Goal: Task Accomplishment & Management: Manage account settings

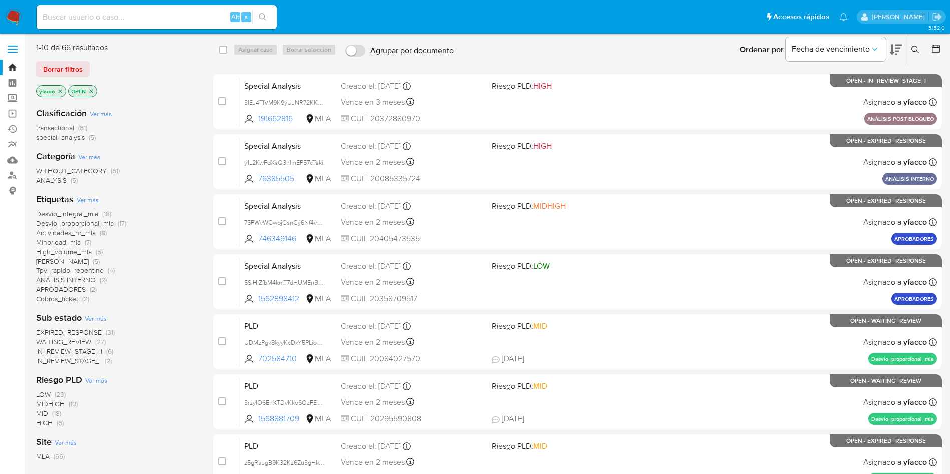
click at [130, 18] on input at bounding box center [157, 17] width 240 height 13
paste input "2egYwcWO2v9x9QUkqoMV3N5I"
type input "2egYwcWO2v9x9QUkqoMV3N5I"
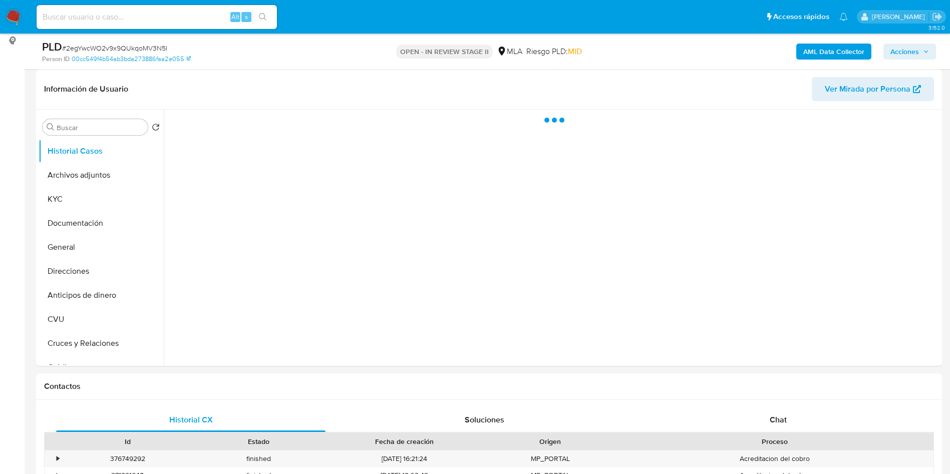
scroll to position [75, 0]
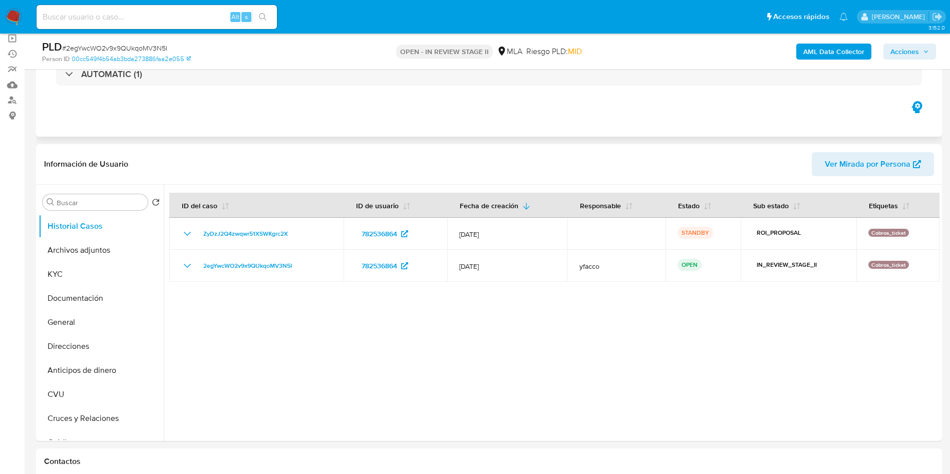
select select "10"
click at [910, 52] on span "Acciones" at bounding box center [905, 52] width 29 height 16
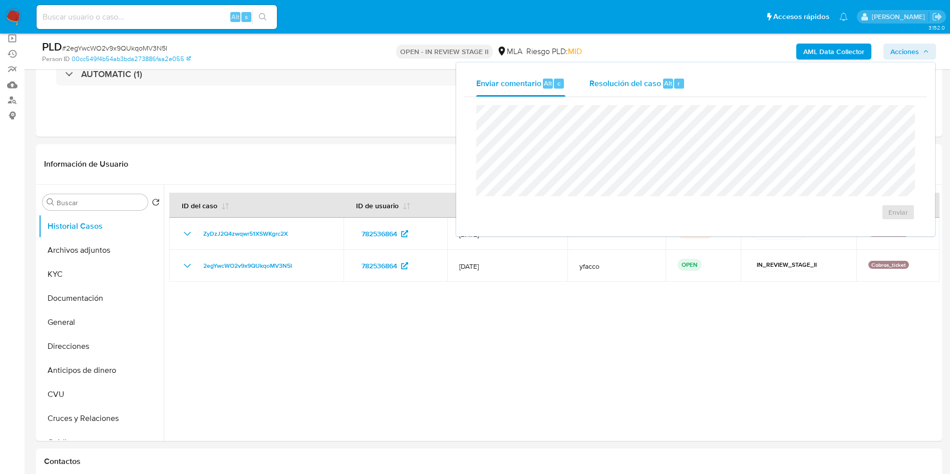
click at [675, 83] on div "r" at bounding box center [679, 84] width 10 height 10
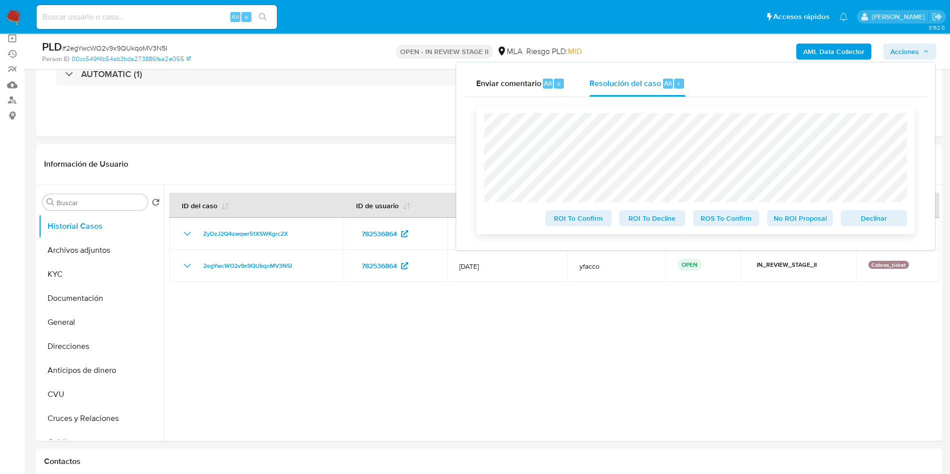
click at [713, 219] on span "ROS To Confirm" at bounding box center [726, 218] width 52 height 14
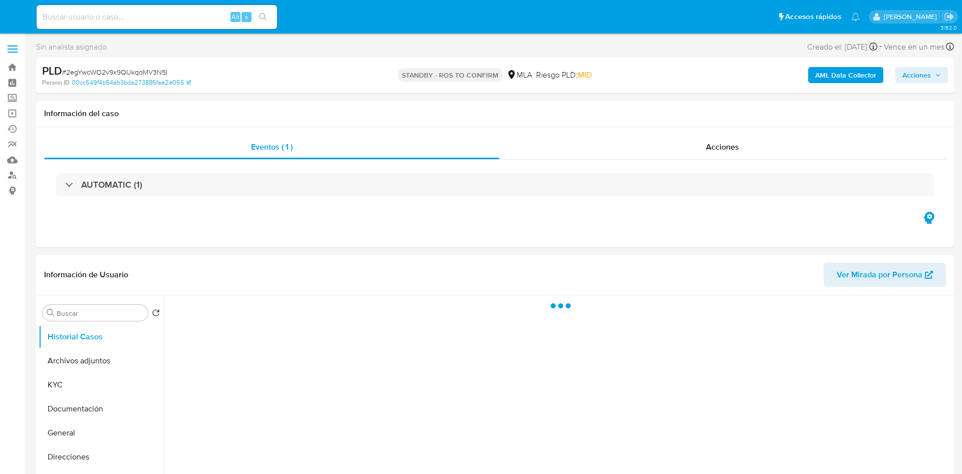
select select "10"
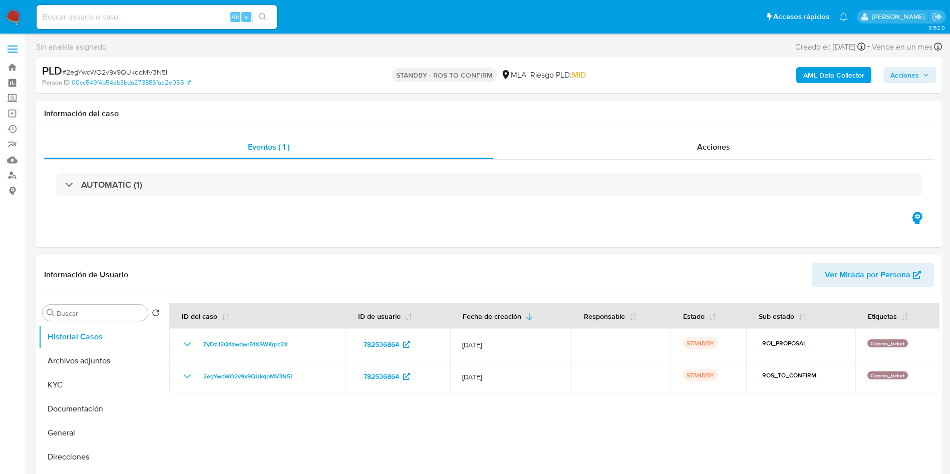
click at [196, 18] on input at bounding box center [157, 17] width 240 height 13
paste input "VrQCmR0LvUyegaehDCuKqKbd"
type input "VrQCmR0LvUyegaehDCuKqKbd"
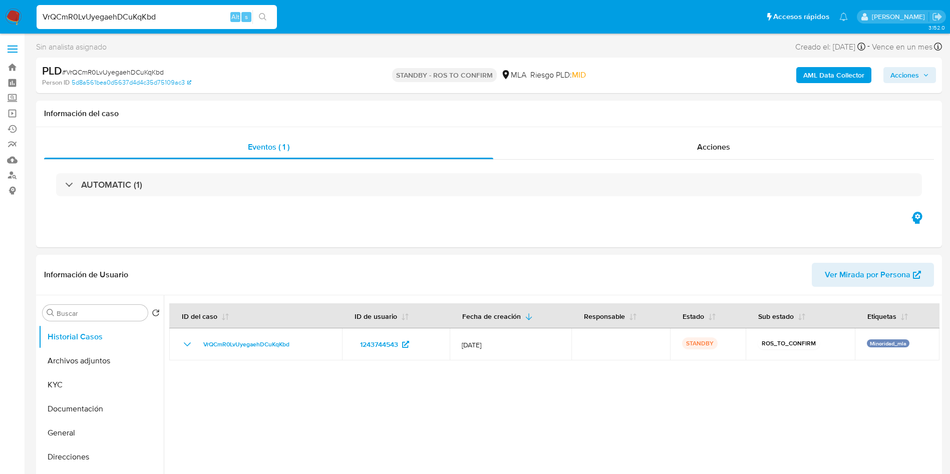
select select "10"
click at [171, 21] on input "VrQCmR0LvUyegaehDCuKqKbd" at bounding box center [157, 17] width 240 height 13
click at [89, 355] on button "Archivos adjuntos" at bounding box center [97, 361] width 117 height 24
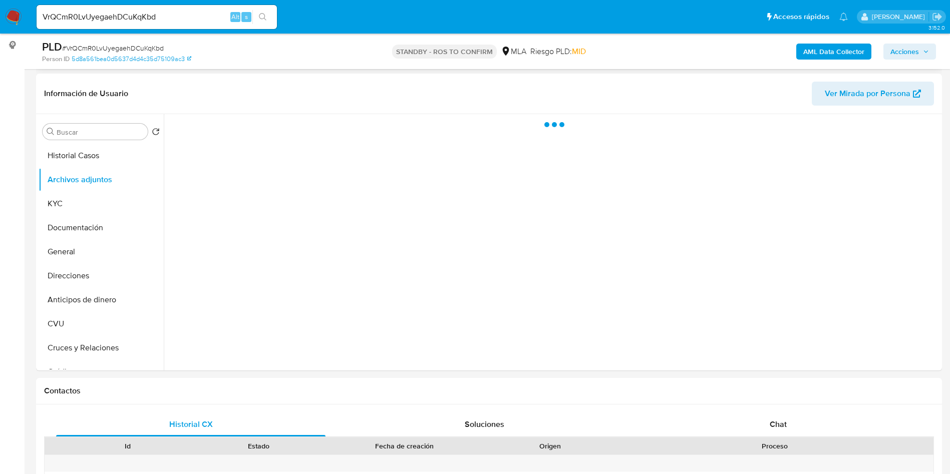
scroll to position [150, 0]
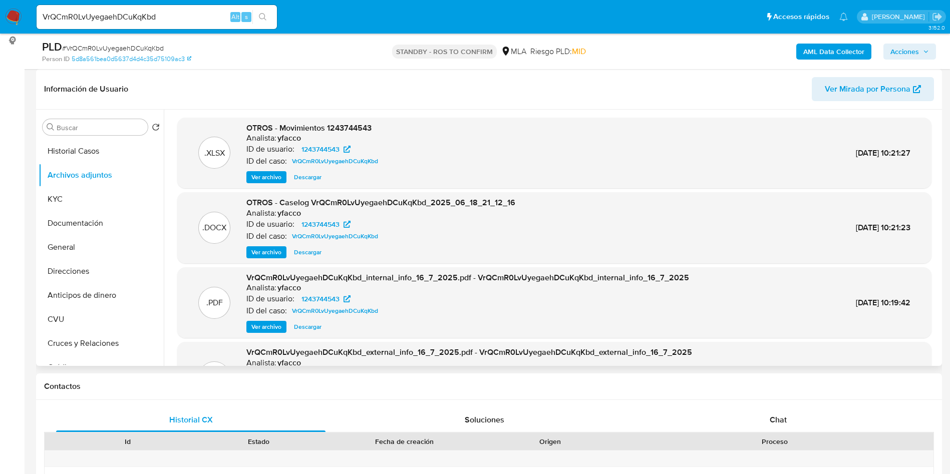
click at [276, 256] on span "Ver archivo" at bounding box center [266, 252] width 30 height 10
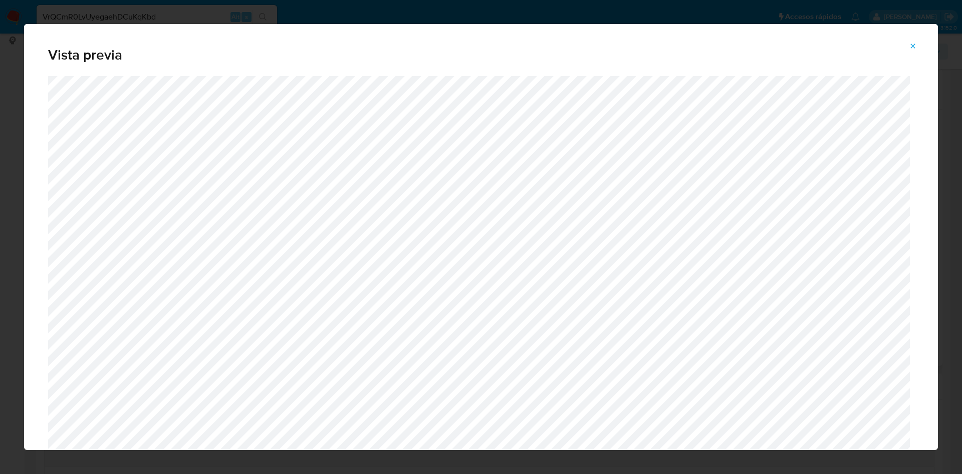
click at [915, 46] on icon "Attachment preview" at bounding box center [913, 46] width 8 height 8
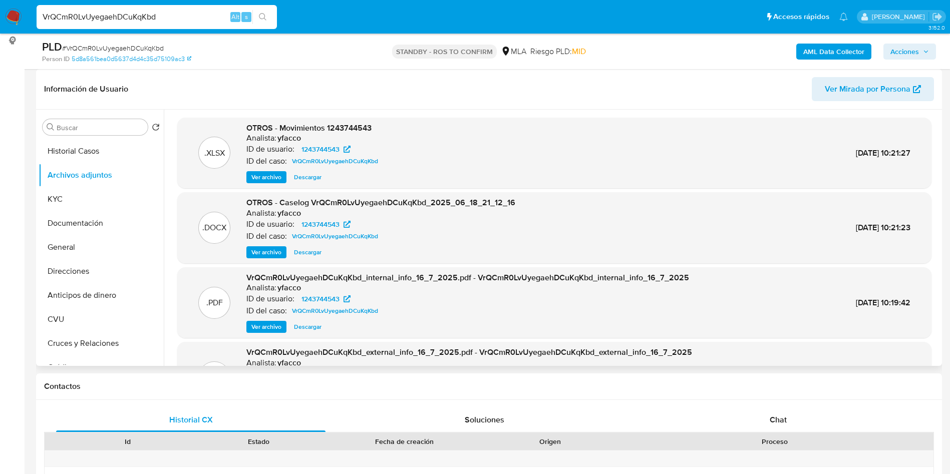
click at [183, 12] on input "VrQCmR0LvUyegaehDCuKqKbd" at bounding box center [157, 17] width 240 height 13
paste input "UeIs1yem6RL3f2nYqRweBnmW"
type input "UeIs1yem6RL3f2nYqRweBnmW"
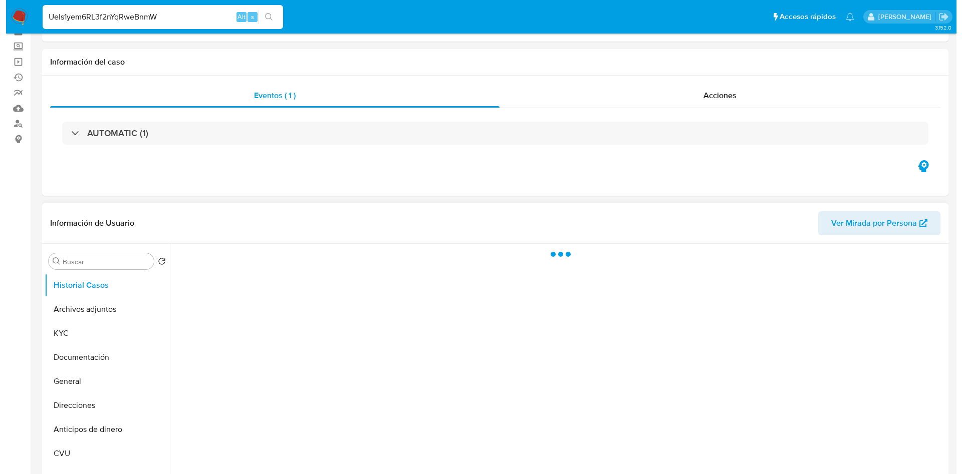
scroll to position [75, 0]
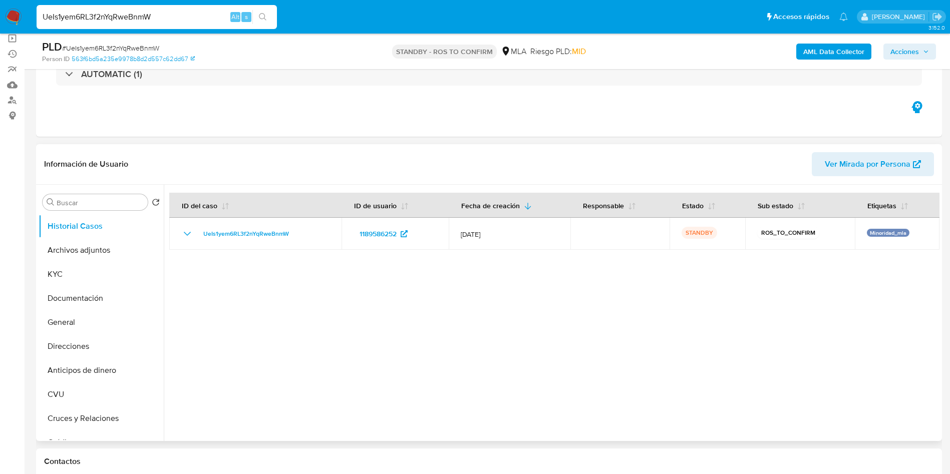
select select "10"
click at [92, 255] on button "Archivos adjuntos" at bounding box center [97, 250] width 117 height 24
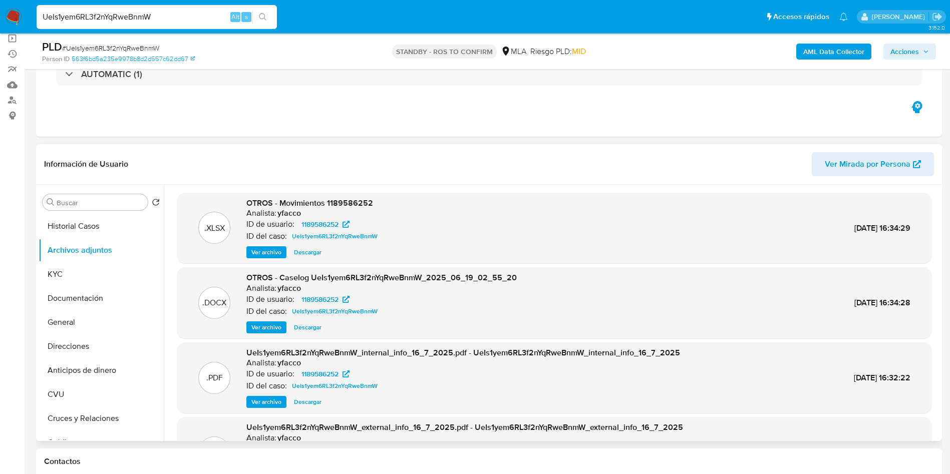
click at [253, 326] on span "Ver archivo" at bounding box center [266, 328] width 30 height 10
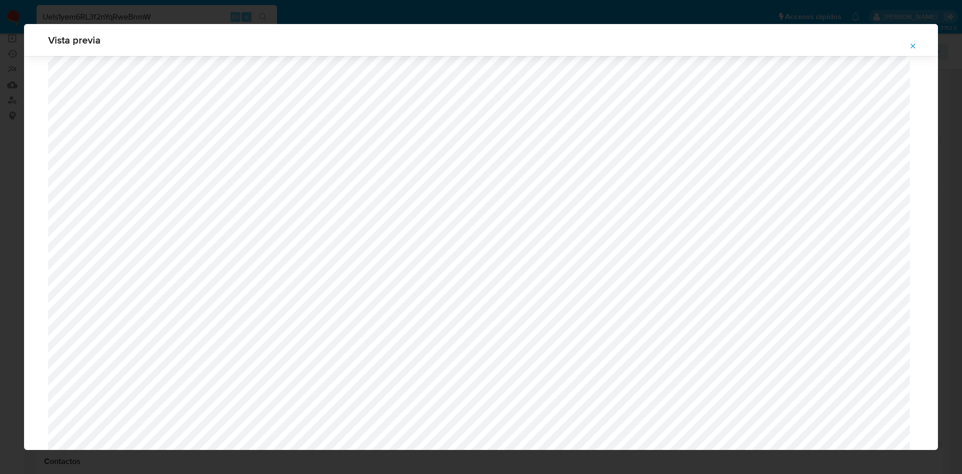
scroll to position [581, 0]
click at [913, 46] on icon "Attachment preview" at bounding box center [913, 46] width 5 height 5
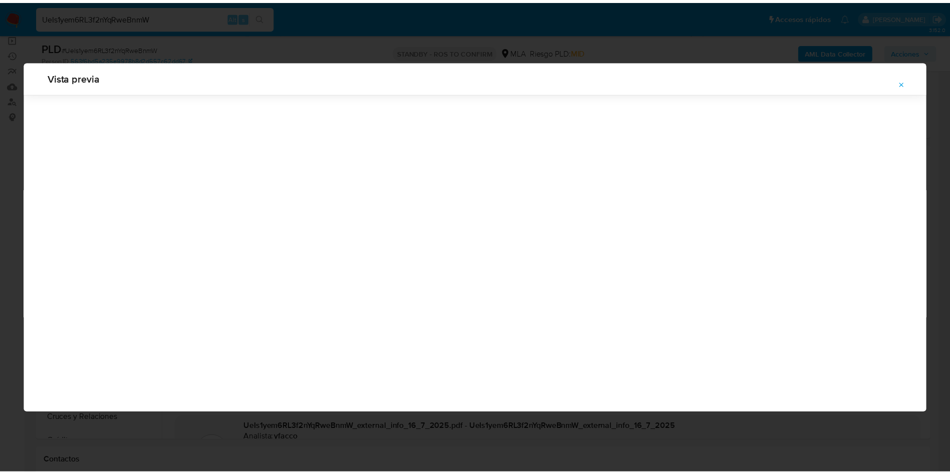
scroll to position [0, 0]
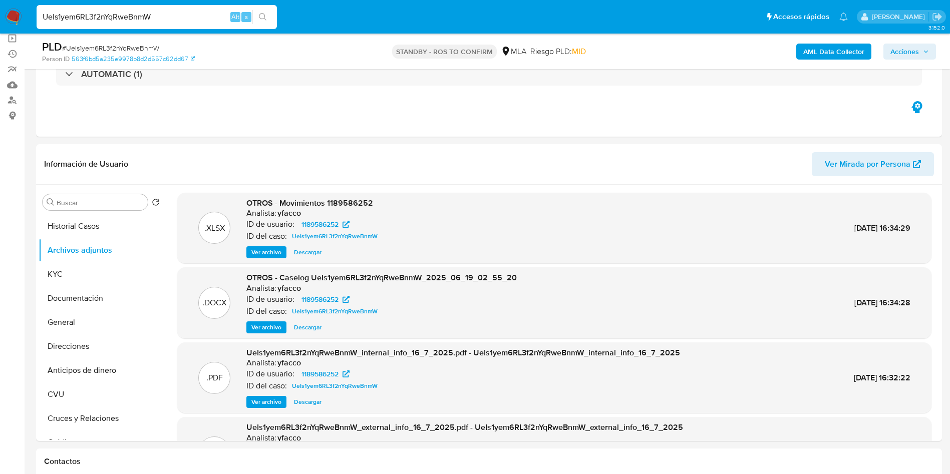
click at [221, 13] on input "UeIs1yem6RL3f2nYqRweBnmW" at bounding box center [157, 17] width 240 height 13
paste input "mLn3E2dXssji2ujJm7lozlXw"
type input "mLn3E2dXssji2ujJm7lozlXw"
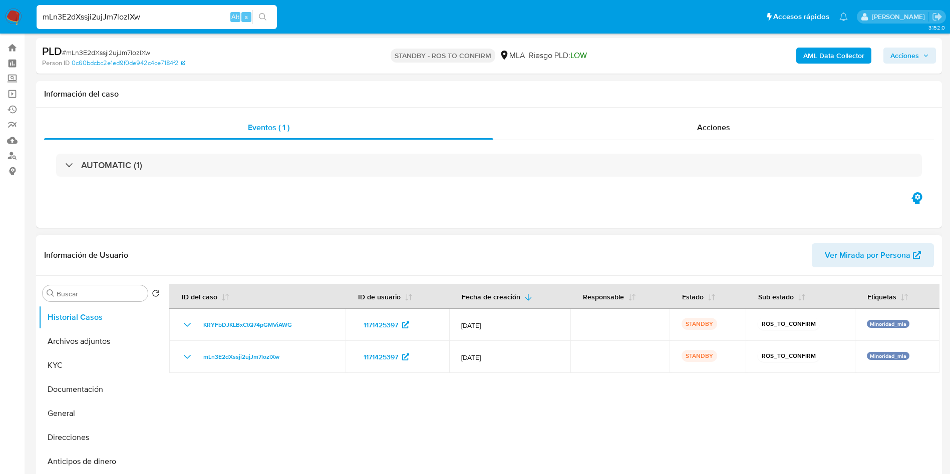
select select "10"
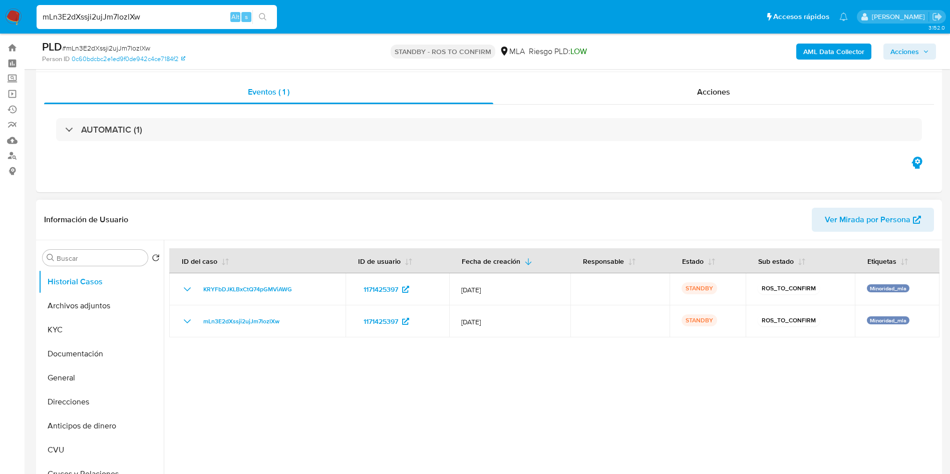
scroll to position [75, 0]
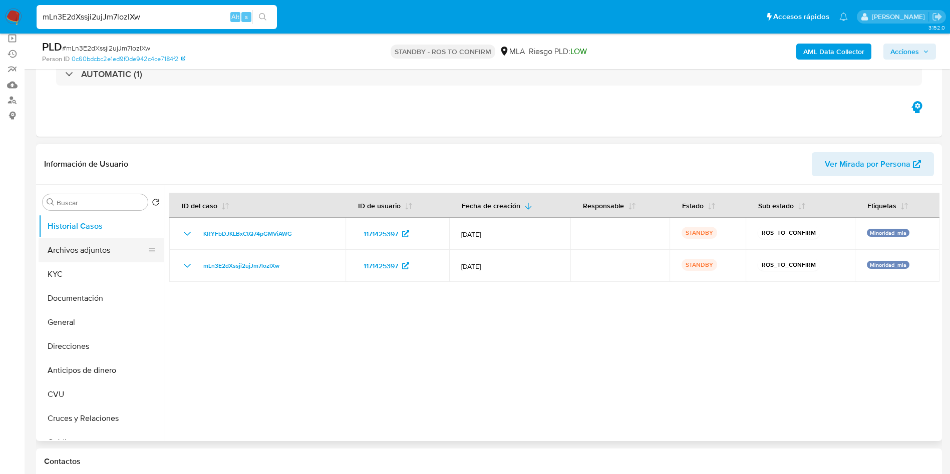
click at [67, 256] on button "Archivos adjuntos" at bounding box center [97, 250] width 117 height 24
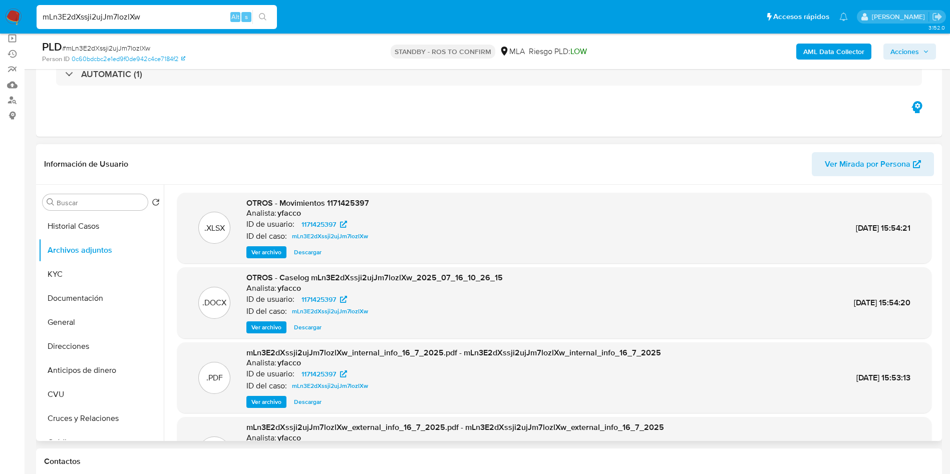
click at [265, 332] on span "Ver archivo" at bounding box center [266, 328] width 30 height 10
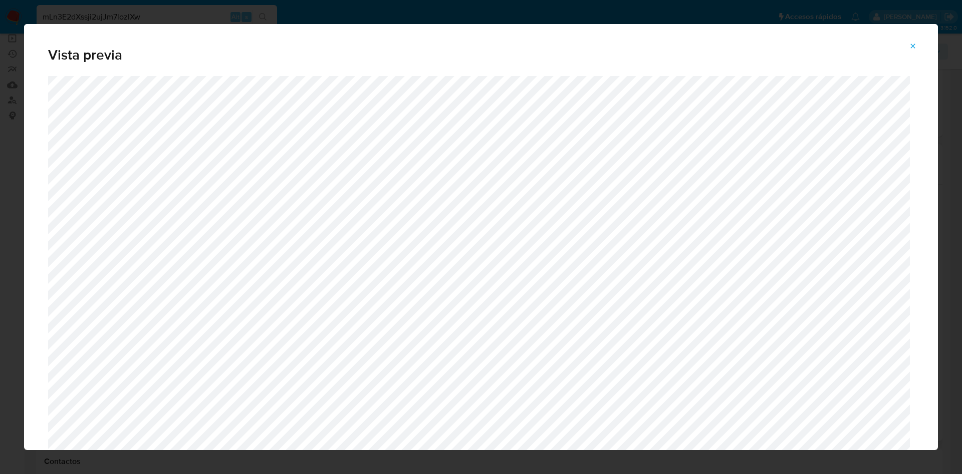
click at [910, 47] on icon "Attachment preview" at bounding box center [913, 46] width 8 height 8
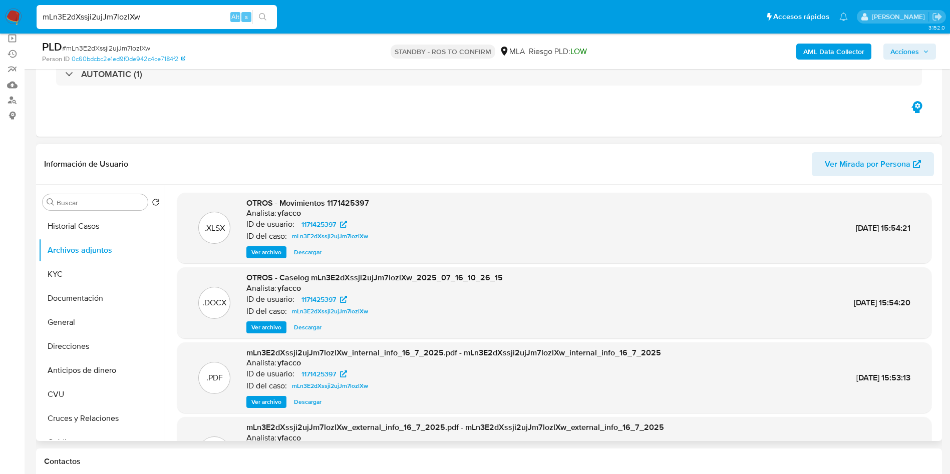
click at [203, 23] on input "mLn3E2dXssji2ujJm7lozlXw" at bounding box center [157, 17] width 240 height 13
paste input "mLn3E2dXssji2ujJm7lozlXw"
type input "mLn3E2dXssji2ujJm7lozlXw"
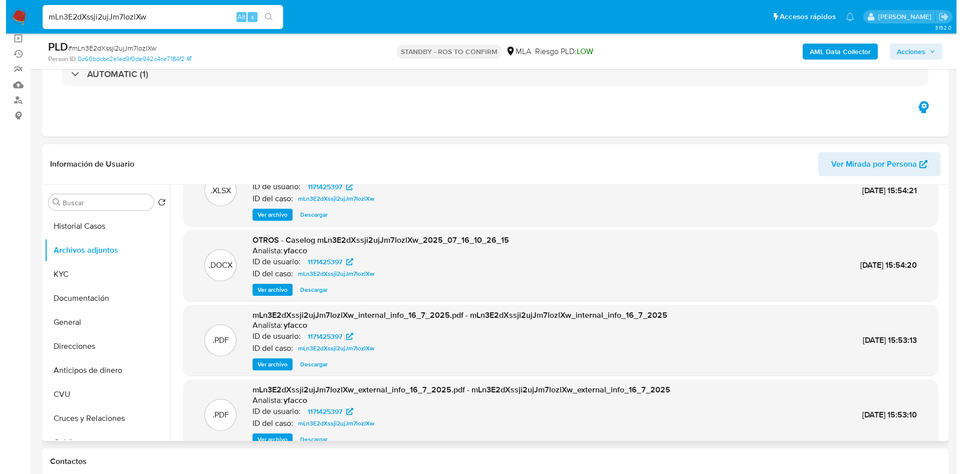
scroll to position [56, 0]
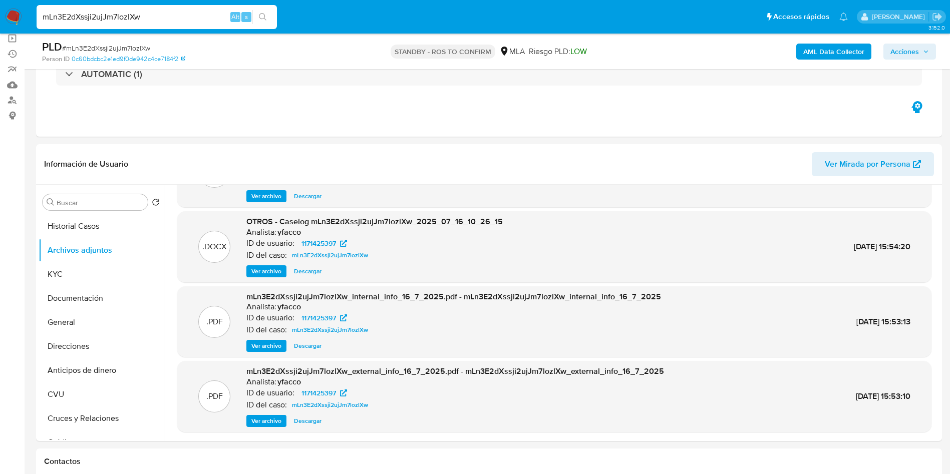
click at [254, 270] on span "Ver archivo" at bounding box center [266, 271] width 30 height 10
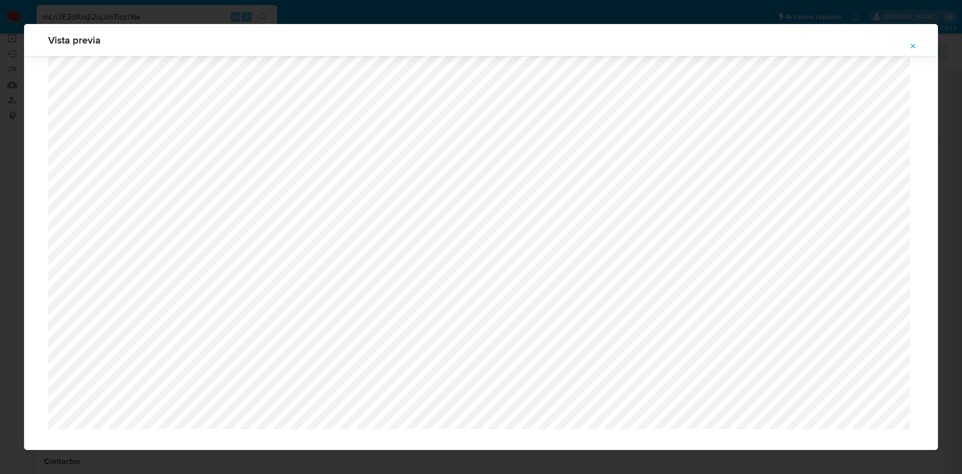
scroll to position [596, 0]
click at [920, 44] on button "Attachment preview" at bounding box center [913, 46] width 22 height 16
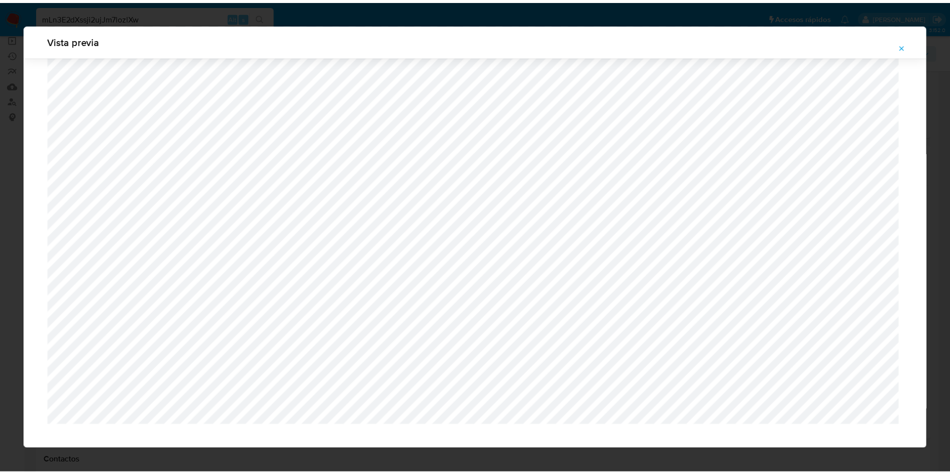
scroll to position [0, 0]
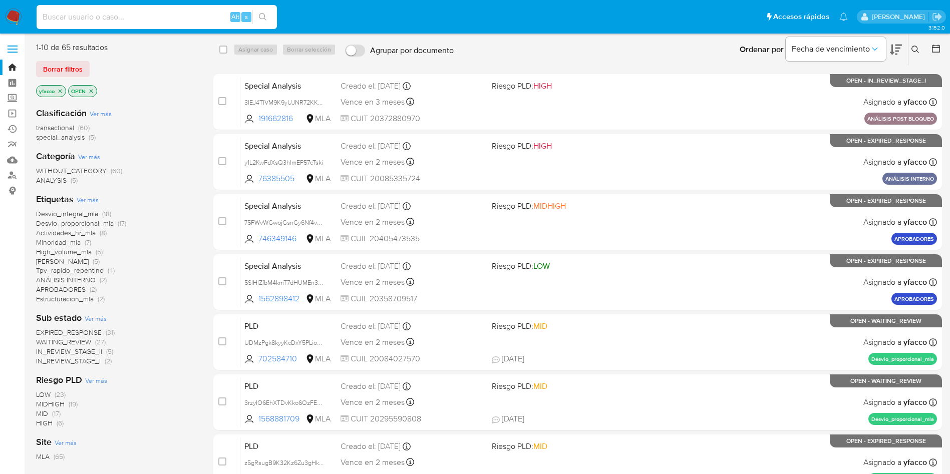
click at [57, 20] on input at bounding box center [157, 17] width 240 height 13
paste input "XIOY5yfzHEwAXZNT5M6Flz9Y"
type input "XIOY5yfzHEwAXZNT5M6Flz9Y"
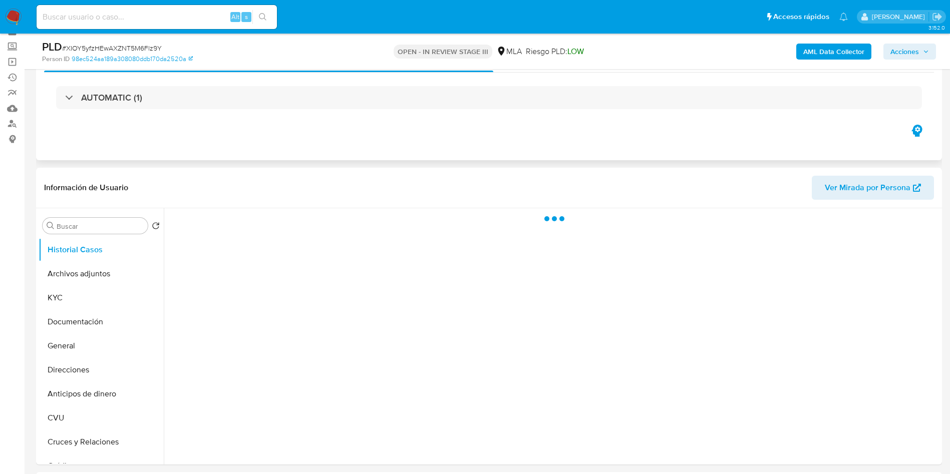
scroll to position [75, 0]
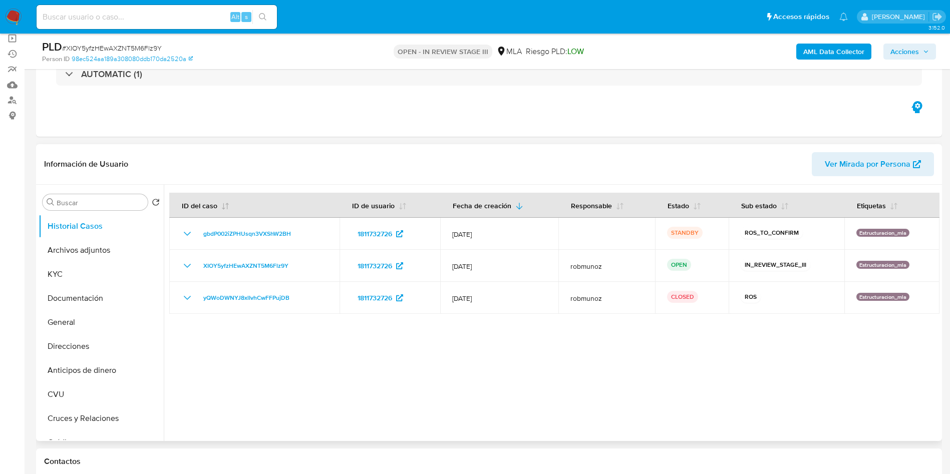
select select "10"
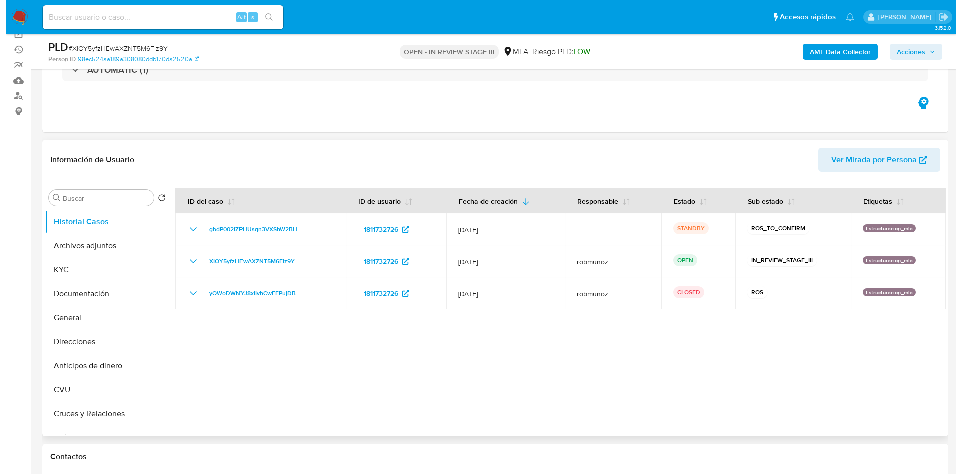
scroll to position [150, 0]
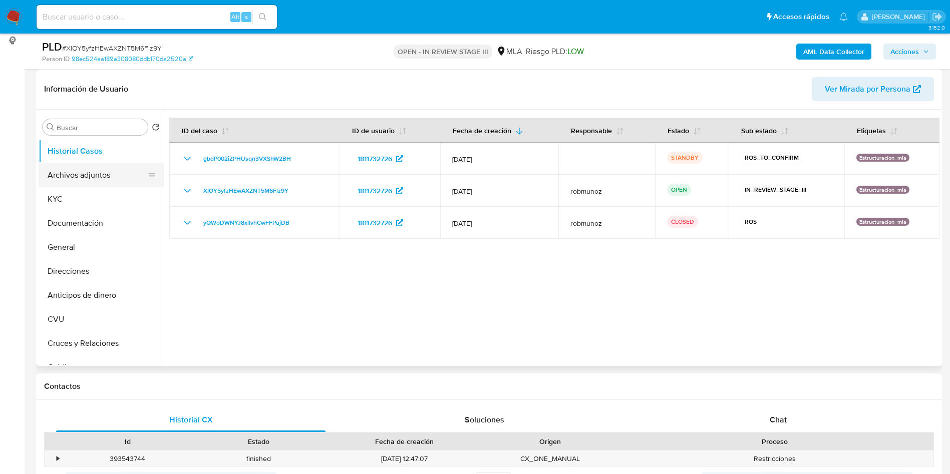
click at [65, 165] on button "Archivos adjuntos" at bounding box center [97, 175] width 117 height 24
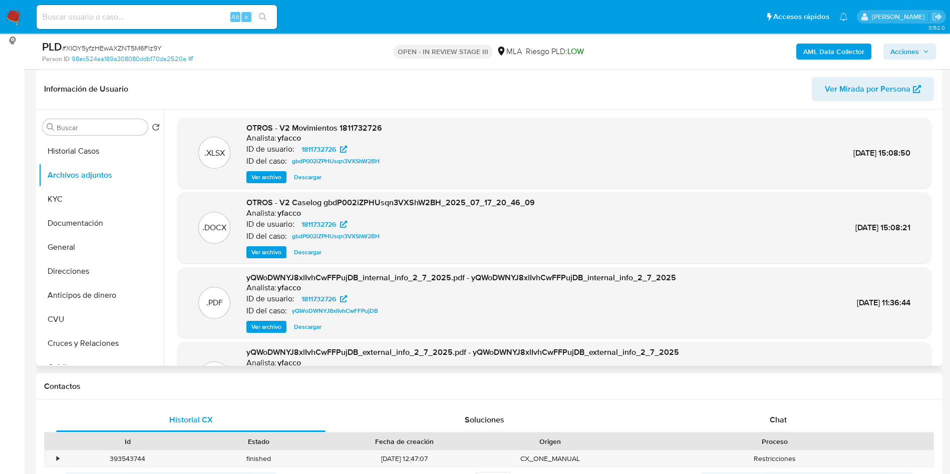
click at [259, 252] on span "Ver archivo" at bounding box center [266, 252] width 30 height 10
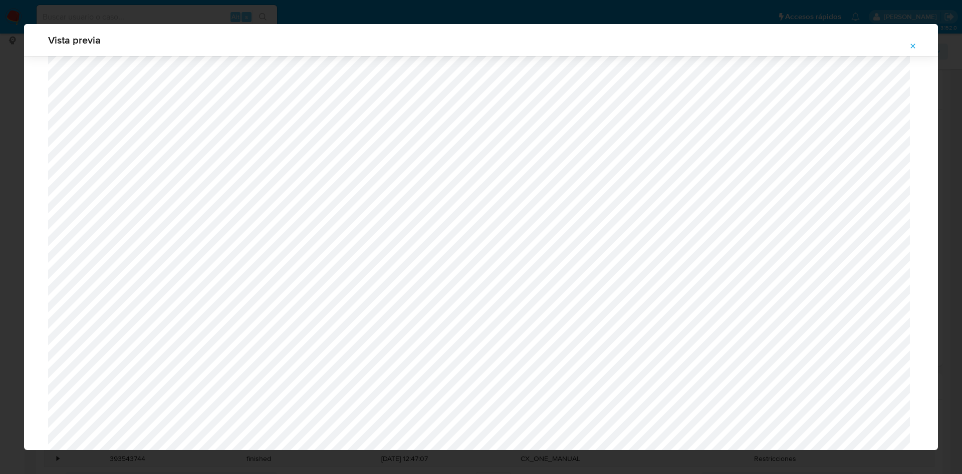
scroll to position [678, 0]
click at [912, 46] on icon "Attachment preview" at bounding box center [913, 46] width 8 height 8
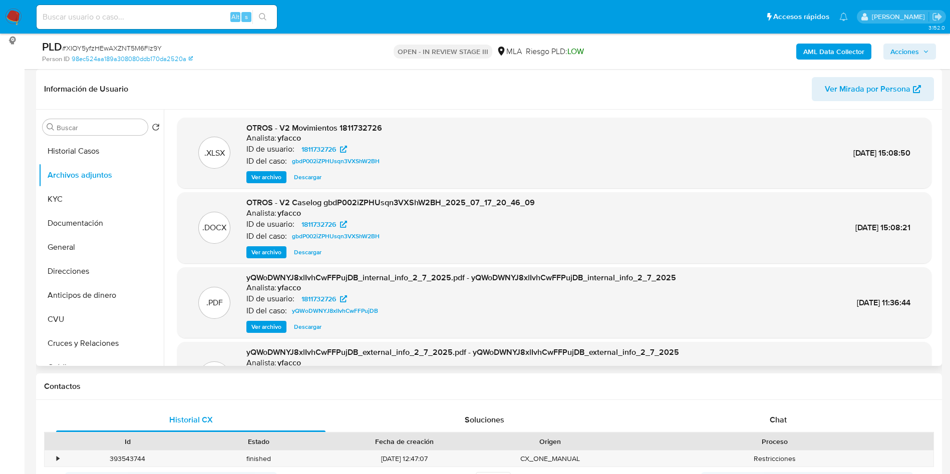
scroll to position [84, 0]
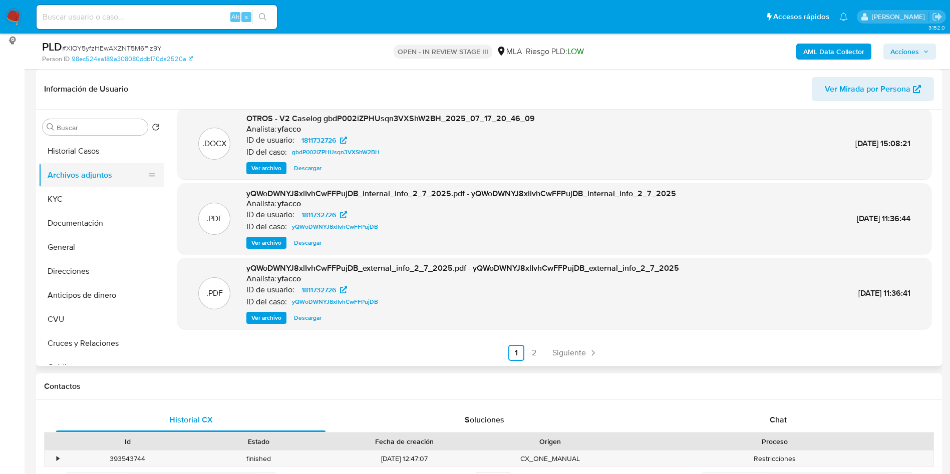
click at [122, 164] on button "Archivos adjuntos" at bounding box center [97, 175] width 117 height 24
click at [119, 154] on button "Historial Casos" at bounding box center [97, 151] width 117 height 24
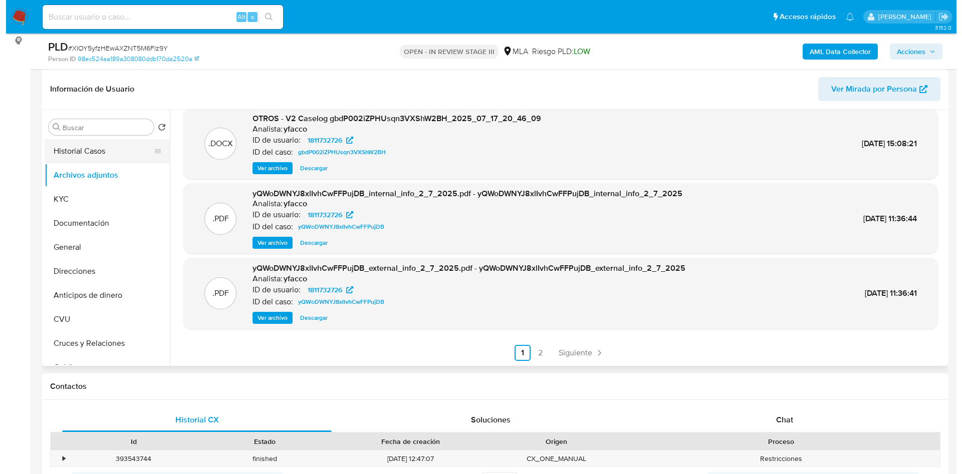
scroll to position [0, 0]
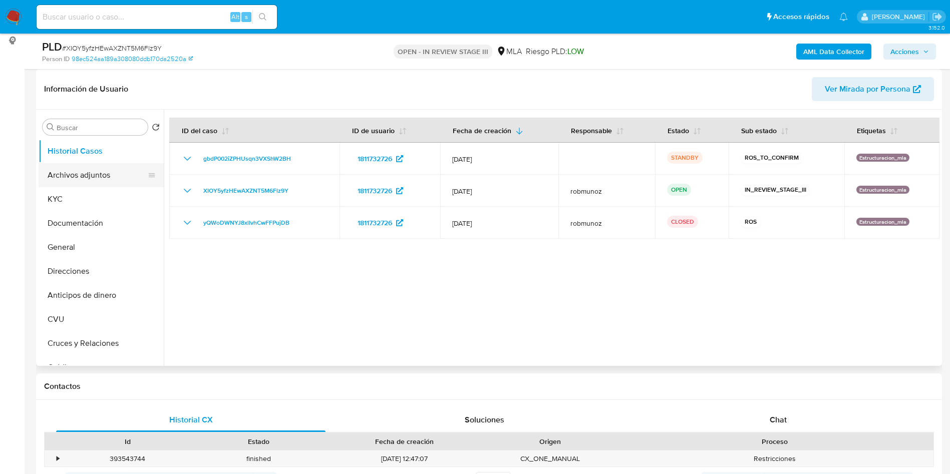
click at [81, 178] on button "Archivos adjuntos" at bounding box center [97, 175] width 117 height 24
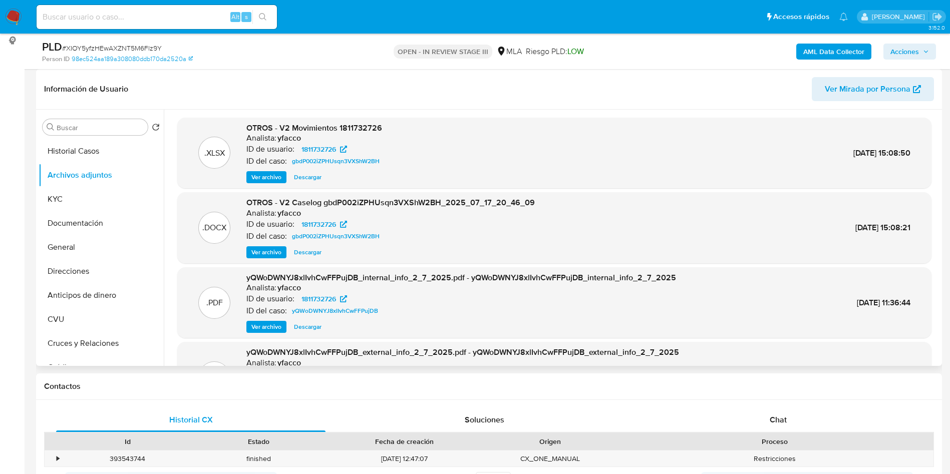
click at [259, 251] on span "Ver archivo" at bounding box center [266, 252] width 30 height 10
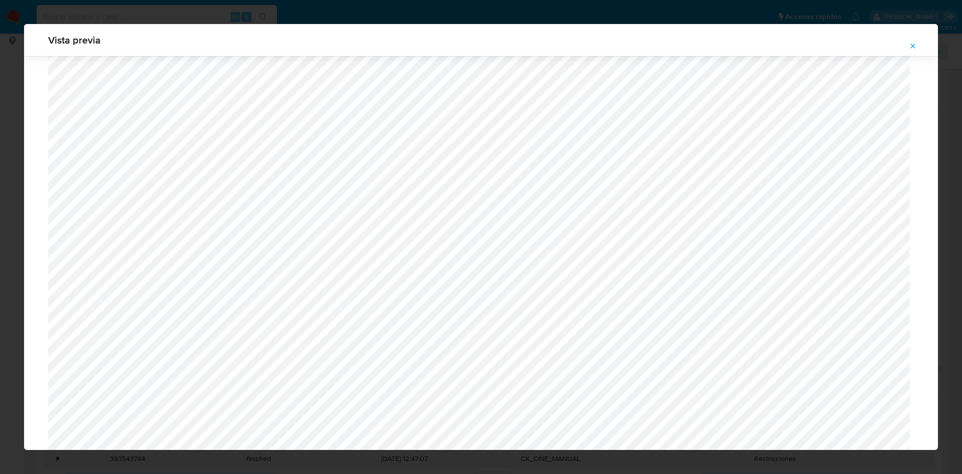
scroll to position [431, 0]
click at [913, 41] on span "Attachment preview" at bounding box center [913, 46] width 8 height 14
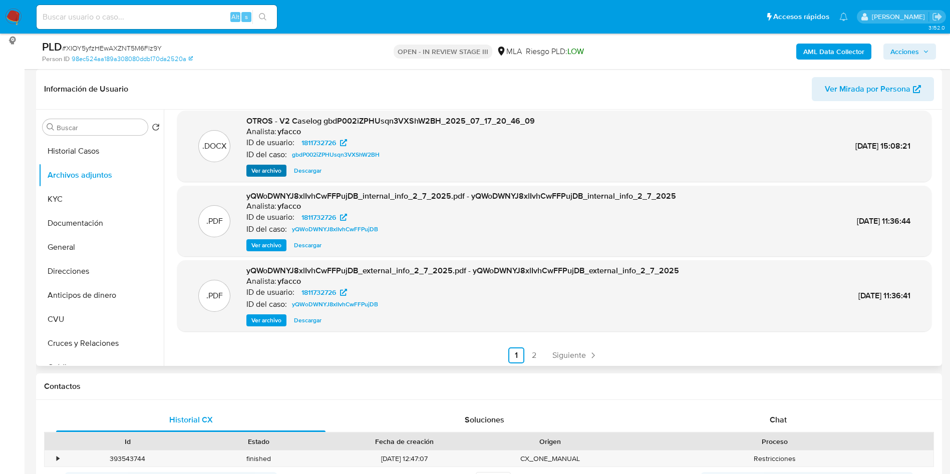
scroll to position [84, 0]
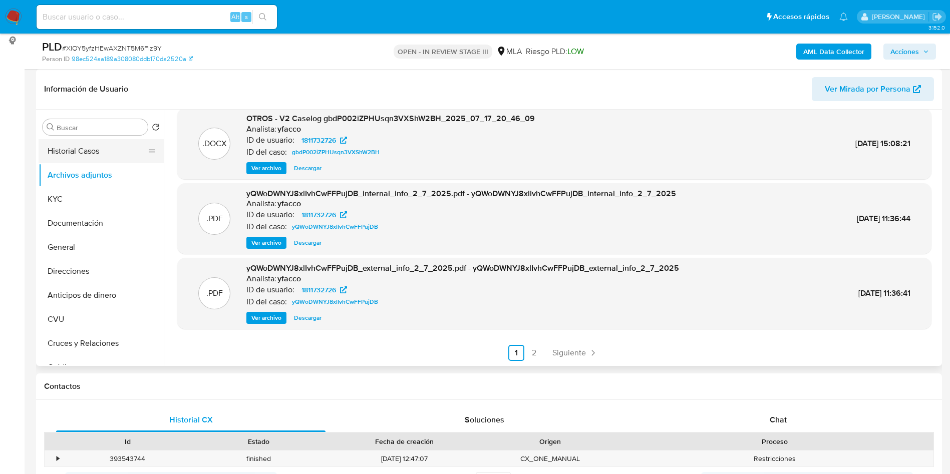
click at [90, 154] on button "Historial Casos" at bounding box center [97, 151] width 117 height 24
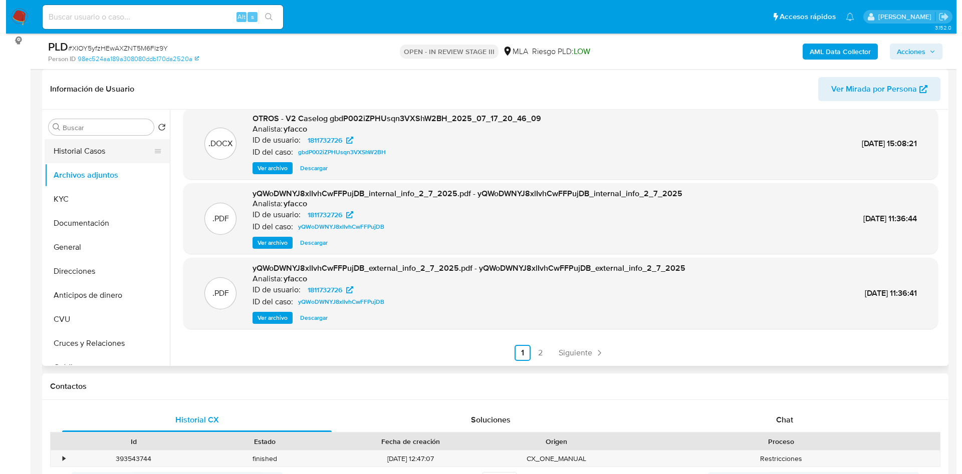
scroll to position [0, 0]
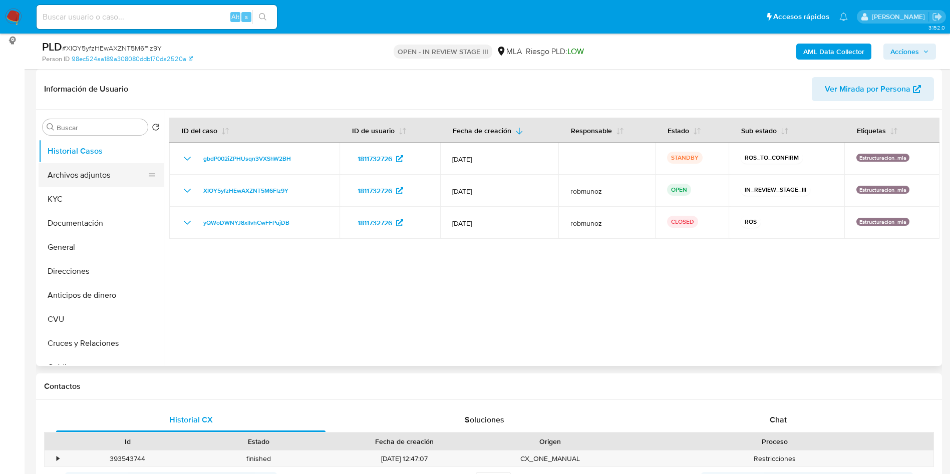
click at [66, 179] on button "Archivos adjuntos" at bounding box center [97, 175] width 117 height 24
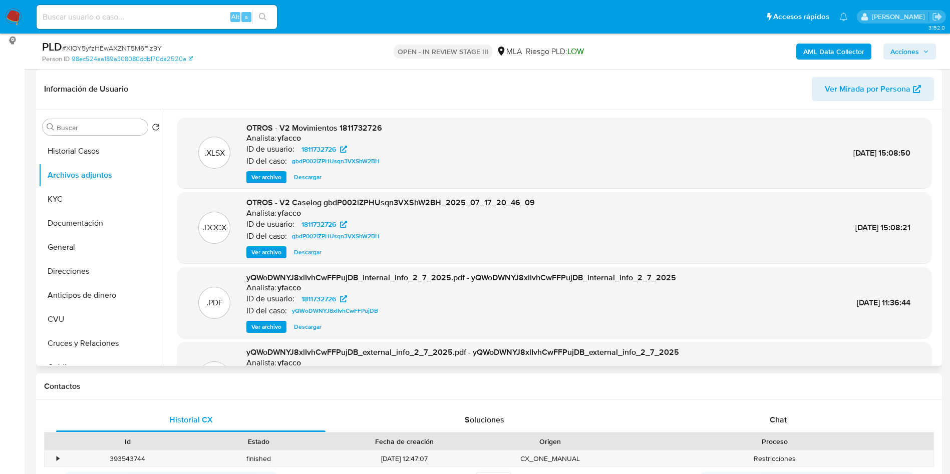
click at [273, 251] on span "Ver archivo" at bounding box center [266, 252] width 30 height 10
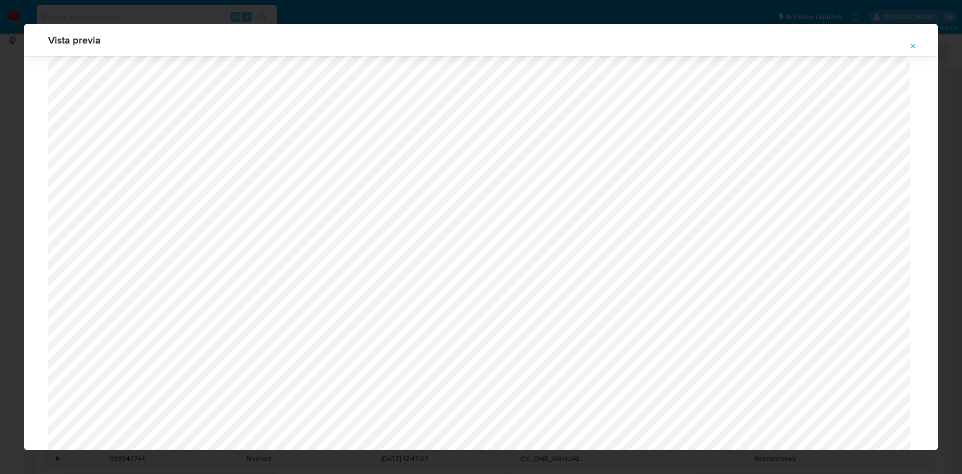
scroll to position [205, 0]
click at [909, 45] on icon "Attachment preview" at bounding box center [913, 46] width 8 height 8
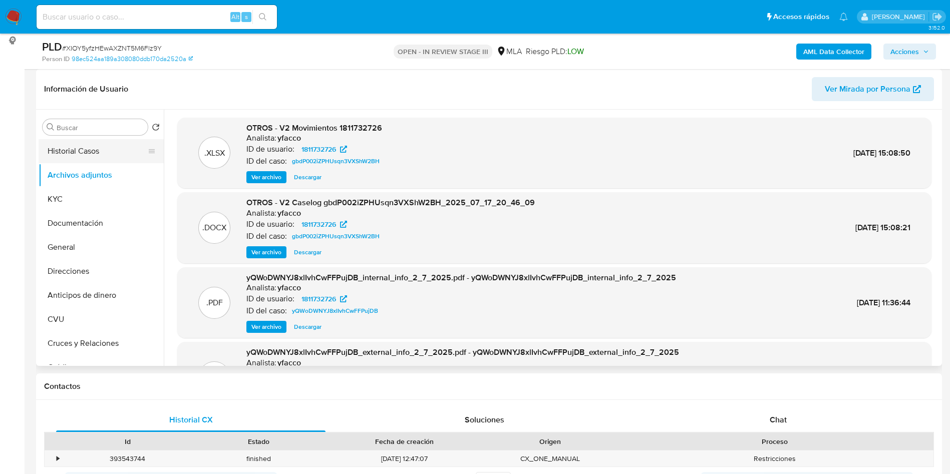
click at [69, 154] on button "Historial Casos" at bounding box center [97, 151] width 117 height 24
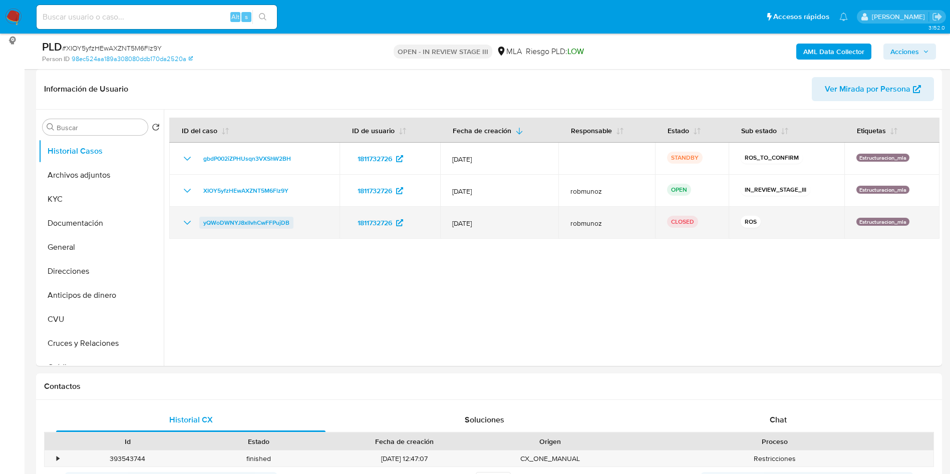
click at [257, 224] on span "yQWoDWNYJ8xlIvhCwFFPujDB" at bounding box center [246, 223] width 86 height 12
click at [266, 221] on span "yQWoDWNYJ8xlIvhCwFFPujDB" at bounding box center [246, 223] width 86 height 12
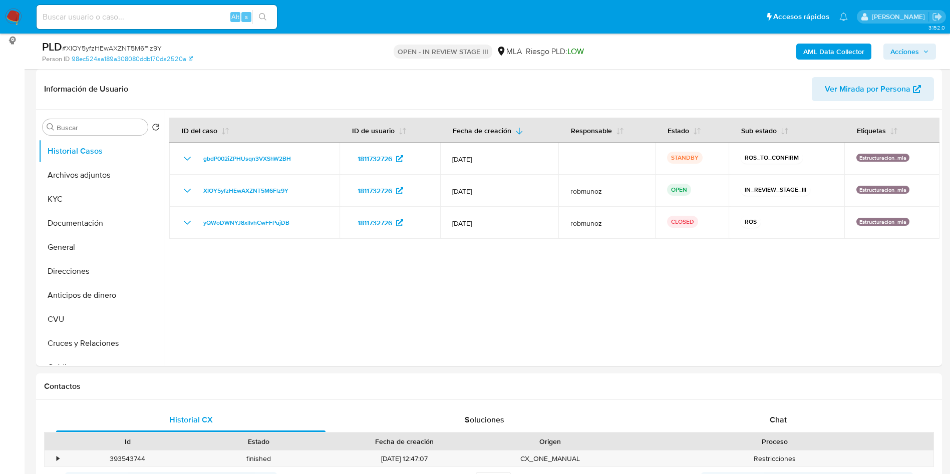
click at [169, 23] on input at bounding box center [157, 17] width 240 height 13
click at [90, 183] on button "Archivos adjuntos" at bounding box center [97, 175] width 117 height 24
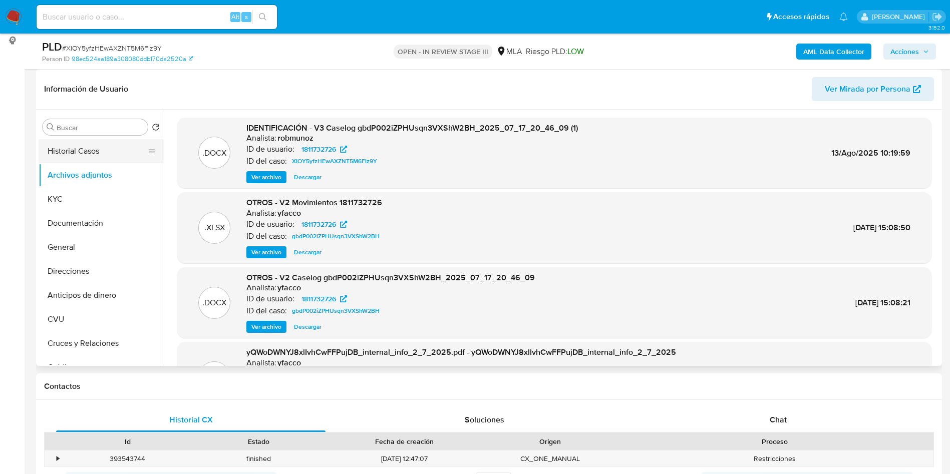
click at [89, 160] on button "Historial Casos" at bounding box center [97, 151] width 117 height 24
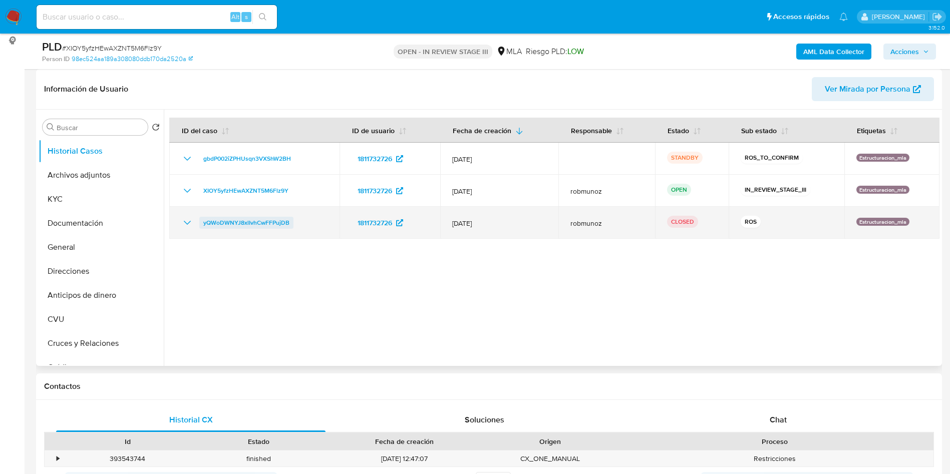
click at [271, 218] on span "yQWoDWNYJ8xlIvhCwFFPujDB" at bounding box center [246, 223] width 86 height 12
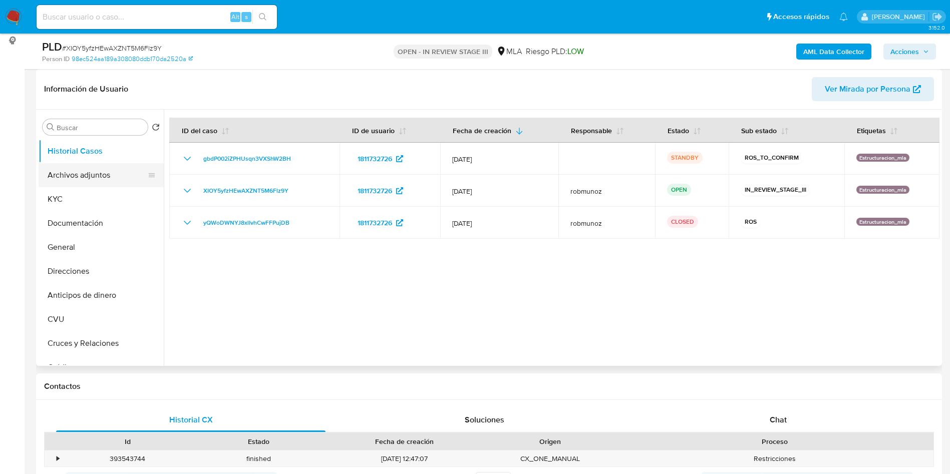
click at [77, 166] on button "Archivos adjuntos" at bounding box center [97, 175] width 117 height 24
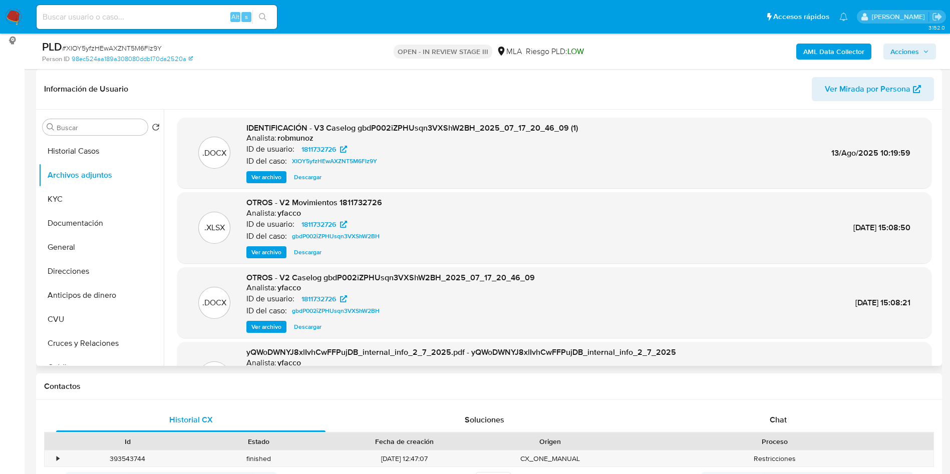
click at [256, 179] on span "Ver archivo" at bounding box center [266, 177] width 30 height 10
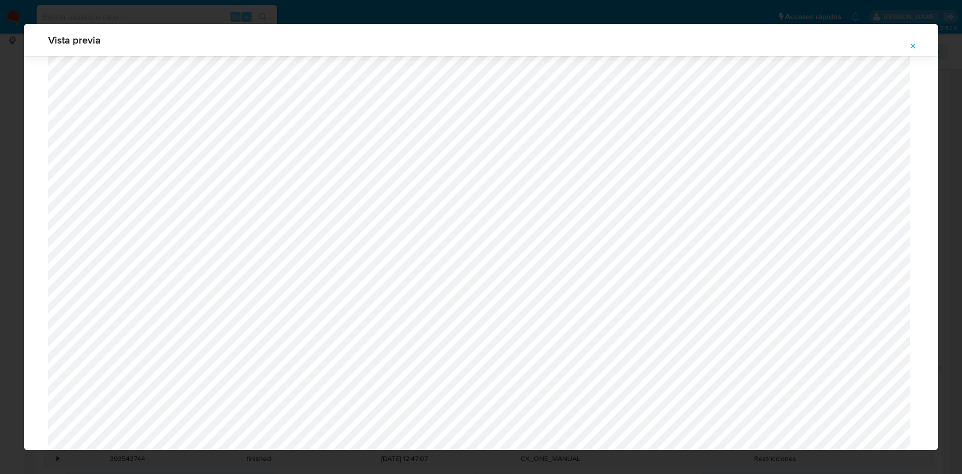
scroll to position [55, 0]
click at [907, 49] on button "Attachment preview" at bounding box center [913, 46] width 22 height 16
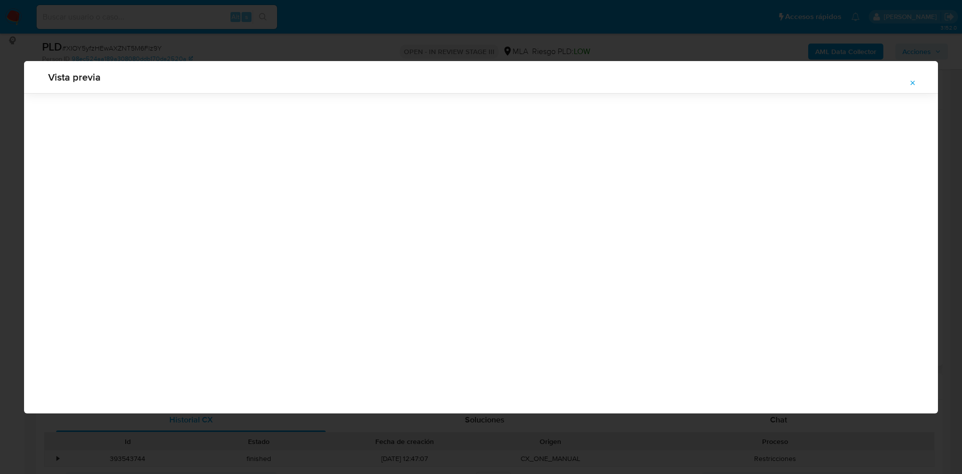
scroll to position [0, 0]
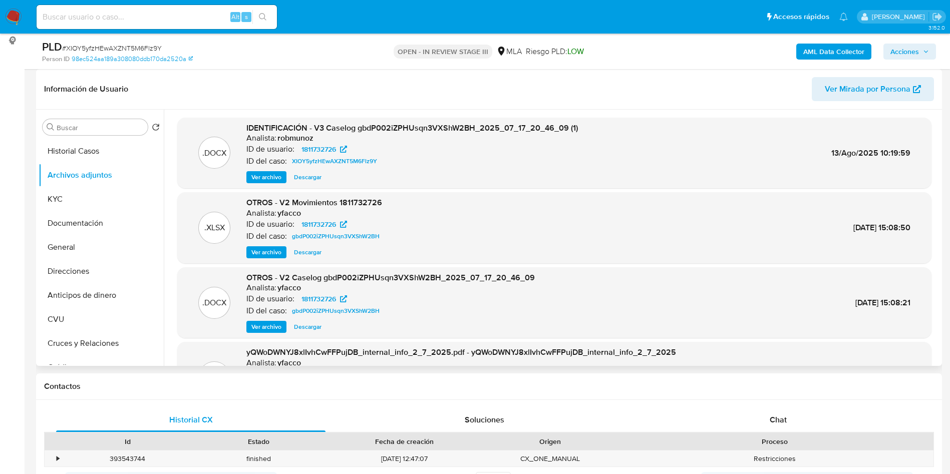
click at [274, 173] on span "Ver archivo" at bounding box center [266, 177] width 30 height 10
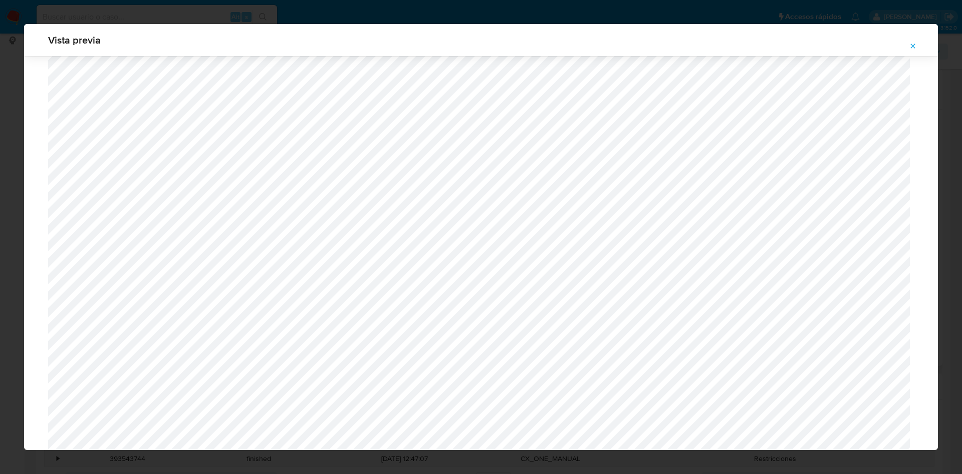
scroll to position [280, 0]
click at [909, 47] on icon "Attachment preview" at bounding box center [913, 46] width 8 height 8
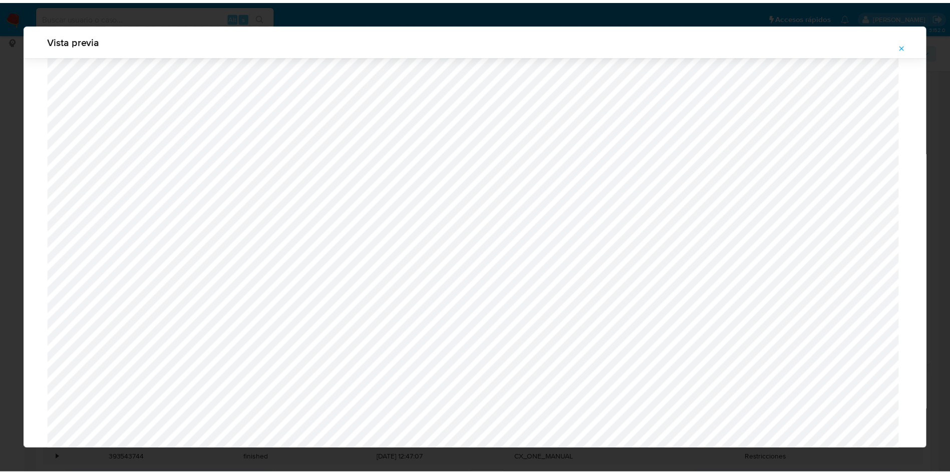
scroll to position [0, 0]
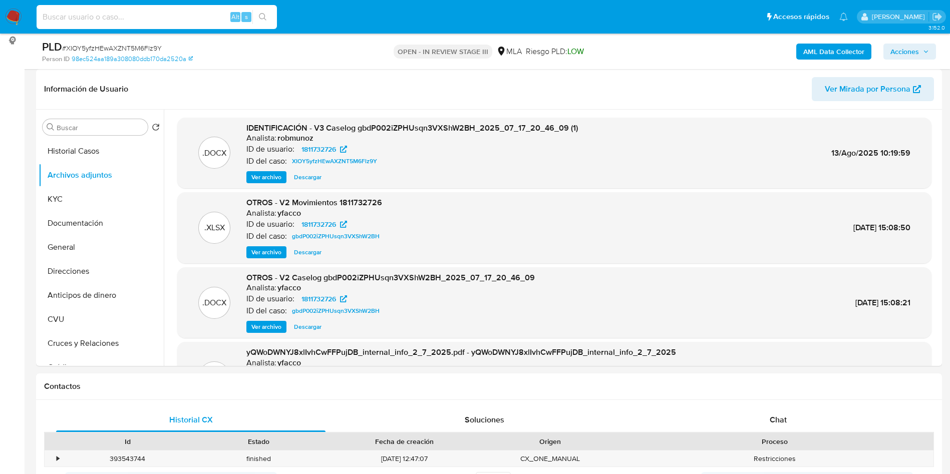
click at [182, 23] on input at bounding box center [157, 17] width 240 height 13
paste input "Opzvr3VT3OqkA6ryWtHGSsc6"
type input "Opzvr3VT3OqkA6ryWtHGSsc6"
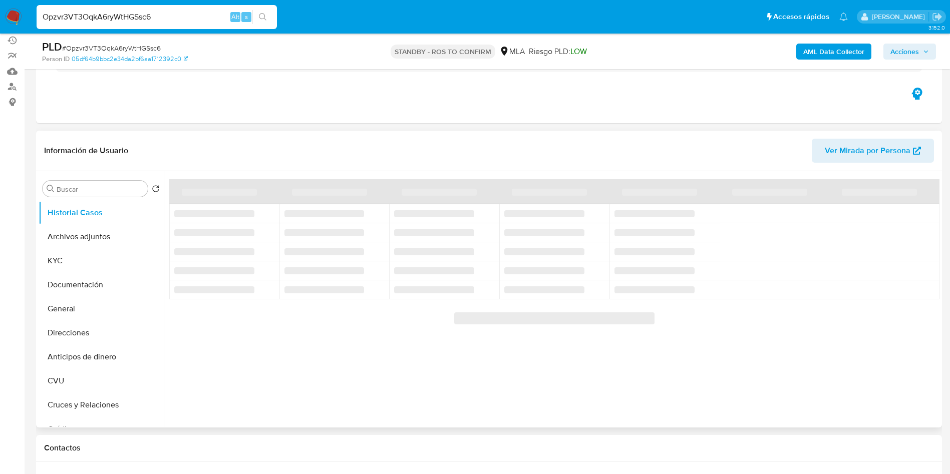
scroll to position [75, 0]
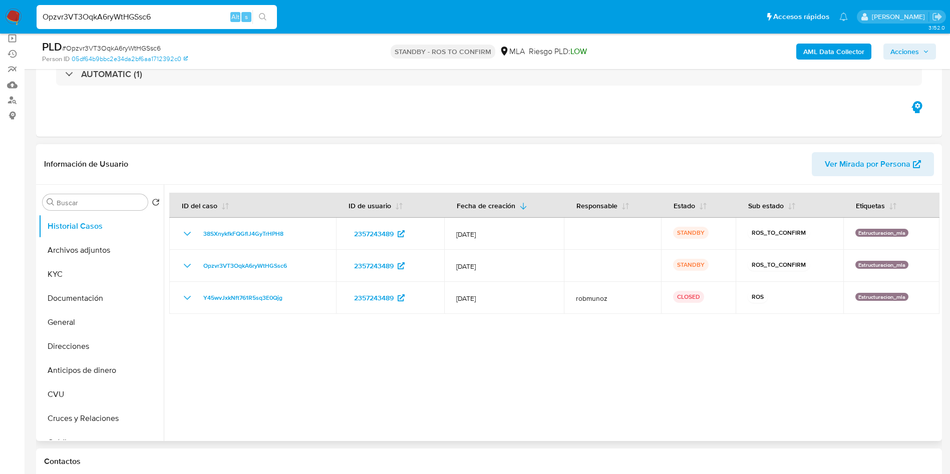
select select "10"
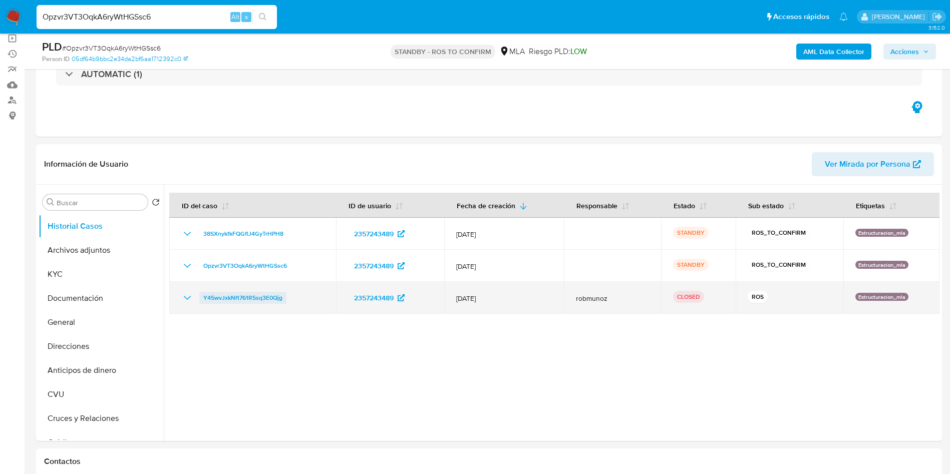
click at [247, 292] on span "Y45wvJxkNft761R5sq3E0Qjg" at bounding box center [242, 298] width 79 height 12
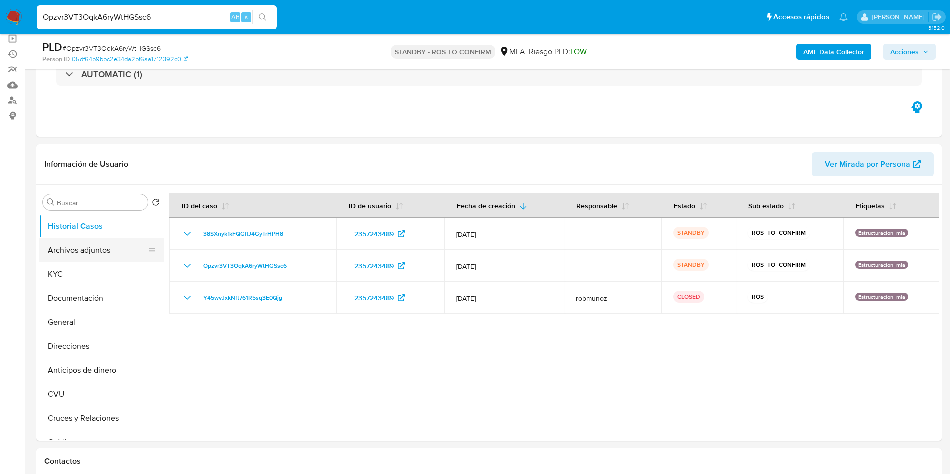
click at [74, 251] on button "Archivos adjuntos" at bounding box center [97, 250] width 117 height 24
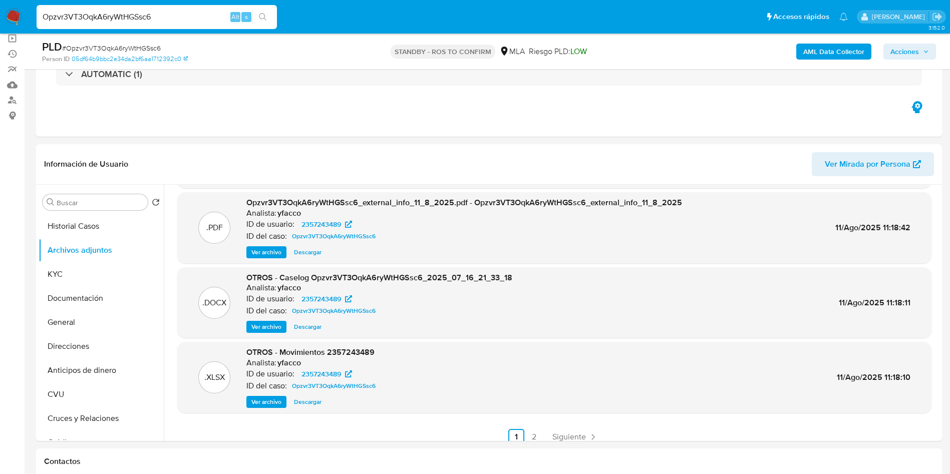
click at [265, 327] on span "Ver archivo" at bounding box center [266, 327] width 30 height 10
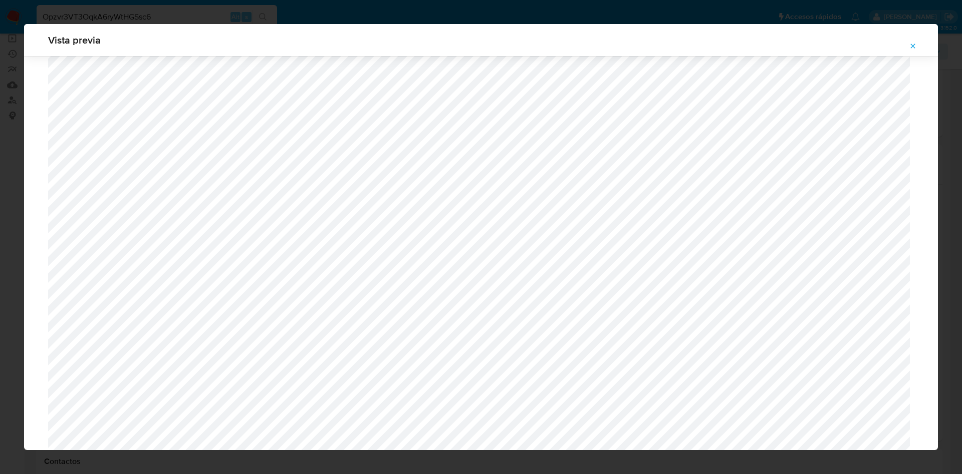
scroll to position [280, 0]
click at [911, 43] on icon "Attachment preview" at bounding box center [913, 46] width 8 height 8
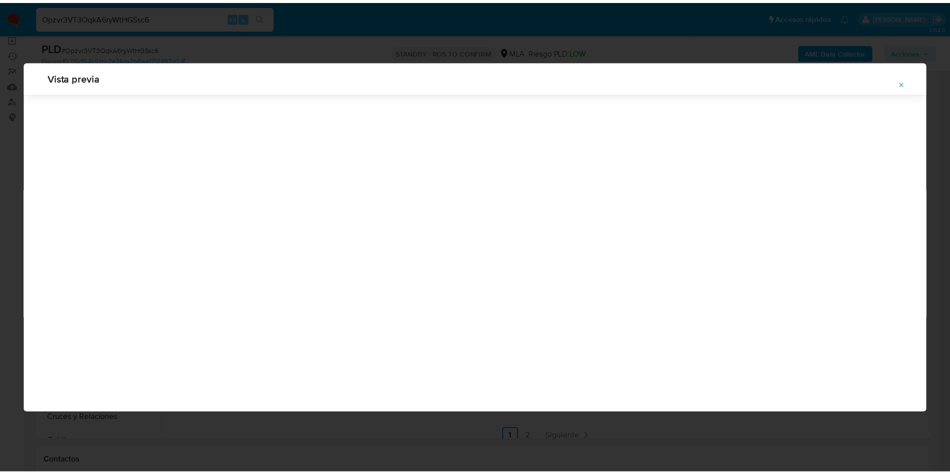
scroll to position [0, 0]
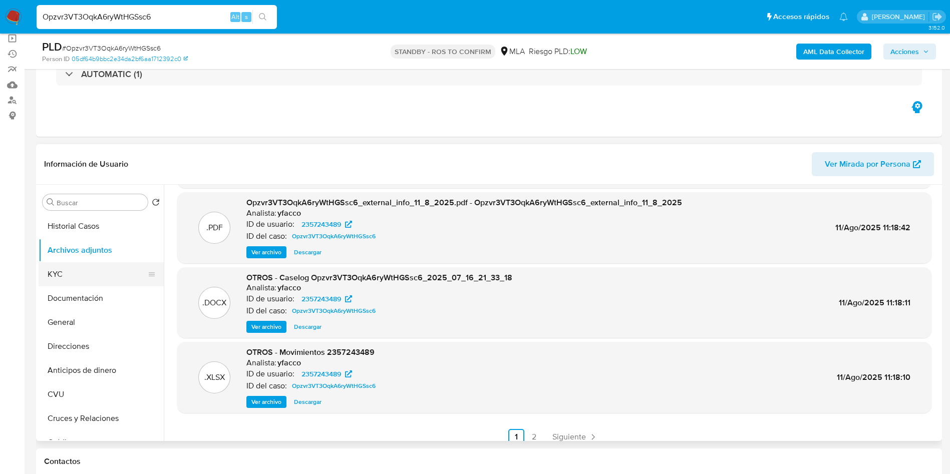
click at [104, 276] on button "KYC" at bounding box center [97, 274] width 117 height 24
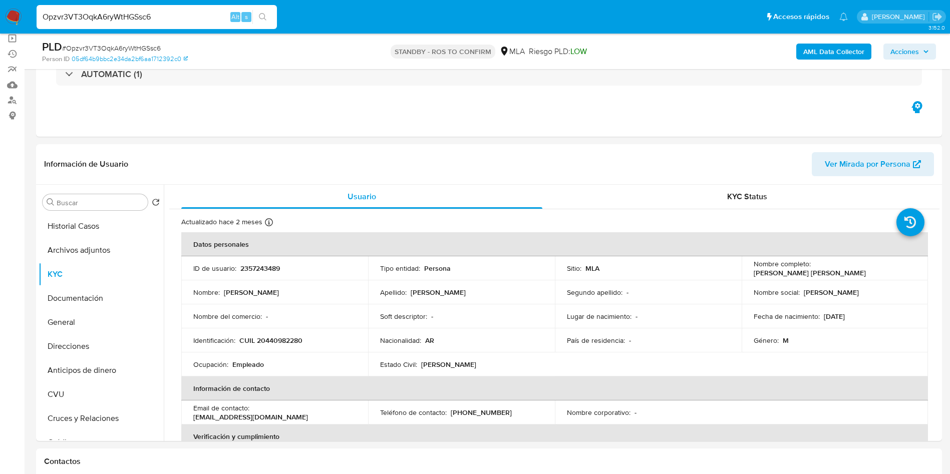
drag, startPoint x: 751, startPoint y: 272, endPoint x: 862, endPoint y: 269, distance: 110.7
click at [862, 269] on div "Nombre completo : Rodrigo Horacio Daniel Hernandez" at bounding box center [835, 268] width 163 height 18
copy p "Rodrigo Horacio Daniel Hernandez"
drag, startPoint x: 822, startPoint y: 320, endPoint x: 856, endPoint y: 318, distance: 34.1
click at [845, 318] on p "04/12/2000" at bounding box center [834, 316] width 21 height 9
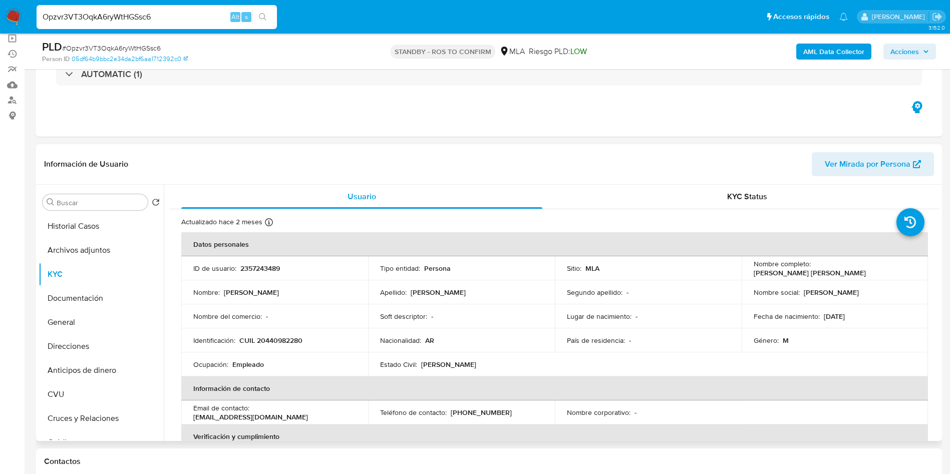
drag, startPoint x: 820, startPoint y: 319, endPoint x: 861, endPoint y: 319, distance: 40.6
click at [861, 319] on div "Fecha de nacimiento : 04/12/2000" at bounding box center [835, 316] width 163 height 9
copy p "04/12/2000"
drag, startPoint x: 266, startPoint y: 339, endPoint x: 297, endPoint y: 343, distance: 31.3
click at [297, 343] on p "CUIL 20440982280" at bounding box center [270, 340] width 63 height 9
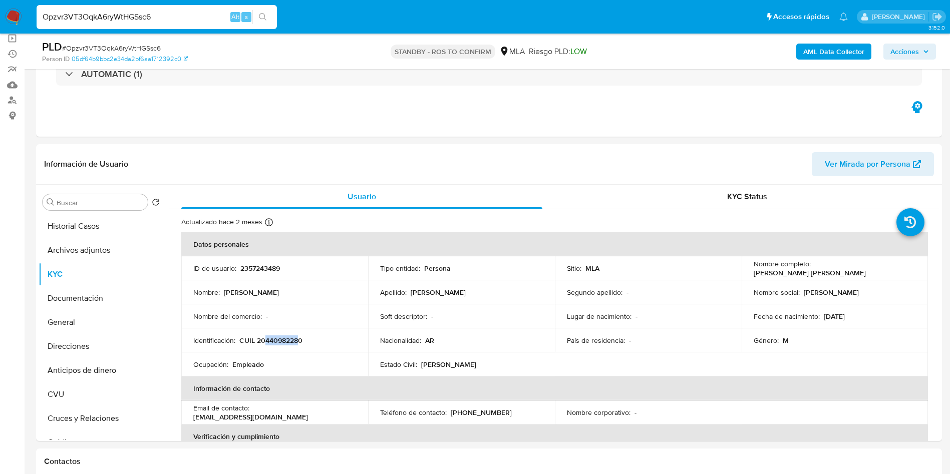
copy p "44098228"
drag, startPoint x: 256, startPoint y: 342, endPoint x: 312, endPoint y: 342, distance: 55.6
click at [312, 342] on div "Identificación : CUIL 20440982280" at bounding box center [274, 340] width 163 height 9
copy p "20440982280"
click at [102, 250] on button "Archivos adjuntos" at bounding box center [97, 250] width 117 height 24
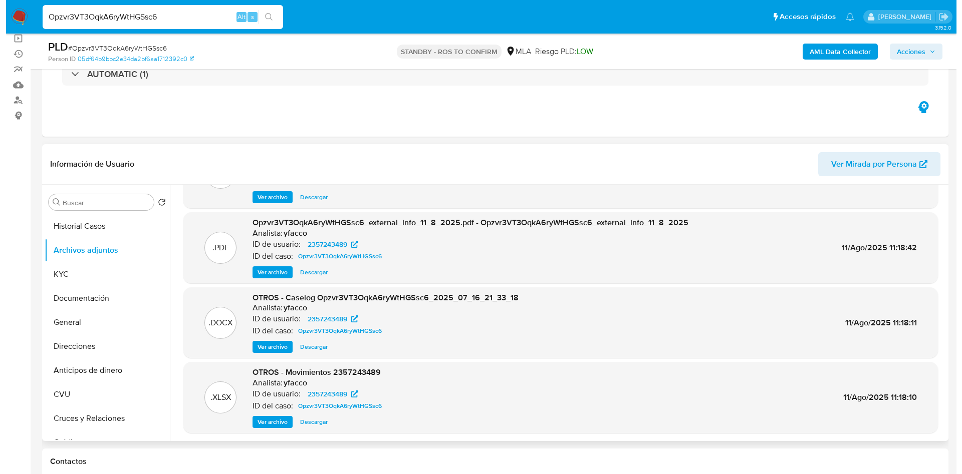
scroll to position [75, 0]
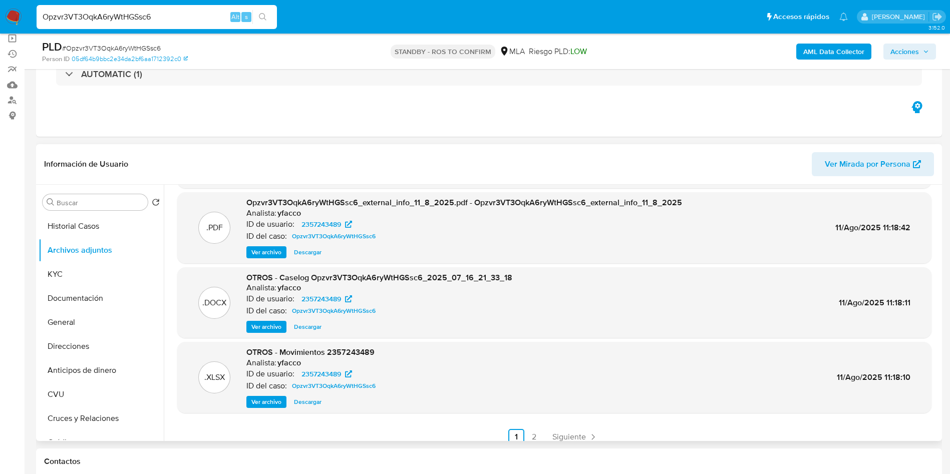
click at [257, 325] on span "Ver archivo" at bounding box center [266, 327] width 30 height 10
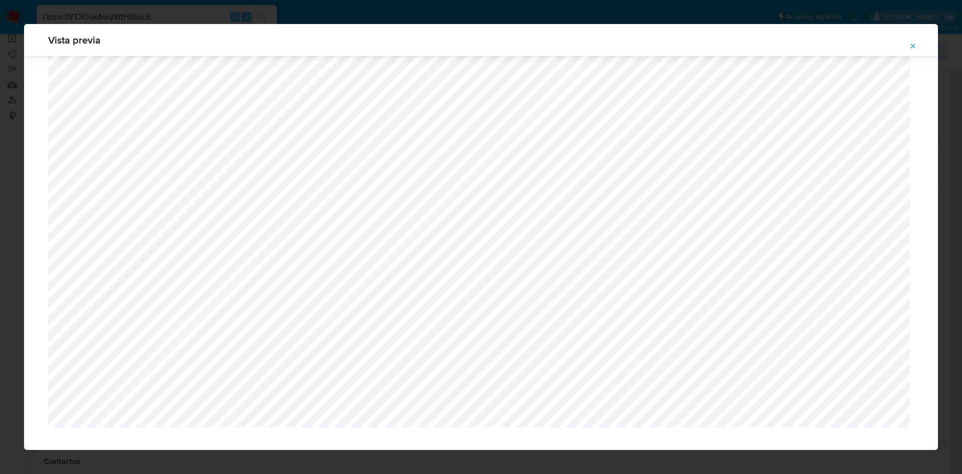
scroll to position [667, 0]
click at [919, 43] on button "Attachment preview" at bounding box center [913, 46] width 22 height 16
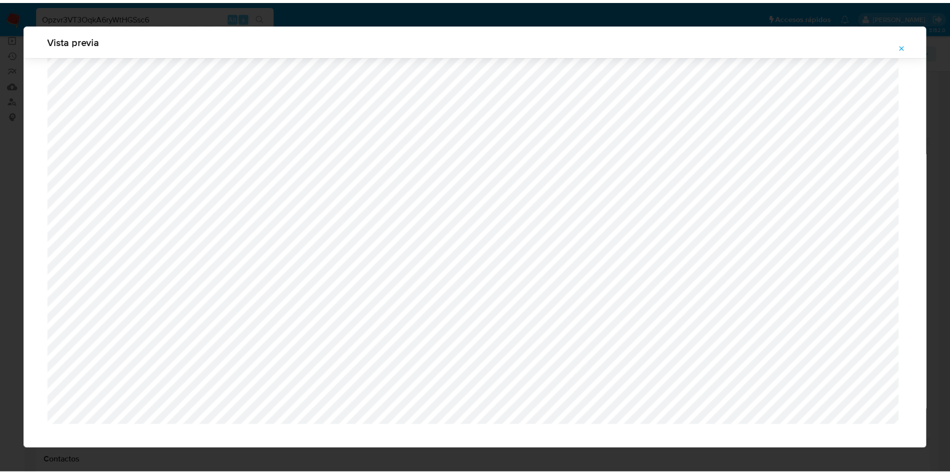
scroll to position [0, 0]
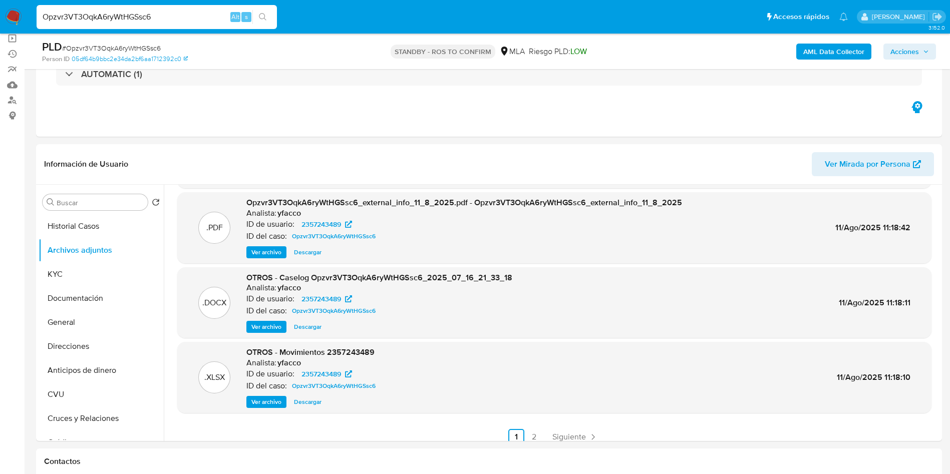
click at [193, 24] on div "Opzvr3VT3OqkA6ryWtHGSsc6 Alt s" at bounding box center [157, 17] width 240 height 24
click at [192, 24] on div "Opzvr3VT3OqkA6ryWtHGSsc6 Alt s" at bounding box center [157, 17] width 240 height 24
click at [192, 20] on input "Opzvr3VT3OqkA6ryWtHGSsc6" at bounding box center [157, 17] width 240 height 13
click at [192, 19] on input "Opzvr3VT3OqkA6ryWtHGSsc6" at bounding box center [157, 17] width 240 height 13
paste input "gBaB4FtPqwLzzXFx9cxJet5W"
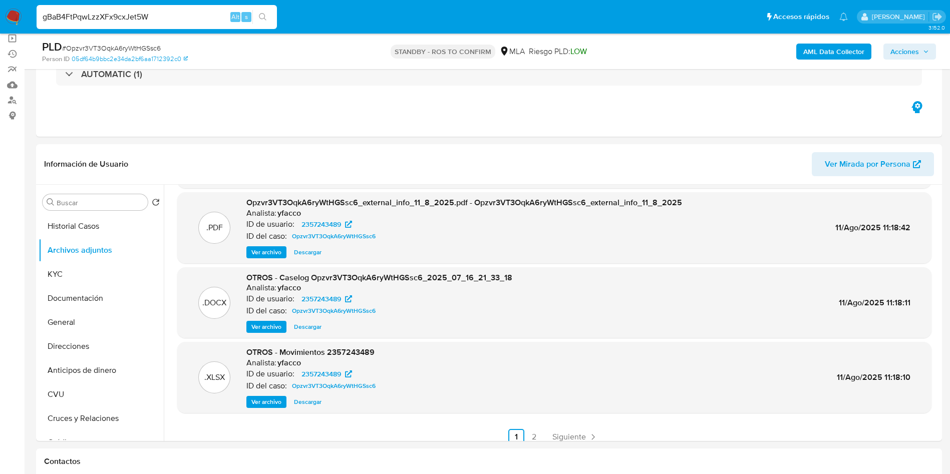
type input "gBaB4FtPqwLzzXFx9cxJet5W"
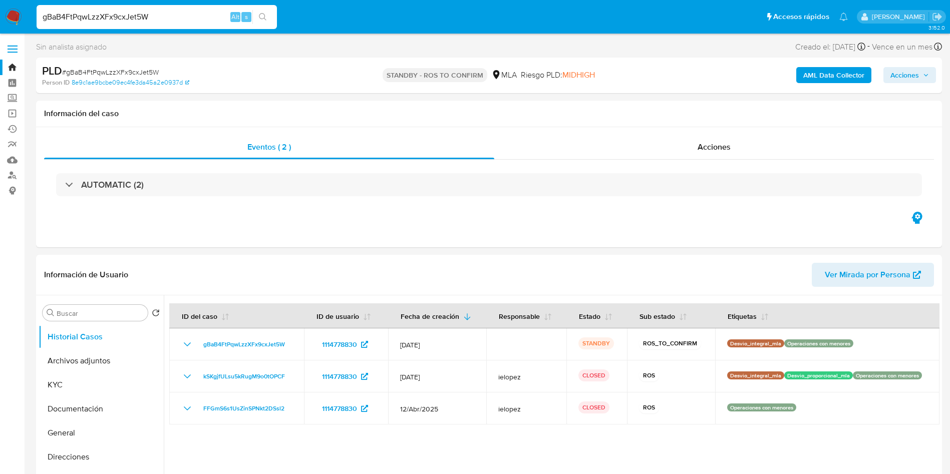
select select "10"
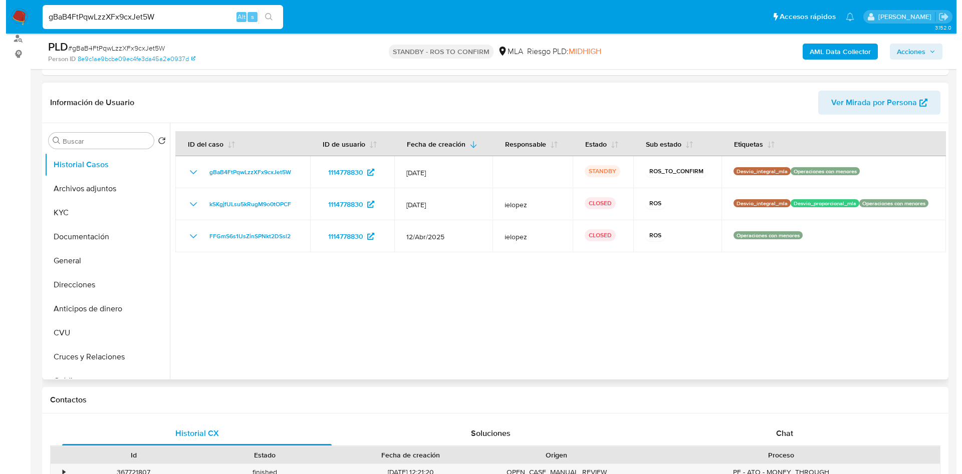
scroll to position [150, 0]
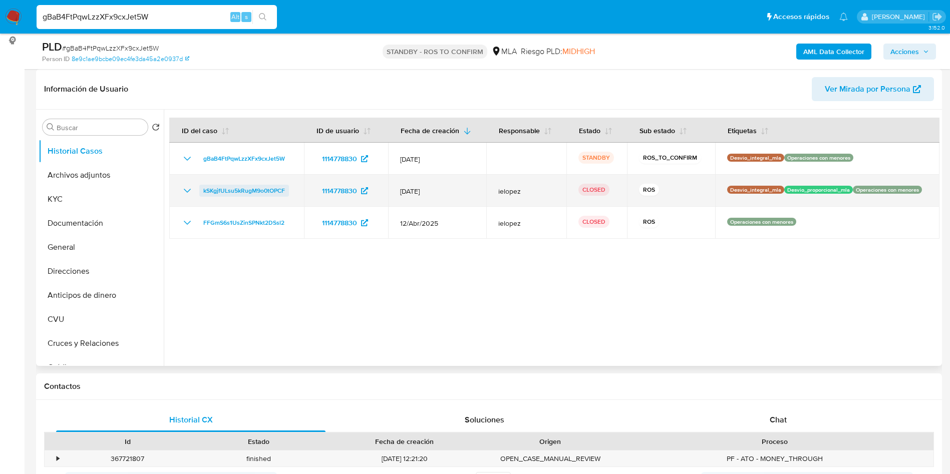
click at [256, 189] on span "kSKgjfULsu5kRugM9o0tOPCF" at bounding box center [244, 191] width 82 height 12
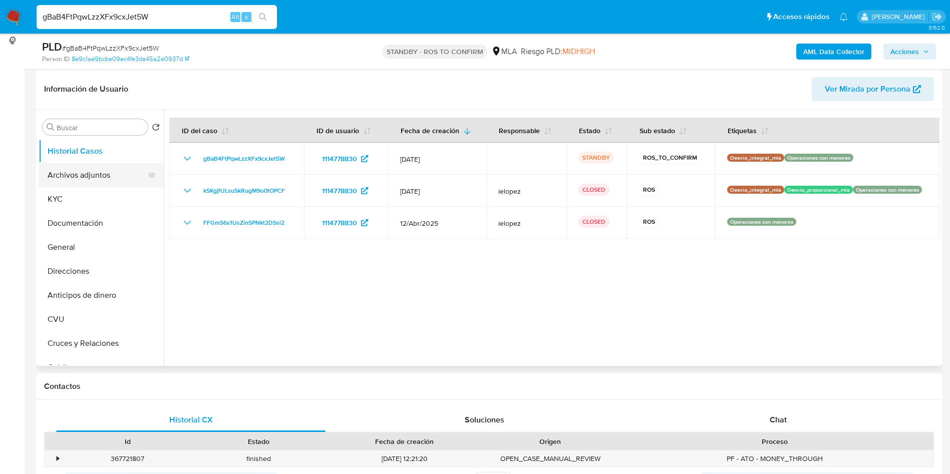
click at [99, 183] on button "Archivos adjuntos" at bounding box center [97, 175] width 117 height 24
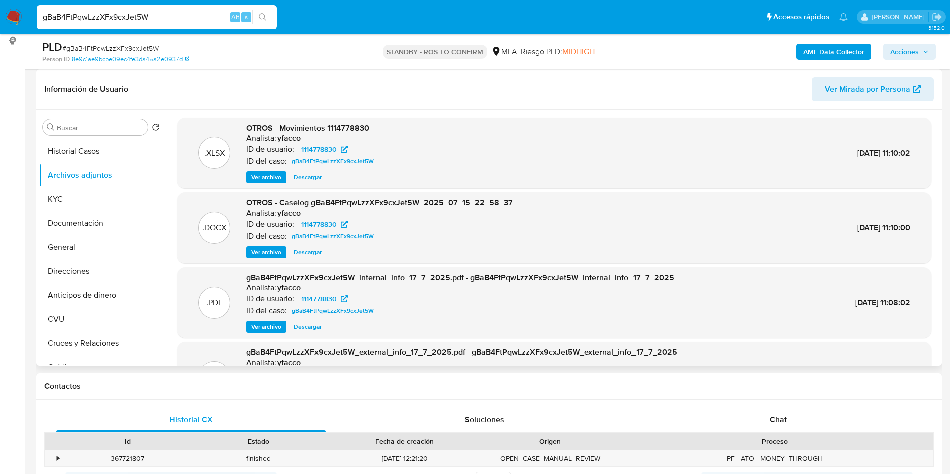
click at [253, 252] on span "Ver archivo" at bounding box center [266, 252] width 30 height 10
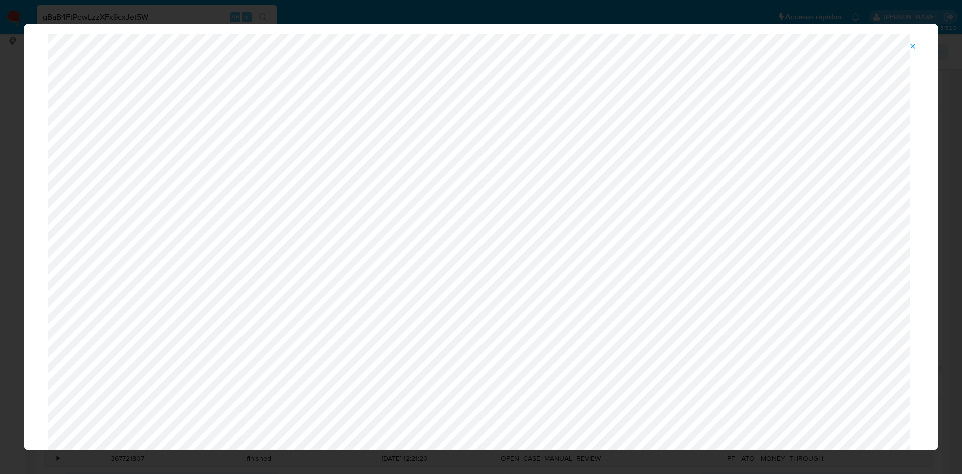
scroll to position [0, 0]
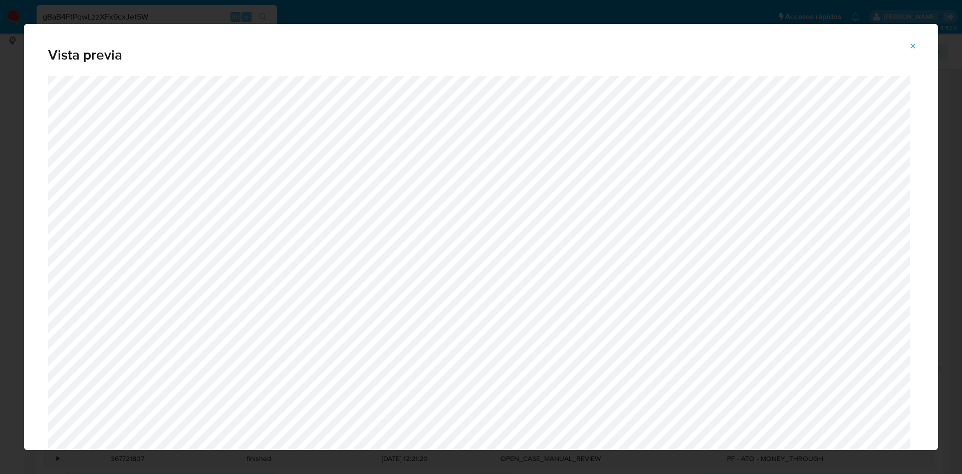
click at [910, 46] on icon "Attachment preview" at bounding box center [913, 46] width 8 height 8
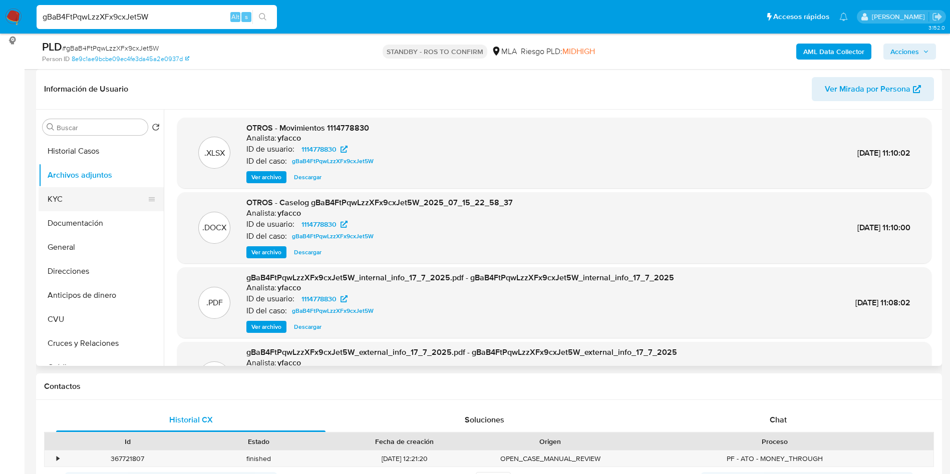
click at [112, 197] on button "KYC" at bounding box center [97, 199] width 117 height 24
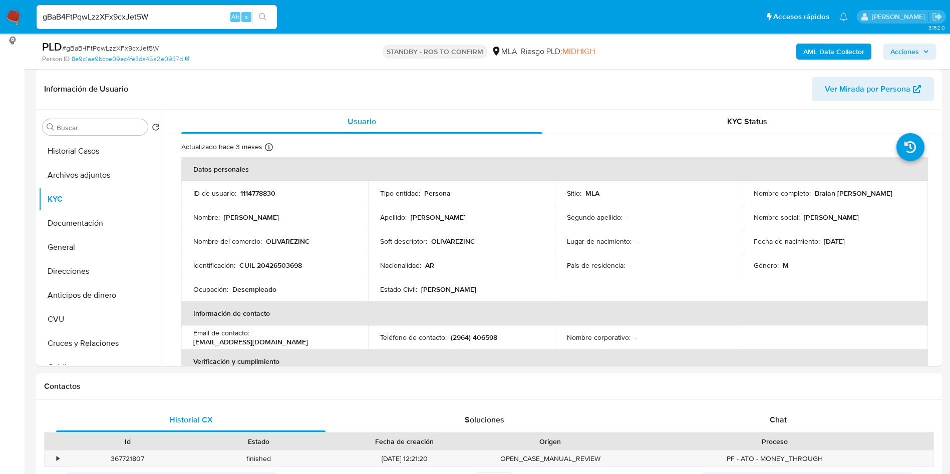
click at [838, 195] on p "Braian Gaston Olivarez" at bounding box center [854, 193] width 78 height 9
drag, startPoint x: 811, startPoint y: 193, endPoint x: 887, endPoint y: 192, distance: 75.1
click at [887, 192] on div "Nombre completo : Braian Gaston Olivarez" at bounding box center [835, 193] width 163 height 9
copy p "Braian Gaston Olivarez"
drag, startPoint x: 825, startPoint y: 243, endPoint x: 858, endPoint y: 243, distance: 32.1
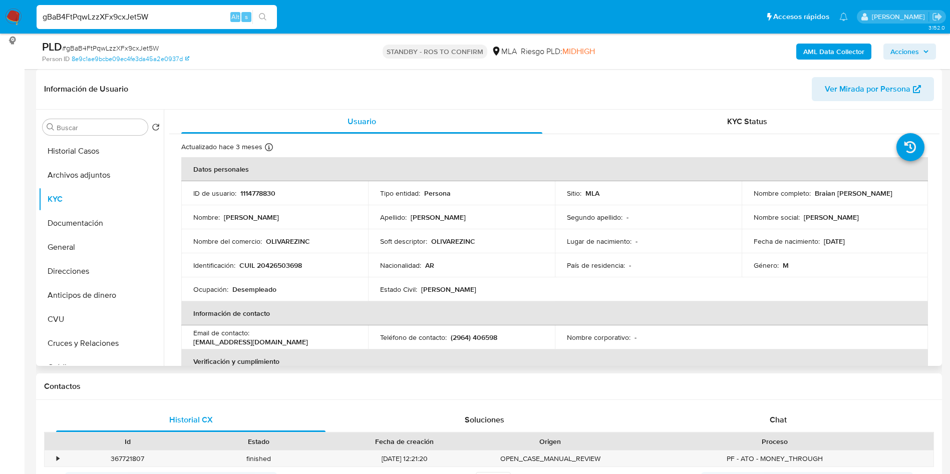
click at [858, 243] on div "Fecha de nacimiento : 18/10/2000" at bounding box center [835, 241] width 163 height 9
copy div "18/10/2000"
drag, startPoint x: 264, startPoint y: 267, endPoint x: 297, endPoint y: 264, distance: 33.2
click at [297, 264] on p "CUIL 20426503698" at bounding box center [270, 265] width 63 height 9
copy p "42650369"
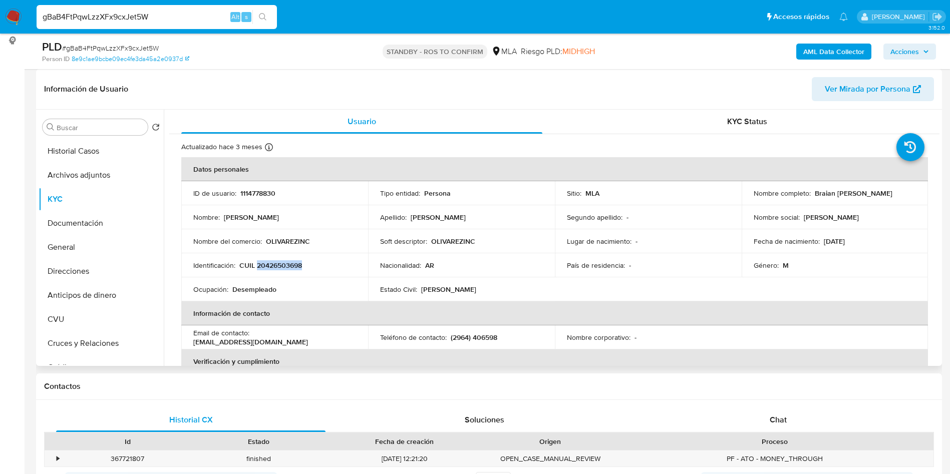
drag, startPoint x: 259, startPoint y: 266, endPoint x: 303, endPoint y: 263, distance: 44.2
click at [303, 263] on div "Identificación : CUIL 20426503698" at bounding box center [274, 265] width 163 height 9
copy p "20426503698"
click at [90, 178] on button "Archivos adjuntos" at bounding box center [97, 175] width 117 height 24
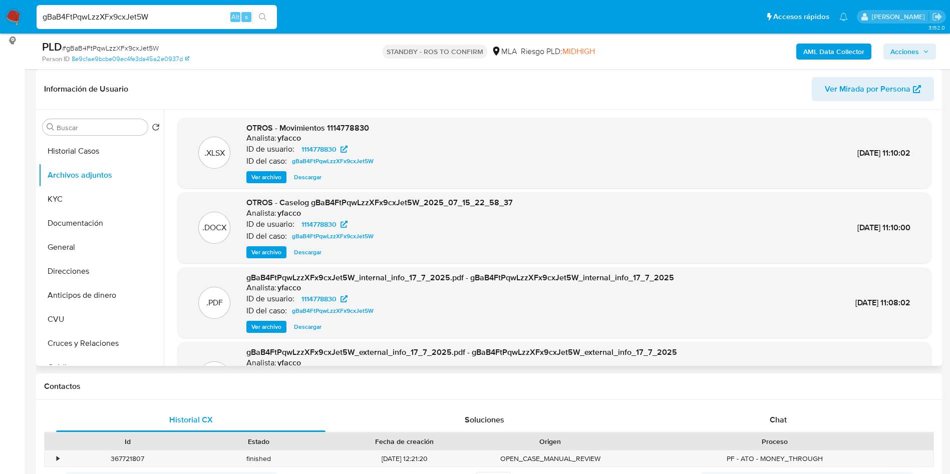
click at [265, 252] on span "Ver archivo" at bounding box center [266, 252] width 30 height 10
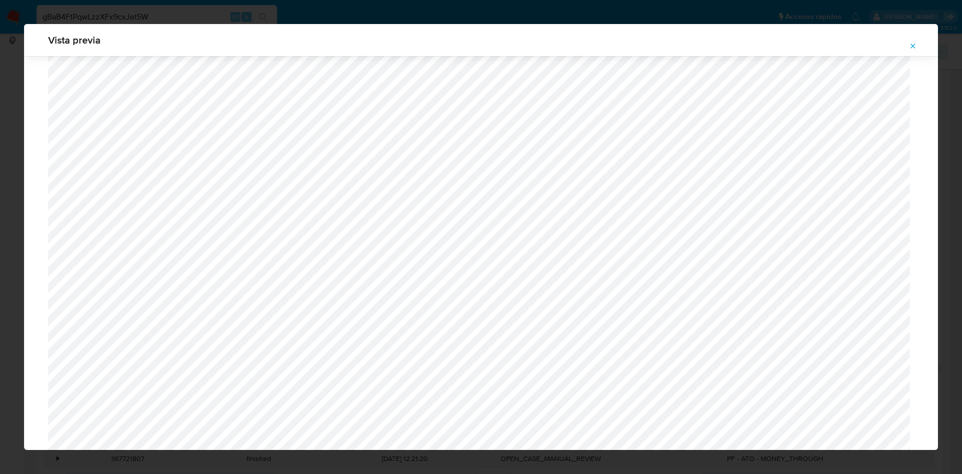
scroll to position [731, 0]
click at [911, 43] on icon "Attachment preview" at bounding box center [913, 46] width 8 height 8
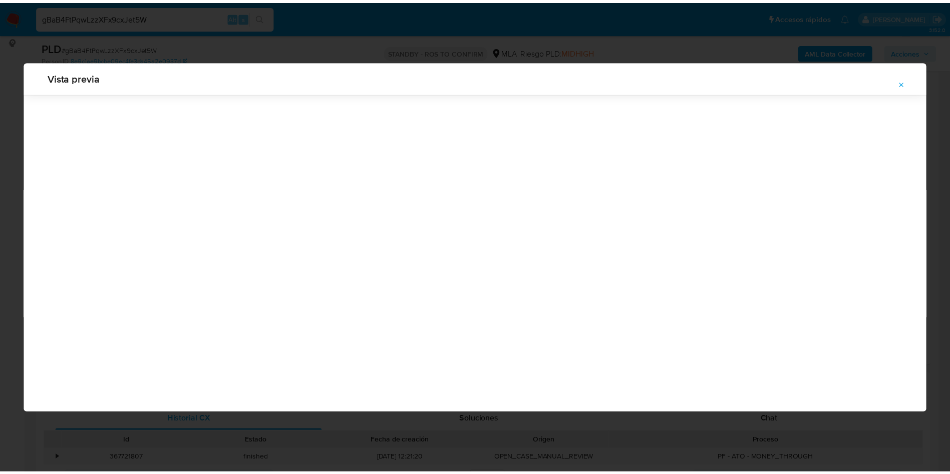
scroll to position [0, 0]
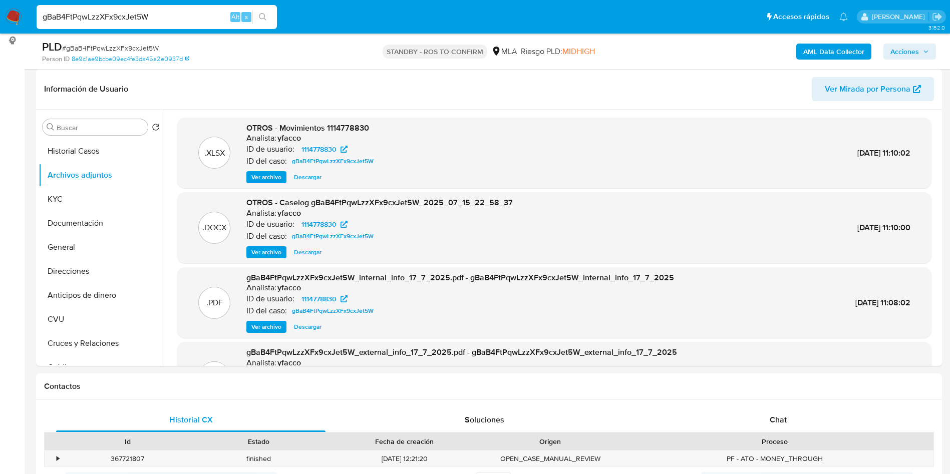
click at [196, 23] on input "gBaB4FtPqwLzzXFx9cxJet5W" at bounding box center [157, 17] width 240 height 13
paste input "r8zfQjH42l6rqkOnaNx99ewN"
type input "r8zfQjH42l6rqkOnaNx99ewN"
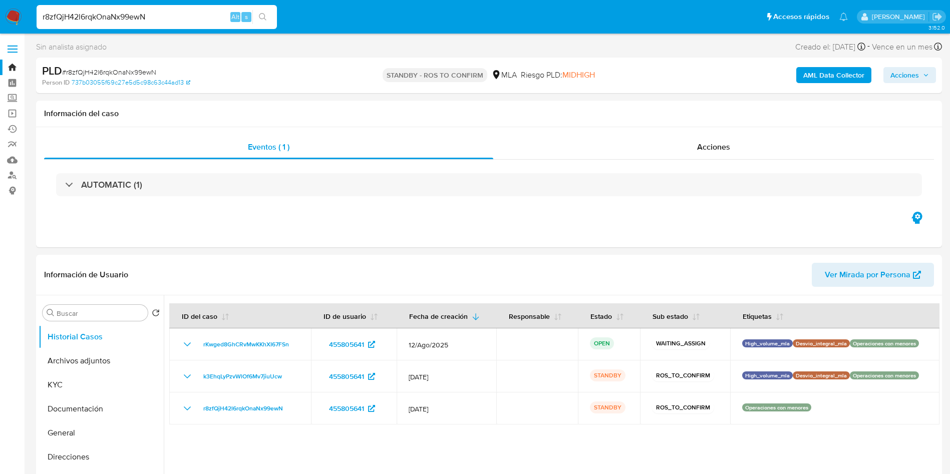
select select "10"
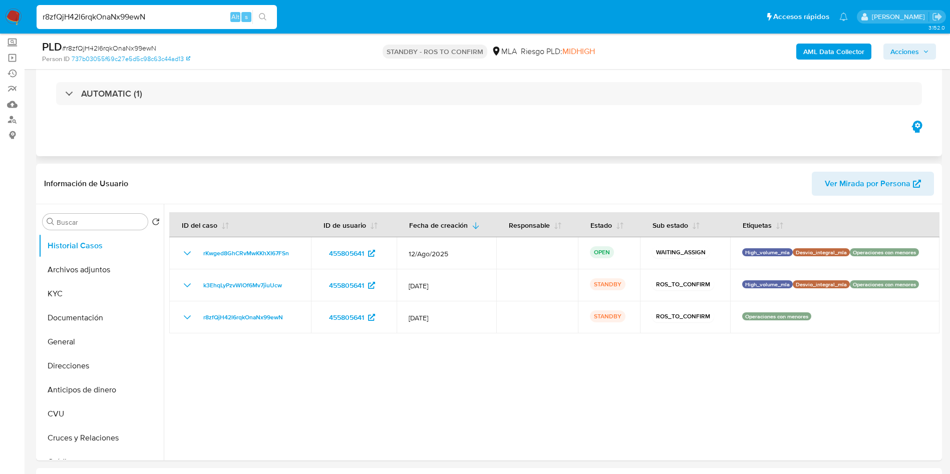
scroll to position [75, 0]
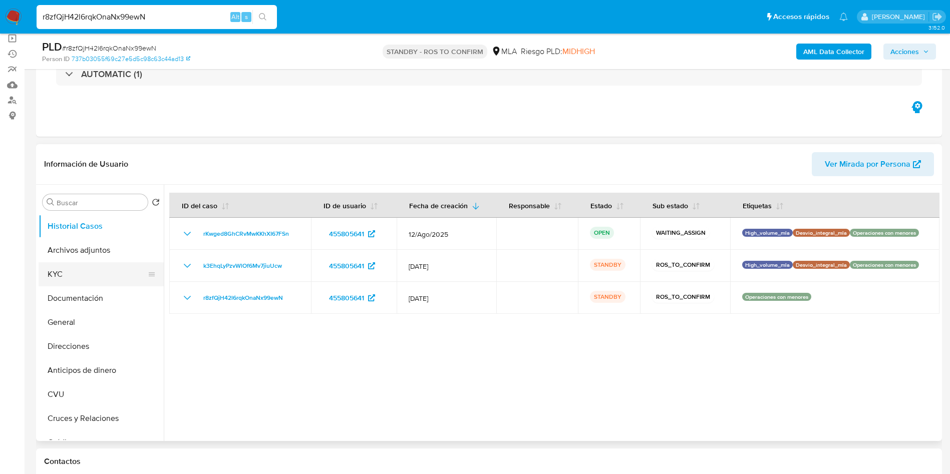
click at [91, 277] on button "KYC" at bounding box center [97, 274] width 117 height 24
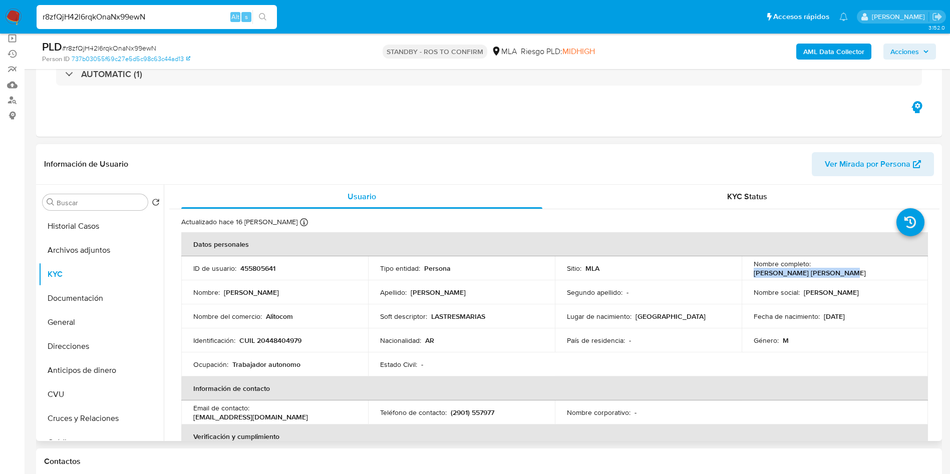
drag, startPoint x: 812, startPoint y: 271, endPoint x: 891, endPoint y: 268, distance: 79.2
click at [866, 268] on p "Santiago Alejandro Ibarra" at bounding box center [810, 272] width 112 height 9
copy p "Santiago Alejandro Ibarra"
click at [114, 250] on button "Archivos adjuntos" at bounding box center [97, 250] width 117 height 24
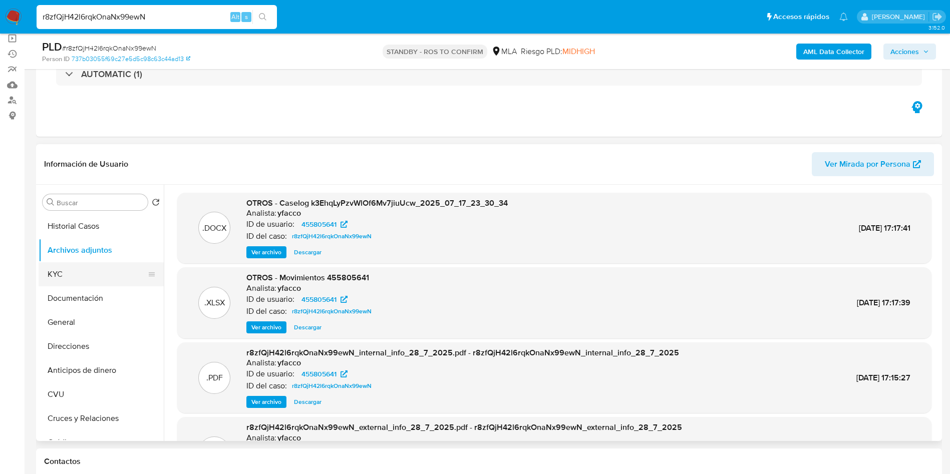
click at [76, 279] on button "KYC" at bounding box center [97, 274] width 117 height 24
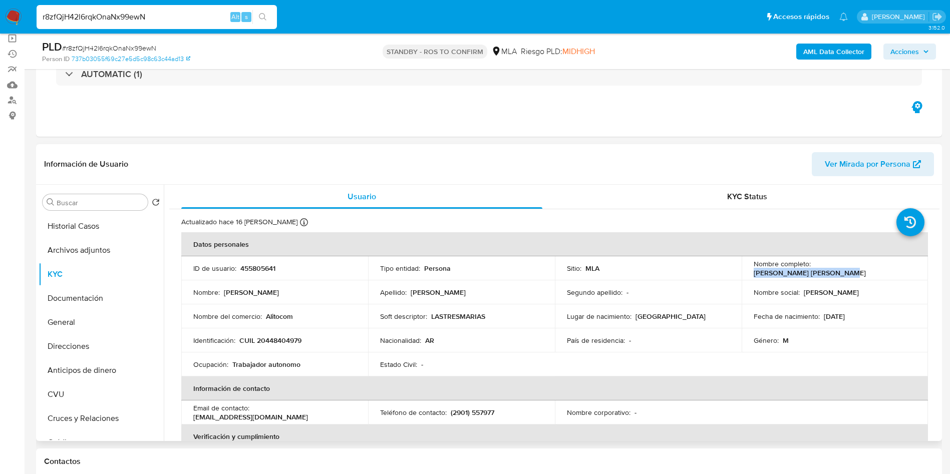
drag, startPoint x: 811, startPoint y: 270, endPoint x: 891, endPoint y: 269, distance: 79.2
click at [866, 269] on p "Santiago Alejandro Ibarra" at bounding box center [810, 272] width 112 height 9
copy p "Santiago Alejandro Ibarra"
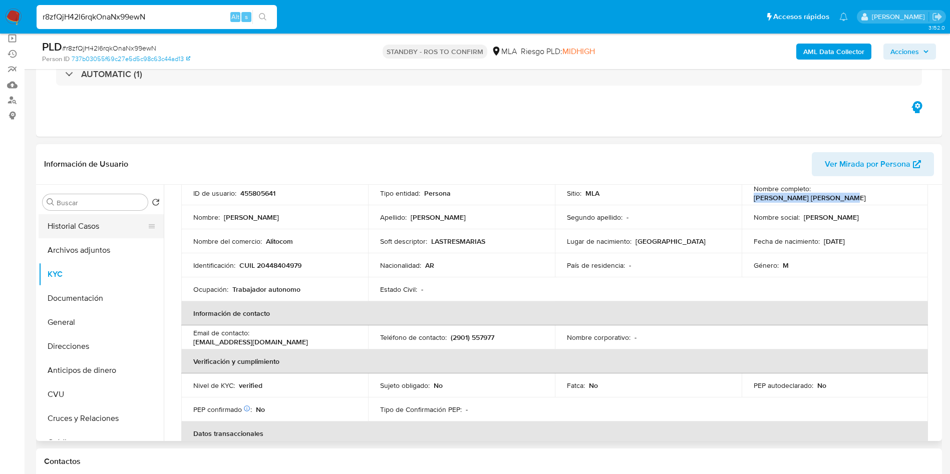
click at [106, 220] on button "Historial Casos" at bounding box center [97, 226] width 117 height 24
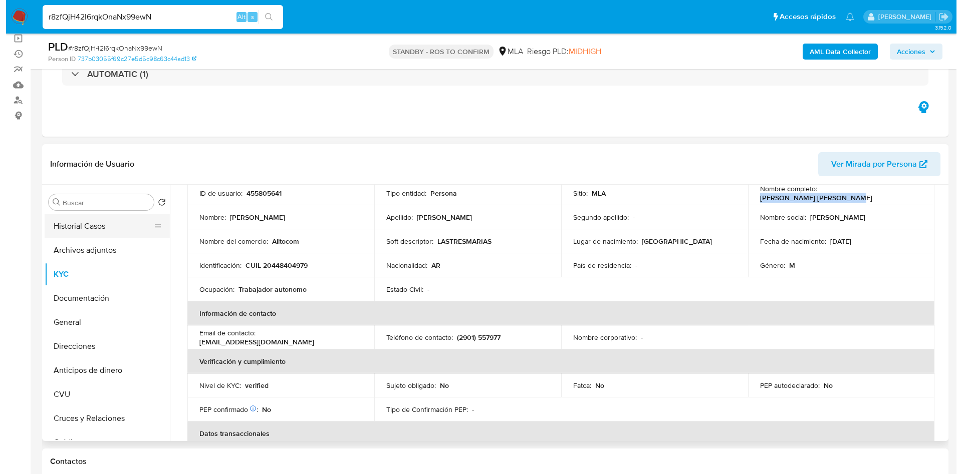
scroll to position [0, 0]
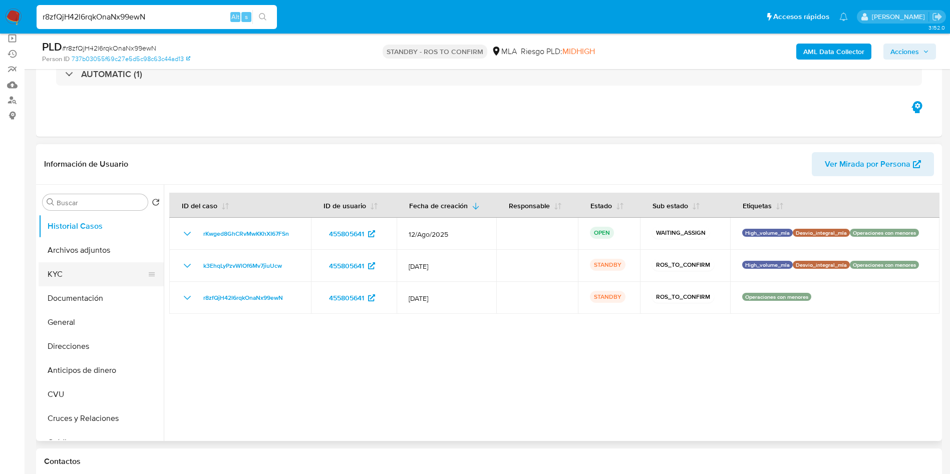
click at [96, 274] on button "KYC" at bounding box center [97, 274] width 117 height 24
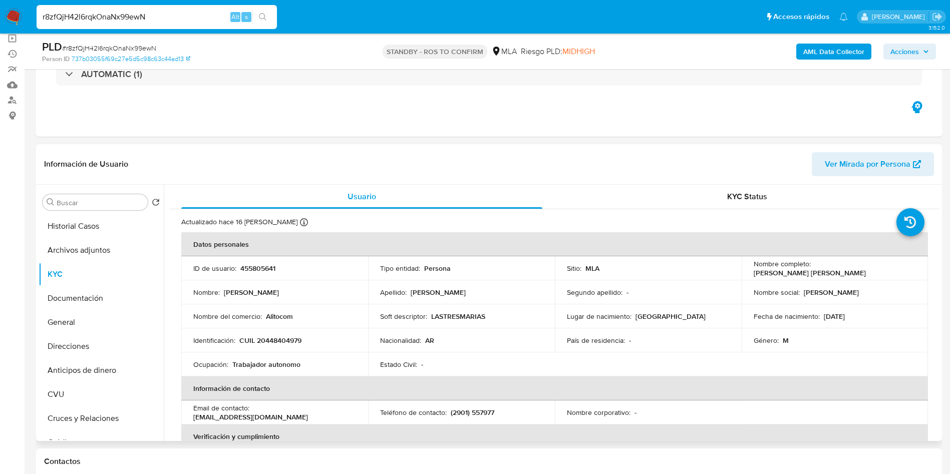
drag, startPoint x: 820, startPoint y: 319, endPoint x: 860, endPoint y: 318, distance: 39.6
click at [860, 318] on div "Fecha de nacimiento : 17/02/2003" at bounding box center [835, 316] width 163 height 9
drag, startPoint x: 263, startPoint y: 341, endPoint x: 296, endPoint y: 341, distance: 32.6
click at [296, 341] on p "CUIL 20448404979" at bounding box center [270, 340] width 62 height 9
drag, startPoint x: 256, startPoint y: 339, endPoint x: 304, endPoint y: 340, distance: 47.6
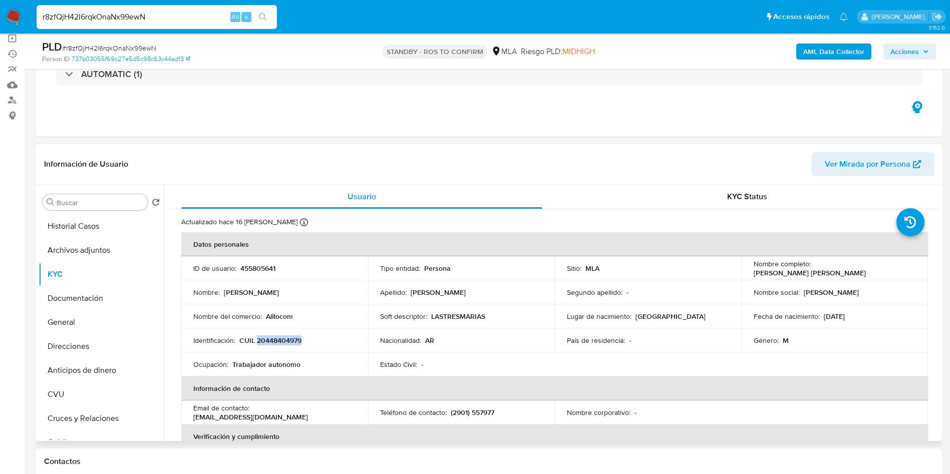
click at [304, 340] on div "Identificación : CUIL 20448404979" at bounding box center [274, 340] width 163 height 9
click at [93, 262] on button "KYC" at bounding box center [97, 274] width 117 height 24
click at [90, 249] on button "Archivos adjuntos" at bounding box center [97, 250] width 117 height 24
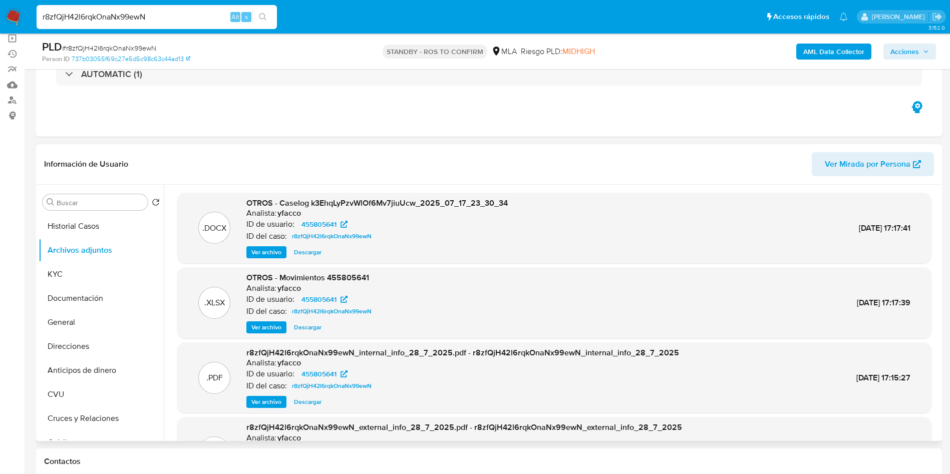
click at [271, 259] on div ".DOCX OTROS - Caselog k3EhqLyPzvWlOf6Mv7jiuUcw_2025_07_17_23_30_34 Analista: yf…" at bounding box center [554, 228] width 754 height 71
click at [271, 252] on span "Ver archivo" at bounding box center [266, 252] width 30 height 10
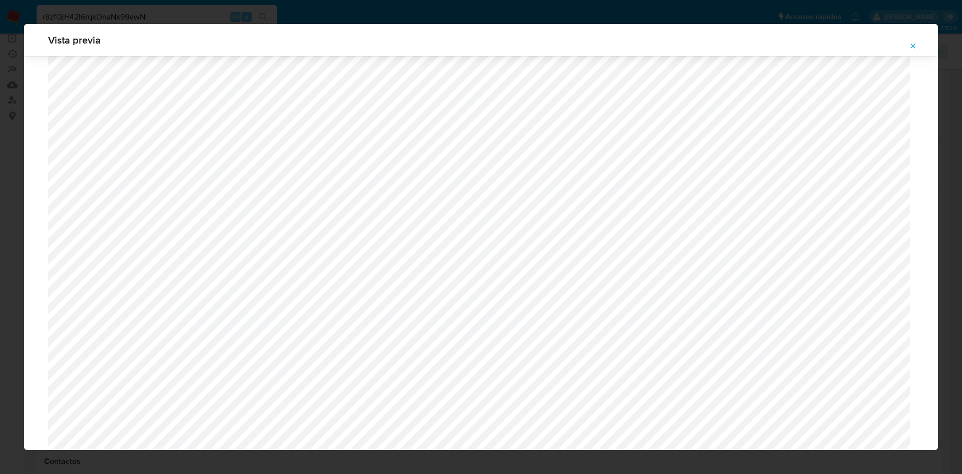
scroll to position [882, 0]
click at [914, 49] on icon "Attachment preview" at bounding box center [913, 46] width 8 height 8
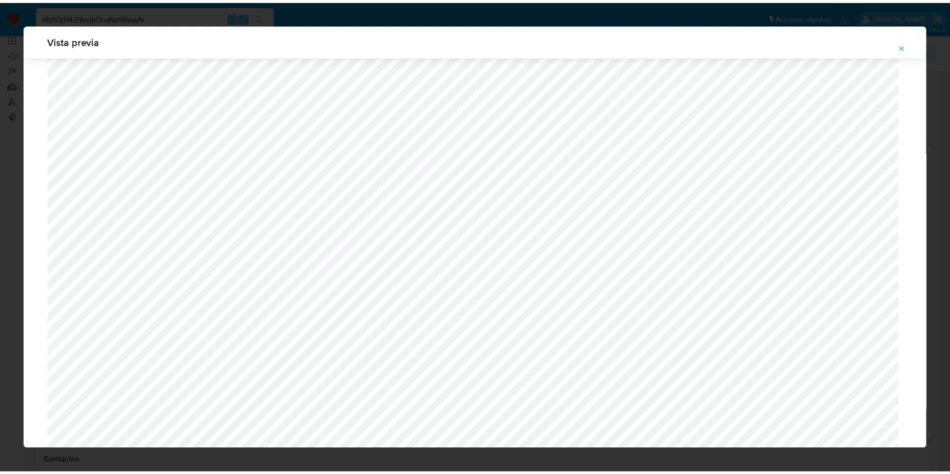
scroll to position [0, 0]
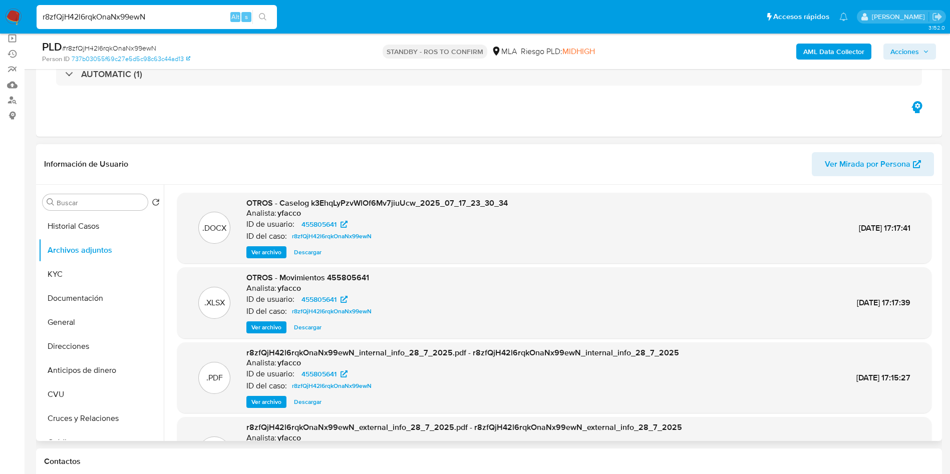
click at [163, 18] on input "r8zfQjH42l6rqkOnaNx99ewN" at bounding box center [157, 17] width 240 height 13
paste input "kZoL1tBUrIKqAsRdncYXQJ6z"
type input "kZoL1tBUrIKqAsRdncYXQJ6z"
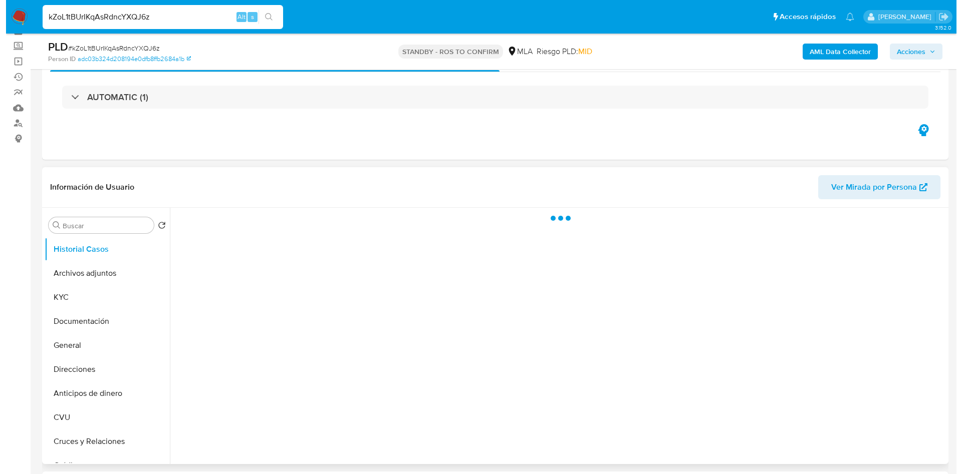
scroll to position [75, 0]
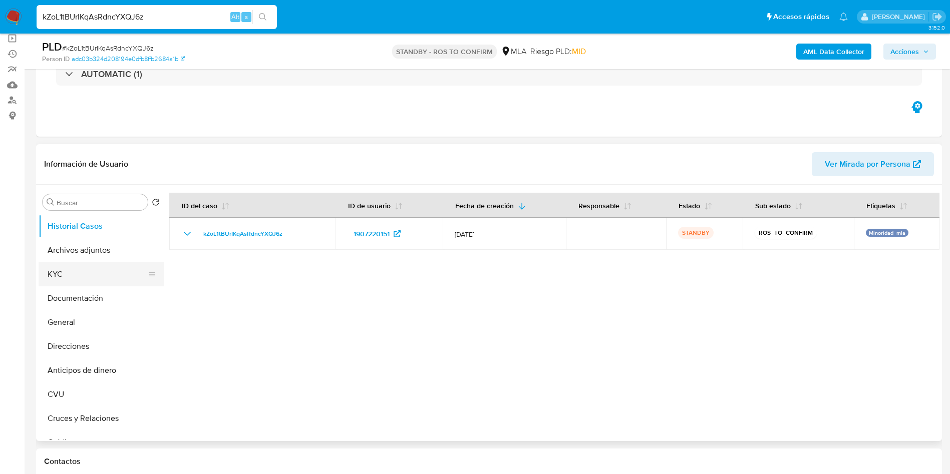
select select "10"
click at [83, 257] on button "Archivos adjuntos" at bounding box center [97, 250] width 117 height 24
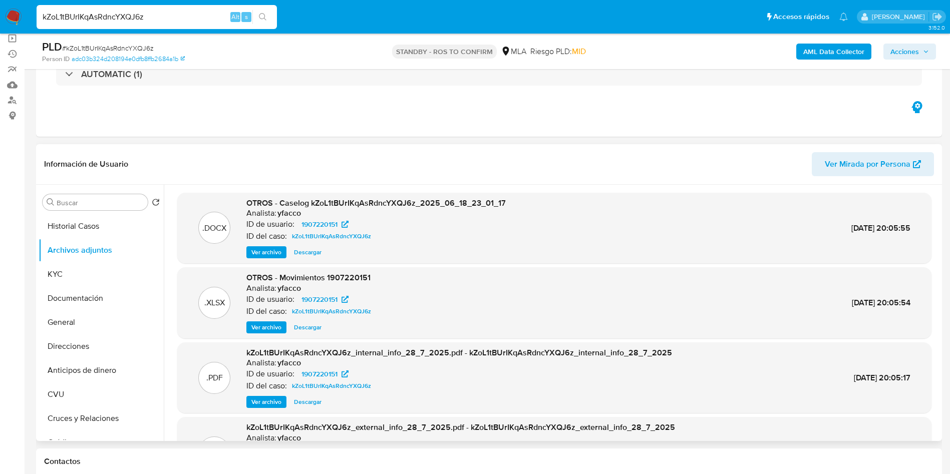
click at [269, 252] on span "Ver archivo" at bounding box center [266, 252] width 30 height 10
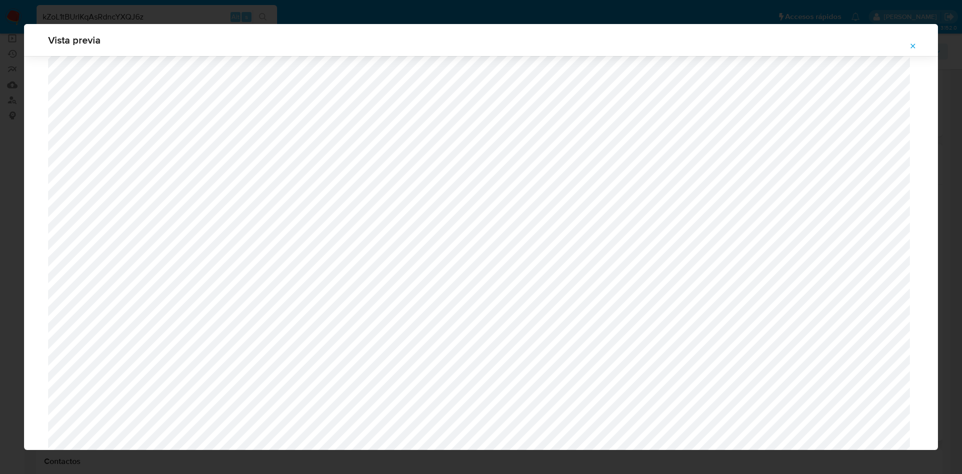
scroll to position [205, 0]
click at [913, 49] on icon "Attachment preview" at bounding box center [913, 46] width 8 height 8
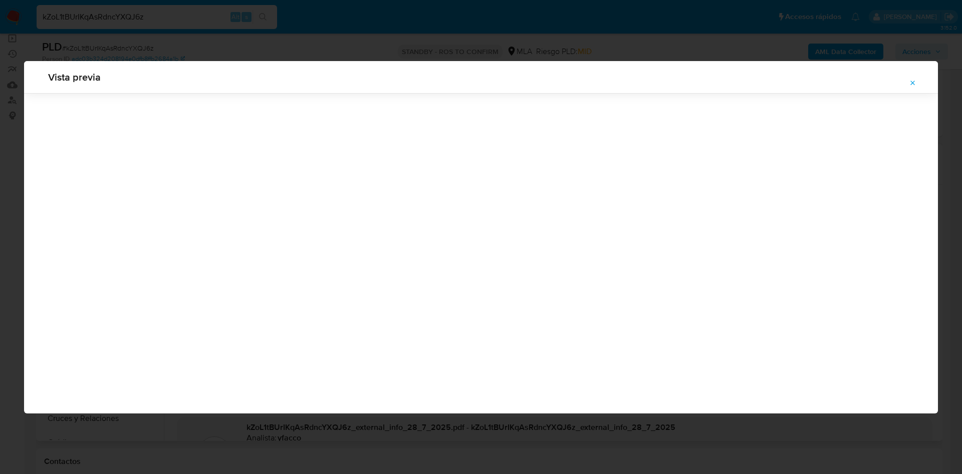
scroll to position [0, 0]
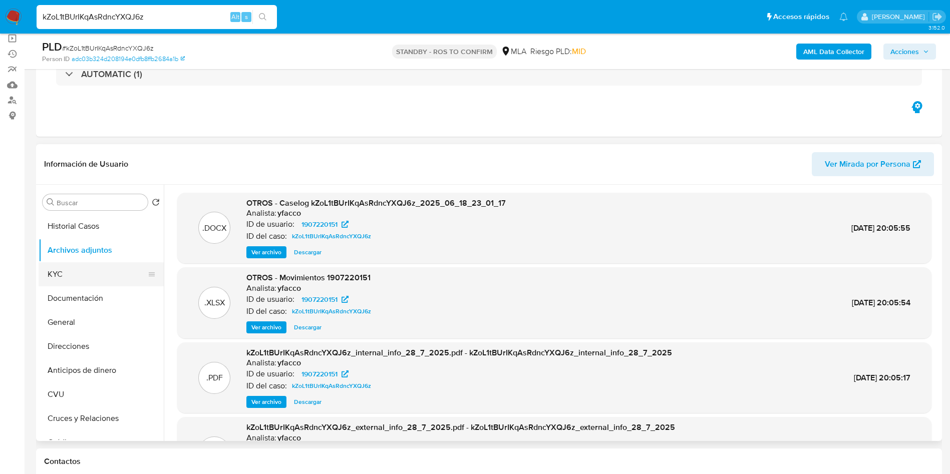
click at [81, 278] on button "KYC" at bounding box center [97, 274] width 117 height 24
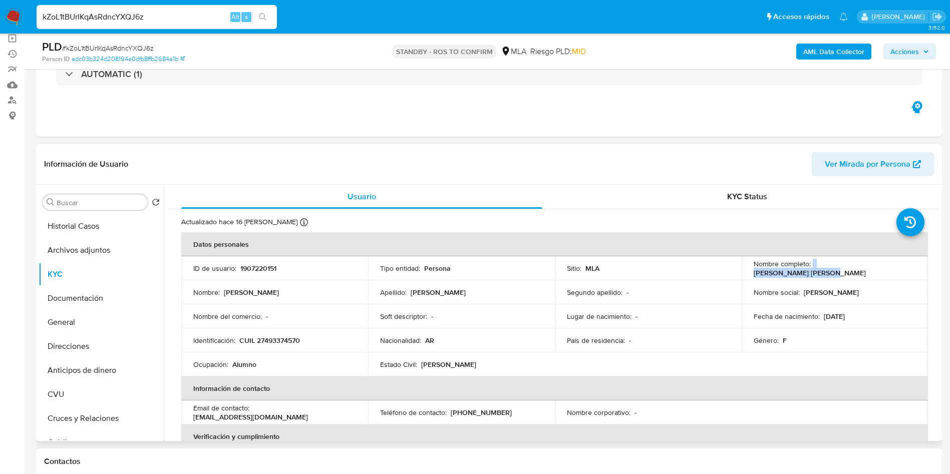
drag, startPoint x: 810, startPoint y: 270, endPoint x: 888, endPoint y: 265, distance: 78.3
click at [888, 265] on div "Nombre completo : Ludmila Morena Almada" at bounding box center [835, 268] width 163 height 18
click at [837, 268] on p "Ludmila Morena Almada" at bounding box center [810, 272] width 112 height 9
drag, startPoint x: 811, startPoint y: 269, endPoint x: 887, endPoint y: 269, distance: 76.1
click at [866, 269] on p "Ludmila Morena Almada" at bounding box center [810, 272] width 112 height 9
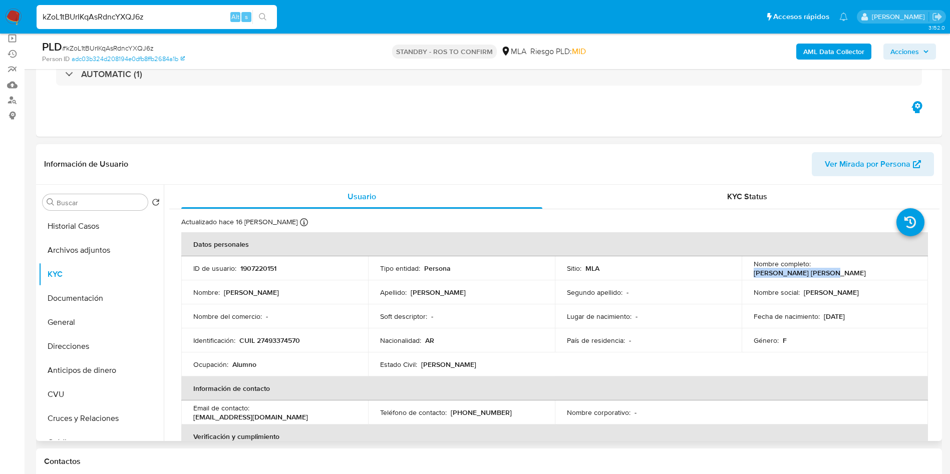
drag, startPoint x: 821, startPoint y: 321, endPoint x: 865, endPoint y: 320, distance: 44.1
click at [865, 320] on div "Fecha de nacimiento : 02/03/2009" at bounding box center [835, 316] width 163 height 9
drag, startPoint x: 263, startPoint y: 343, endPoint x: 295, endPoint y: 336, distance: 32.3
click at [295, 336] on p "CUIL 27493374570" at bounding box center [269, 340] width 61 height 9
drag, startPoint x: 256, startPoint y: 341, endPoint x: 303, endPoint y: 339, distance: 46.1
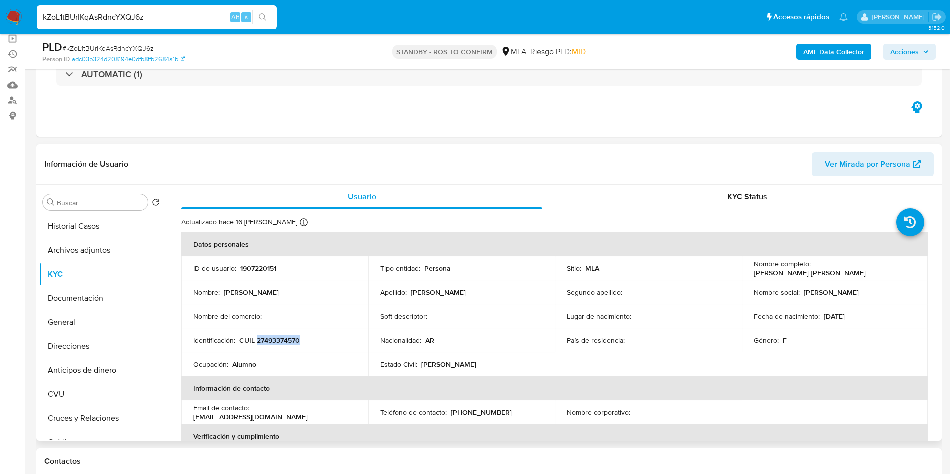
click at [303, 339] on div "Identificación : CUIL 27493374570" at bounding box center [274, 340] width 163 height 9
click at [64, 249] on button "Archivos adjuntos" at bounding box center [97, 250] width 117 height 24
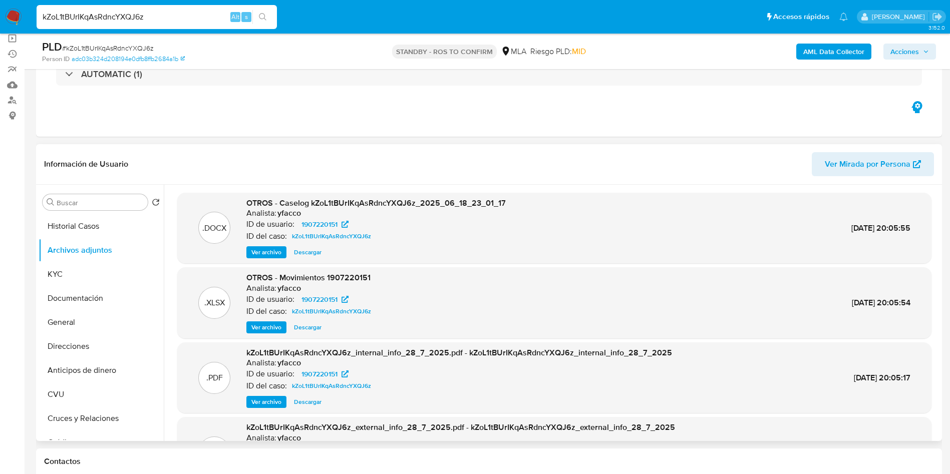
click at [247, 257] on button "Ver archivo" at bounding box center [266, 252] width 40 height 12
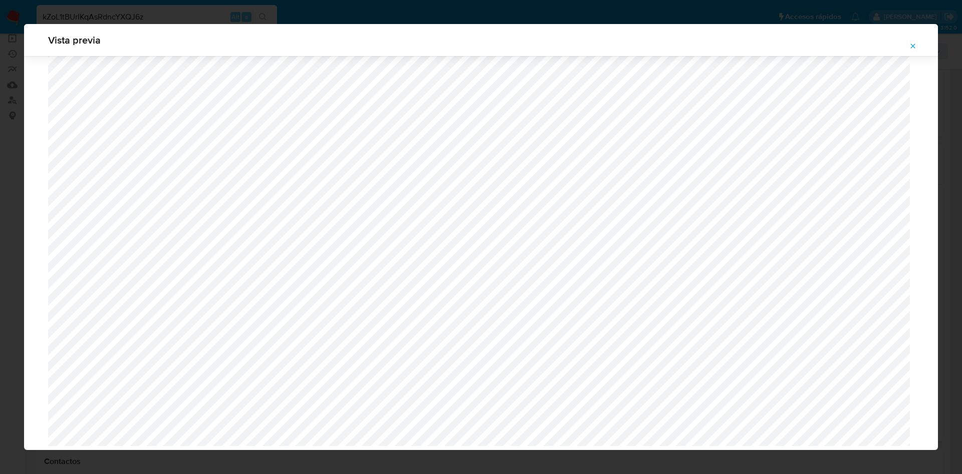
scroll to position [639, 0]
click at [912, 47] on icon "Attachment preview" at bounding box center [913, 46] width 5 height 5
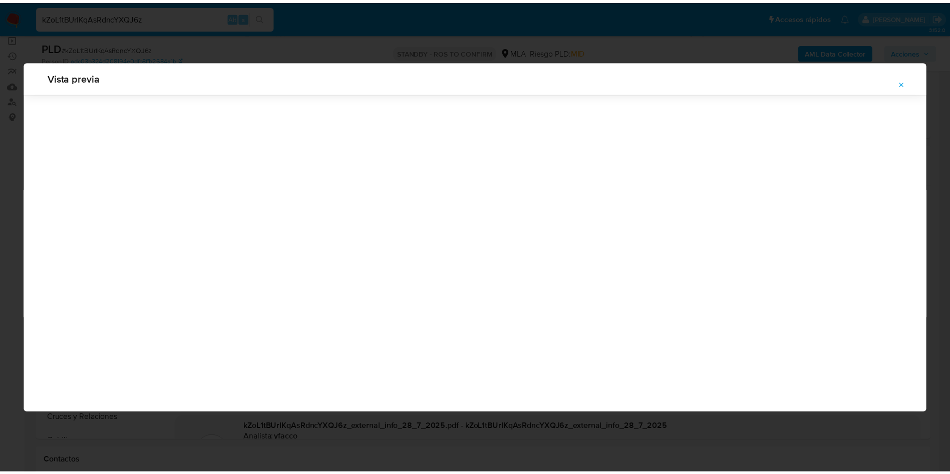
scroll to position [0, 0]
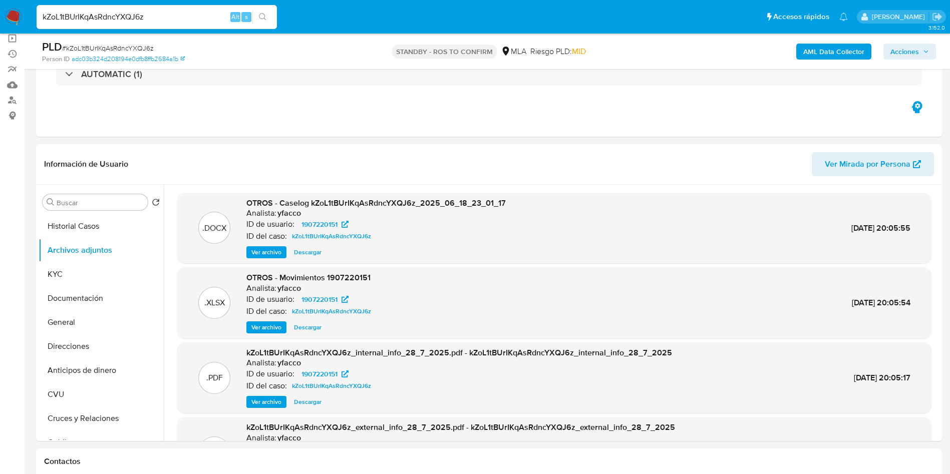
click at [164, 19] on input "kZoL1tBUrIKqAsRdncYXQJ6z" at bounding box center [157, 17] width 240 height 13
click at [165, 20] on input "kZoL1tBUrIKqAsRdncYXQJ6z" at bounding box center [157, 17] width 240 height 13
paste input "4dS3mS0pNty16k7jxI7jJDHW"
type input "4dS3mS0pNty16k7jxI7jJDHW"
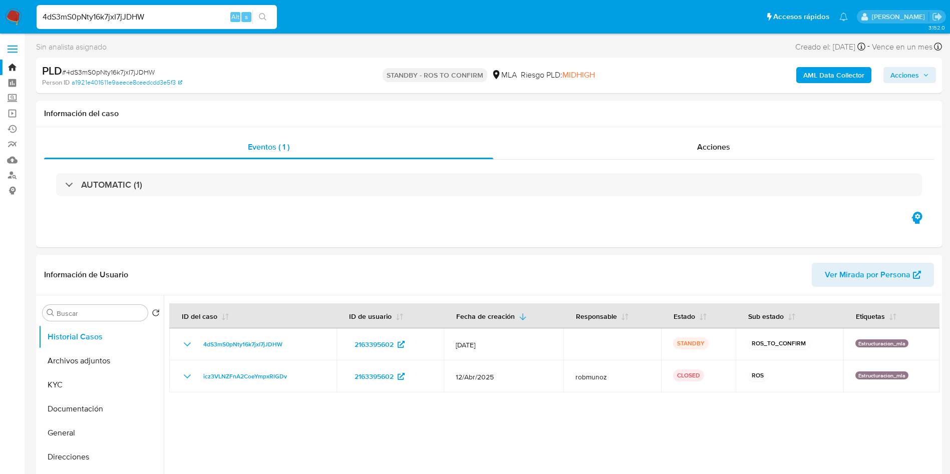
select select "10"
click at [62, 375] on button "KYC" at bounding box center [97, 385] width 117 height 24
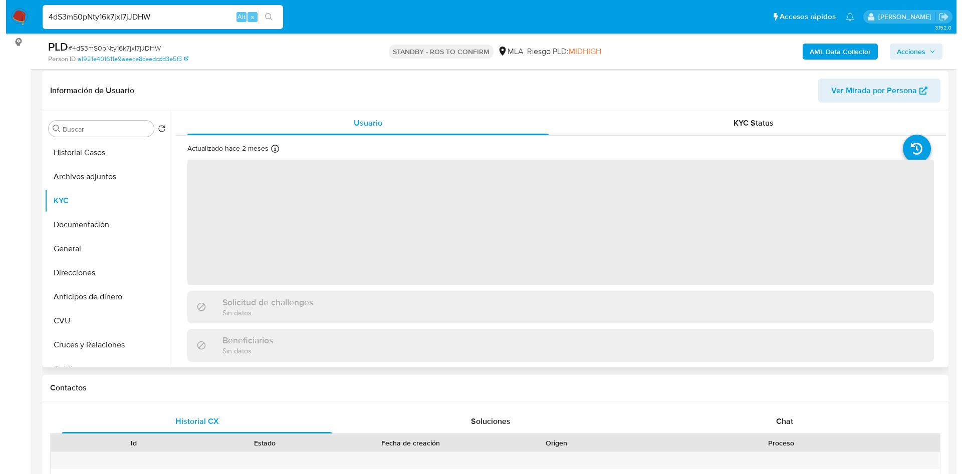
scroll to position [150, 0]
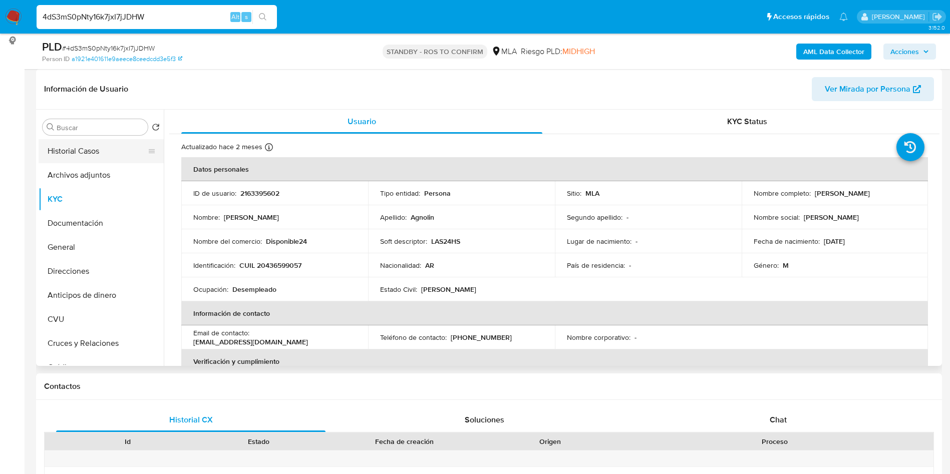
click at [111, 145] on button "Historial Casos" at bounding box center [97, 151] width 117 height 24
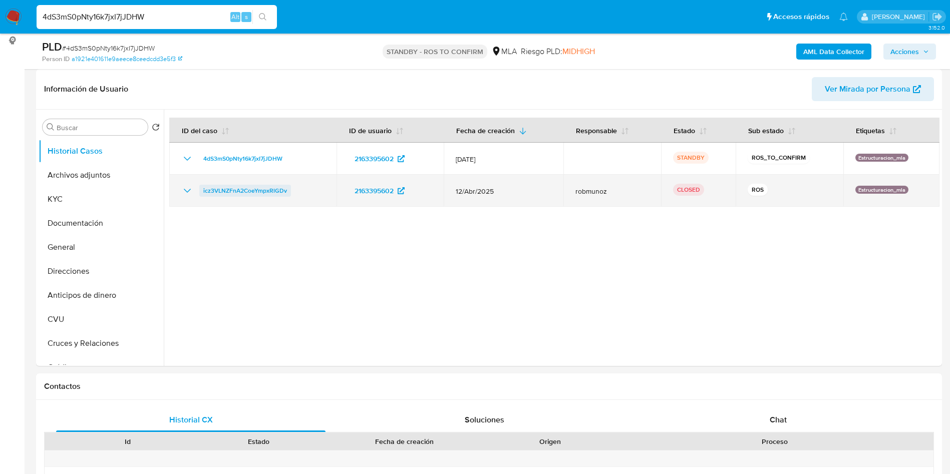
click at [255, 192] on span "icz3VLNZFnA2CoeYmpxRlGDv" at bounding box center [245, 191] width 84 height 12
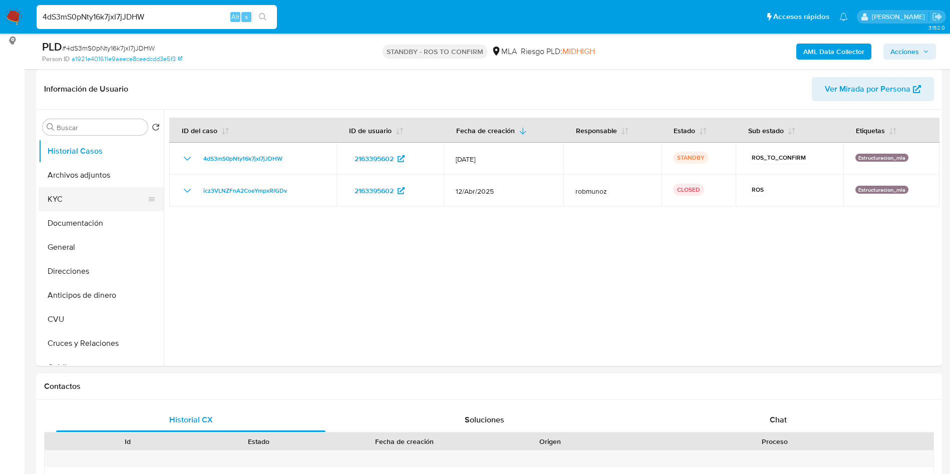
click at [72, 201] on button "KYC" at bounding box center [97, 199] width 117 height 24
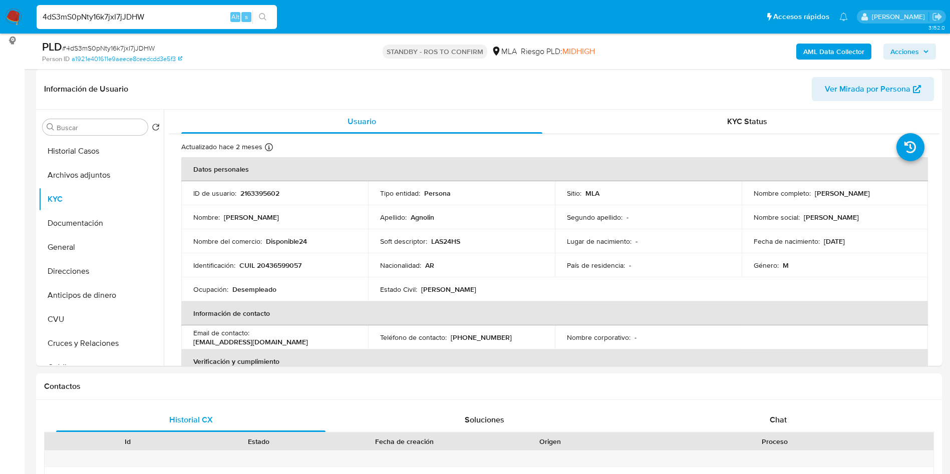
drag, startPoint x: 811, startPoint y: 195, endPoint x: 883, endPoint y: 189, distance: 71.8
click at [870, 189] on p "David Ezequiel Agnolin" at bounding box center [842, 193] width 55 height 9
drag, startPoint x: 819, startPoint y: 240, endPoint x: 861, endPoint y: 239, distance: 42.1
click at [861, 239] on div "Fecha de nacimiento : 08/10/1993" at bounding box center [835, 241] width 163 height 9
drag, startPoint x: 265, startPoint y: 262, endPoint x: 298, endPoint y: 264, distance: 32.1
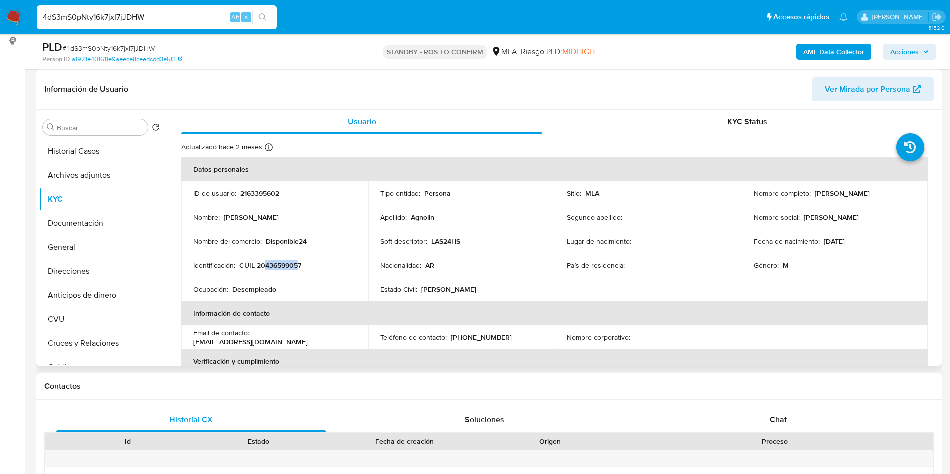
click at [298, 264] on p "CUIL 20436599057" at bounding box center [270, 265] width 62 height 9
drag, startPoint x: 257, startPoint y: 267, endPoint x: 307, endPoint y: 269, distance: 49.6
click at [307, 269] on div "Identificación : CUIL 20436599057" at bounding box center [274, 265] width 163 height 9
click at [91, 181] on button "Archivos adjuntos" at bounding box center [97, 175] width 117 height 24
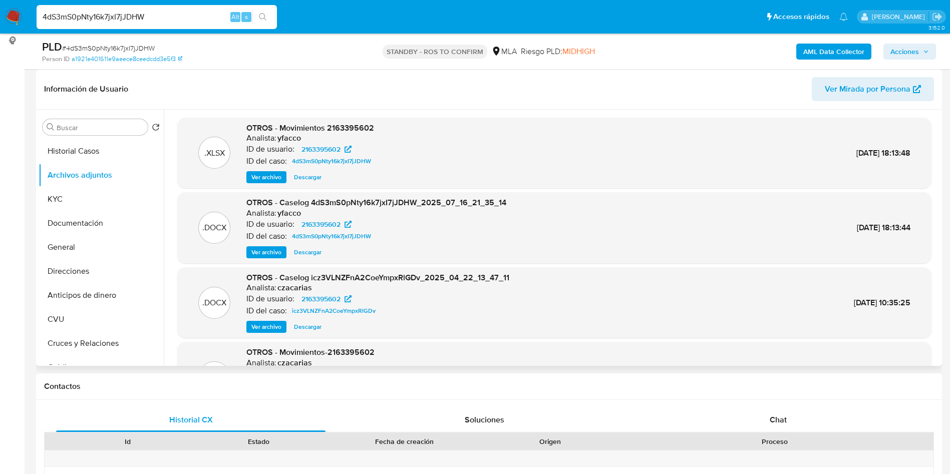
click at [264, 254] on span "Ver archivo" at bounding box center [266, 252] width 30 height 10
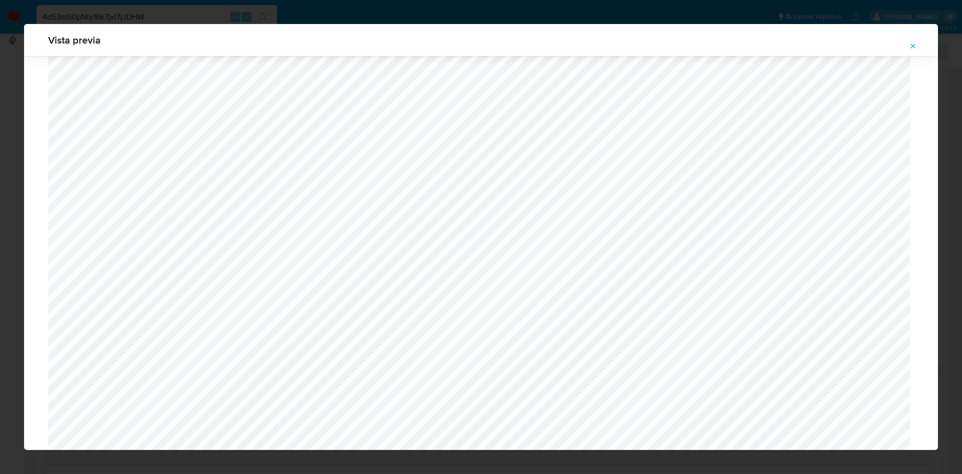
scroll to position [731, 0]
click at [915, 46] on icon "Attachment preview" at bounding box center [913, 46] width 8 height 8
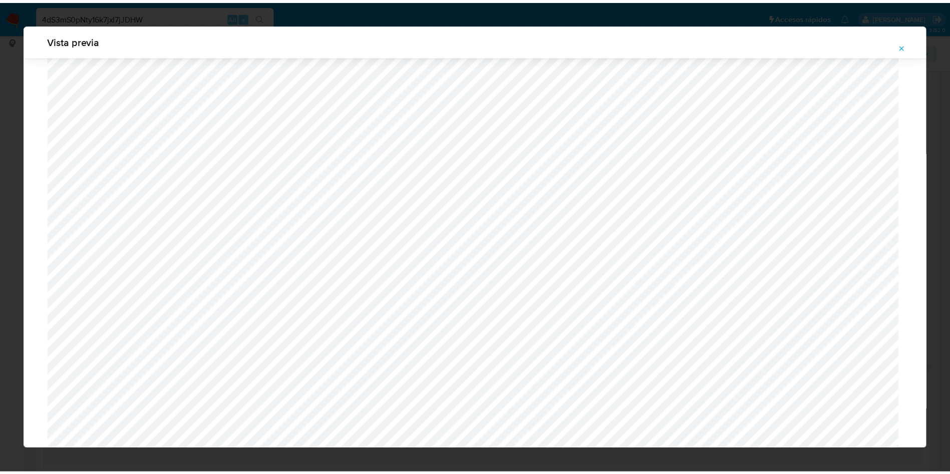
scroll to position [0, 0]
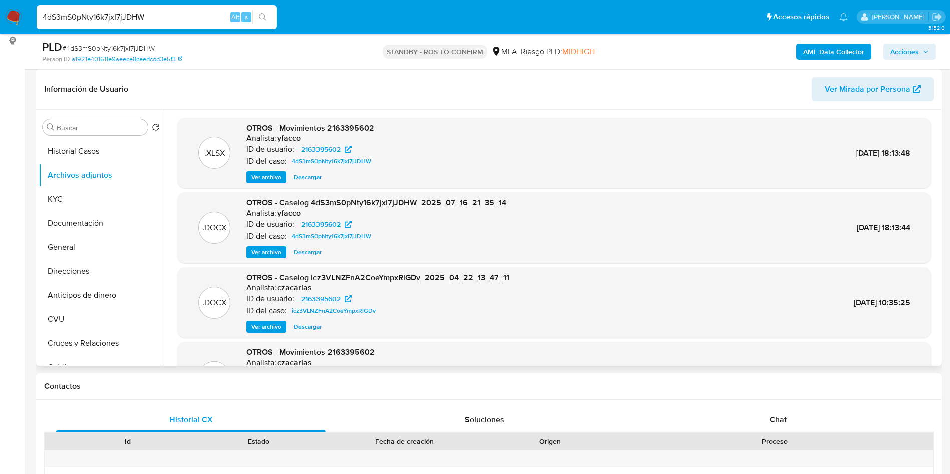
click at [152, 17] on input "4dS3mS0pNty16k7jxI7jJDHW" at bounding box center [157, 17] width 240 height 13
click at [152, 16] on input "4dS3mS0pNty16k7jxI7jJDHW" at bounding box center [157, 17] width 240 height 13
paste input "TFrgyJepLauXRPm4lgf3QDJY"
type input "TFrgyJepLauXRPm4lgf3QDJY"
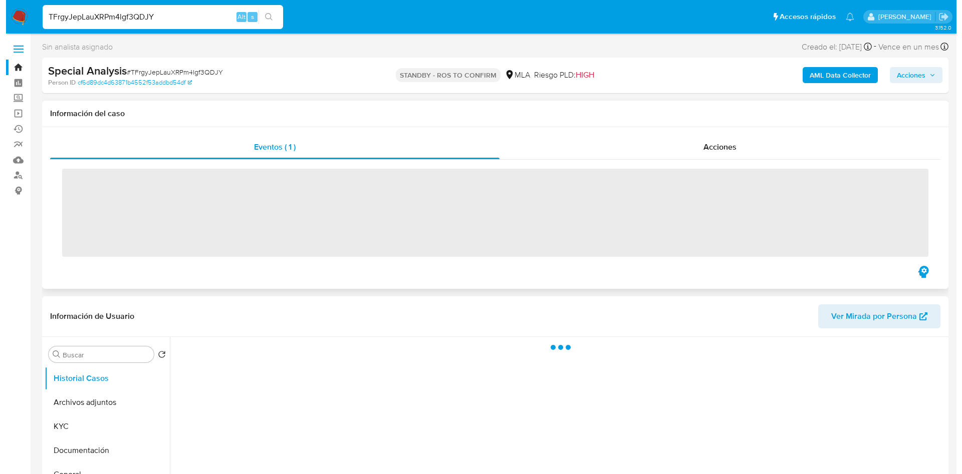
scroll to position [75, 0]
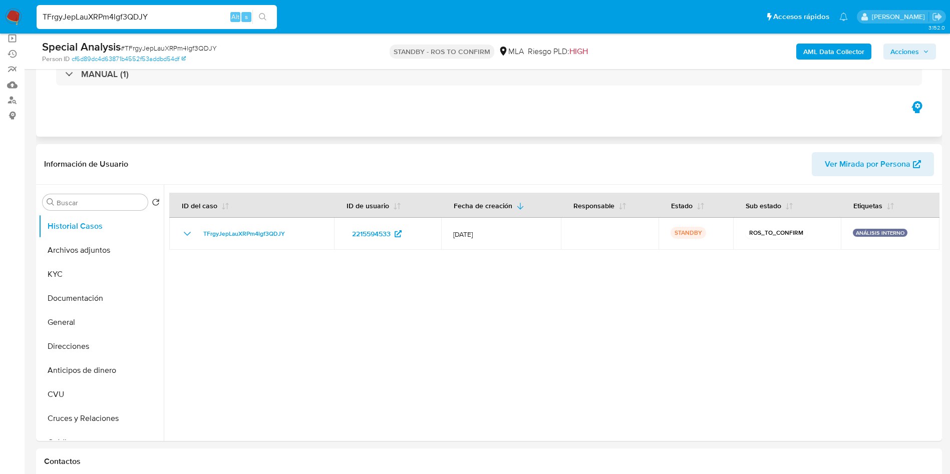
select select "10"
click at [113, 277] on button "KYC" at bounding box center [97, 274] width 117 height 24
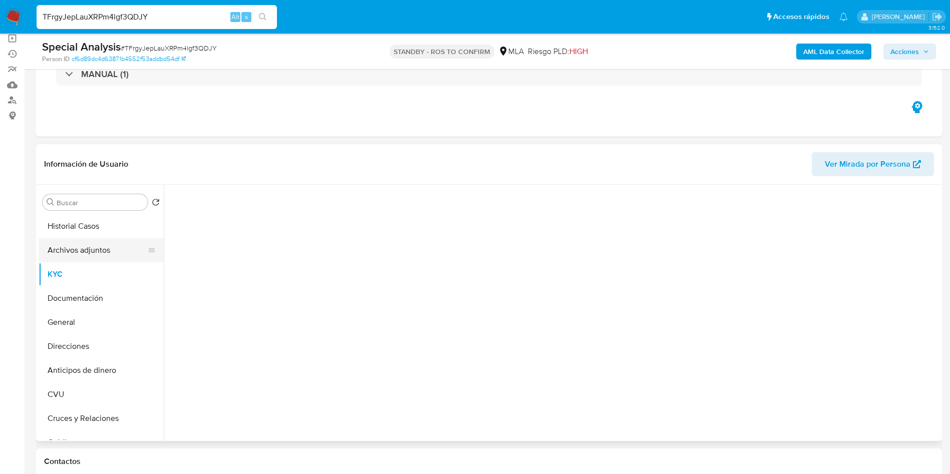
click at [106, 247] on button "Archivos adjuntos" at bounding box center [97, 250] width 117 height 24
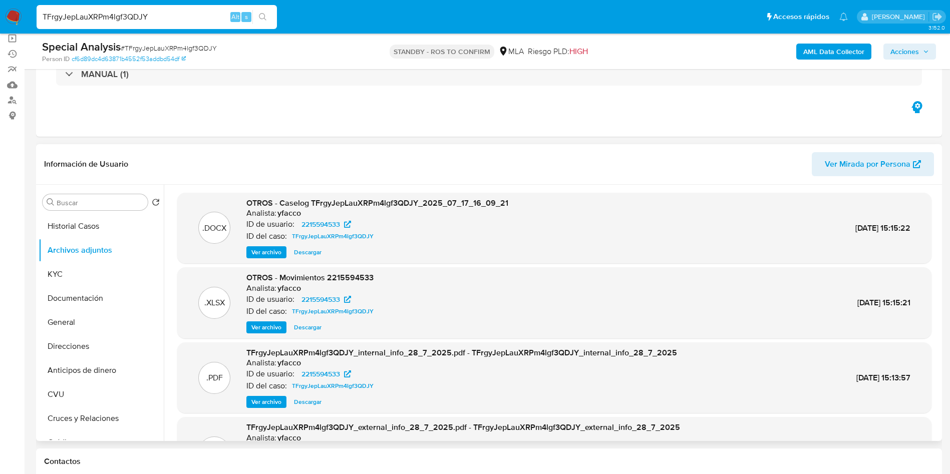
click at [261, 253] on span "Ver archivo" at bounding box center [266, 252] width 30 height 10
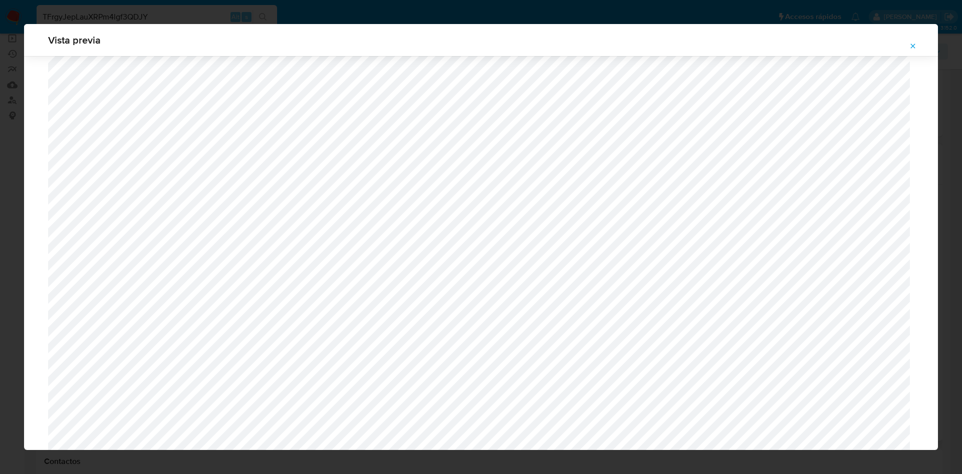
scroll to position [280, 0]
click at [907, 46] on button "Attachment preview" at bounding box center [913, 46] width 22 height 16
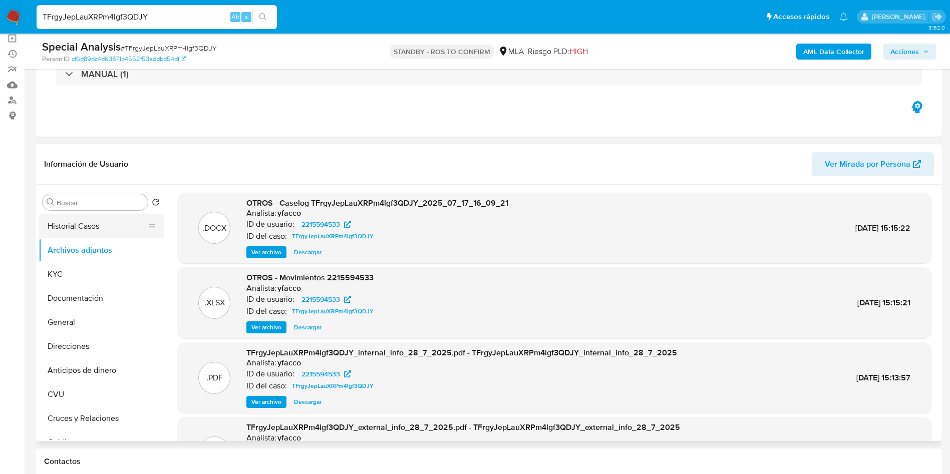
click at [103, 220] on button "Historial Casos" at bounding box center [97, 226] width 117 height 24
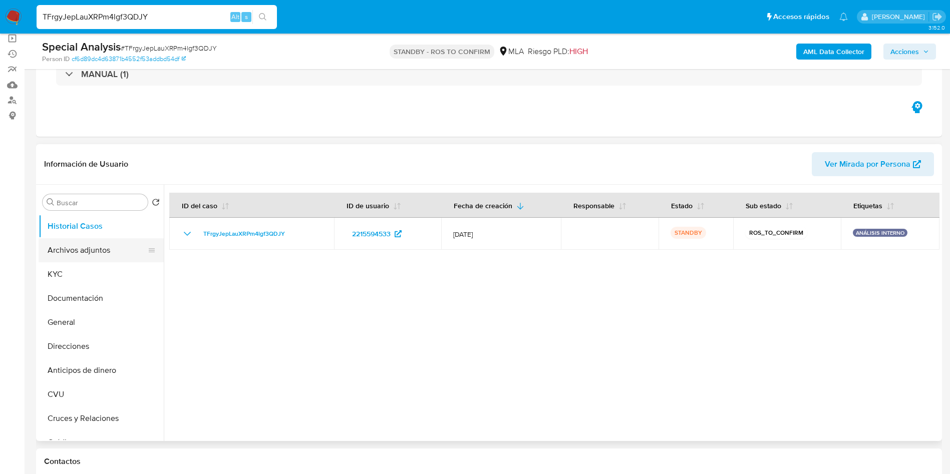
click at [103, 245] on button "Archivos adjuntos" at bounding box center [97, 250] width 117 height 24
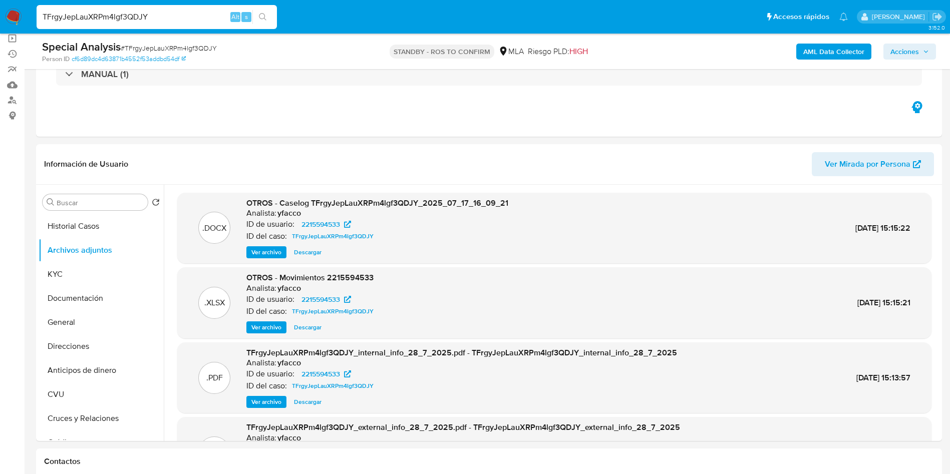
click at [254, 251] on span "Ver archivo" at bounding box center [266, 252] width 30 height 10
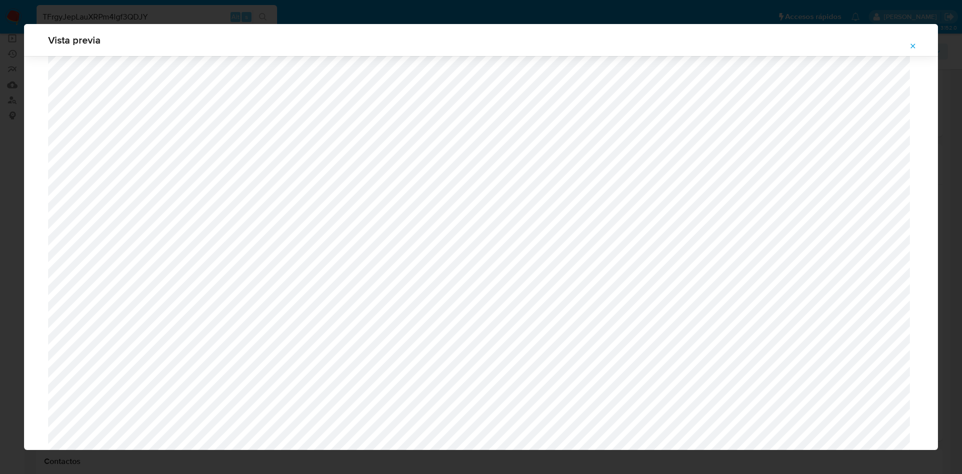
scroll to position [205, 0]
click at [920, 44] on button "Attachment preview" at bounding box center [913, 46] width 22 height 16
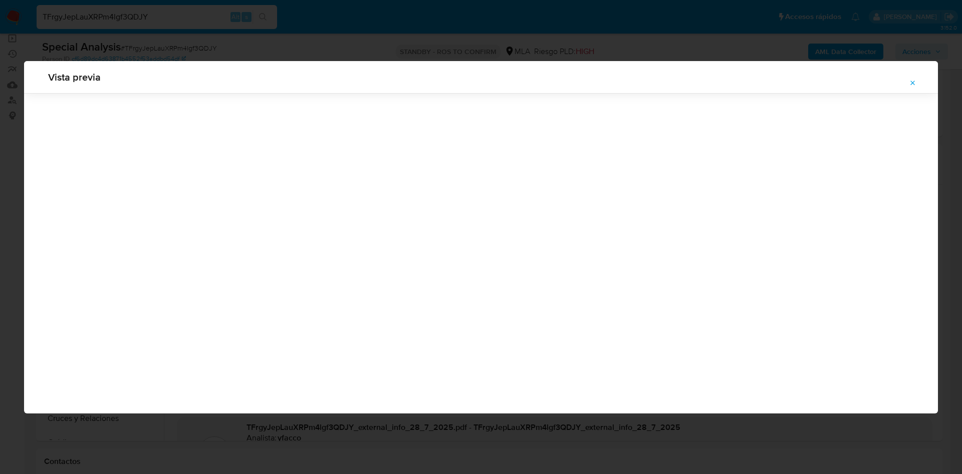
scroll to position [0, 0]
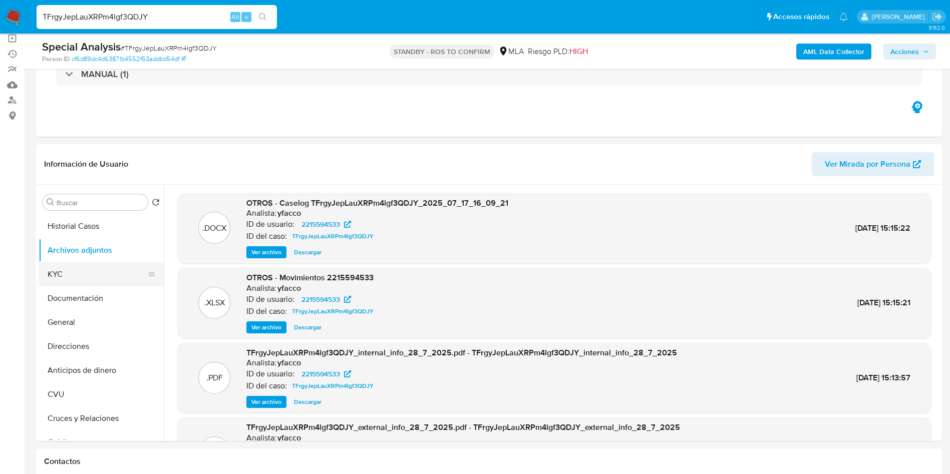
click at [77, 275] on button "KYC" at bounding box center [97, 274] width 117 height 24
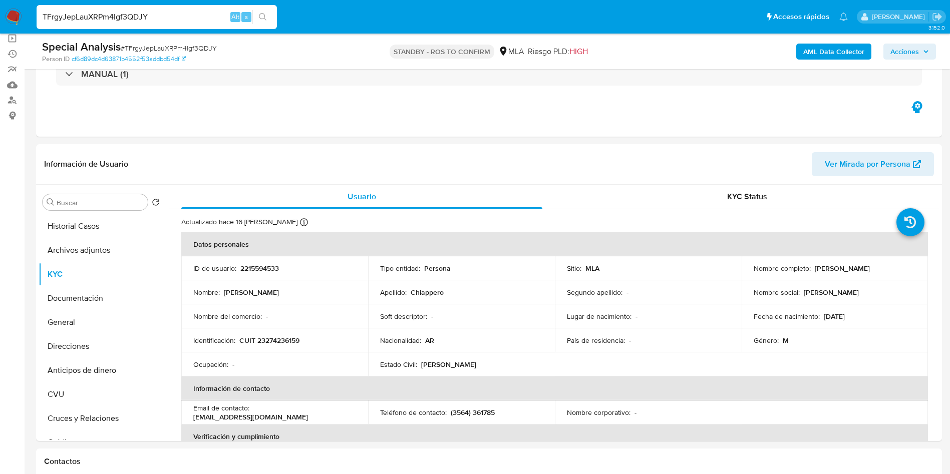
drag, startPoint x: 812, startPoint y: 268, endPoint x: 902, endPoint y: 271, distance: 89.2
click at [902, 271] on div "Nombre completo : Emiliano Ernesto Chiappero" at bounding box center [835, 268] width 163 height 9
drag, startPoint x: 822, startPoint y: 319, endPoint x: 858, endPoint y: 315, distance: 35.2
click at [858, 315] on div "Fecha de nacimiento : 28/09/1979" at bounding box center [835, 316] width 163 height 9
drag, startPoint x: 266, startPoint y: 342, endPoint x: 296, endPoint y: 338, distance: 30.3
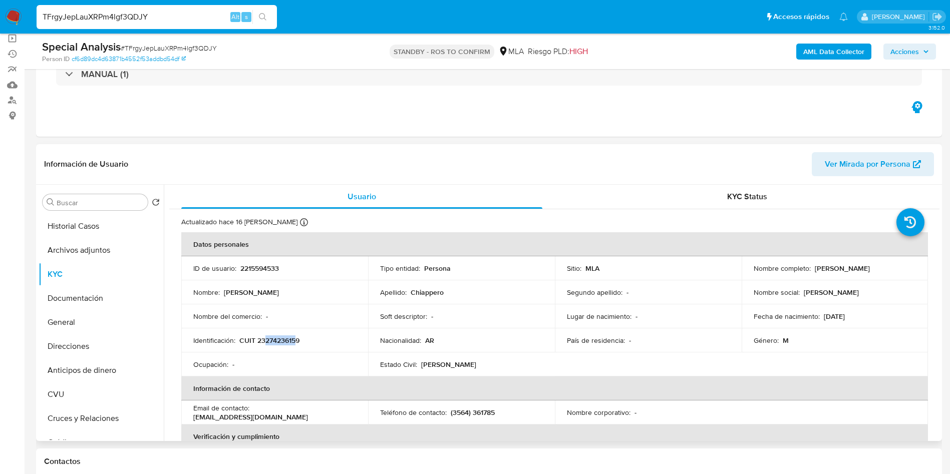
click at [296, 338] on p "CUIT 23274236159" at bounding box center [269, 340] width 60 height 9
drag, startPoint x: 257, startPoint y: 344, endPoint x: 306, endPoint y: 339, distance: 48.8
click at [306, 339] on div "Identificación : CUIT 23274236159" at bounding box center [274, 340] width 163 height 9
click at [95, 260] on button "Archivos adjuntos" at bounding box center [97, 250] width 117 height 24
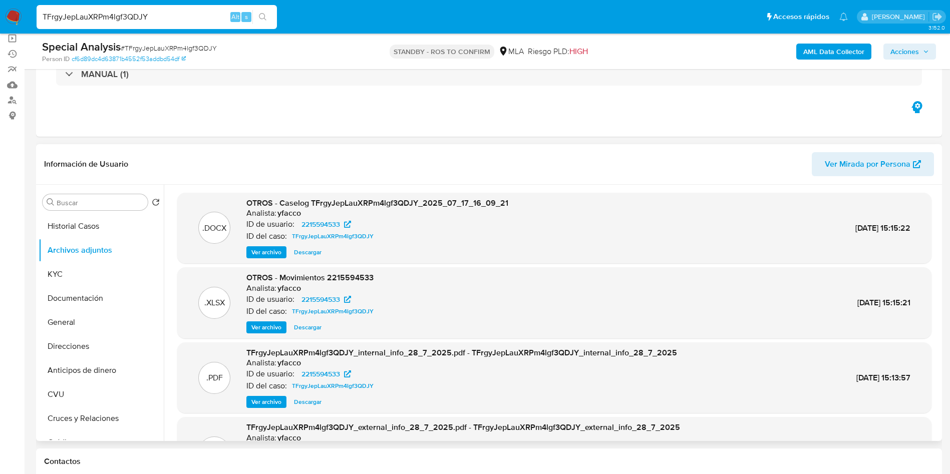
click at [264, 249] on span "Ver archivo" at bounding box center [266, 252] width 30 height 10
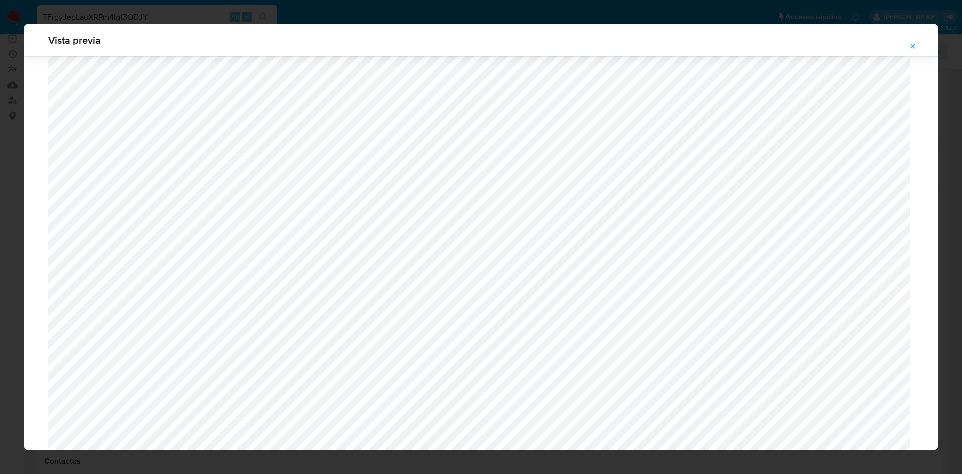
scroll to position [882, 0]
click at [908, 41] on button "Attachment preview" at bounding box center [913, 46] width 22 height 16
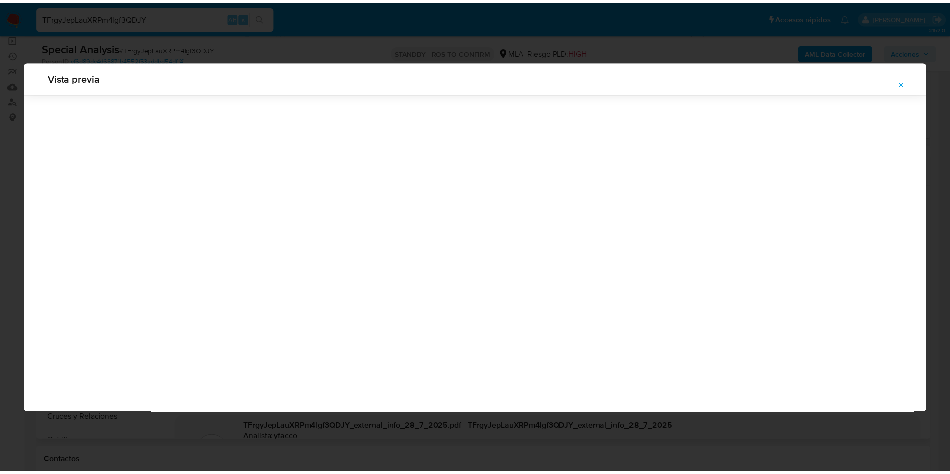
scroll to position [0, 0]
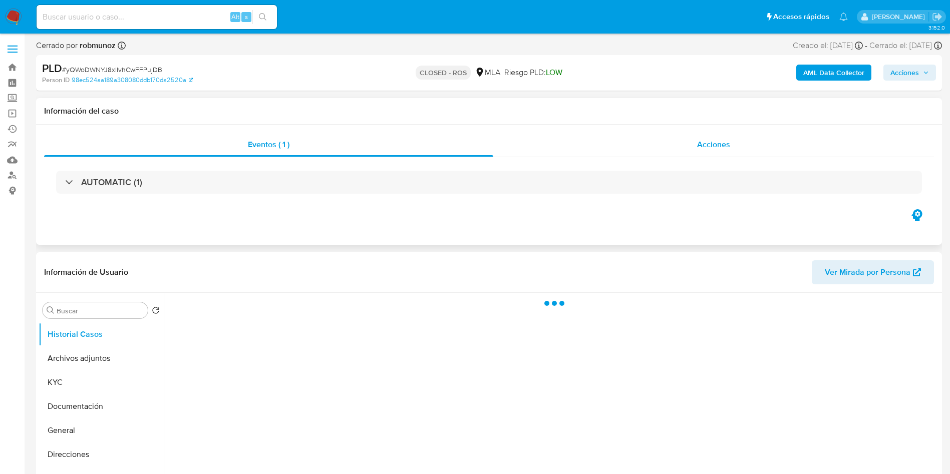
click at [717, 145] on span "Acciones" at bounding box center [713, 145] width 33 height 12
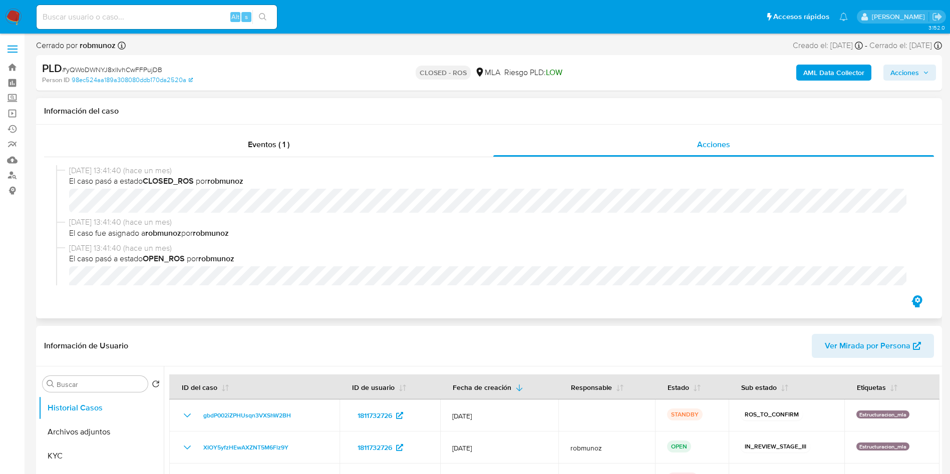
select select "10"
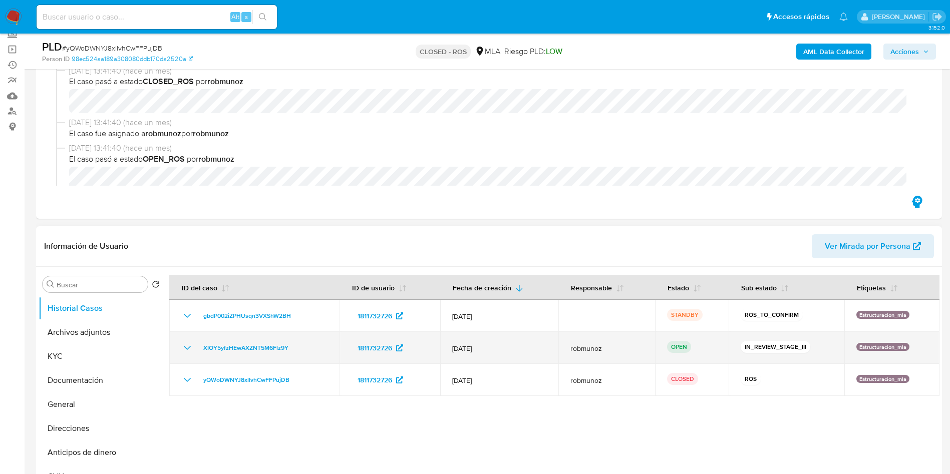
scroll to position [75, 0]
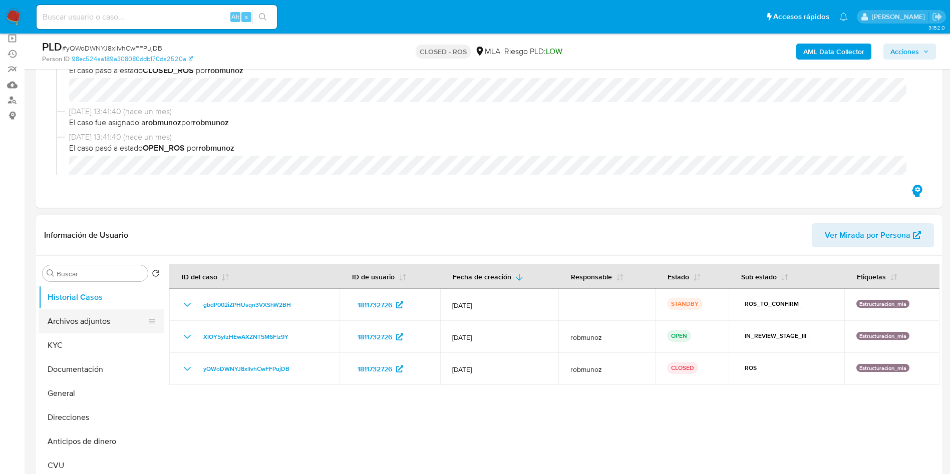
click at [71, 320] on button "Archivos adjuntos" at bounding box center [97, 322] width 117 height 24
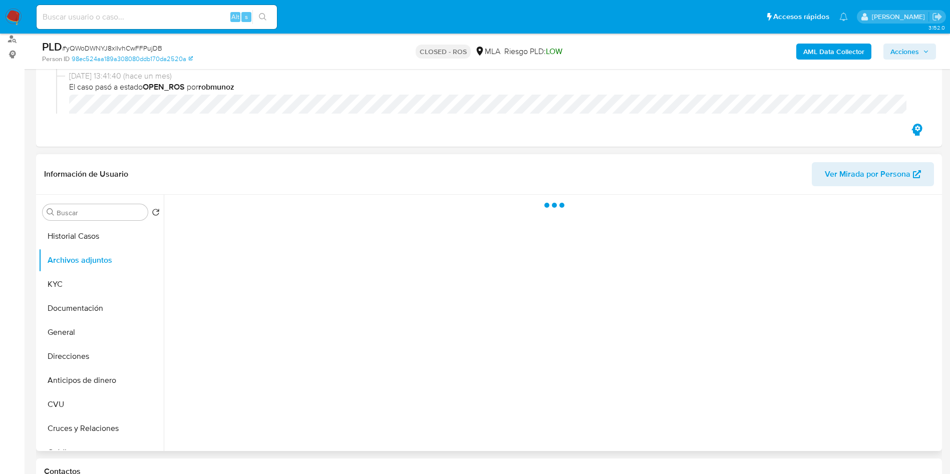
scroll to position [150, 0]
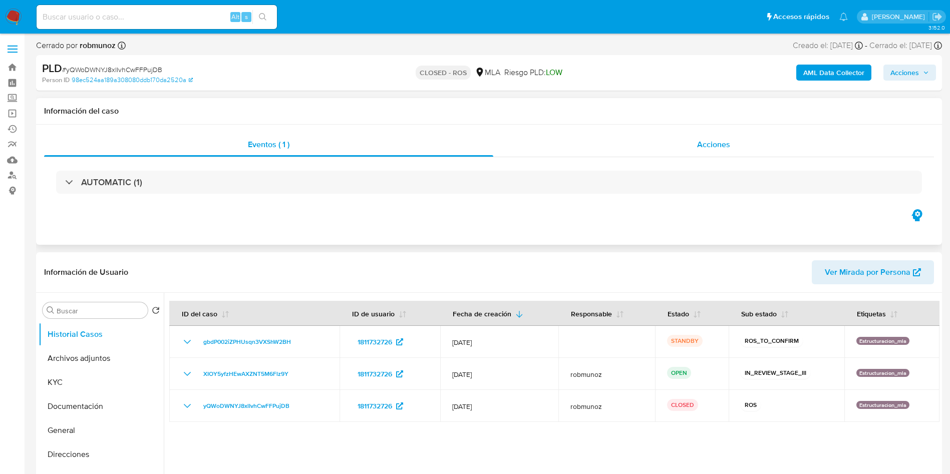
click at [707, 149] on span "Acciones" at bounding box center [713, 145] width 33 height 12
select select "10"
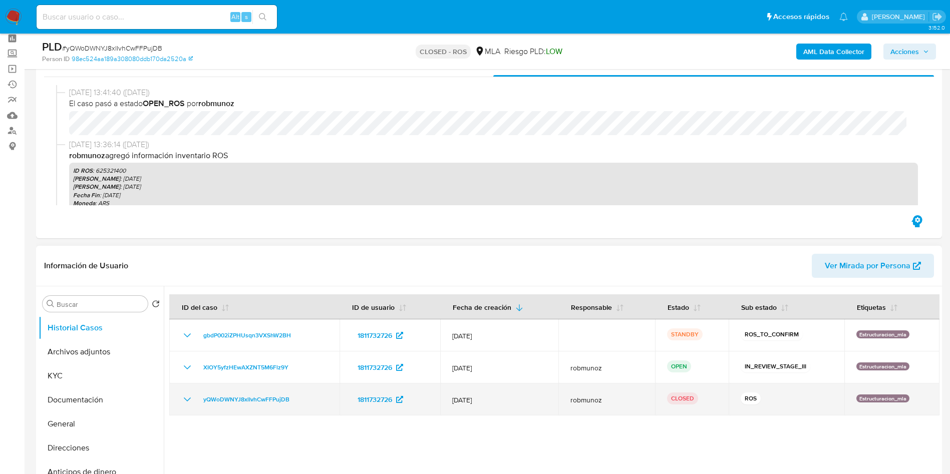
scroll to position [75, 0]
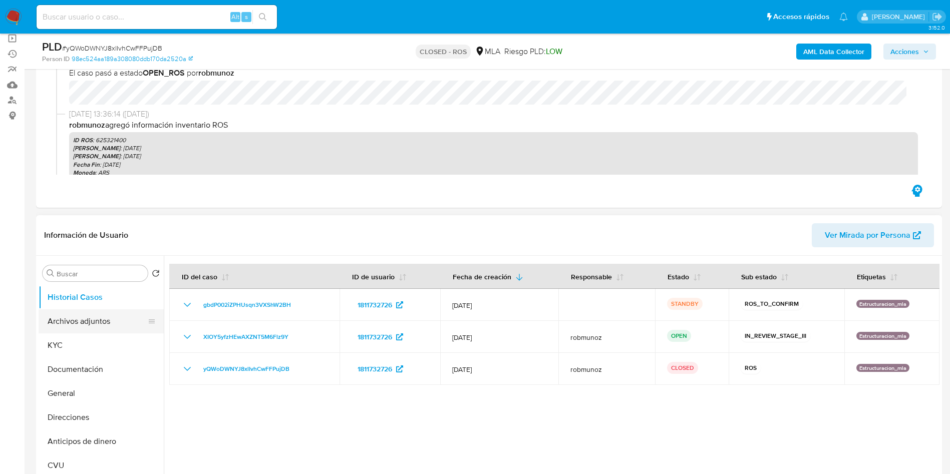
click at [81, 326] on button "Archivos adjuntos" at bounding box center [97, 322] width 117 height 24
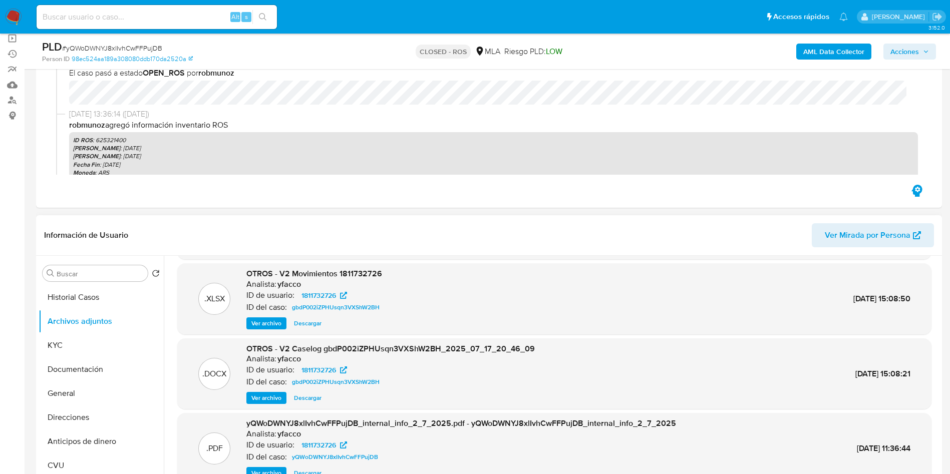
click at [262, 397] on span "Ver archivo" at bounding box center [266, 398] width 30 height 10
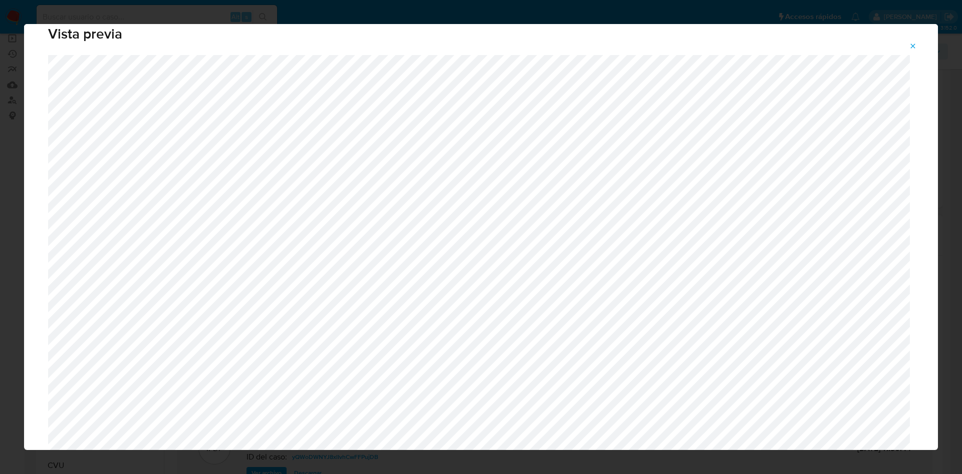
scroll to position [0, 0]
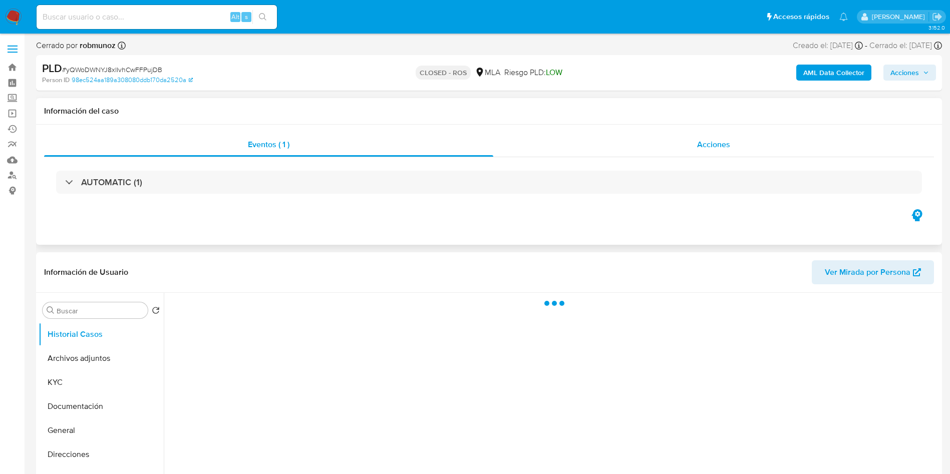
click at [705, 148] on span "Acciones" at bounding box center [713, 145] width 33 height 12
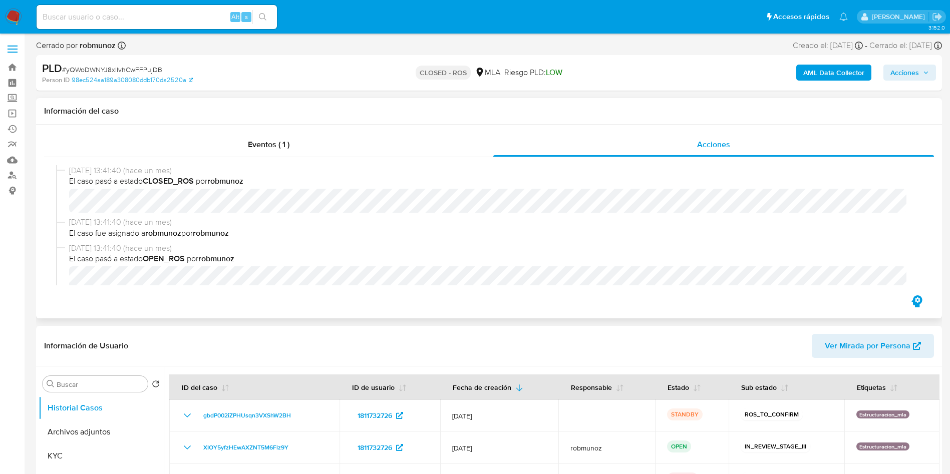
select select "10"
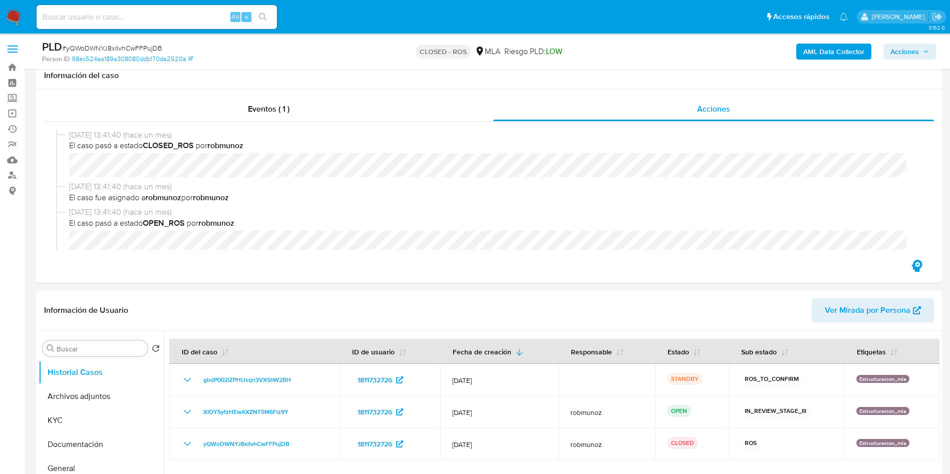
scroll to position [75, 0]
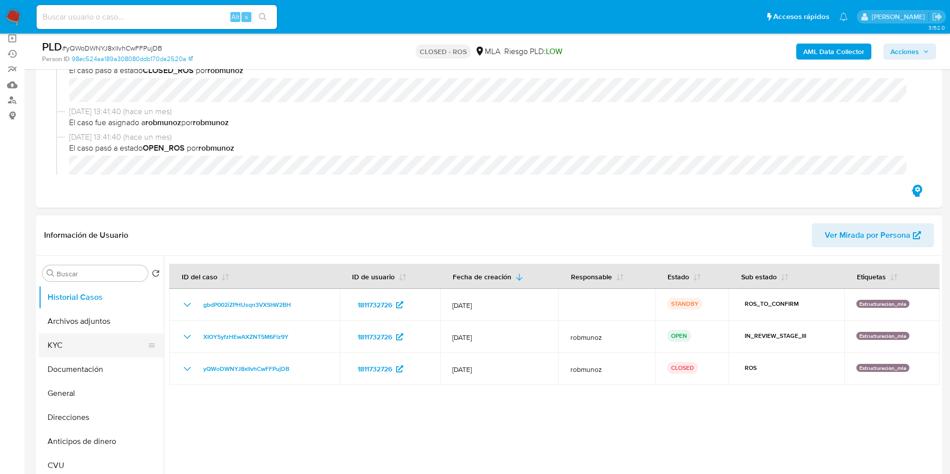
click at [76, 335] on button "KYC" at bounding box center [97, 346] width 117 height 24
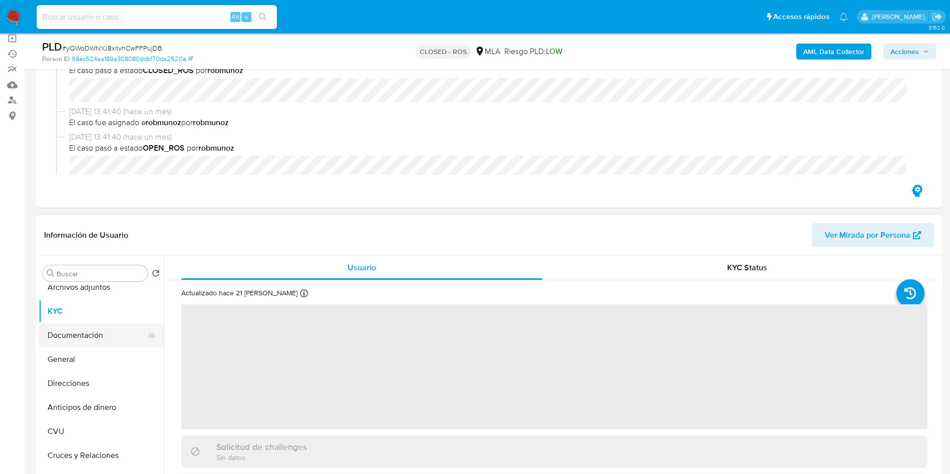
scroll to position [0, 0]
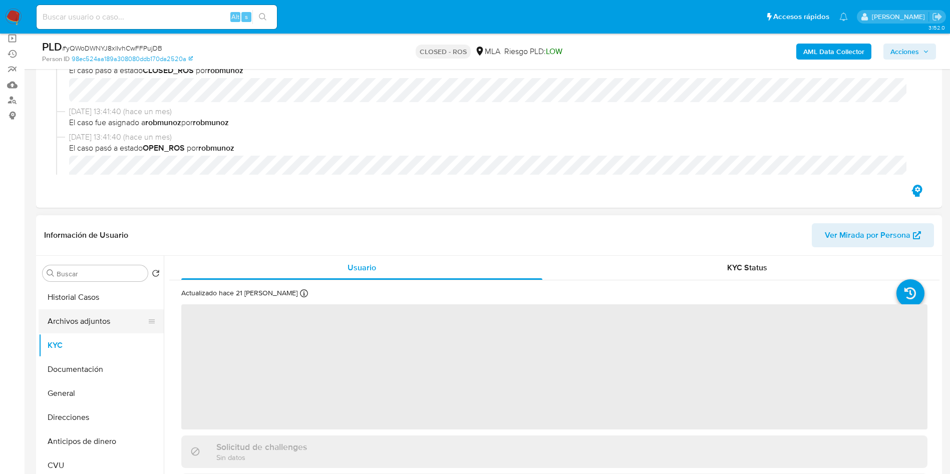
click at [80, 326] on button "Archivos adjuntos" at bounding box center [97, 322] width 117 height 24
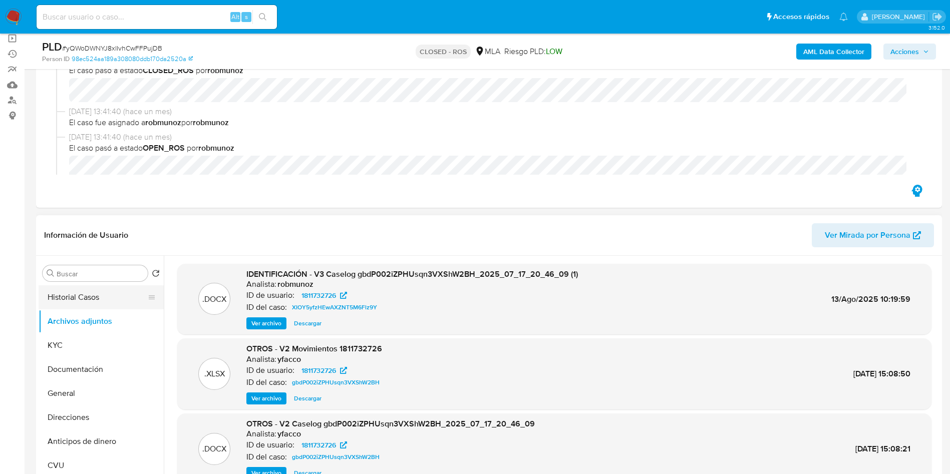
click at [100, 293] on button "Historial Casos" at bounding box center [97, 298] width 117 height 24
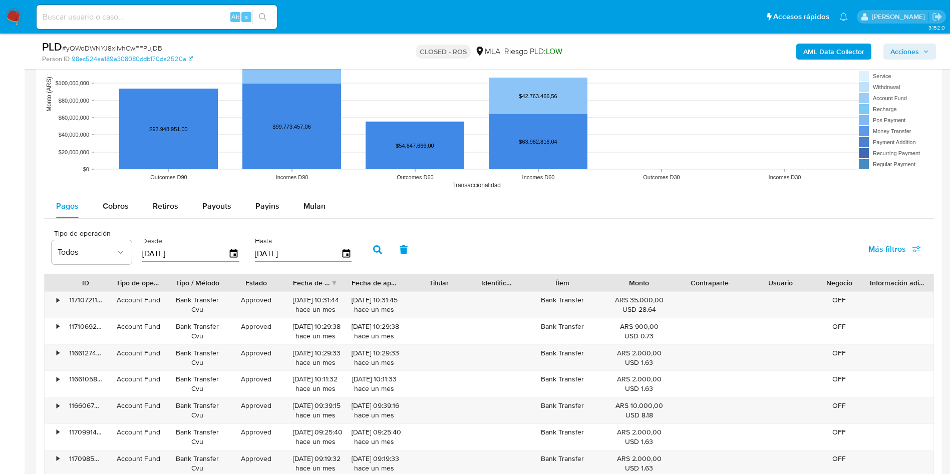
scroll to position [1052, 0]
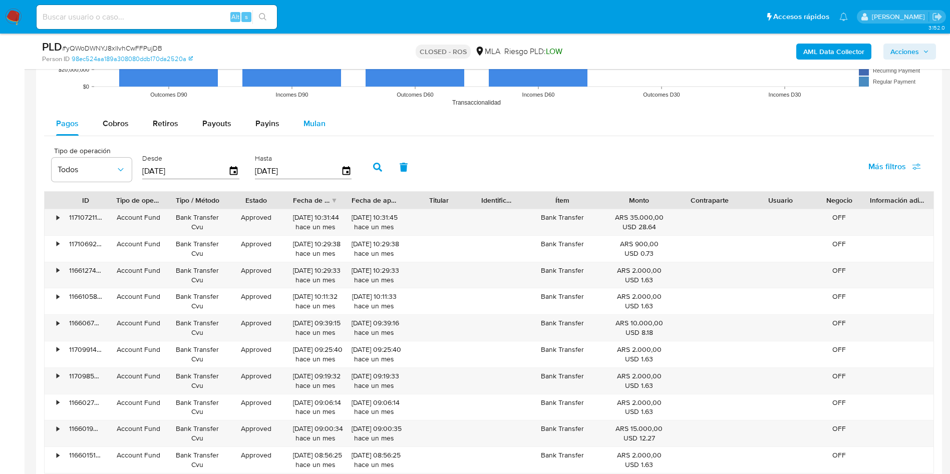
click at [316, 118] on span "Mulan" at bounding box center [315, 124] width 22 height 12
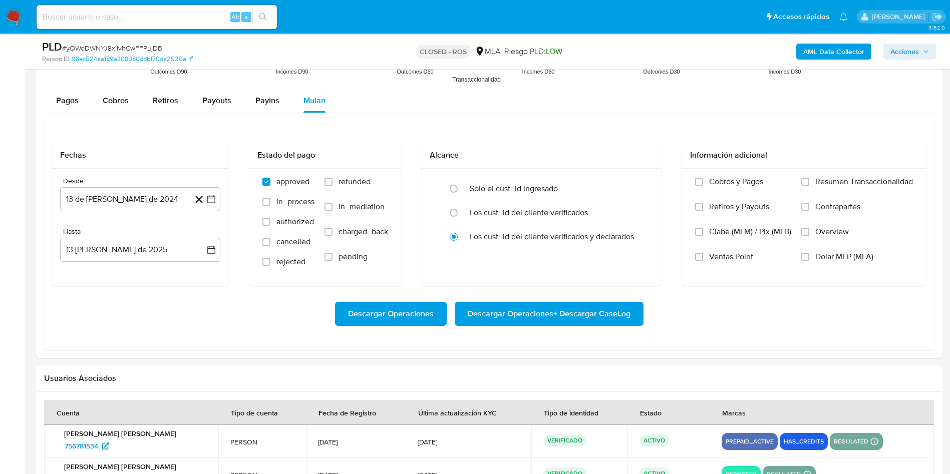
scroll to position [986, 0]
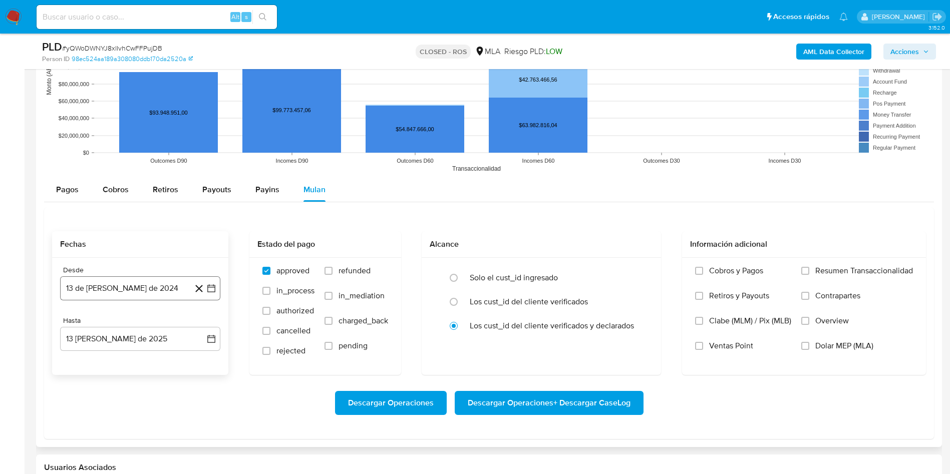
click at [129, 290] on button "13 de julio de 2024" at bounding box center [140, 288] width 160 height 24
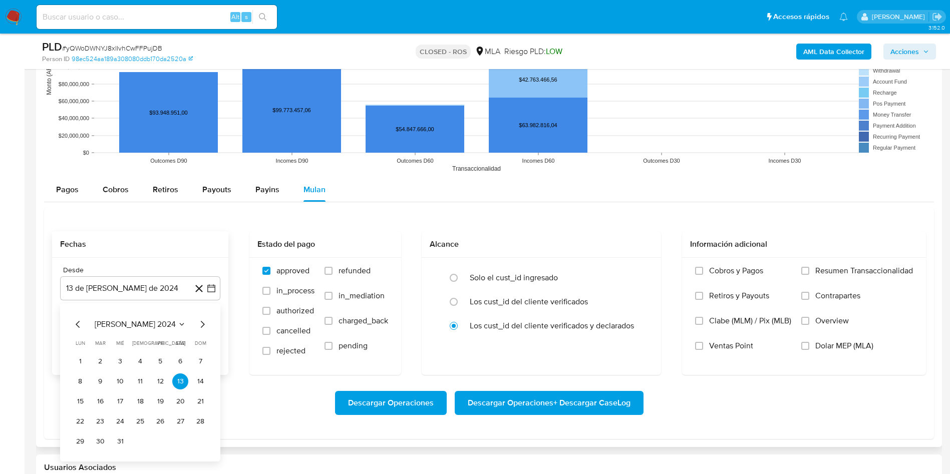
click at [151, 323] on span "julio 2024" at bounding box center [135, 325] width 81 height 10
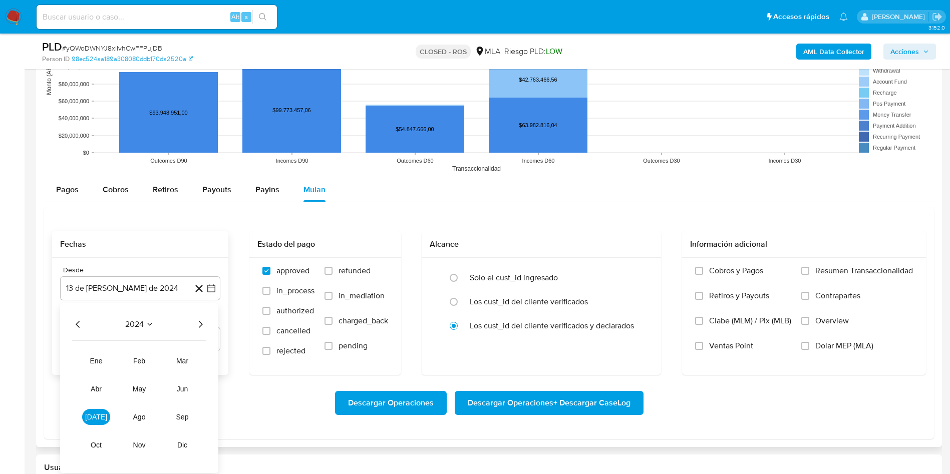
click at [198, 325] on icon "Año siguiente" at bounding box center [200, 325] width 12 height 12
click at [186, 389] on span "jun" at bounding box center [183, 389] width 12 height 8
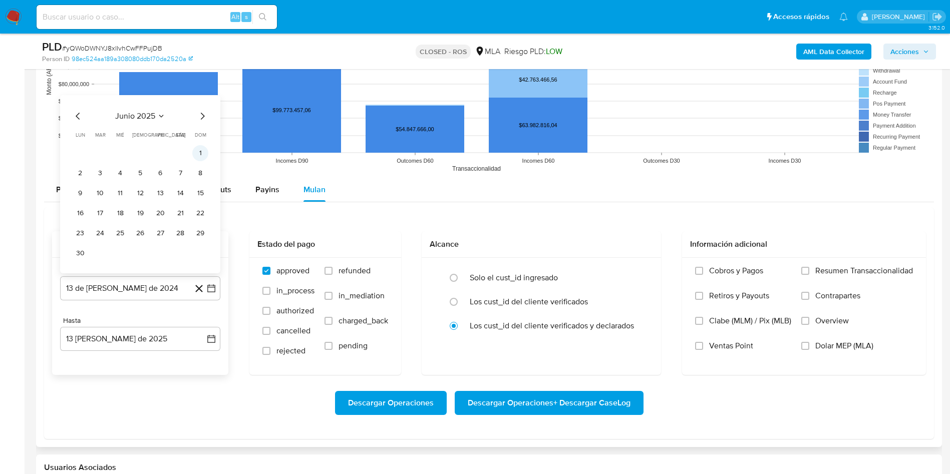
click at [205, 156] on button "1" at bounding box center [200, 153] width 16 height 16
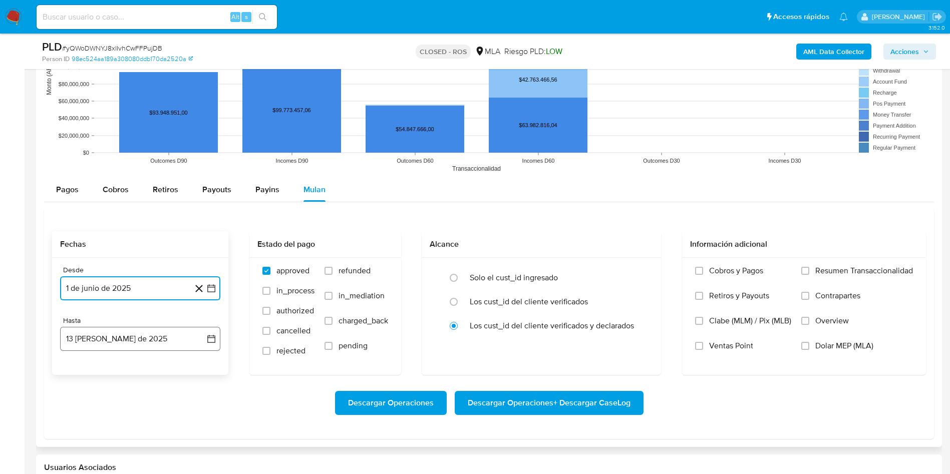
click at [161, 340] on button "13 de agosto de 2025" at bounding box center [140, 339] width 160 height 24
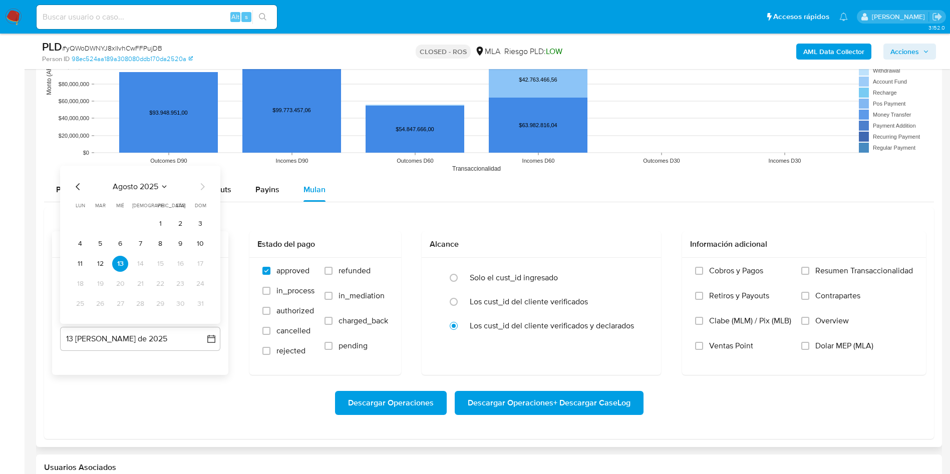
click at [79, 183] on icon "Mes anterior" at bounding box center [78, 187] width 12 height 12
click at [79, 185] on icon "Mes anterior" at bounding box center [78, 187] width 12 height 12
click at [82, 309] on button "30" at bounding box center [80, 304] width 16 height 16
click at [334, 270] on label "refunded" at bounding box center [357, 278] width 64 height 25
click at [333, 270] on input "refunded" at bounding box center [329, 271] width 8 height 8
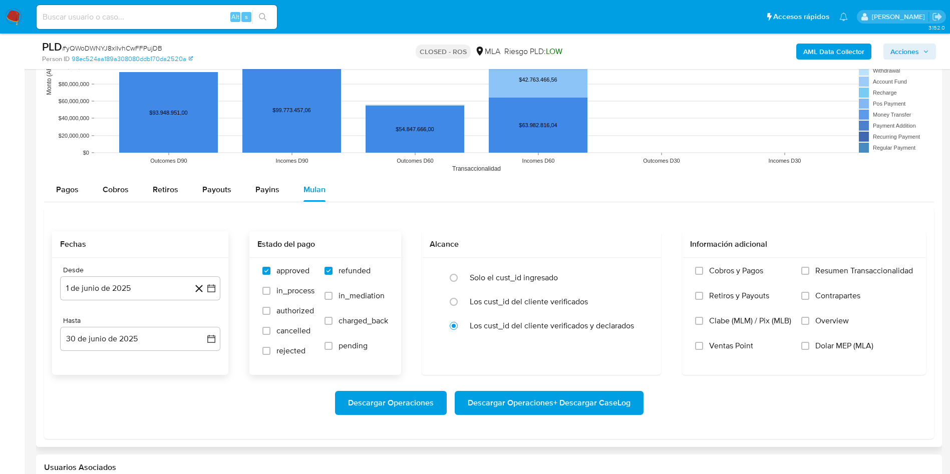
checkbox input "true"
click at [822, 348] on span "Dolar MEP (MLA)" at bounding box center [844, 346] width 58 height 10
click at [809, 348] on input "Dolar MEP (MLA)" at bounding box center [805, 346] width 8 height 8
click at [521, 406] on span "Descargar Operaciones + Descargar CaseLog" at bounding box center [549, 403] width 163 height 22
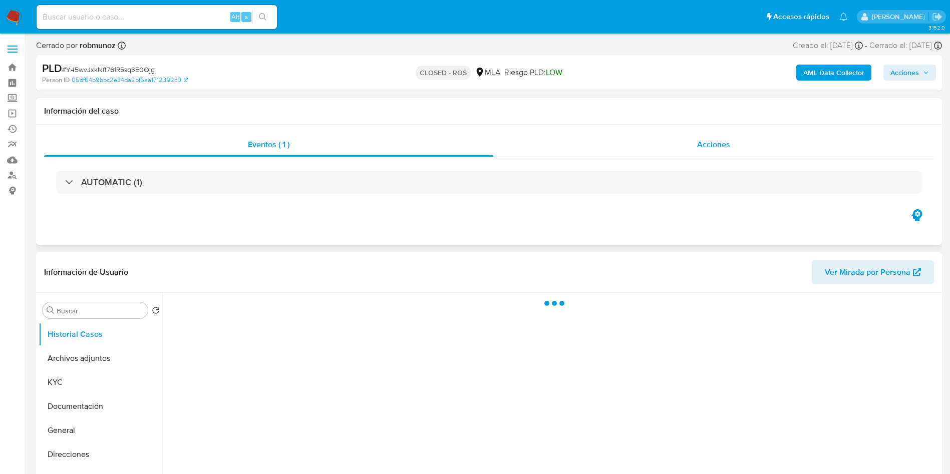
click at [703, 142] on span "Acciones" at bounding box center [713, 145] width 33 height 12
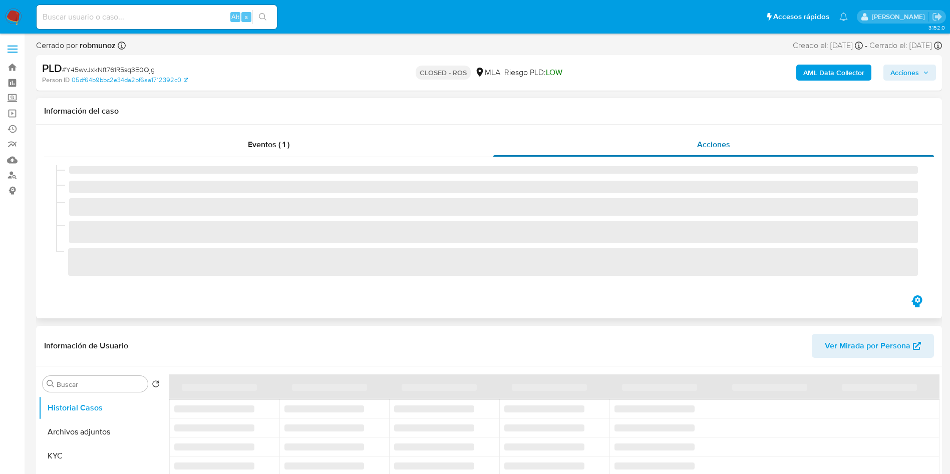
select select "10"
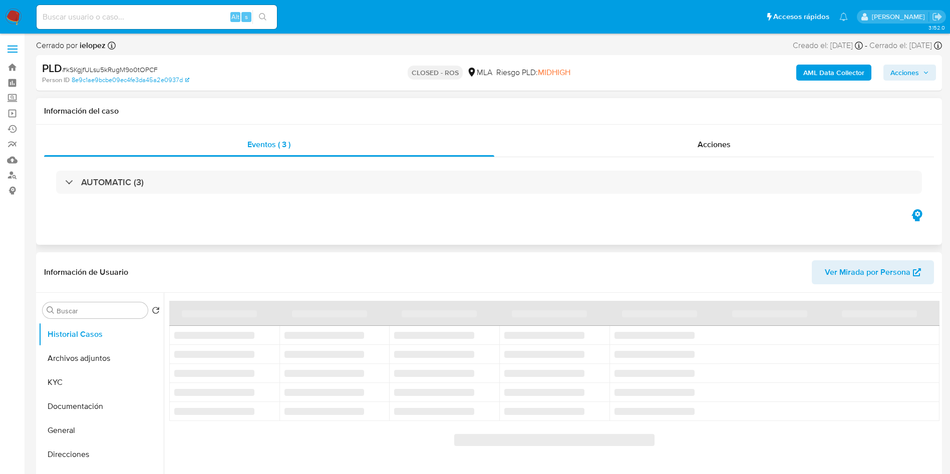
select select "10"
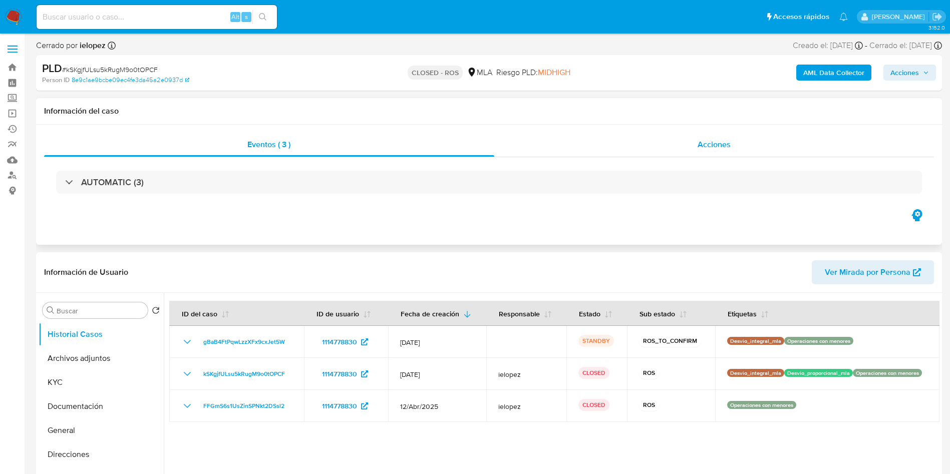
click at [710, 148] on span "Acciones" at bounding box center [714, 145] width 33 height 12
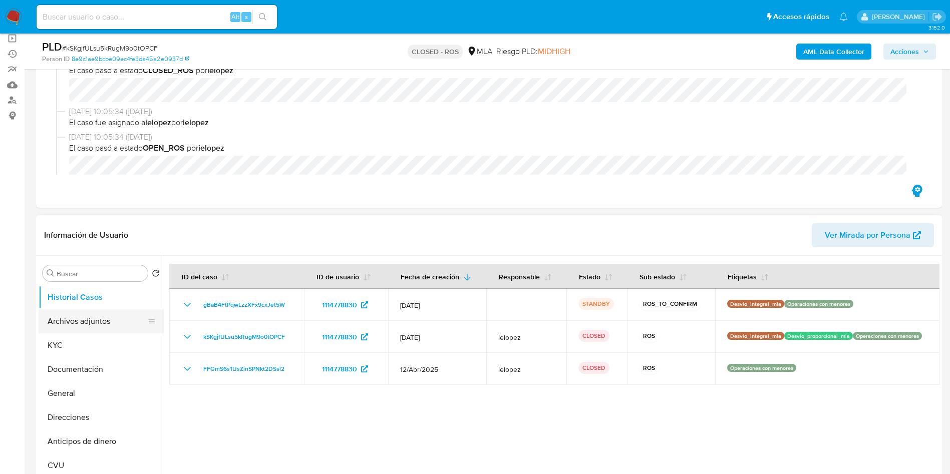
click at [66, 329] on button "Archivos adjuntos" at bounding box center [97, 322] width 117 height 24
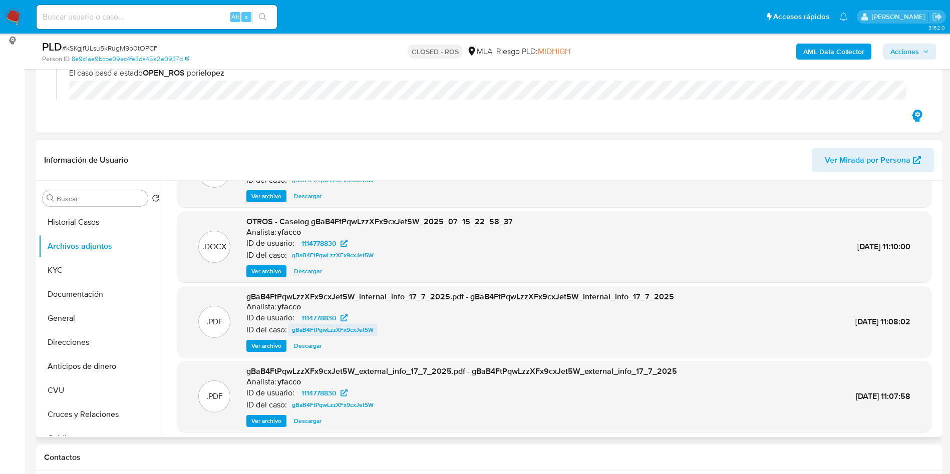
scroll to position [84, 0]
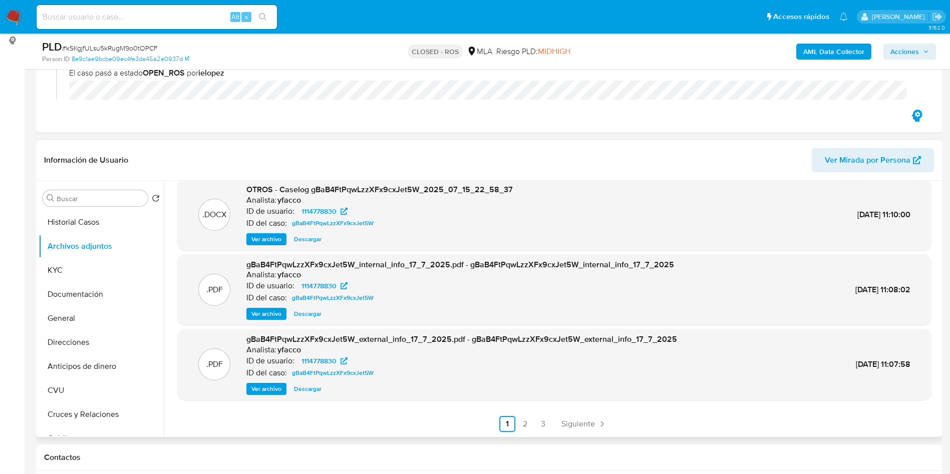
click at [581, 430] on link "Siguiente" at bounding box center [584, 424] width 54 height 16
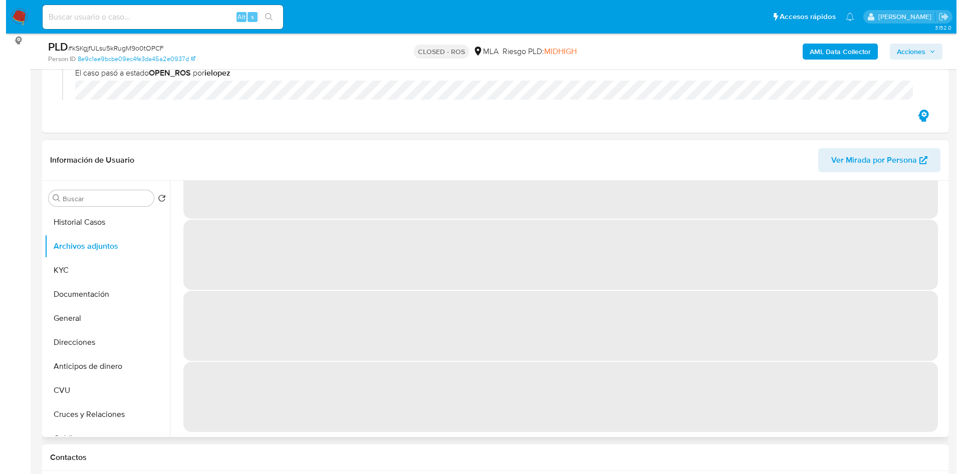
scroll to position [0, 0]
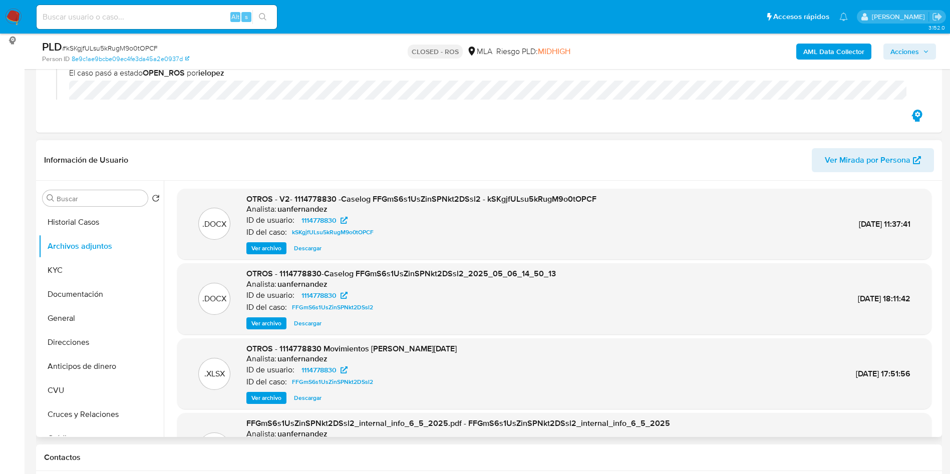
click at [272, 243] on span "Ver archivo" at bounding box center [266, 248] width 30 height 10
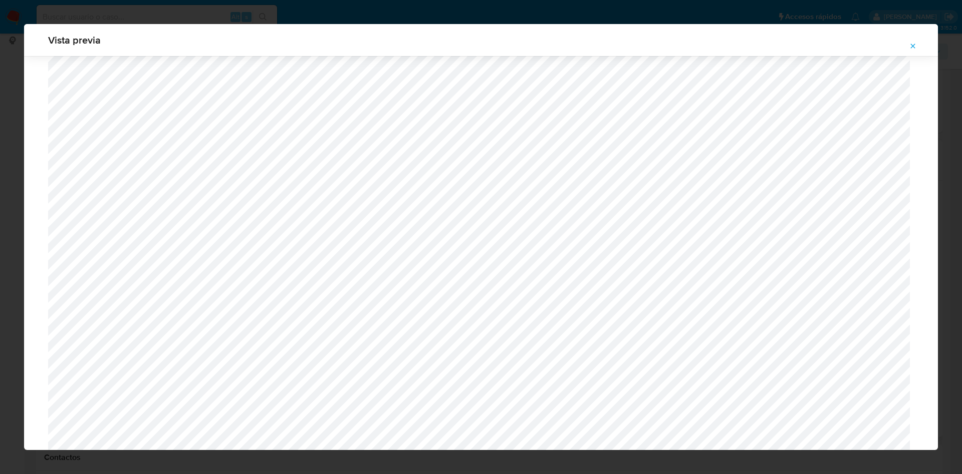
scroll to position [280, 0]
click at [915, 51] on span "Attachment preview" at bounding box center [913, 46] width 8 height 14
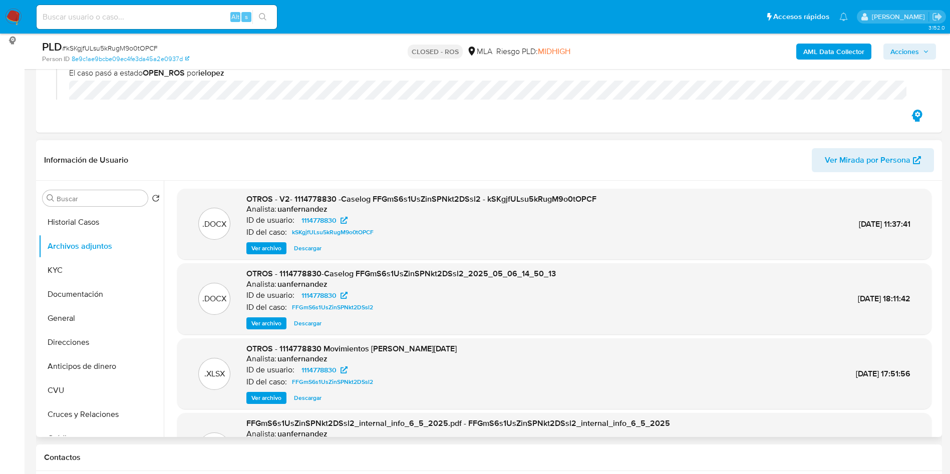
scroll to position [75, 0]
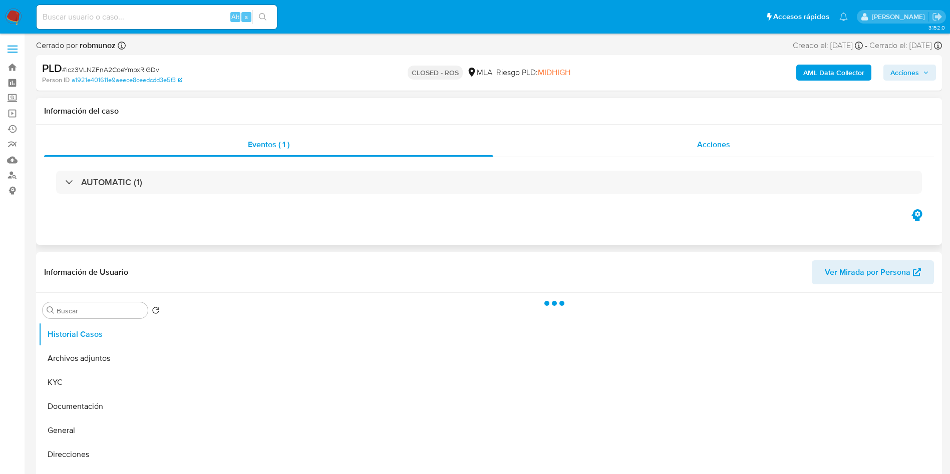
click at [697, 145] on div "Acciones" at bounding box center [713, 145] width 441 height 24
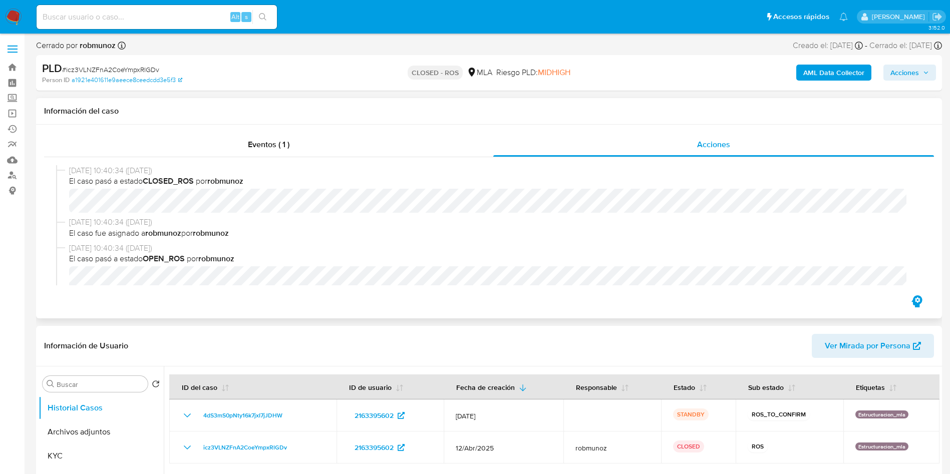
select select "10"
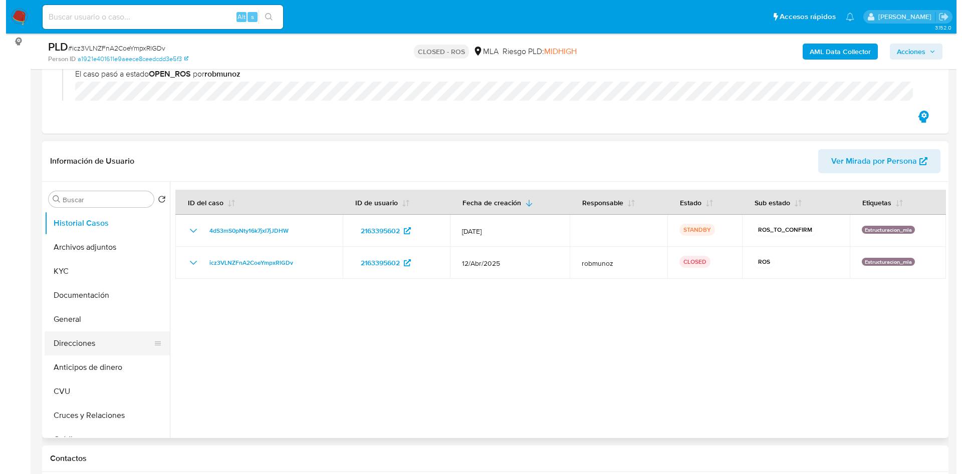
scroll to position [150, 0]
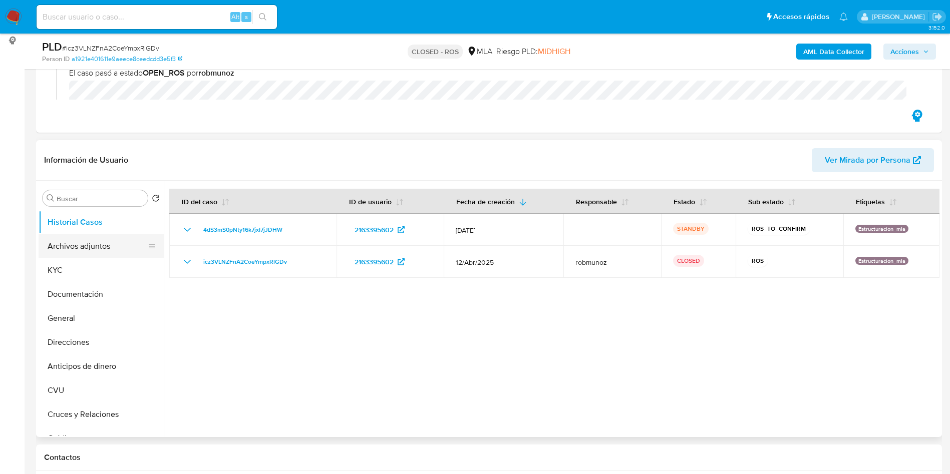
click at [87, 255] on button "Archivos adjuntos" at bounding box center [97, 246] width 117 height 24
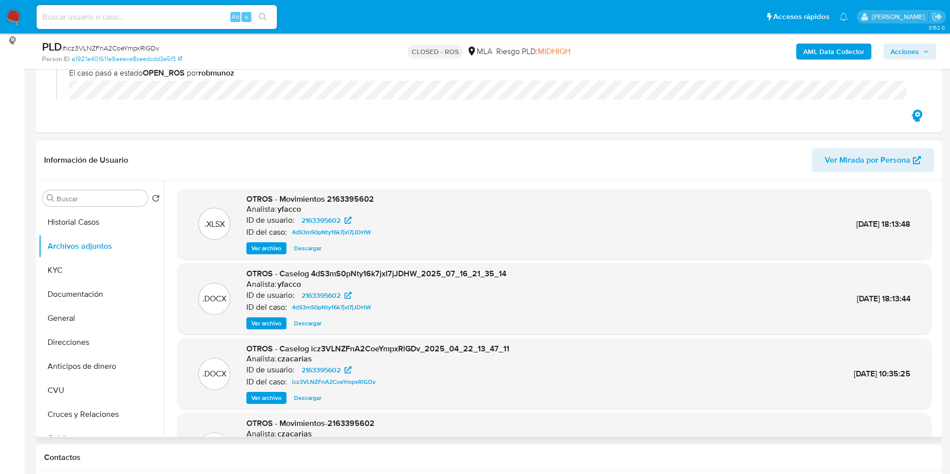
click at [275, 320] on span "Ver archivo" at bounding box center [266, 324] width 30 height 10
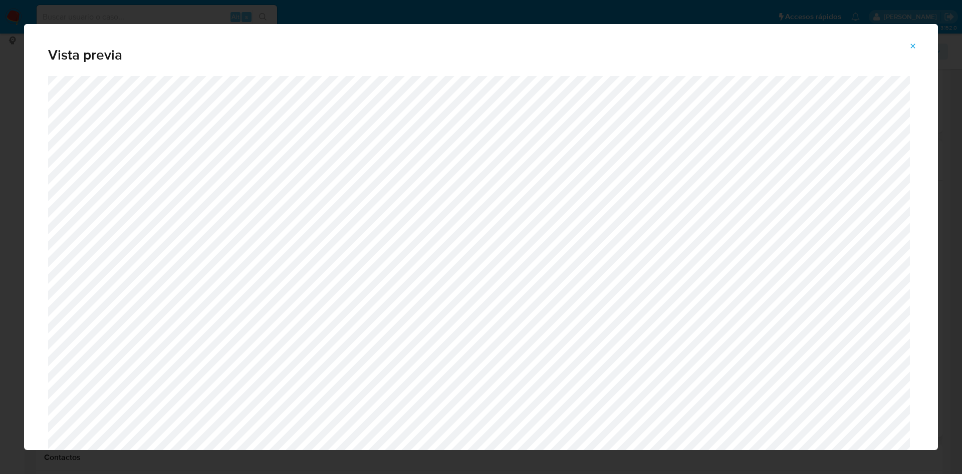
click at [910, 44] on icon "Attachment preview" at bounding box center [913, 46] width 8 height 8
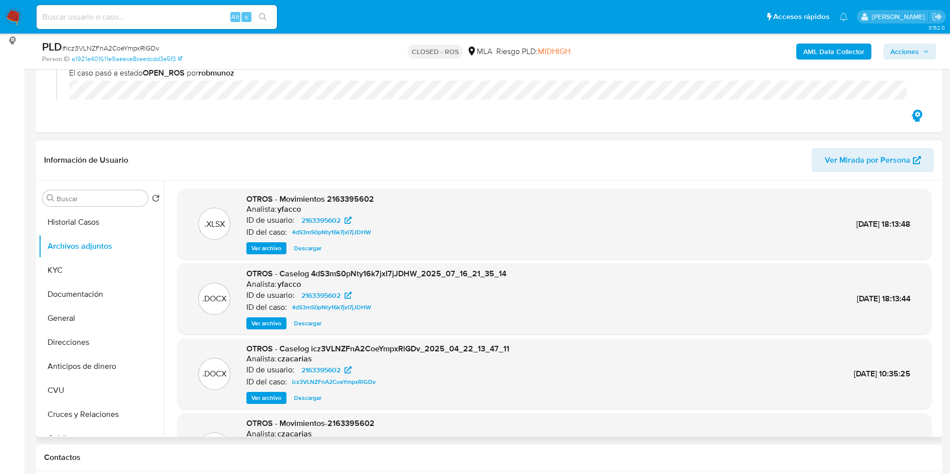
click at [259, 402] on span "Ver archivo" at bounding box center [266, 398] width 30 height 10
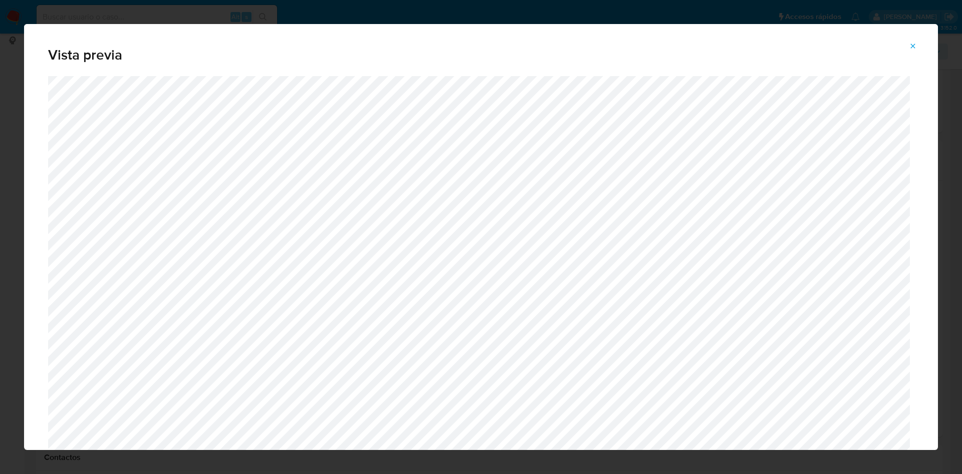
scroll to position [280, 0]
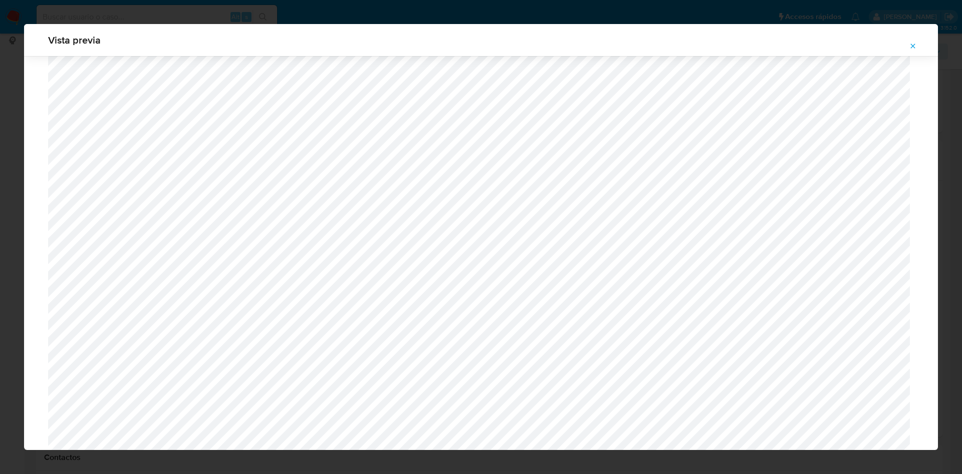
click at [911, 51] on span "Attachment preview" at bounding box center [913, 46] width 8 height 14
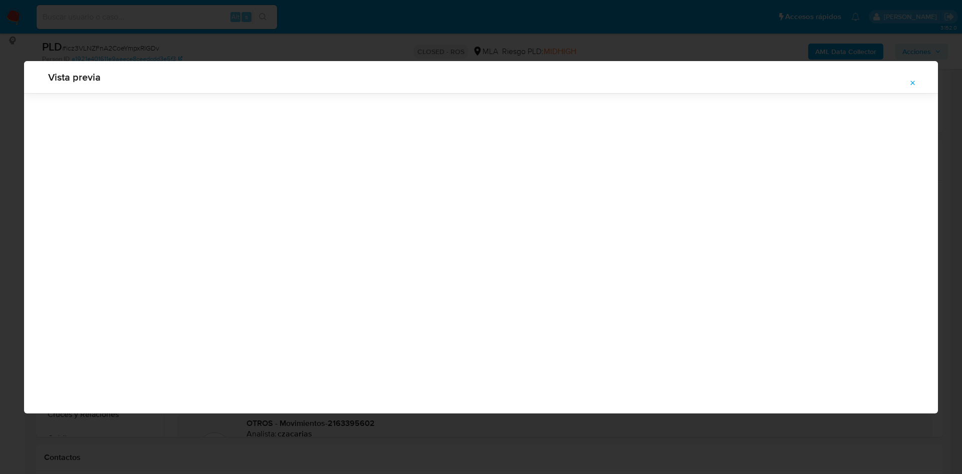
scroll to position [0, 0]
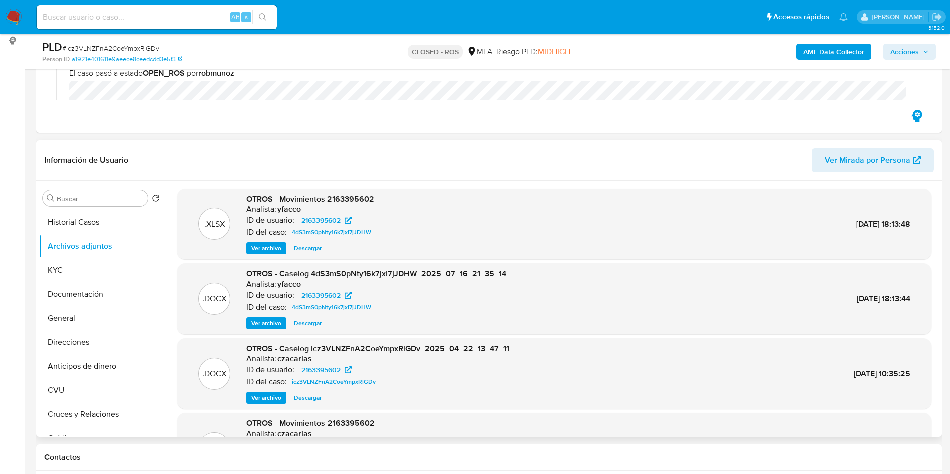
click at [263, 323] on span "Ver archivo" at bounding box center [266, 324] width 30 height 10
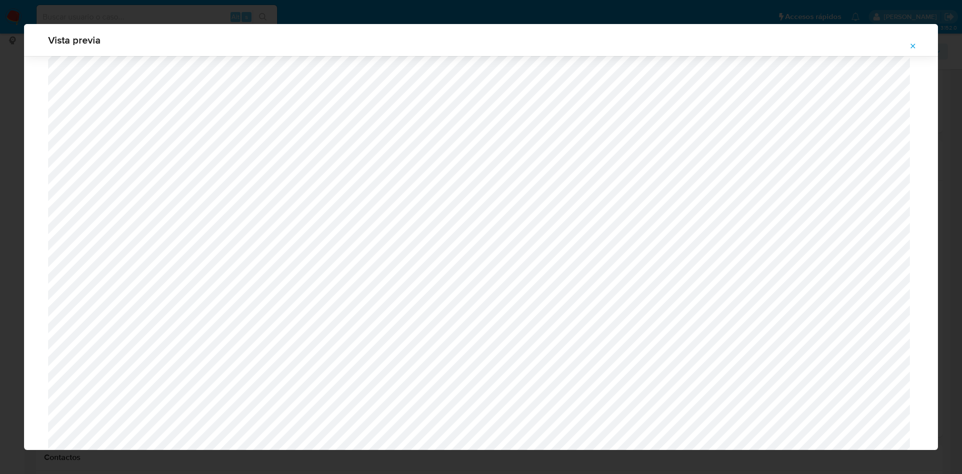
scroll to position [205, 0]
click at [909, 42] on icon "Attachment preview" at bounding box center [913, 46] width 8 height 8
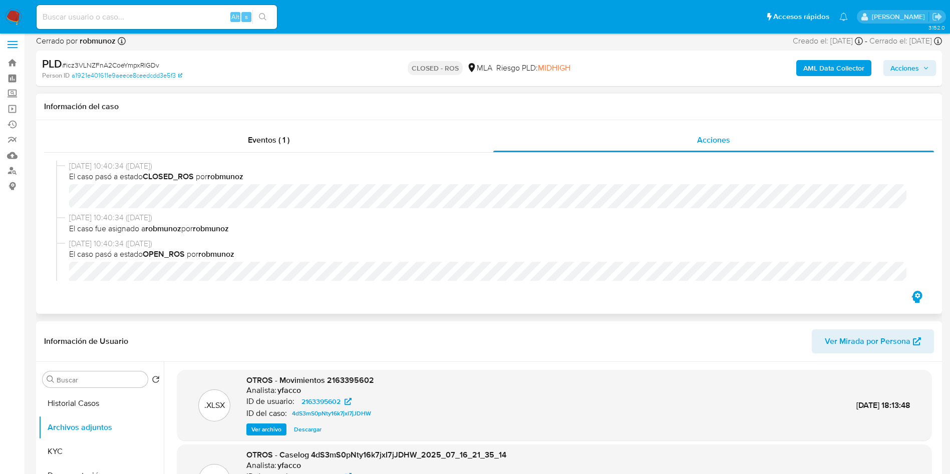
scroll to position [0, 0]
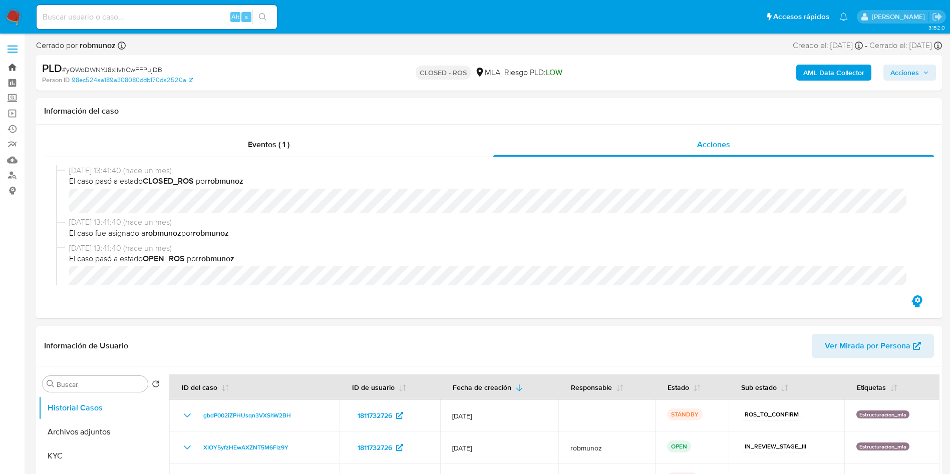
click at [11, 70] on link "Bandeja" at bounding box center [59, 68] width 119 height 16
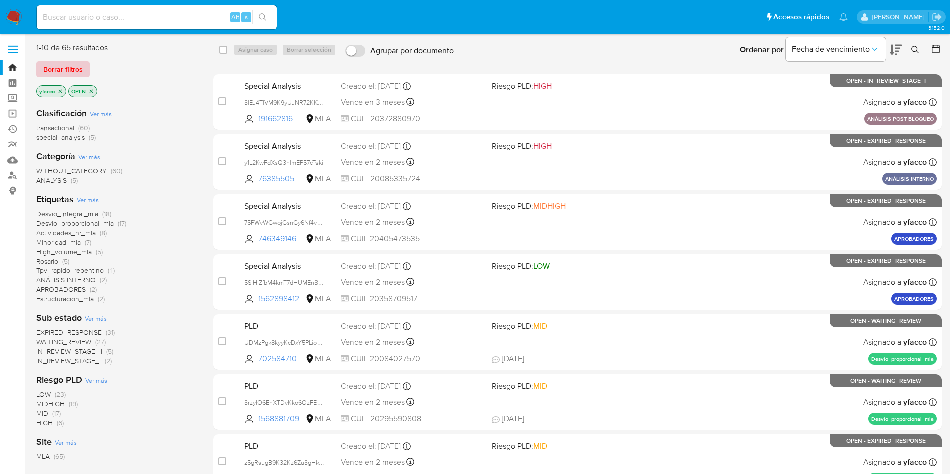
click at [58, 66] on span "Borrar filtros" at bounding box center [63, 69] width 40 height 14
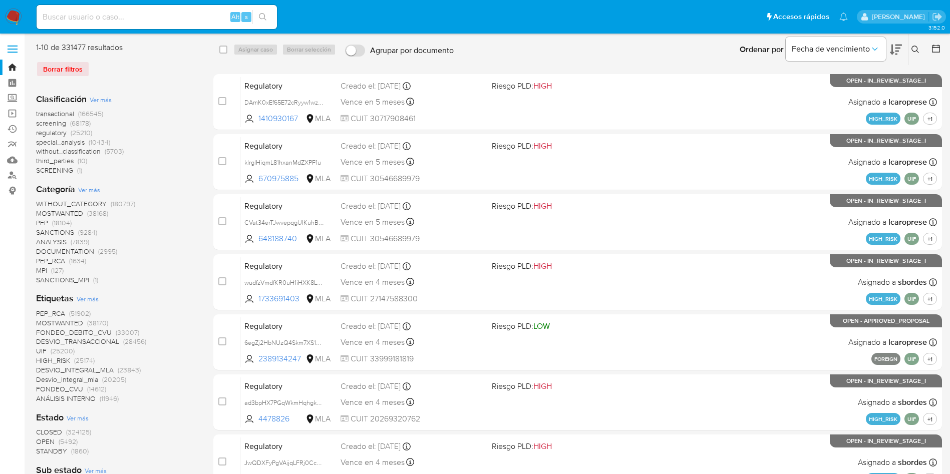
click at [917, 46] on icon at bounding box center [916, 50] width 8 height 8
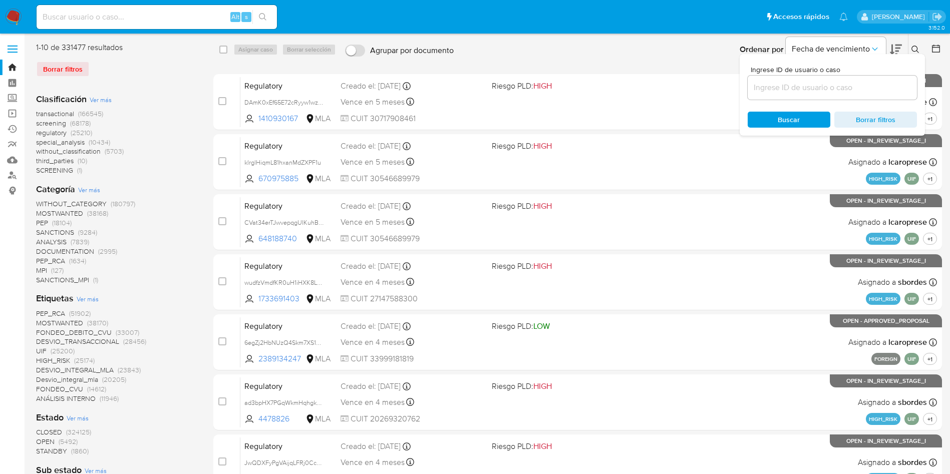
click at [822, 91] on input at bounding box center [832, 87] width 169 height 13
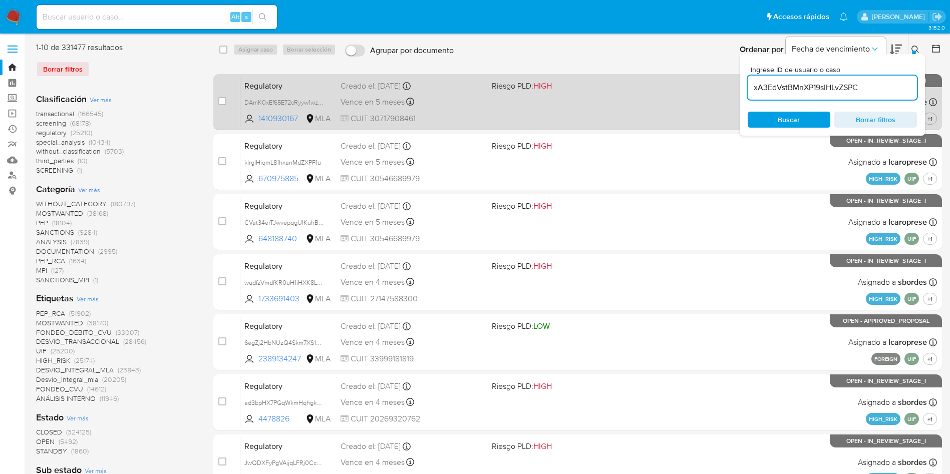
type input "xA3EdVstBMnXP19sIHLvZSPC"
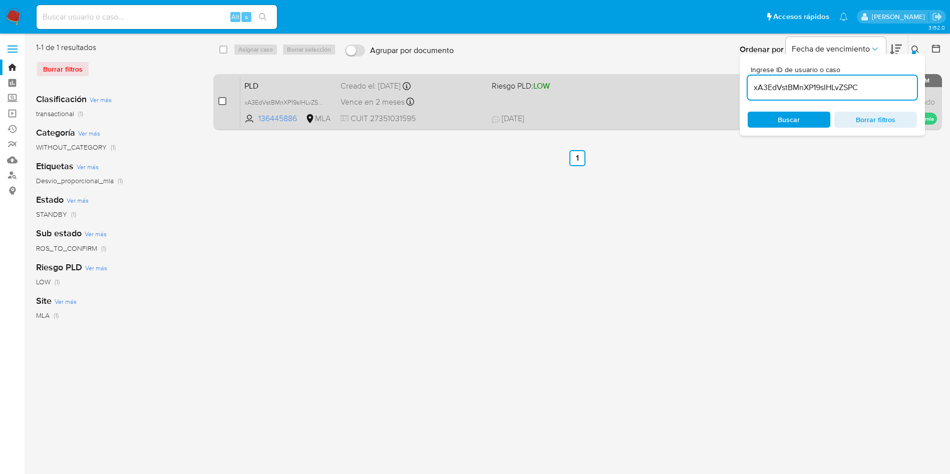
click at [222, 102] on input "checkbox" at bounding box center [222, 101] width 8 height 8
checkbox input "true"
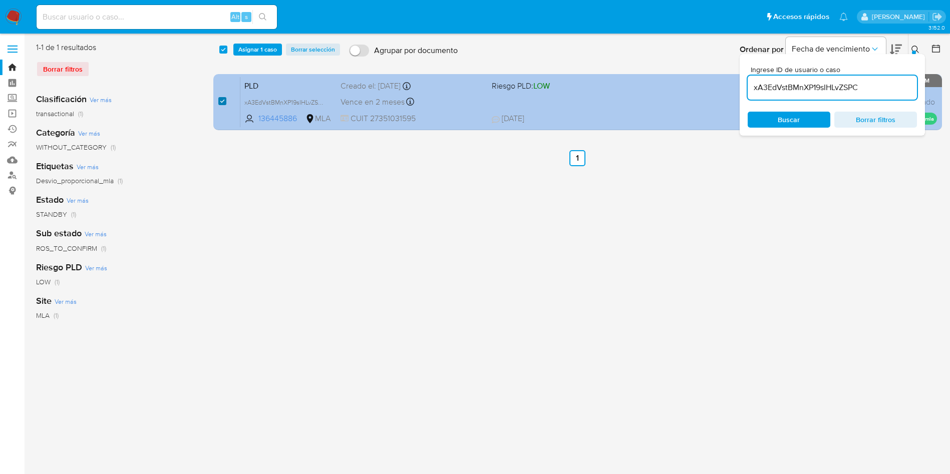
checkbox input "true"
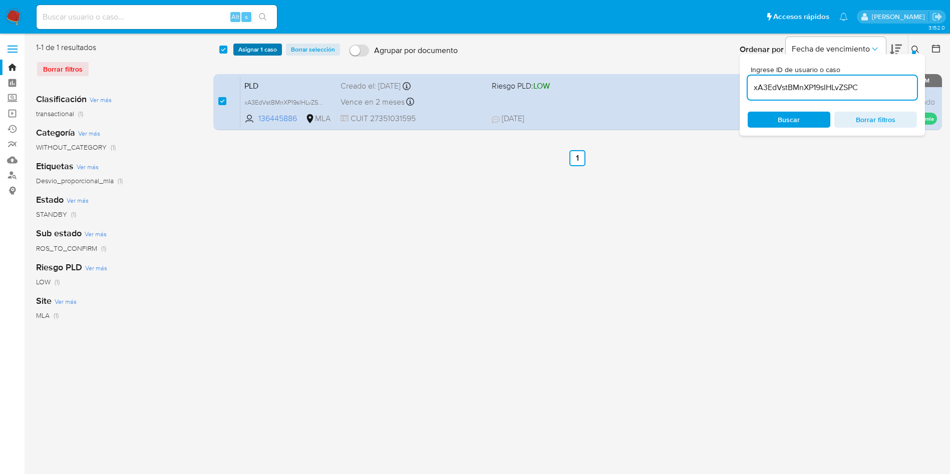
click at [255, 51] on span "Asignar 1 caso" at bounding box center [257, 50] width 39 height 10
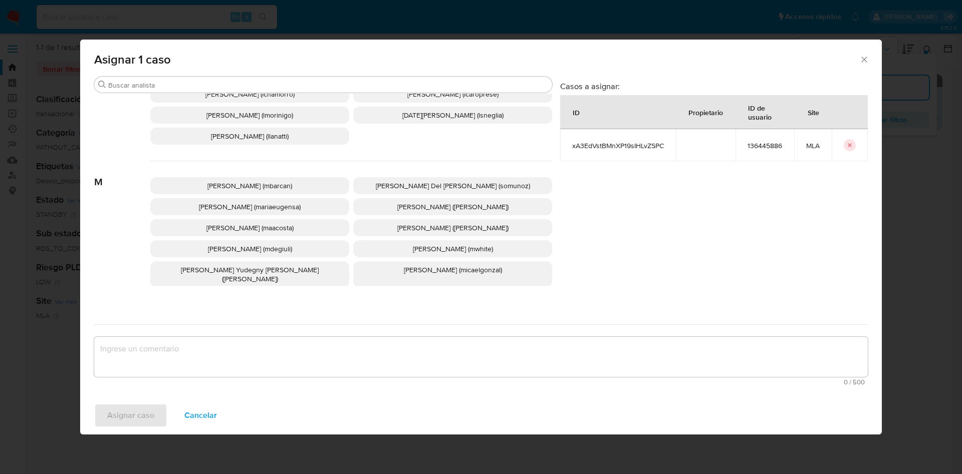
scroll to position [895, 0]
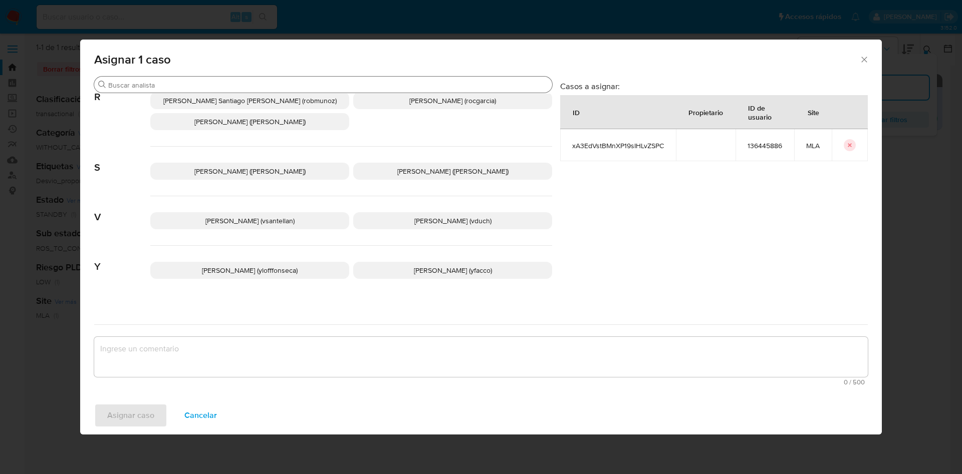
click at [237, 84] on input "Buscar" at bounding box center [328, 85] width 440 height 9
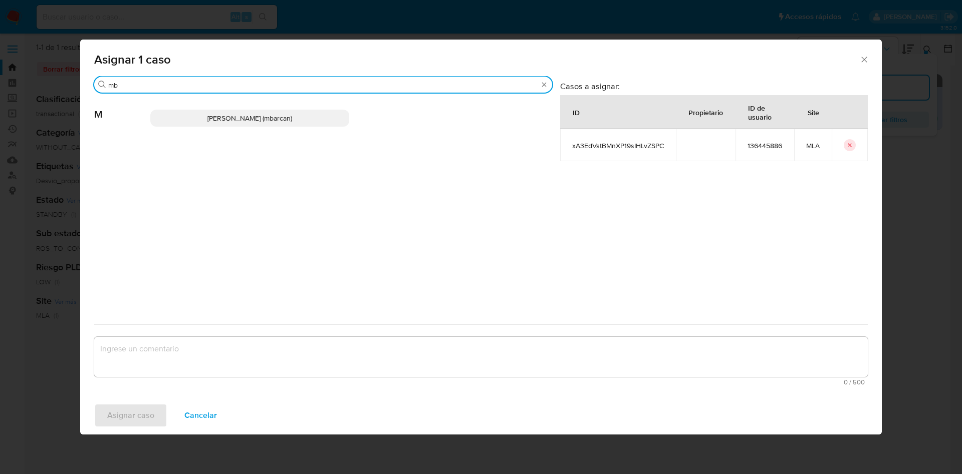
scroll to position [0, 0]
type input "mb"
click at [252, 114] on span "Magali Iael Barcan (mbarcan)" at bounding box center [249, 118] width 85 height 10
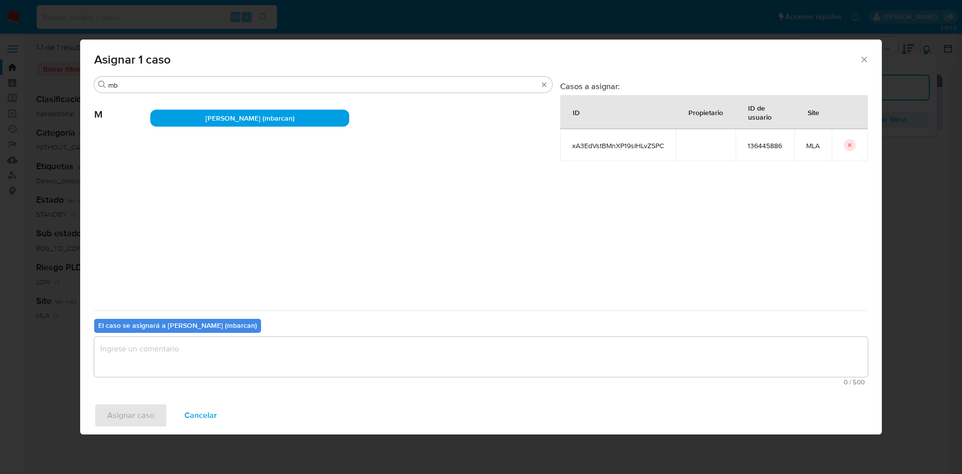
click at [170, 374] on textarea "assign-modal" at bounding box center [480, 357] width 773 height 40
click at [151, 414] on span "Asignar caso" at bounding box center [130, 416] width 47 height 22
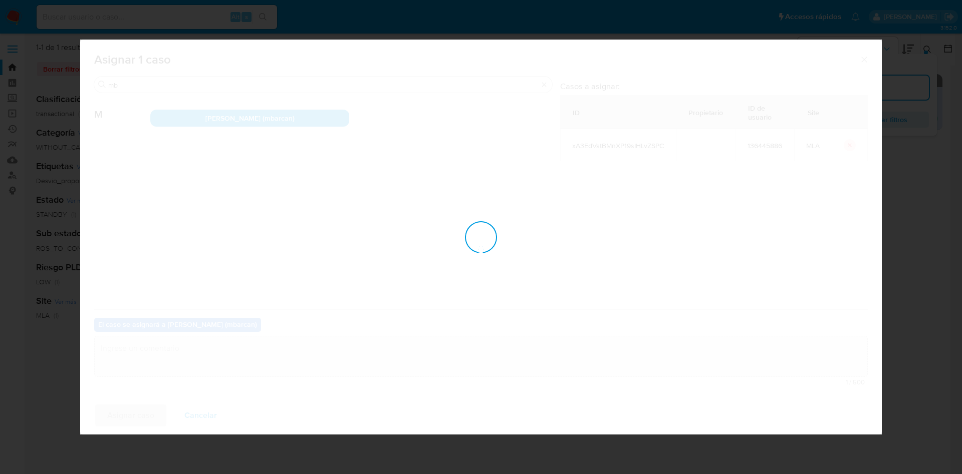
checkbox input "false"
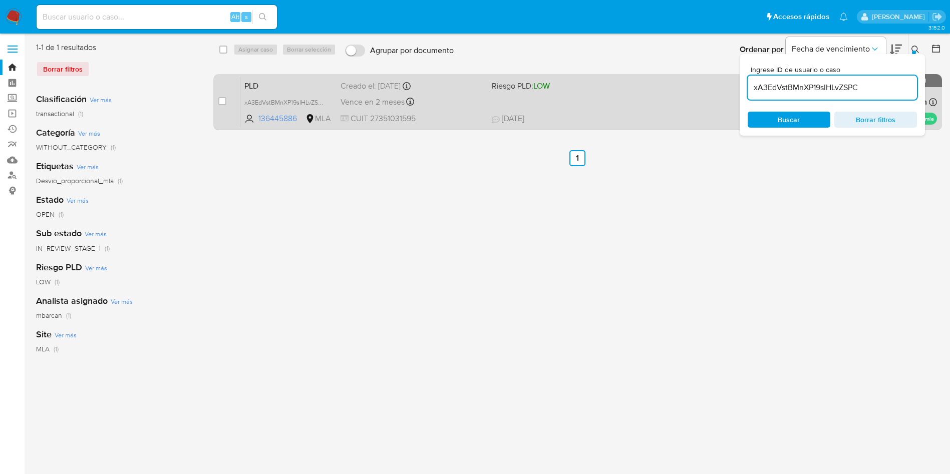
click at [385, 105] on span "Vence en 2 meses" at bounding box center [373, 102] width 64 height 11
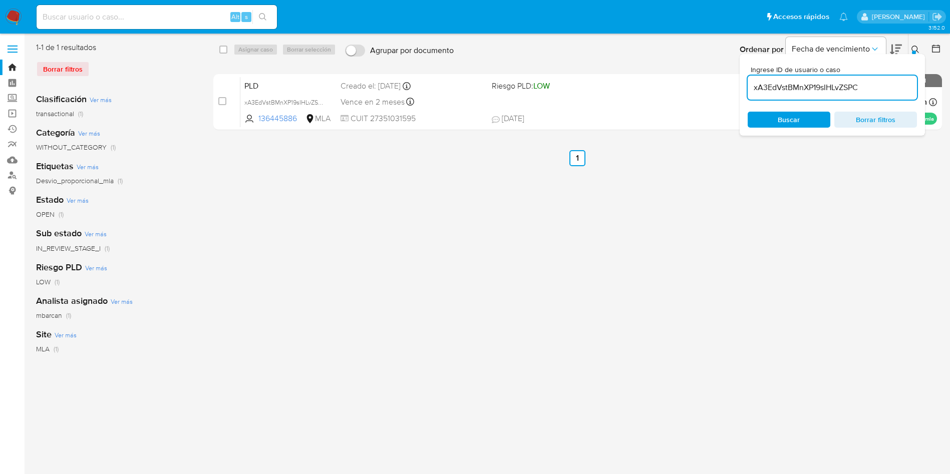
click at [868, 91] on input "xA3EdVstBMnXP19sIHLvZSPC" at bounding box center [832, 87] width 169 height 13
paste input "XIOY5yfzHEwAXZNT5M6Flz9Y"
type input "XIOY5yfzHEwAXZNT5M6Flz9Y"
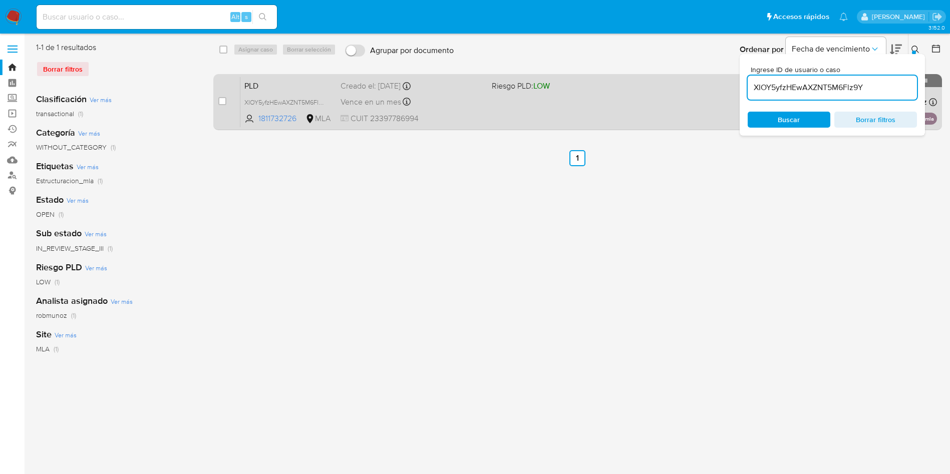
click at [225, 96] on div "case-item-checkbox" at bounding box center [222, 101] width 8 height 10
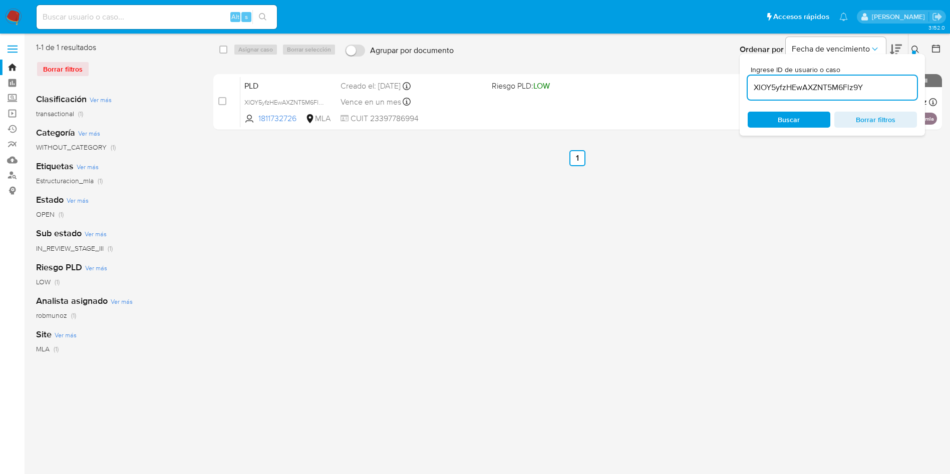
drag, startPoint x: 223, startPoint y: 103, endPoint x: 244, endPoint y: 68, distance: 40.6
click at [224, 103] on input "checkbox" at bounding box center [222, 101] width 8 height 8
checkbox input "true"
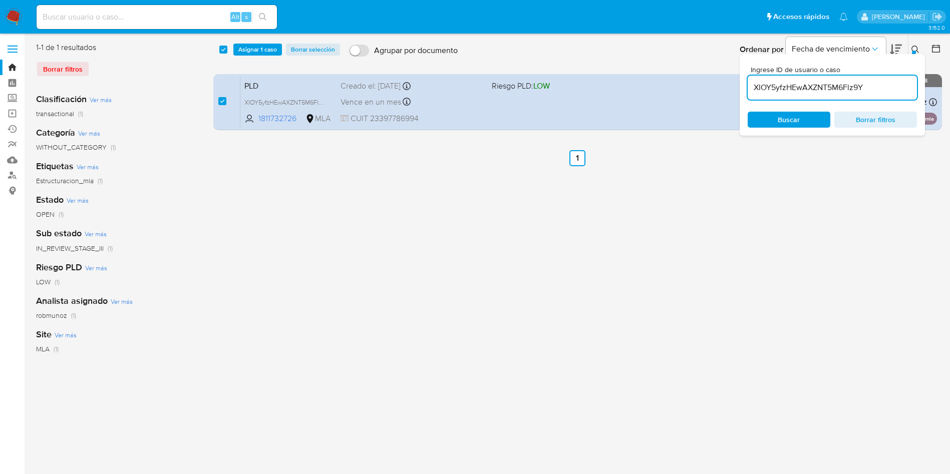
click at [258, 40] on div "select-all-cases-checkbox Asignar 1 caso Borrar selección Agrupar por documento…" at bounding box center [578, 49] width 730 height 31
click at [260, 55] on span "Asignar 1 caso" at bounding box center [257, 50] width 39 height 10
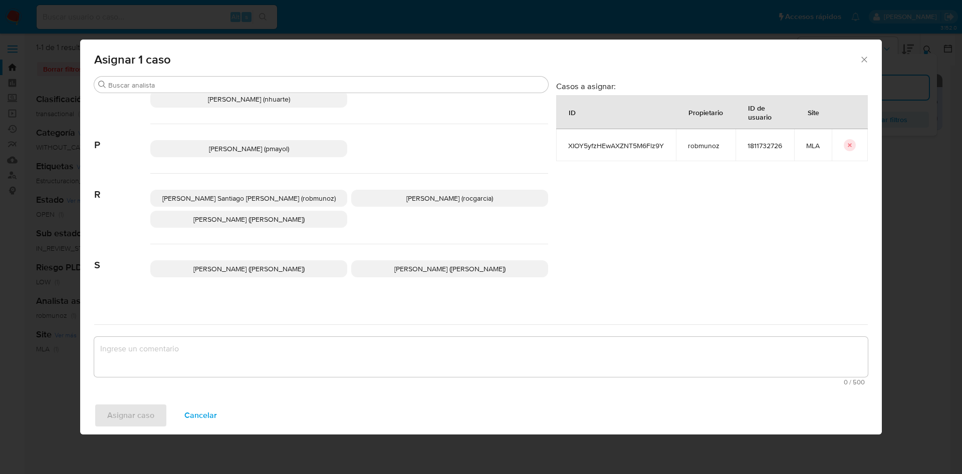
scroll to position [895, 0]
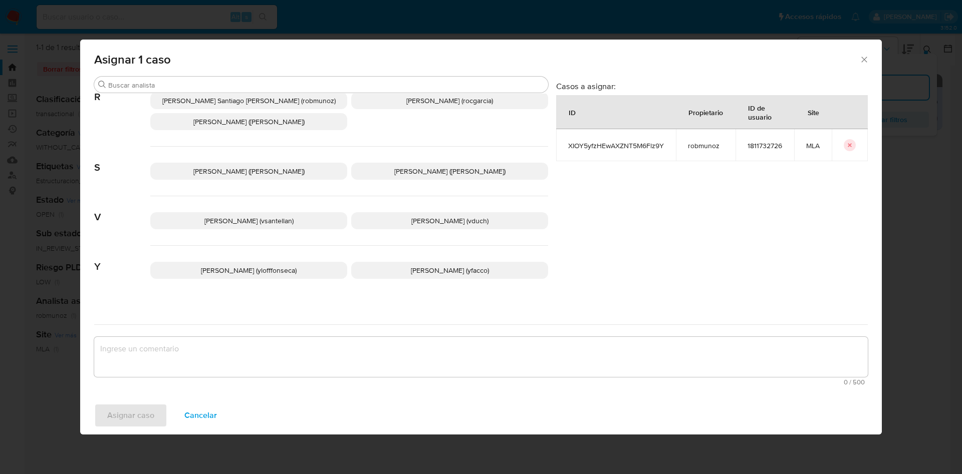
click at [411, 265] on span "Yesica Paola Facco (yfacco)" at bounding box center [450, 270] width 78 height 10
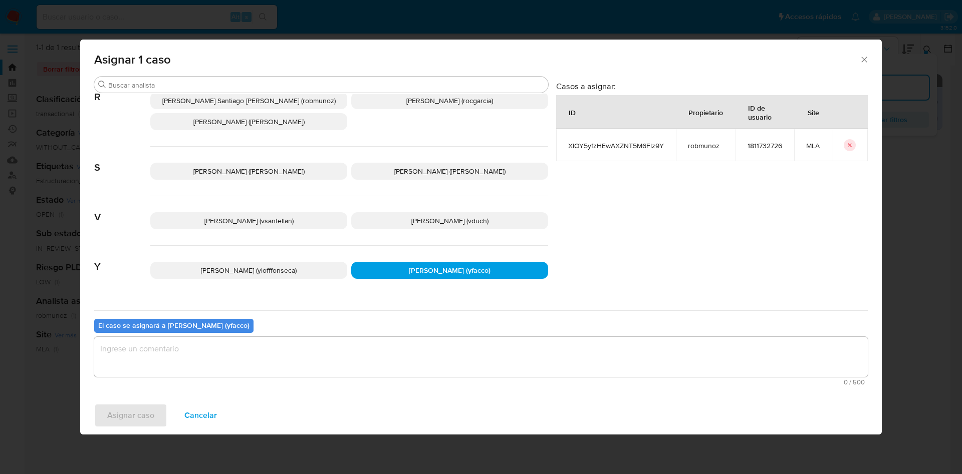
click at [373, 361] on textarea "assign-modal" at bounding box center [480, 357] width 773 height 40
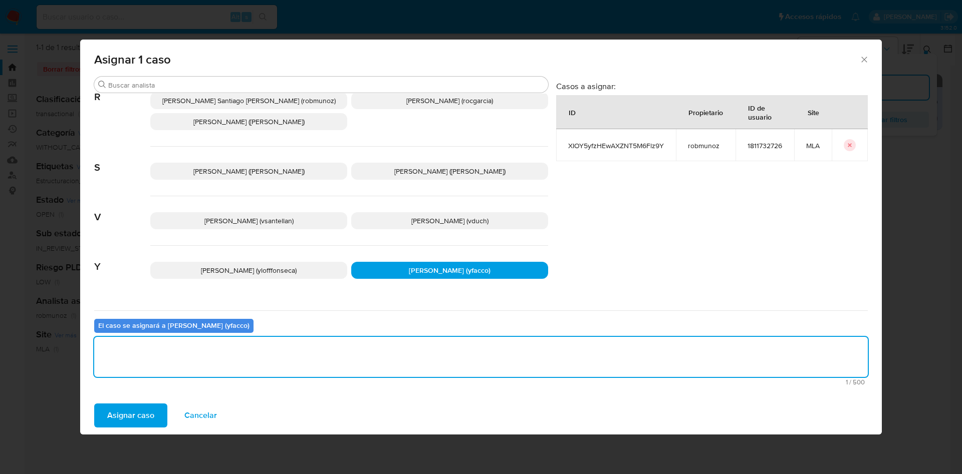
click at [145, 405] on span "Asignar caso" at bounding box center [130, 416] width 47 height 22
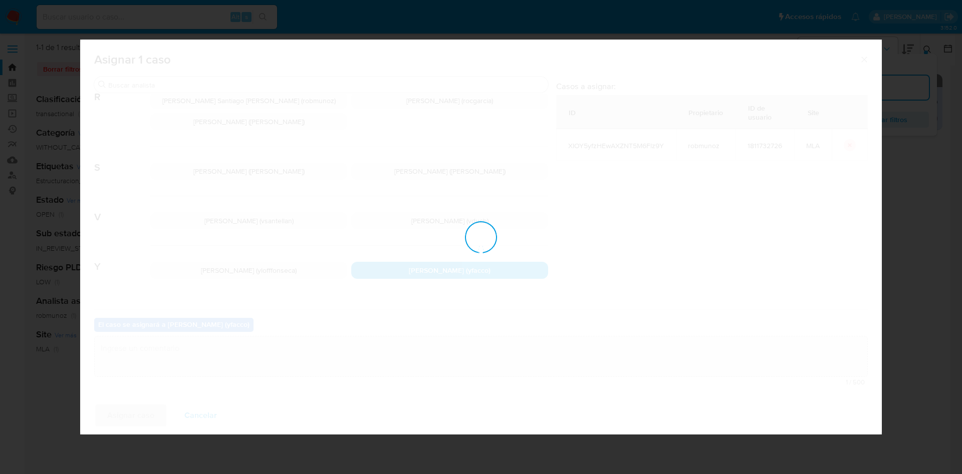
checkbox input "false"
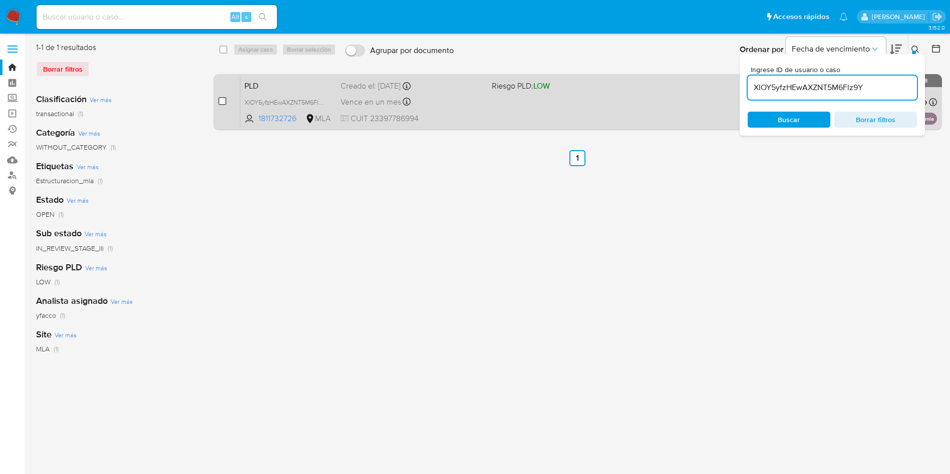
click at [222, 101] on input "checkbox" at bounding box center [222, 101] width 8 height 8
checkbox input "true"
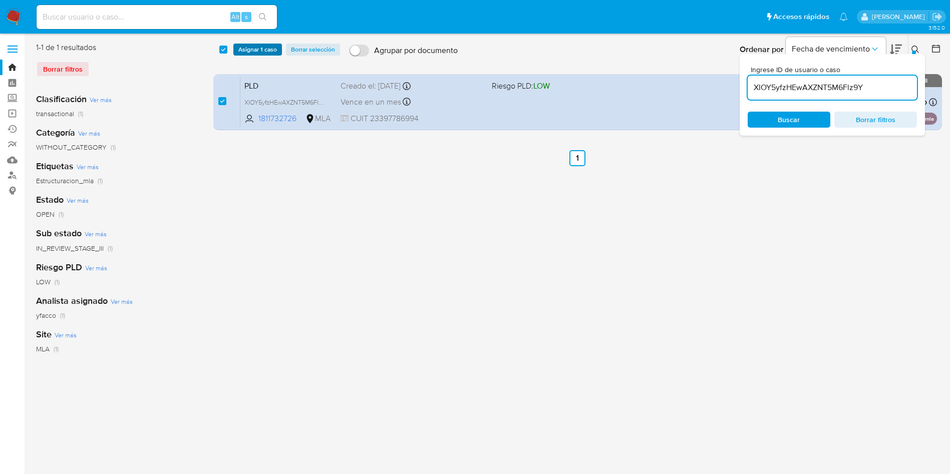
click at [263, 45] on span "Asignar 1 caso" at bounding box center [257, 50] width 39 height 10
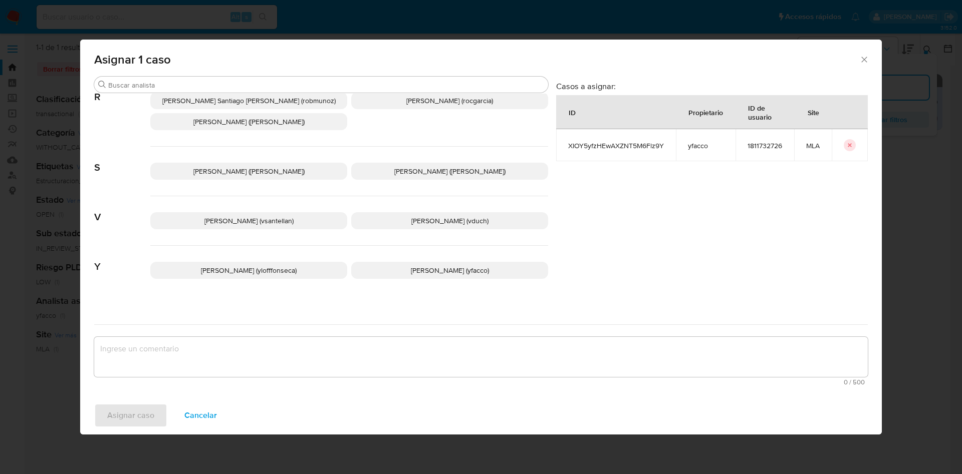
click at [417, 265] on span "Yesica Paola Facco (yfacco)" at bounding box center [450, 270] width 78 height 10
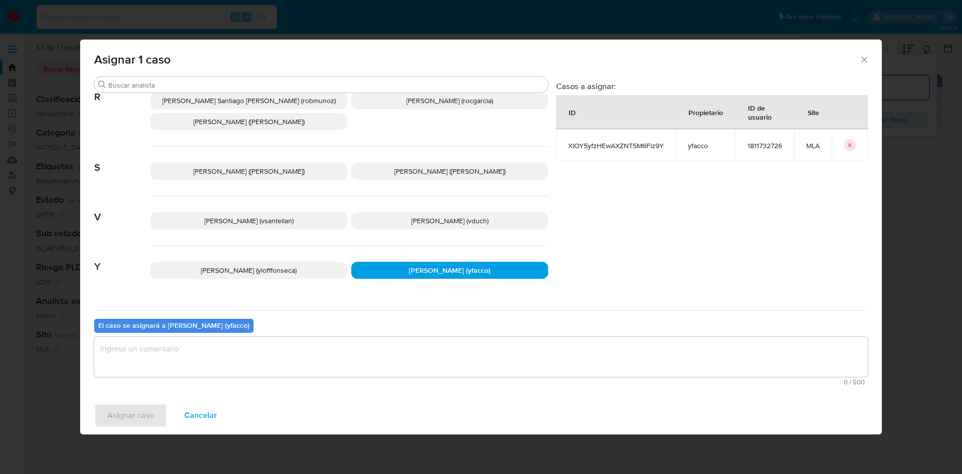
click at [367, 349] on textarea "assign-modal" at bounding box center [480, 357] width 773 height 40
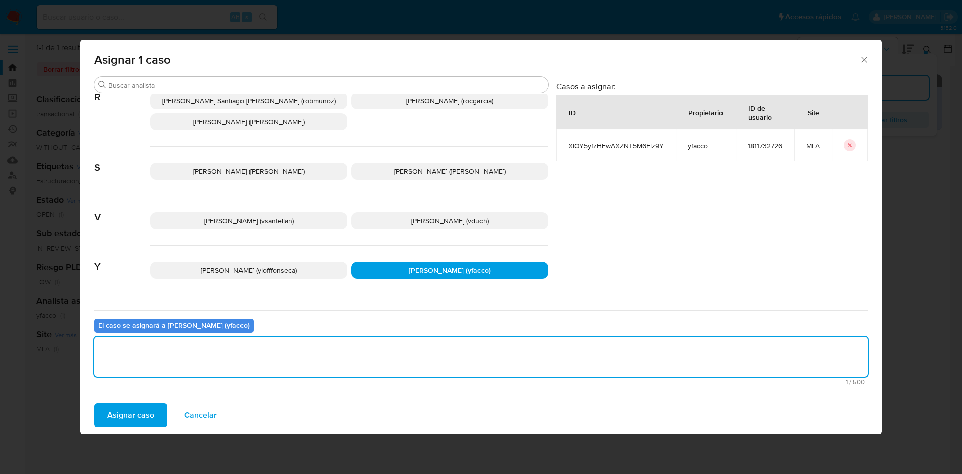
click at [135, 411] on span "Asignar caso" at bounding box center [130, 416] width 47 height 22
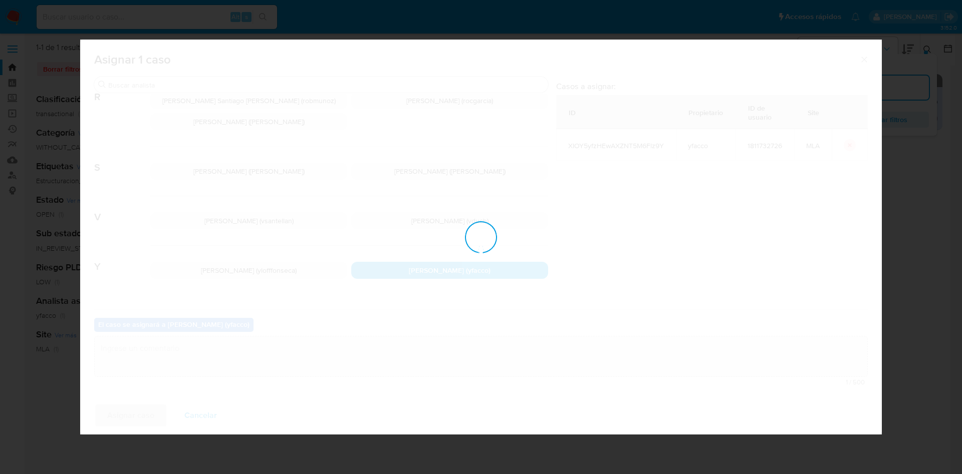
checkbox input "false"
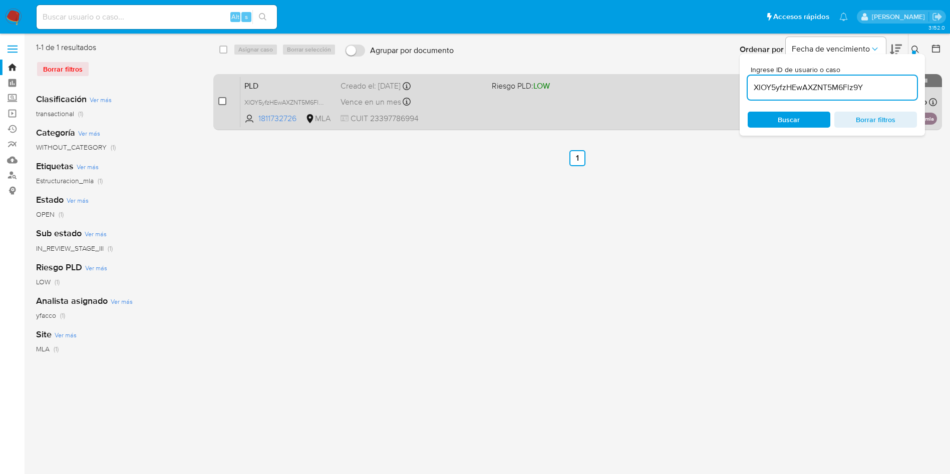
click at [222, 99] on input "checkbox" at bounding box center [222, 101] width 8 height 8
checkbox input "true"
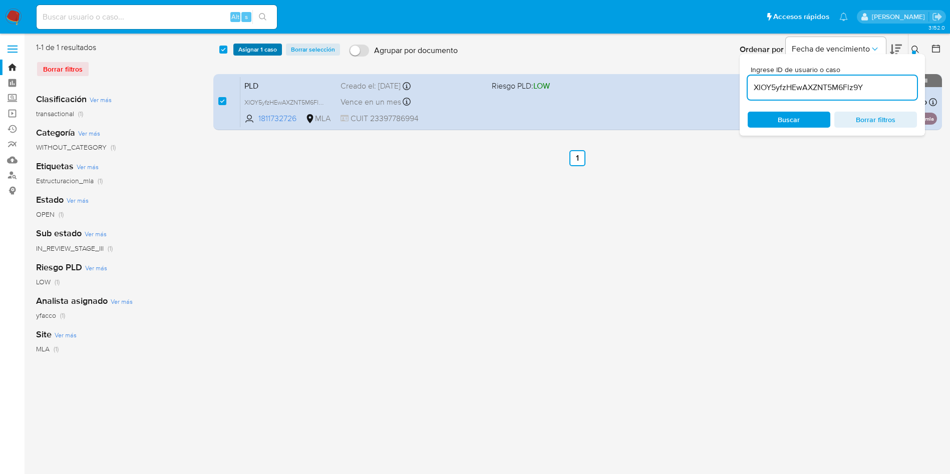
click at [263, 45] on span "Asignar 1 caso" at bounding box center [257, 50] width 39 height 10
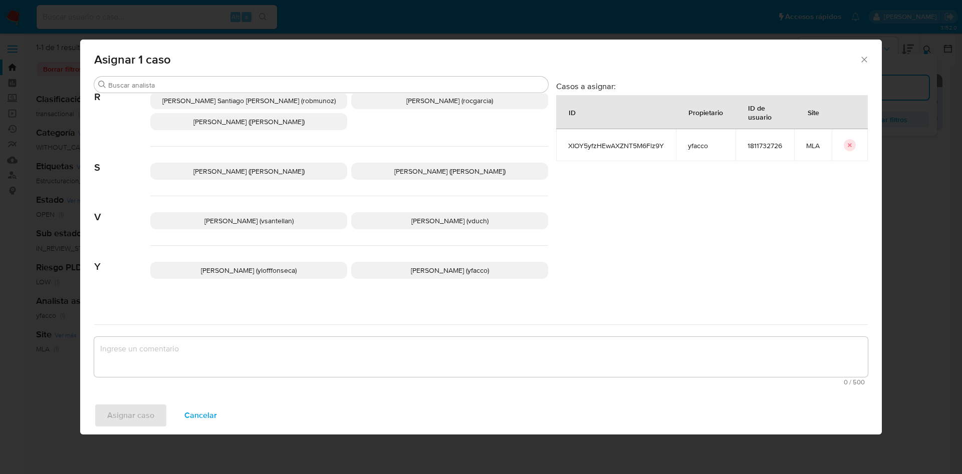
click at [416, 265] on span "Yesica Paola Facco (yfacco)" at bounding box center [450, 270] width 78 height 10
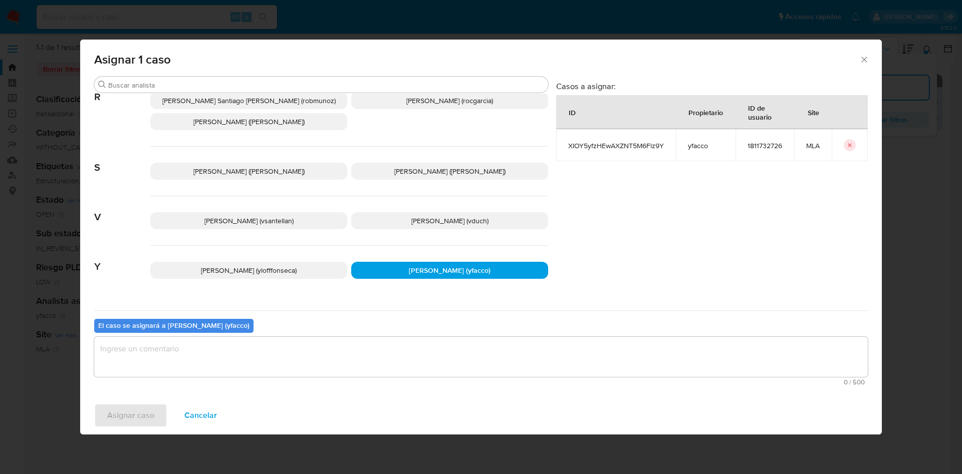
click at [380, 321] on div "El caso se asignará a Yesica Paola Facco (yfacco) 0 / 500 500 caracteres restan…" at bounding box center [480, 350] width 773 height 79
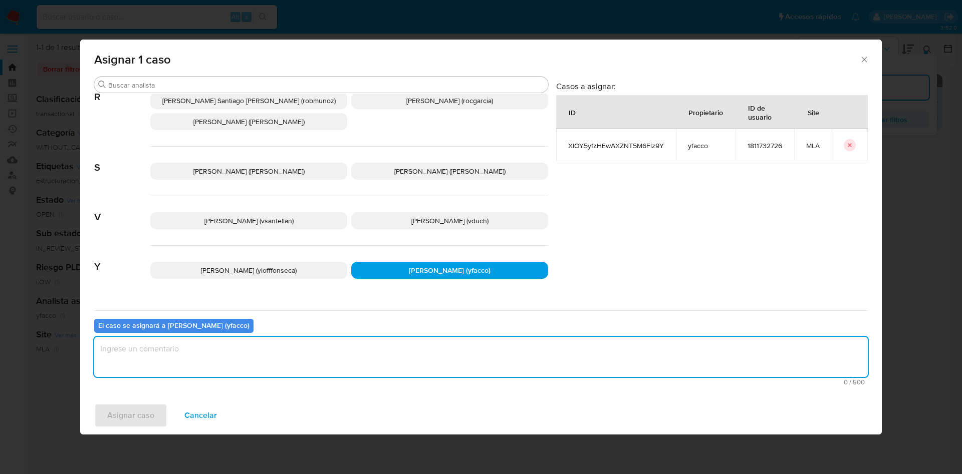
click at [364, 362] on textarea "assign-modal" at bounding box center [480, 357] width 773 height 40
click at [141, 413] on span "Asignar caso" at bounding box center [130, 416] width 47 height 22
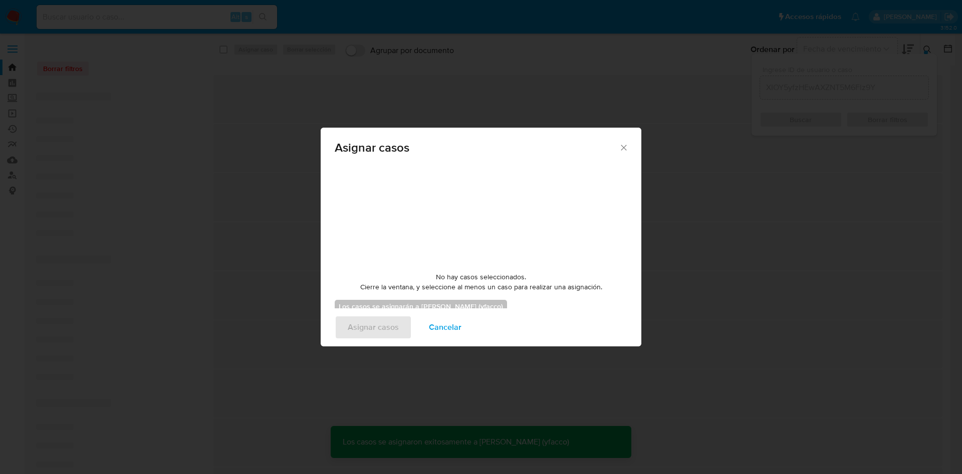
checkbox input "false"
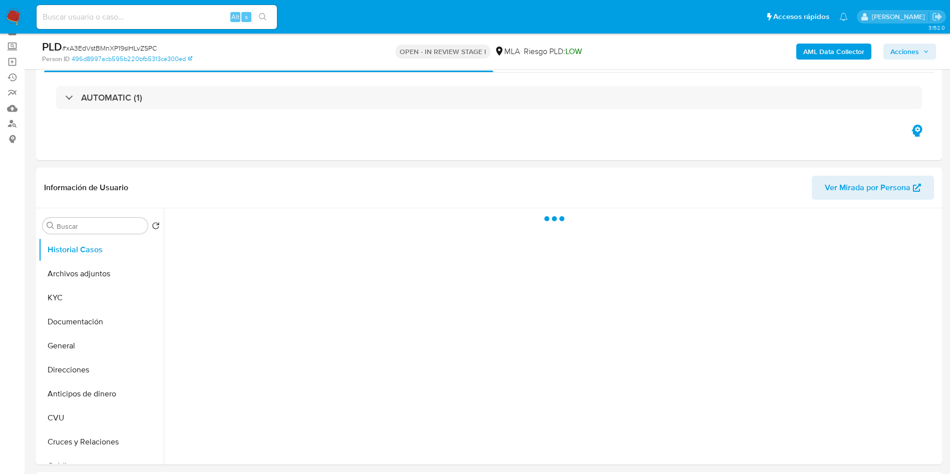
scroll to position [75, 0]
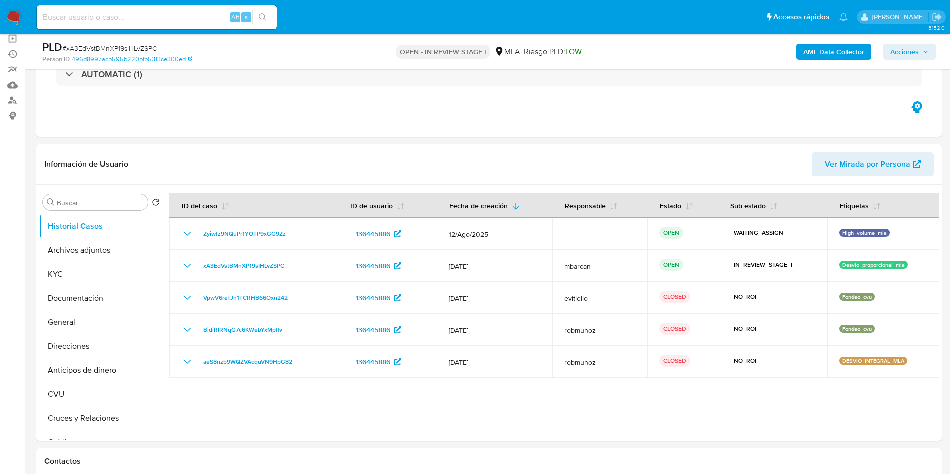
select select "10"
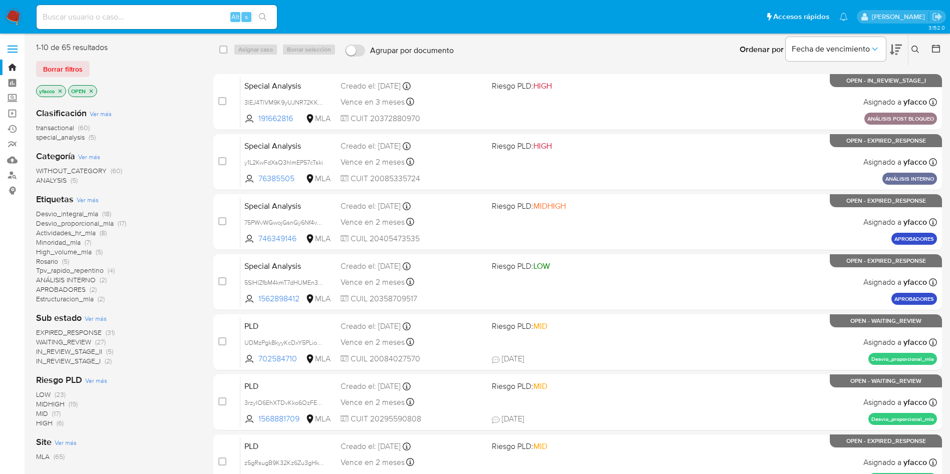
click at [114, 24] on div "Alt s" at bounding box center [157, 17] width 240 height 24
click at [114, 19] on input at bounding box center [157, 17] width 240 height 13
paste input "XIOY5yfzHEwAXZNT5M6Flz9Y"
type input "XIOY5yfzHEwAXZNT5M6Flz9Y"
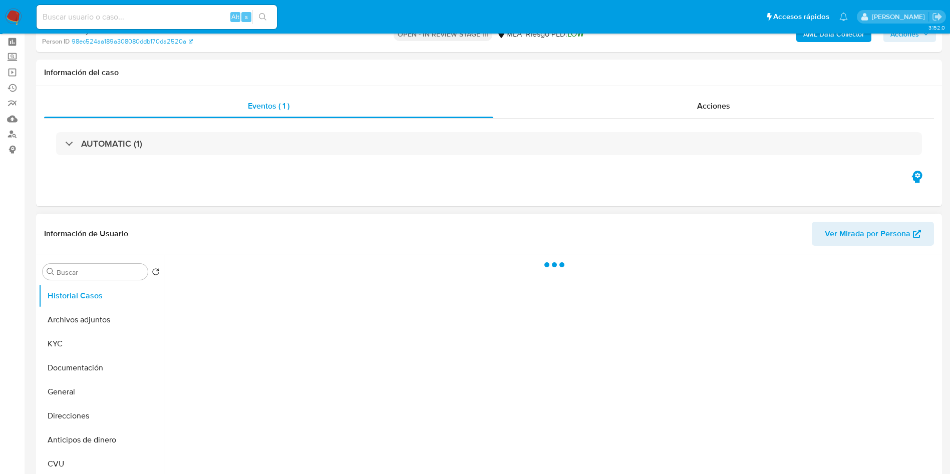
scroll to position [75, 0]
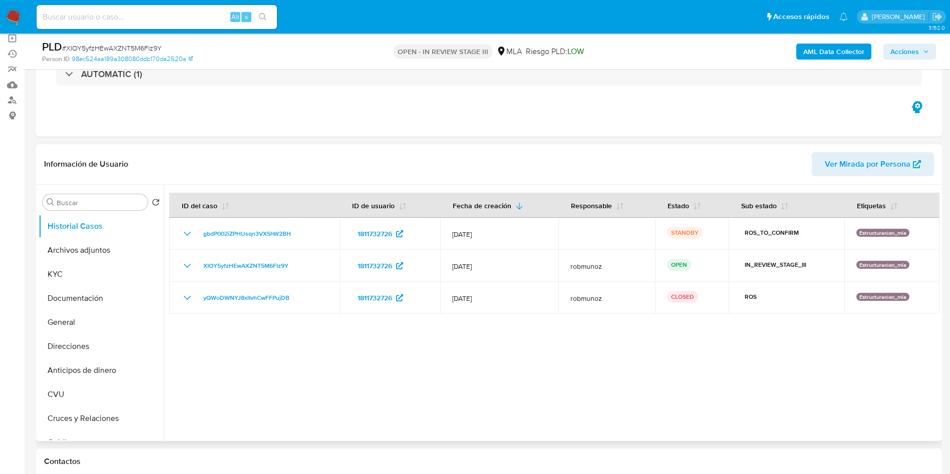
select select "10"
click at [216, 20] on input at bounding box center [157, 17] width 240 height 13
paste input "XIOY5yfzHEwAXZNT5M6Flz9Y"
type input "XIOY5yfzHEwAXZNT5M6Flz9Y"
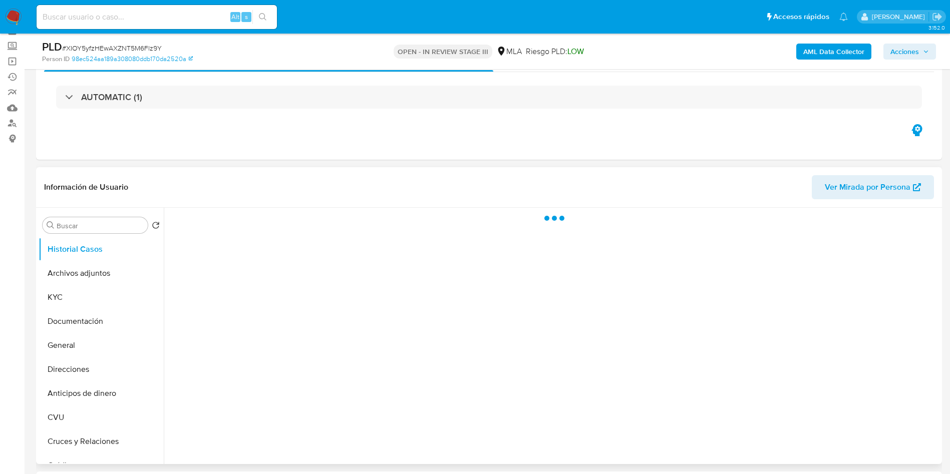
scroll to position [75, 0]
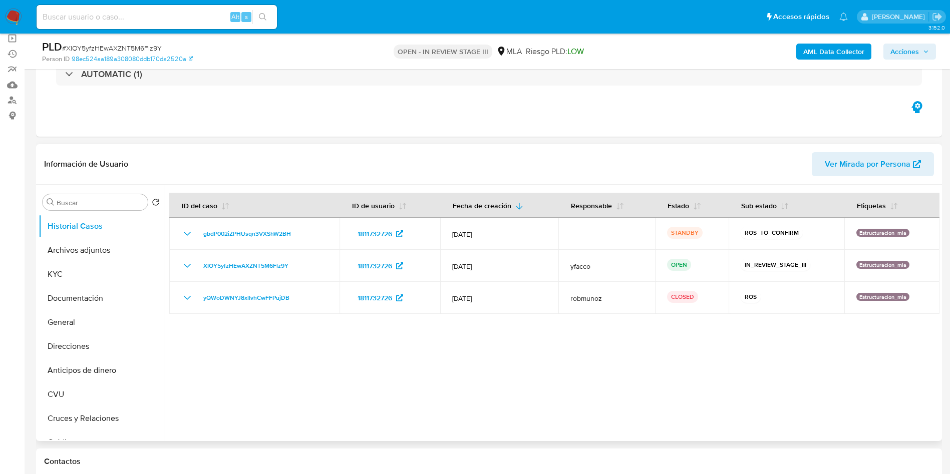
select select "10"
click at [903, 53] on span "Acciones" at bounding box center [905, 52] width 29 height 16
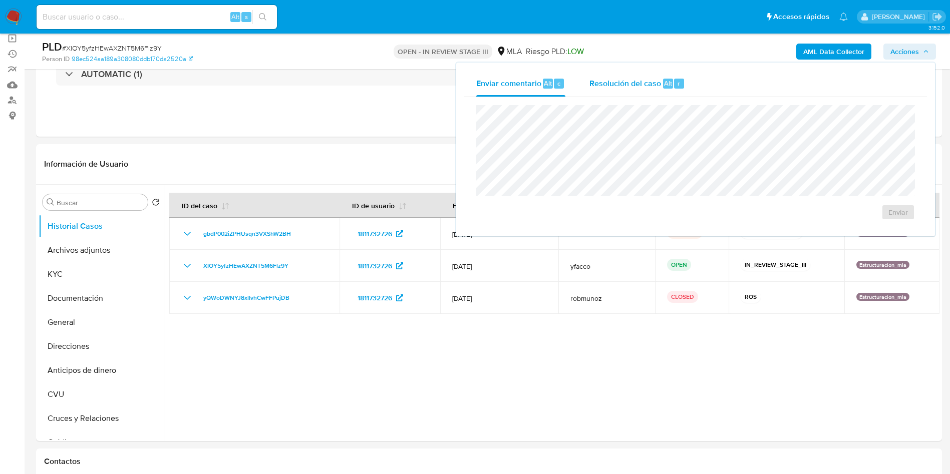
click at [652, 83] on span "Resolución del caso" at bounding box center [626, 83] width 72 height 12
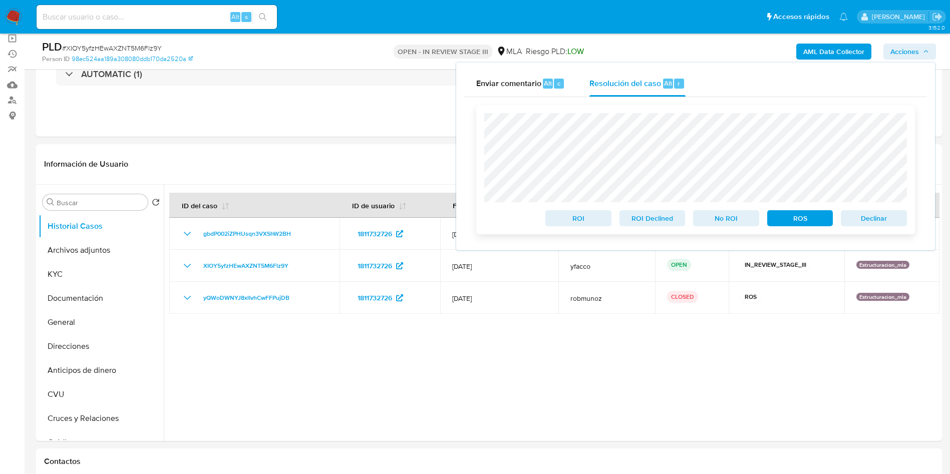
click at [871, 219] on span "Declinar" at bounding box center [874, 218] width 52 height 14
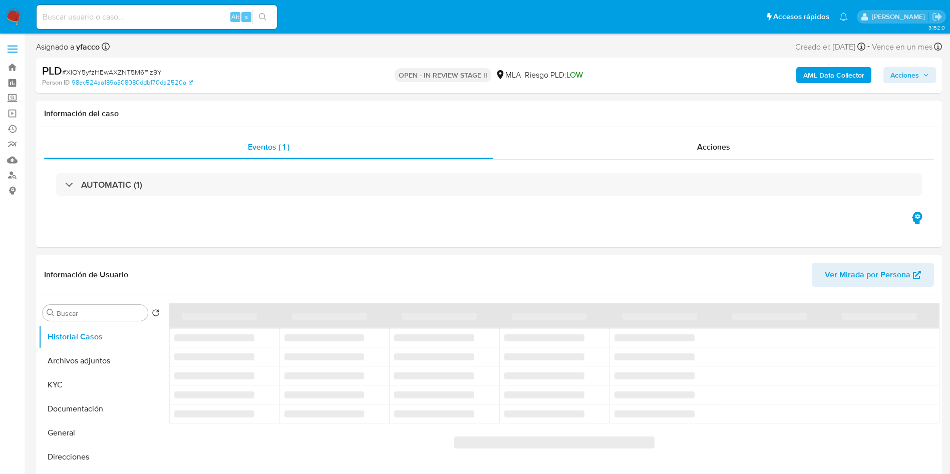
select select "10"
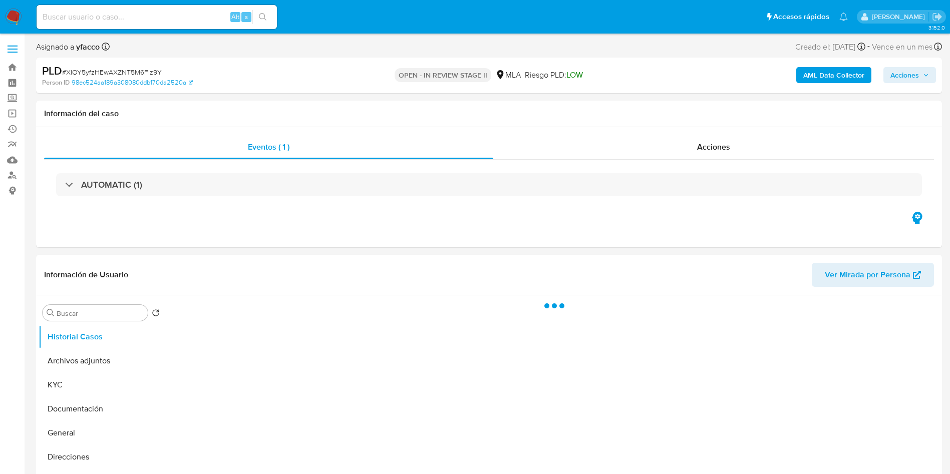
select select "10"
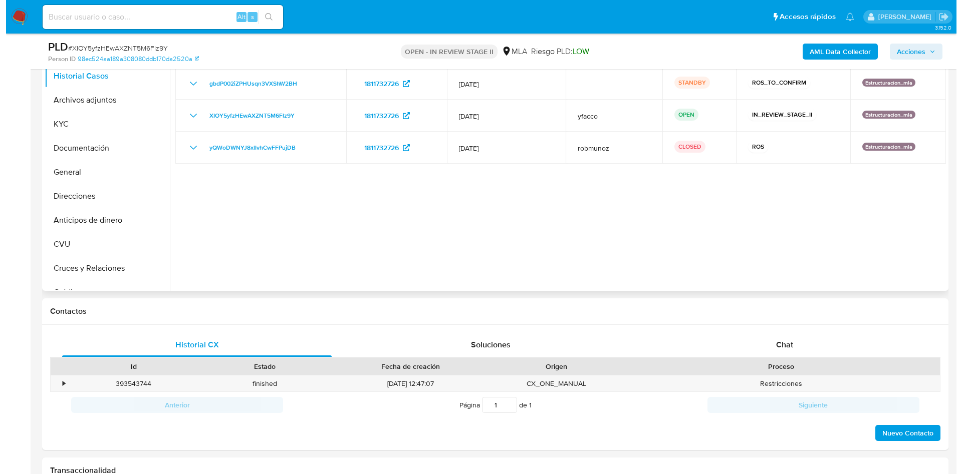
scroll to position [150, 0]
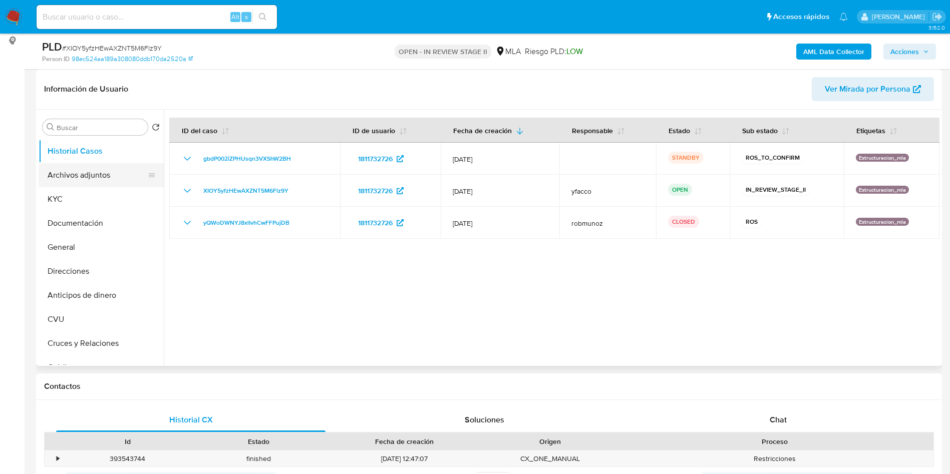
click at [73, 173] on button "Archivos adjuntos" at bounding box center [97, 175] width 117 height 24
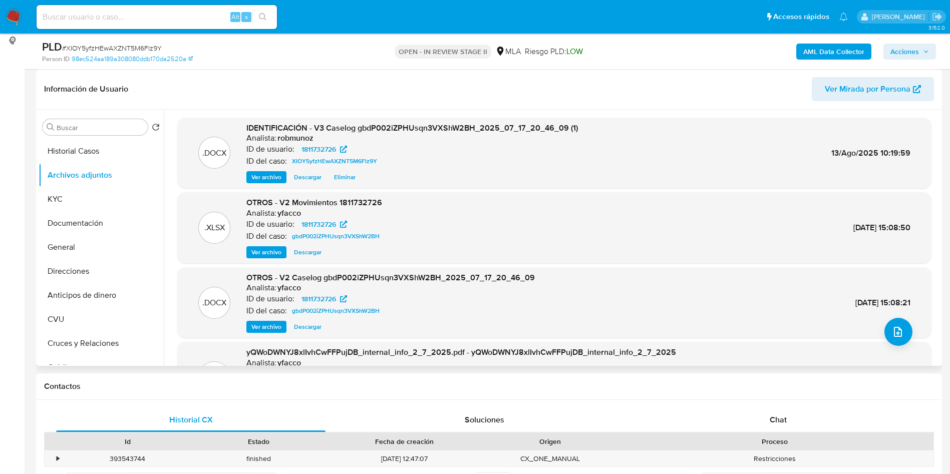
click at [261, 327] on span "Ver archivo" at bounding box center [266, 327] width 30 height 10
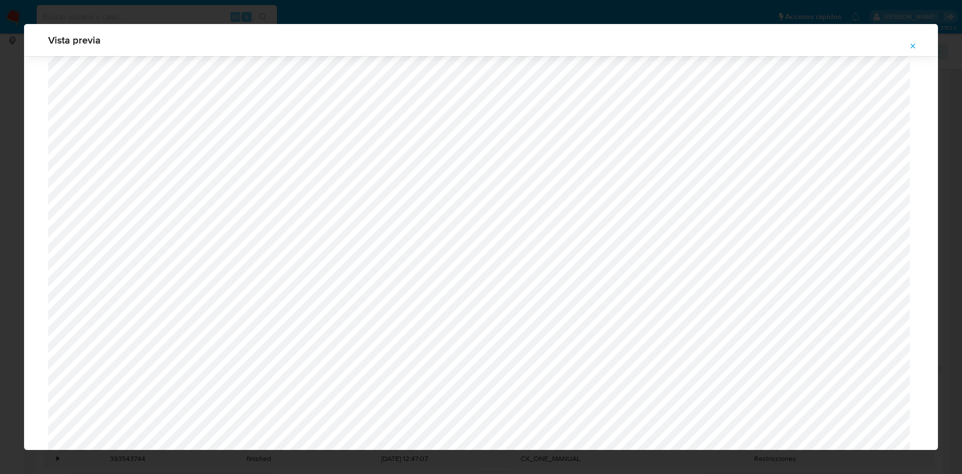
scroll to position [205, 0]
click at [911, 45] on icon "Attachment preview" at bounding box center [913, 46] width 5 height 5
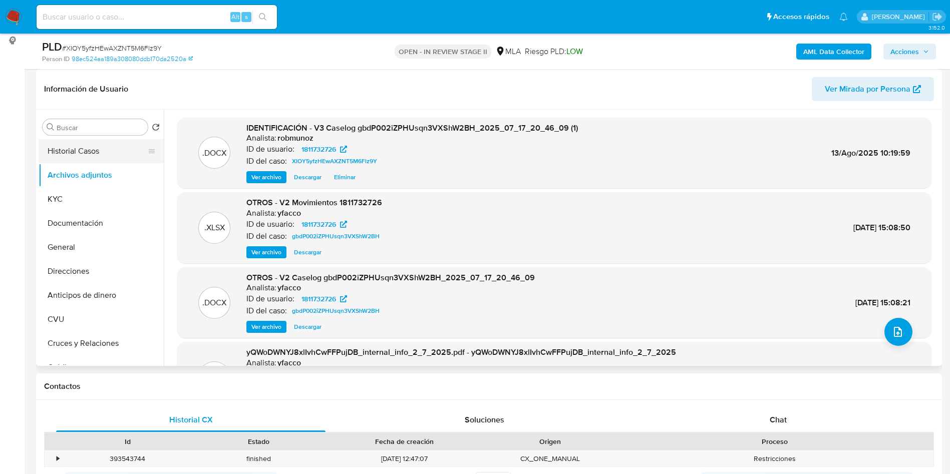
click at [55, 147] on button "Historial Casos" at bounding box center [97, 151] width 117 height 24
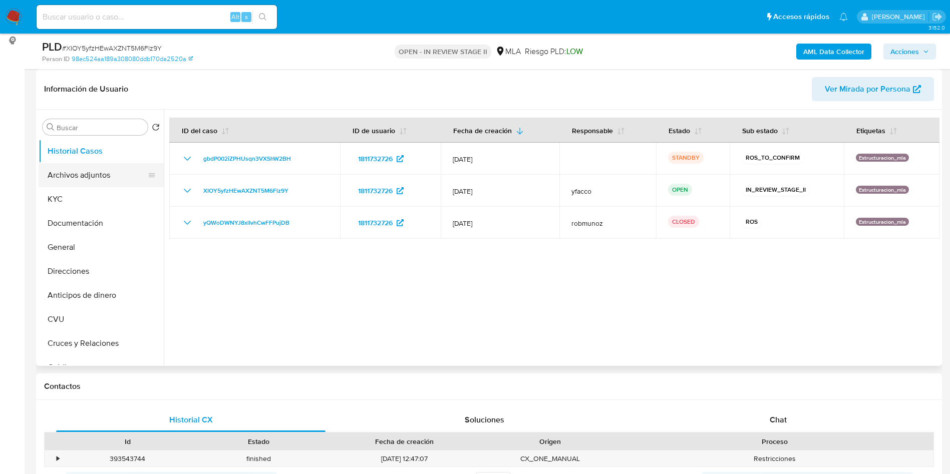
click at [99, 177] on button "Archivos adjuntos" at bounding box center [97, 175] width 117 height 24
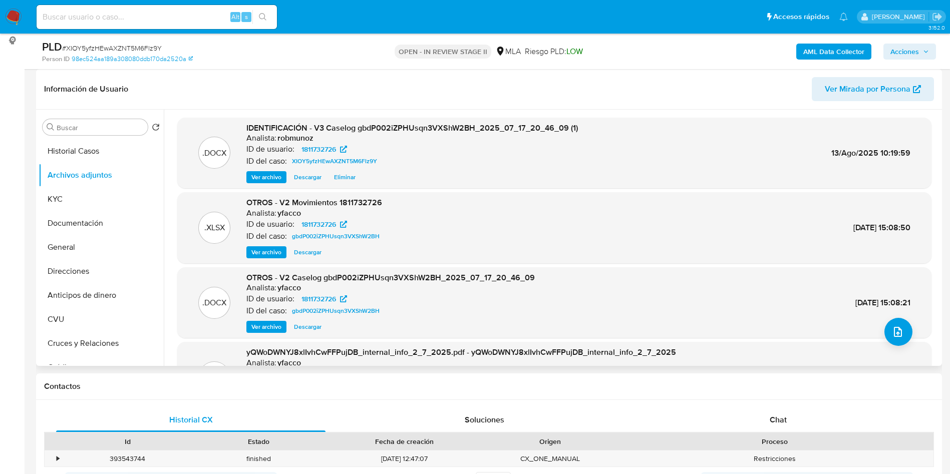
click at [267, 173] on span "Ver archivo" at bounding box center [266, 177] width 30 height 10
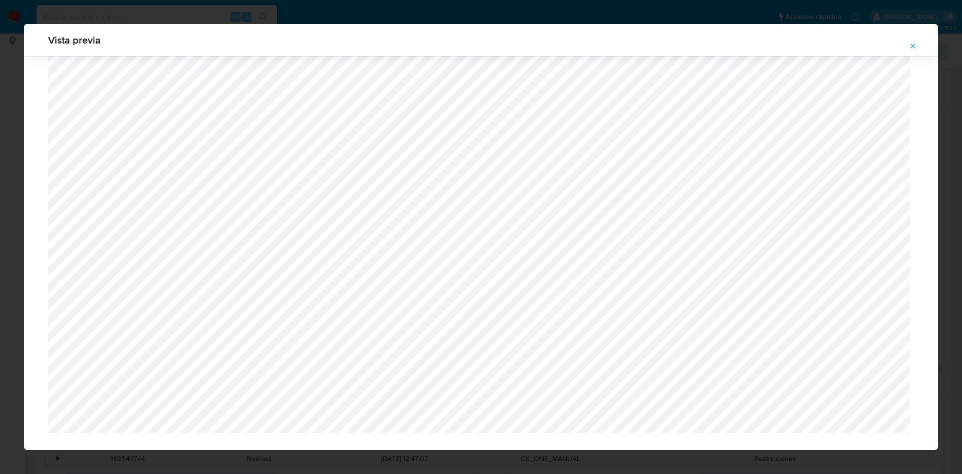
scroll to position [688, 0]
click at [915, 45] on icon "Attachment preview" at bounding box center [913, 46] width 8 height 8
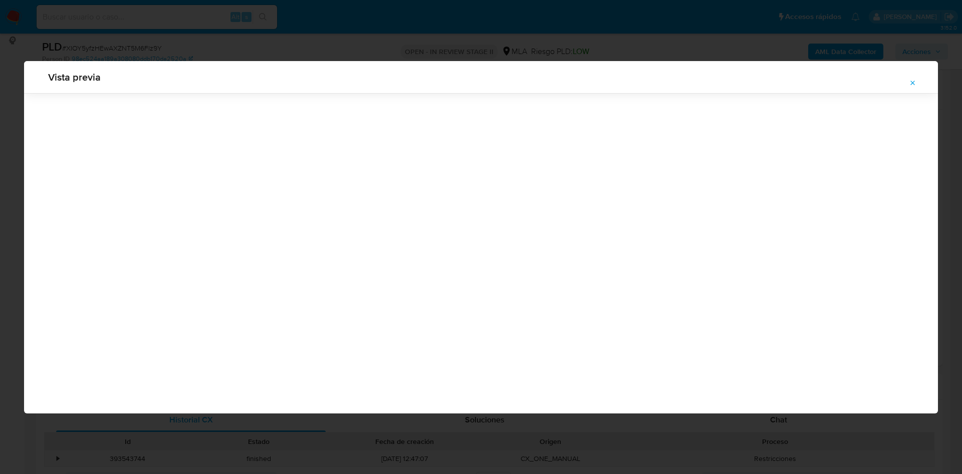
scroll to position [0, 0]
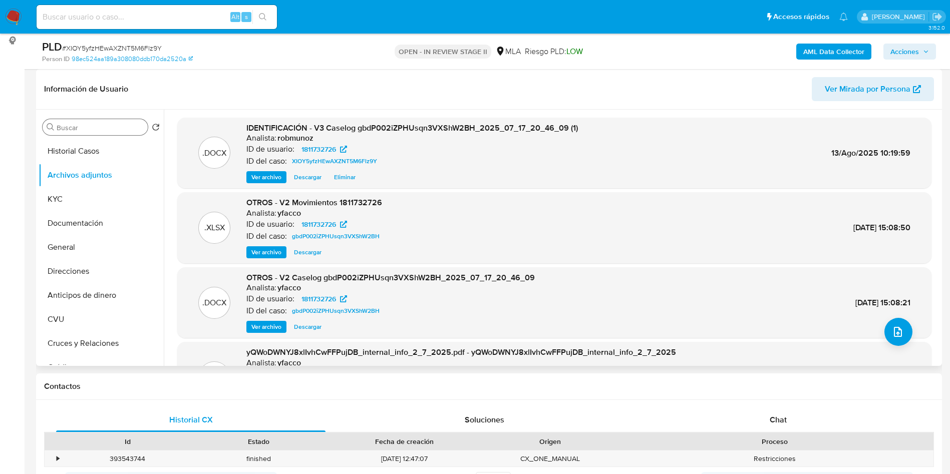
click at [118, 129] on input "Buscar" at bounding box center [100, 127] width 87 height 9
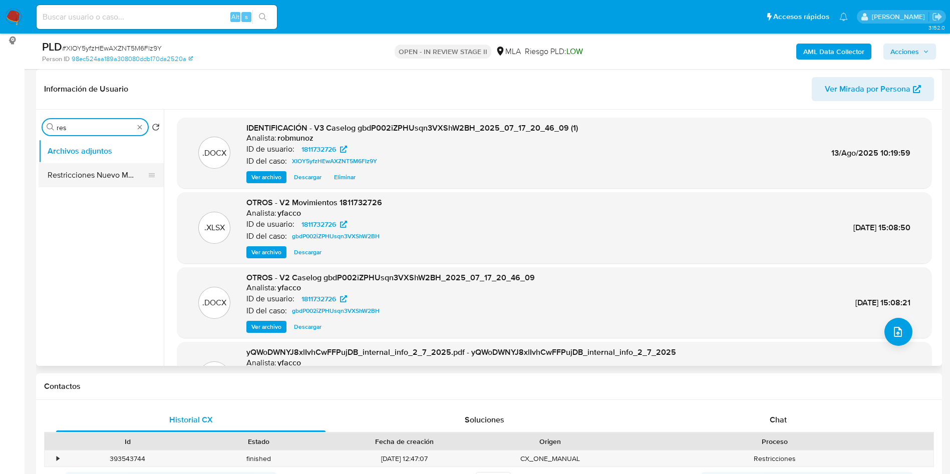
type input "res"
click at [94, 174] on button "Restricciones Nuevo Mundo" at bounding box center [97, 175] width 117 height 24
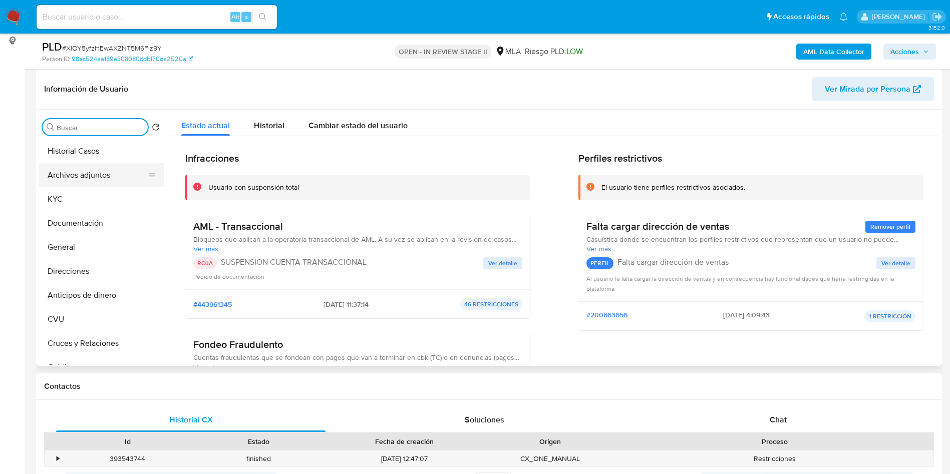
click at [115, 173] on button "Archivos adjuntos" at bounding box center [97, 175] width 117 height 24
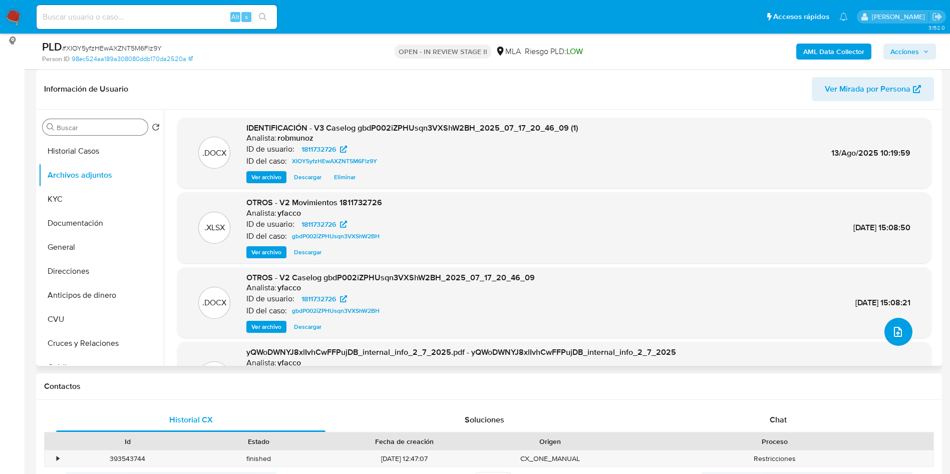
click at [898, 329] on icon "upload-file" at bounding box center [898, 332] width 12 height 12
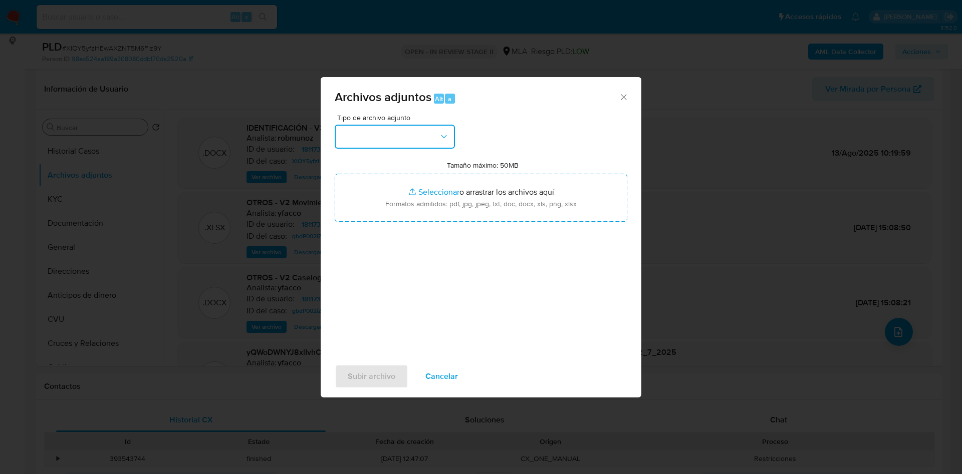
click at [409, 131] on button "button" at bounding box center [395, 137] width 120 height 24
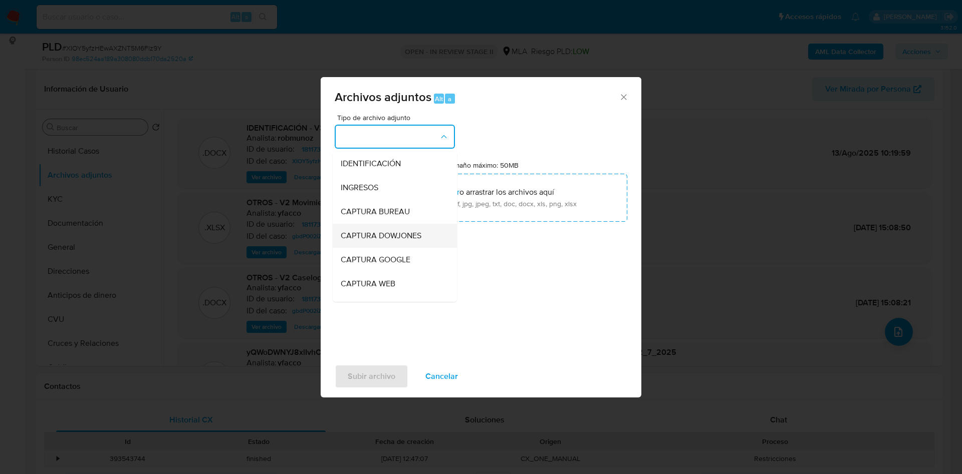
scroll to position [150, 0]
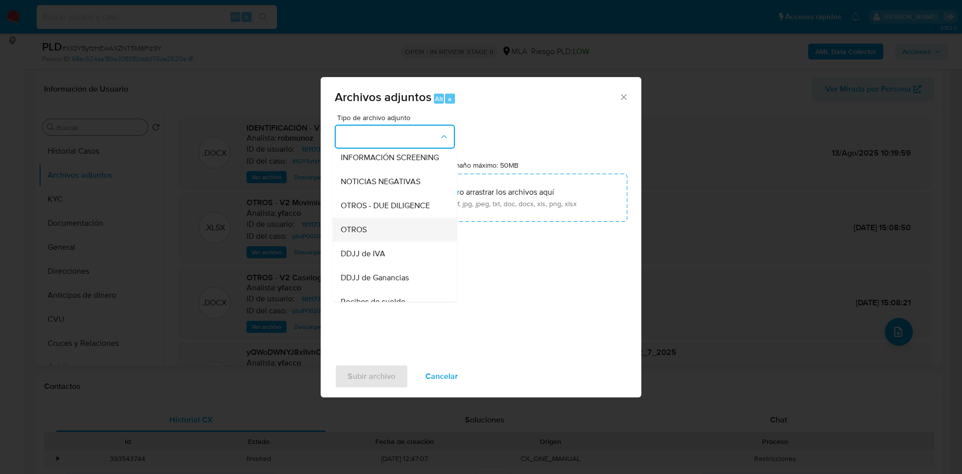
click at [356, 235] on span "OTROS" at bounding box center [354, 230] width 26 height 10
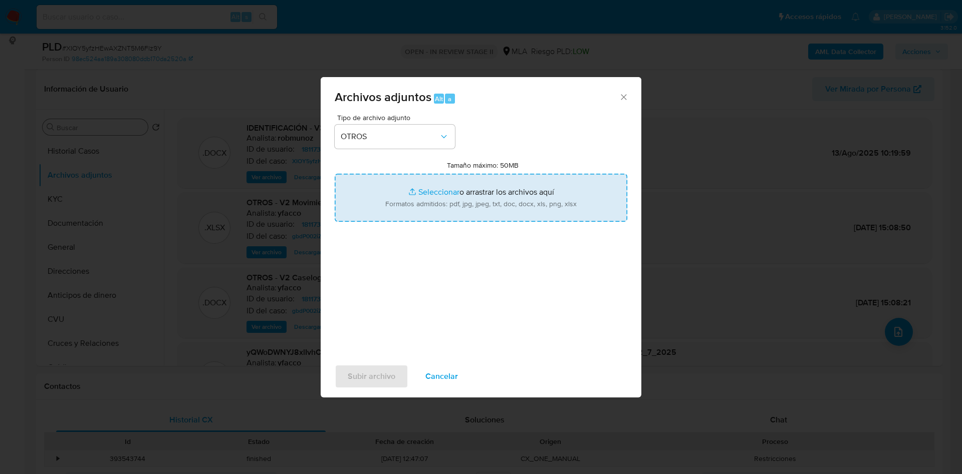
click at [444, 189] on input "Tamaño máximo: 50MB Seleccionar archivos" at bounding box center [481, 198] width 293 height 48
type input "C:\fakepath\Caselog yQWoDWNYJ8xlIvhCwFFPujDB_2025_08_13_10_03_25 Version4 .docx"
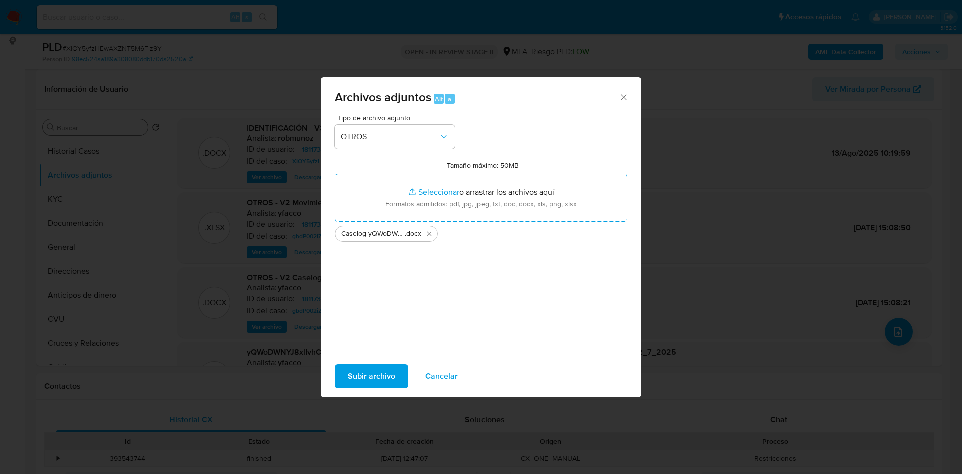
click at [372, 370] on span "Subir archivo" at bounding box center [372, 377] width 48 height 22
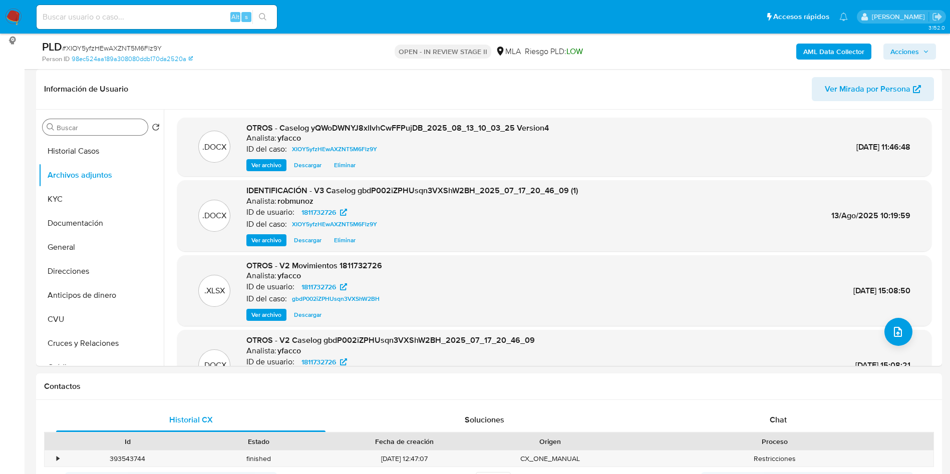
click at [918, 59] on span "Acciones" at bounding box center [905, 52] width 29 height 16
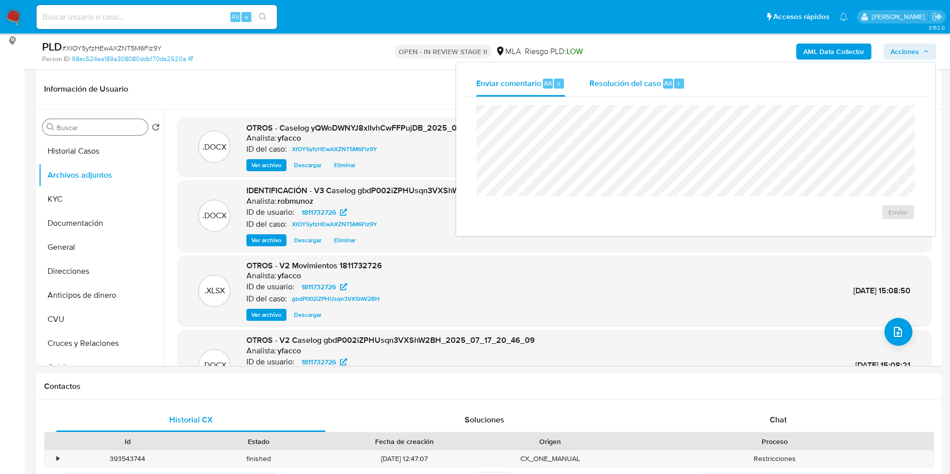
click at [656, 78] on span "Resolución del caso" at bounding box center [626, 83] width 72 height 12
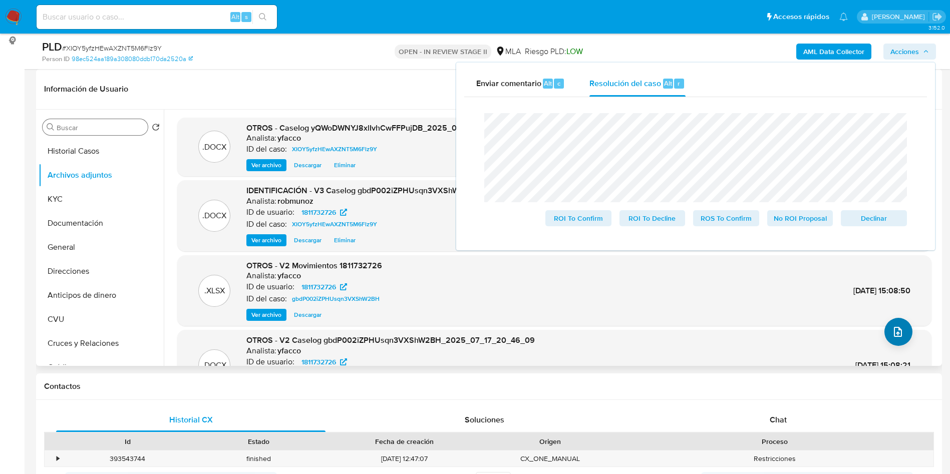
drag, startPoint x: 908, startPoint y: 343, endPoint x: 905, endPoint y: 337, distance: 6.5
click at [908, 343] on div ".DOCX OTROS - V2 Caselog gbdP002iZPHUsqn3VXShW2BH_2025_07_17_20_46_09 Analista:…" at bounding box center [554, 365] width 744 height 61
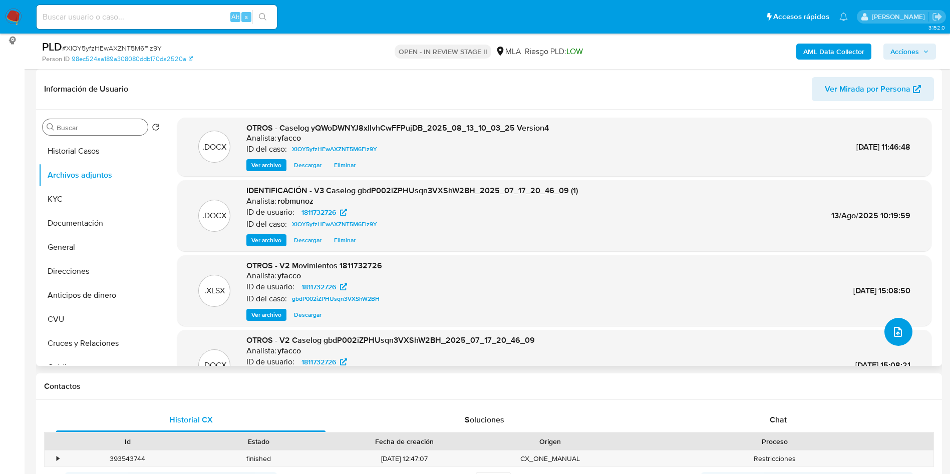
click at [903, 336] on button "upload-file" at bounding box center [899, 332] width 28 height 28
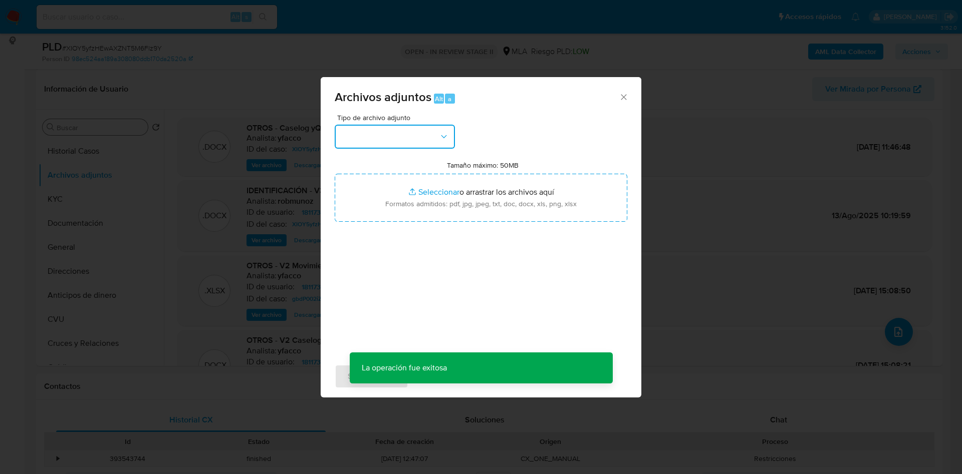
click at [431, 135] on button "button" at bounding box center [395, 137] width 120 height 24
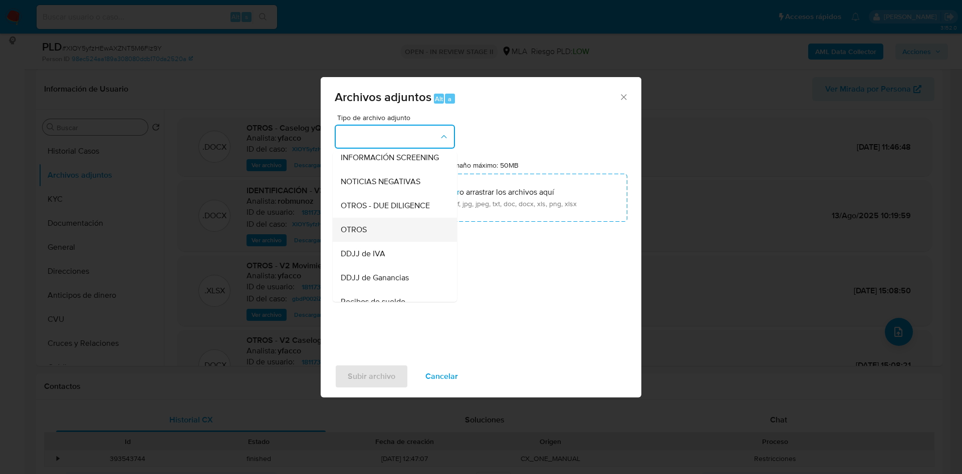
click at [385, 242] on div "OTROS" at bounding box center [392, 230] width 102 height 24
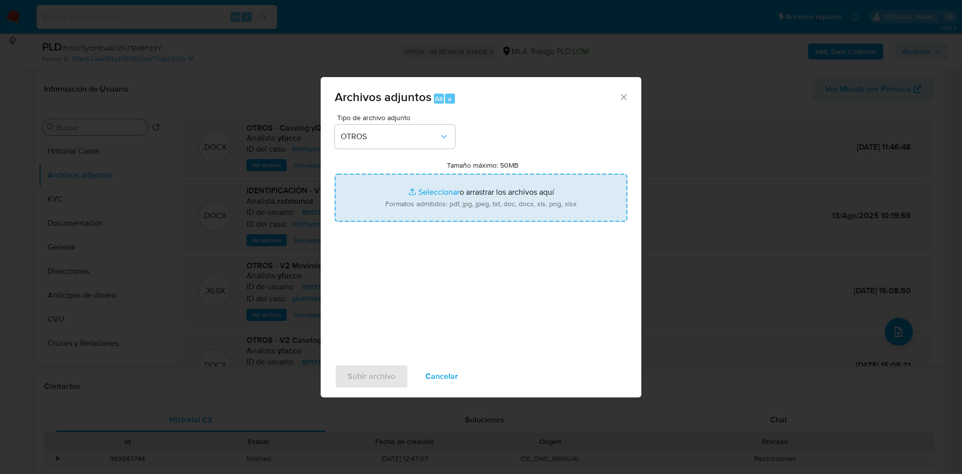
click at [440, 191] on input "Tamaño máximo: 50MB Seleccionar archivos" at bounding box center [481, 198] width 293 height 48
click at [428, 189] on input "Tamaño máximo: 50MB Seleccionar archivos" at bounding box center [481, 198] width 293 height 48
type input "C:\fakepath\Movimientos 1811732726 (junio 25).xlsx"
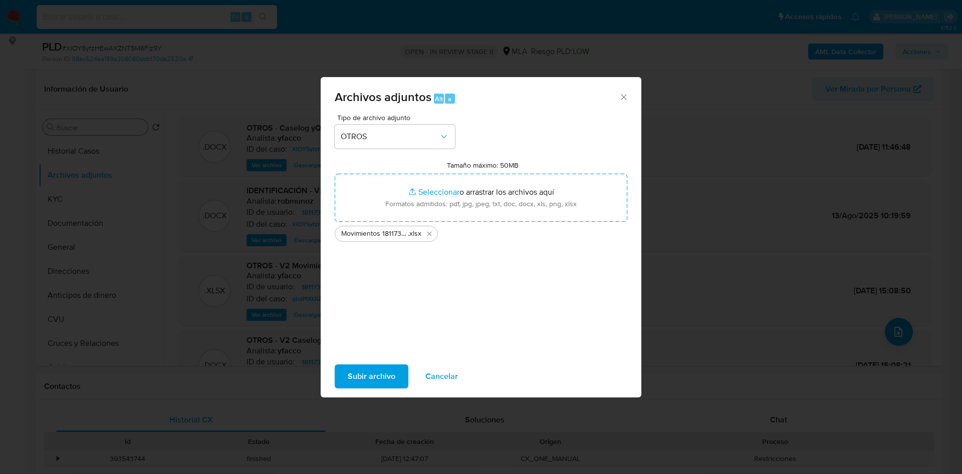
click at [381, 386] on span "Subir archivo" at bounding box center [372, 377] width 48 height 22
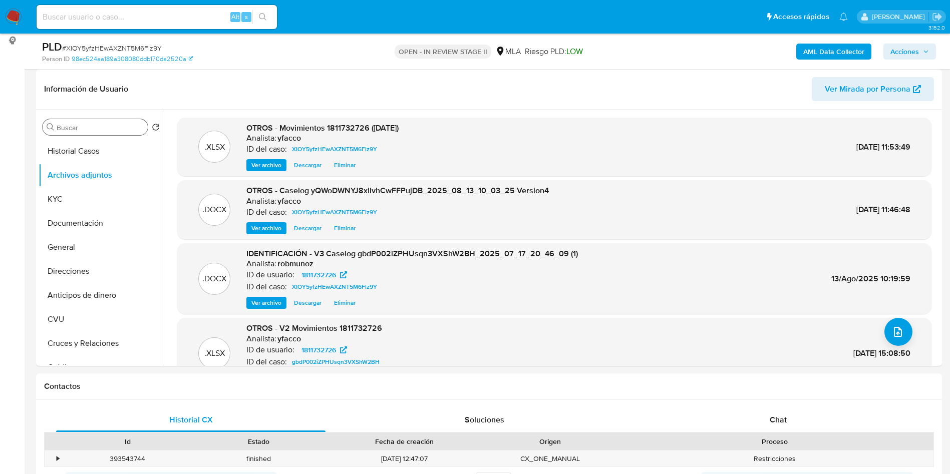
click at [903, 53] on span "Acciones" at bounding box center [905, 52] width 29 height 16
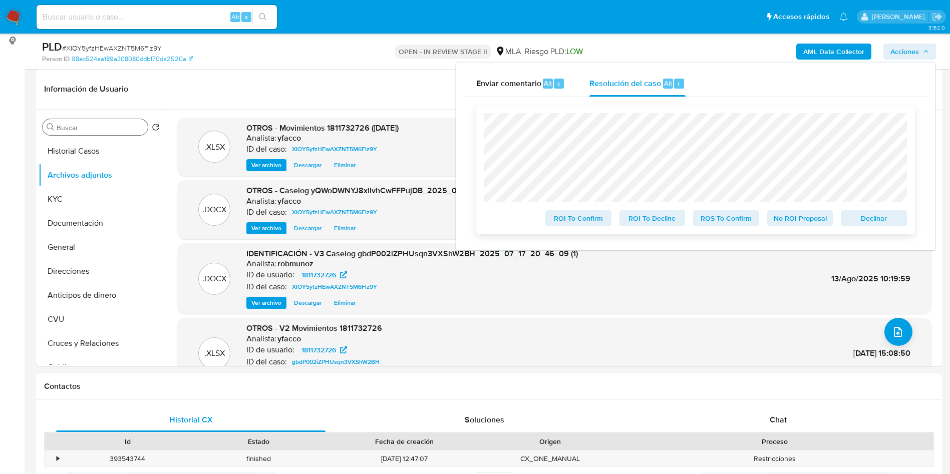
click at [714, 219] on span "ROS To Confirm" at bounding box center [726, 218] width 52 height 14
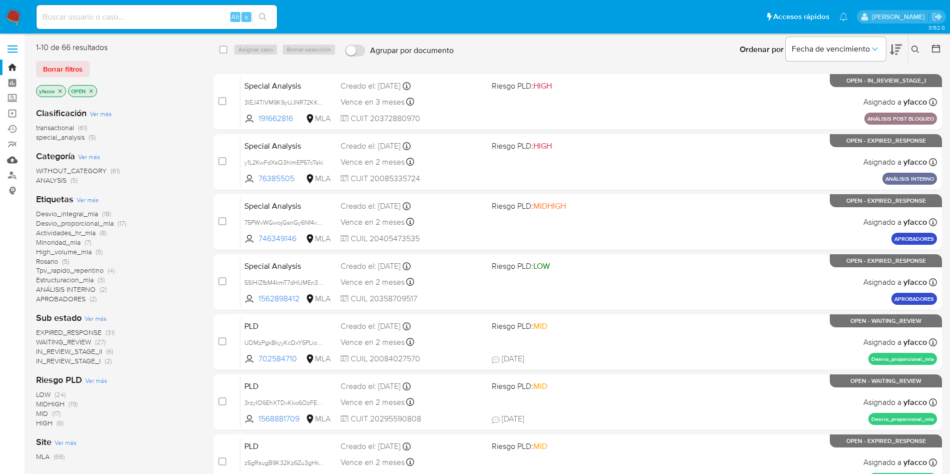
click at [8, 163] on link "Mulan" at bounding box center [59, 160] width 119 height 16
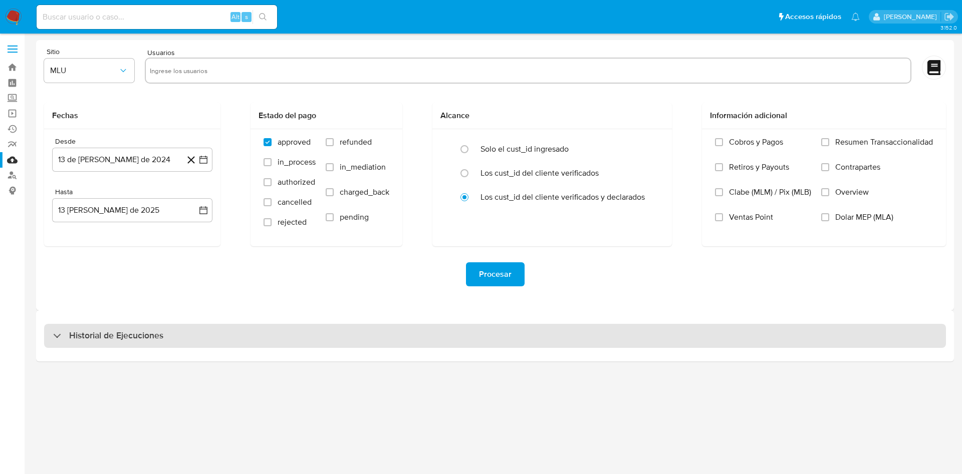
click at [108, 334] on h3 "Historial de Ejecuciones" at bounding box center [116, 336] width 94 height 12
select select "10"
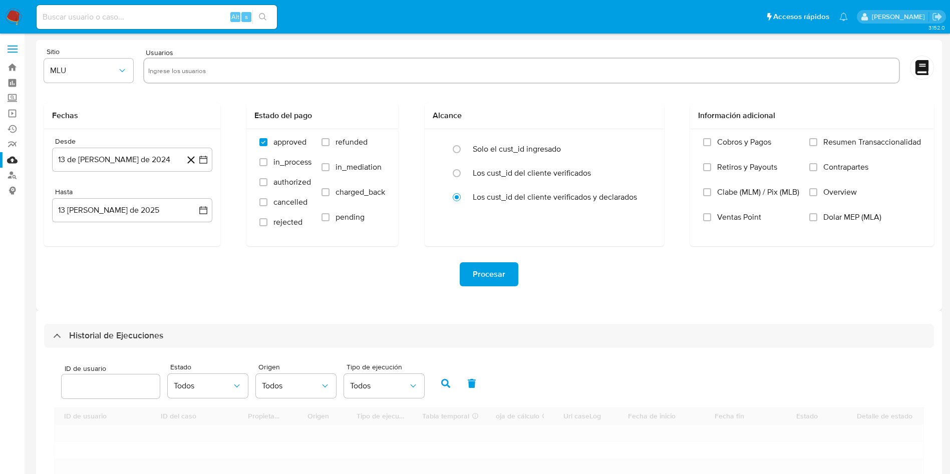
click at [96, 386] on input "number" at bounding box center [111, 386] width 98 height 13
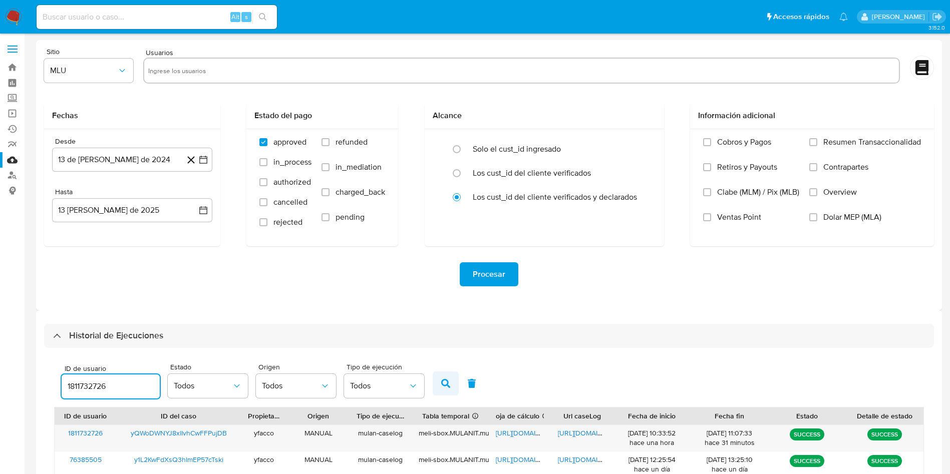
type input "1811732726"
click at [443, 384] on icon "button" at bounding box center [445, 383] width 9 height 9
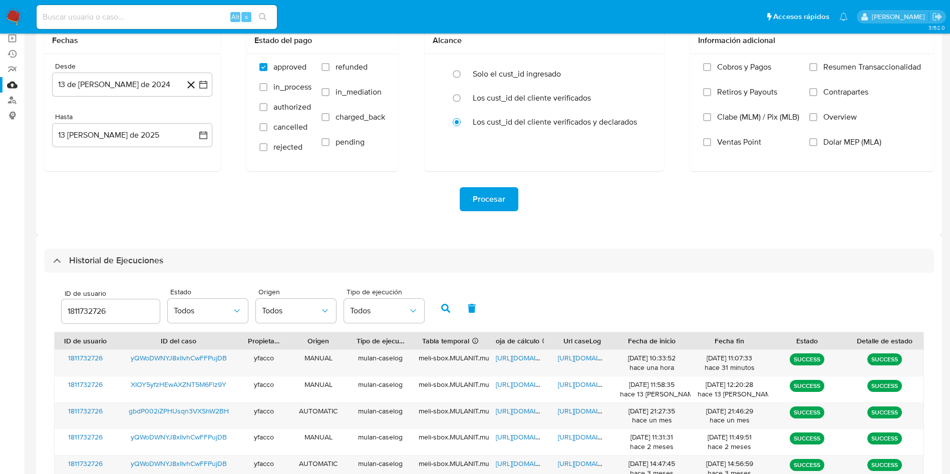
scroll to position [140, 0]
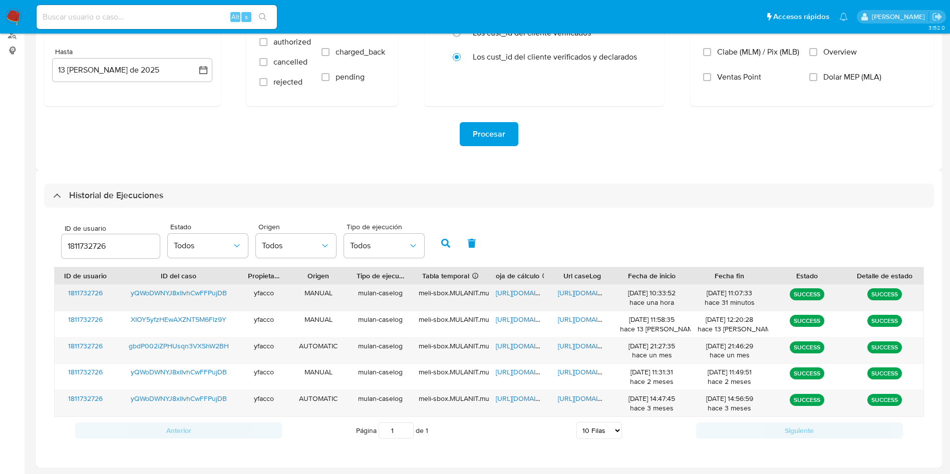
click at [521, 292] on span "[URL][DOMAIN_NAME]" at bounding box center [530, 293] width 69 height 10
click at [584, 290] on span "[URL][DOMAIN_NAME]" at bounding box center [592, 293] width 69 height 10
drag, startPoint x: 112, startPoint y: 244, endPoint x: 0, endPoint y: 220, distance: 114.2
click at [0, 220] on section "Bandeja Tablero Screening Búsqueda en Listas Watchlist Herramientas Operaciones…" at bounding box center [475, 167] width 950 height 615
type input "2300960362"
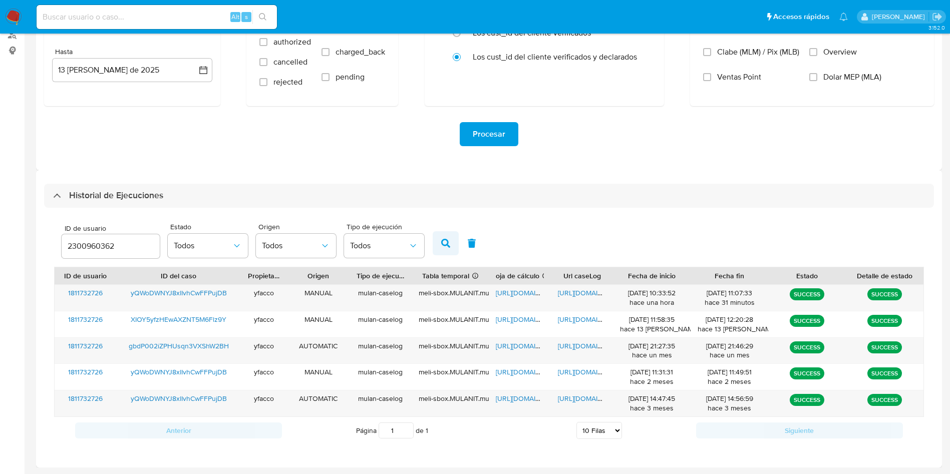
click at [441, 239] on button "button" at bounding box center [446, 243] width 26 height 24
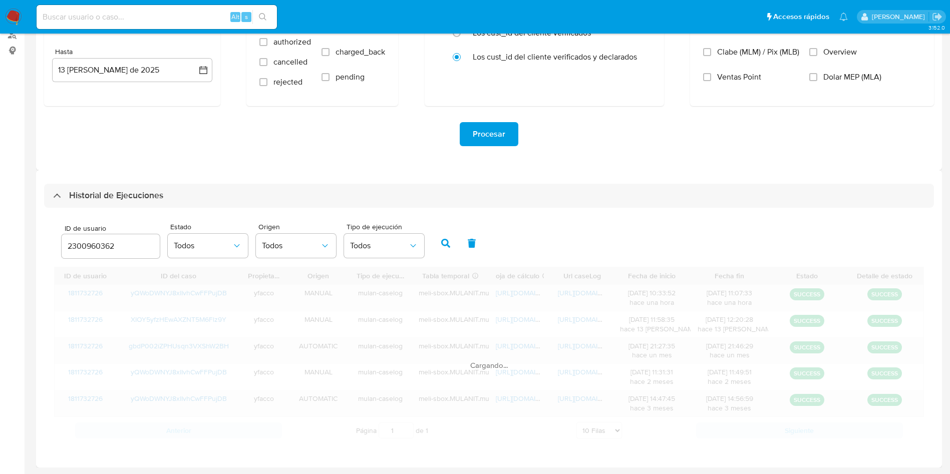
scroll to position [35, 0]
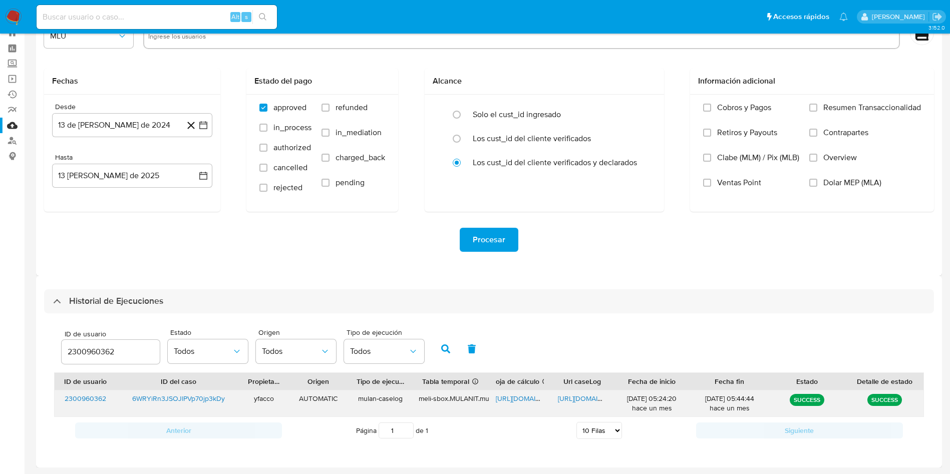
click at [515, 392] on div "[URL][DOMAIN_NAME]" at bounding box center [520, 404] width 62 height 26
click at [515, 396] on span "[URL][DOMAIN_NAME]" at bounding box center [530, 399] width 69 height 10
click at [589, 394] on span "[URL][DOMAIN_NAME]" at bounding box center [592, 399] width 69 height 10
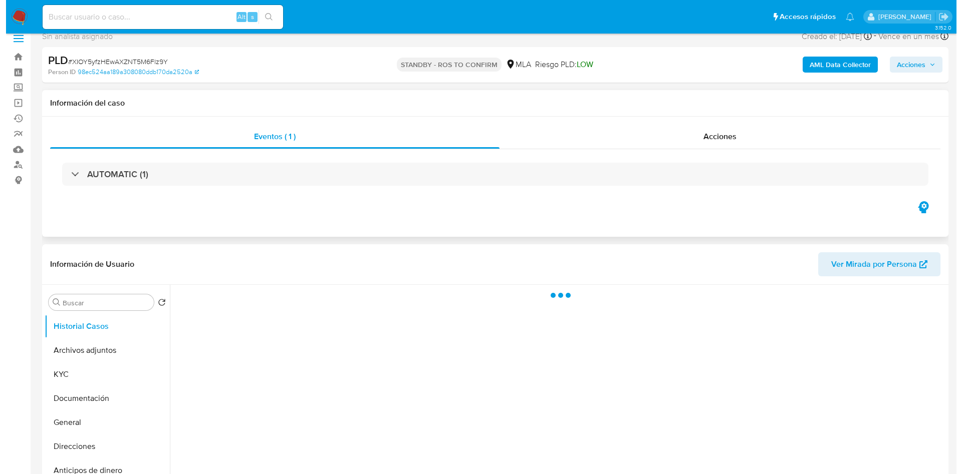
scroll to position [75, 0]
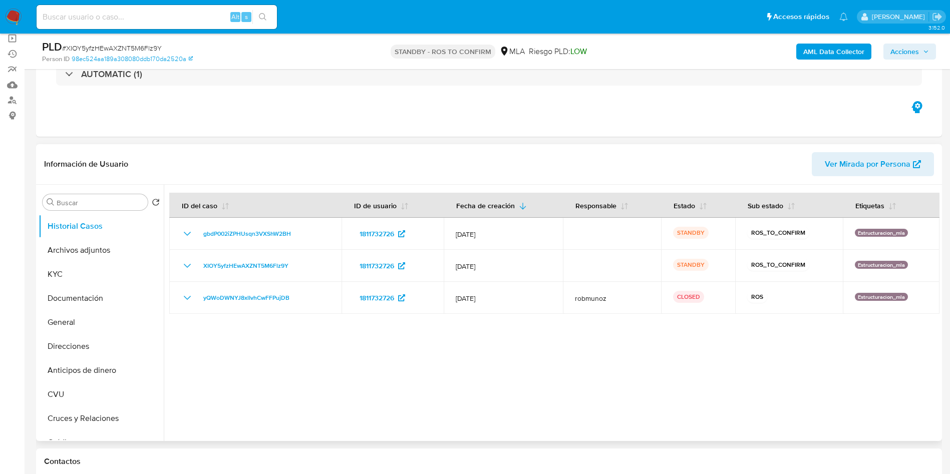
select select "10"
click at [98, 274] on button "KYC" at bounding box center [97, 274] width 117 height 24
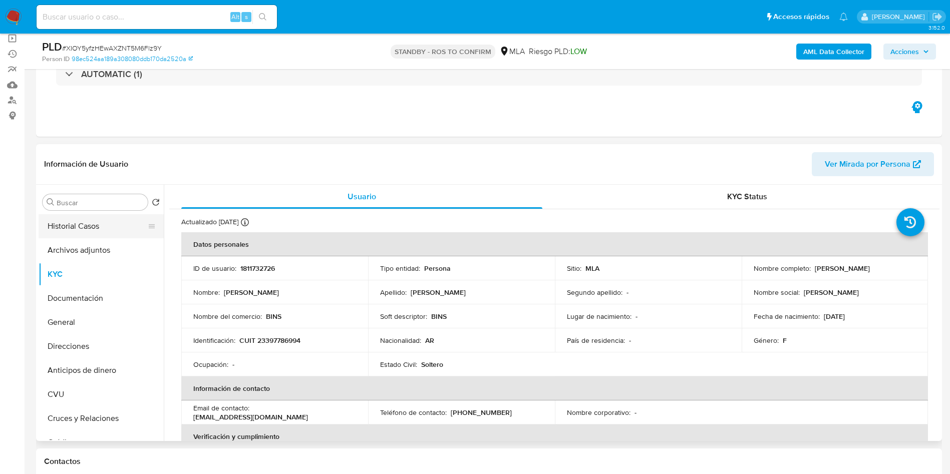
click at [85, 222] on button "Historial Casos" at bounding box center [97, 226] width 117 height 24
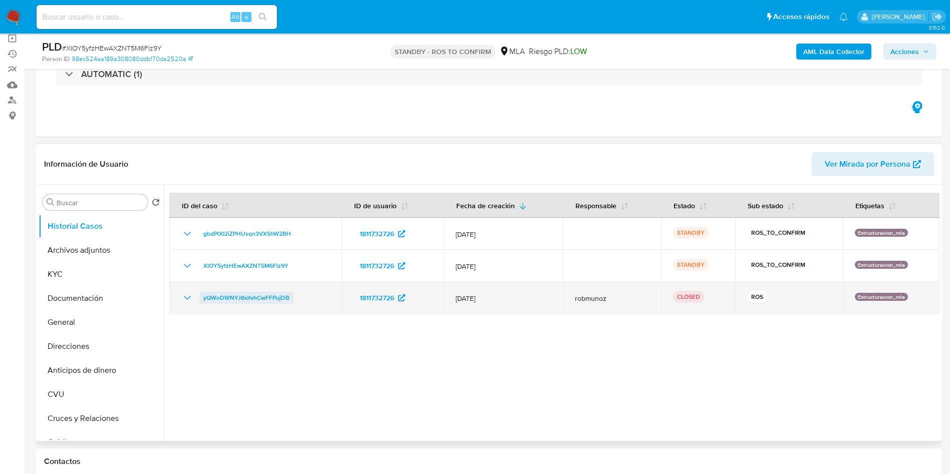
click at [263, 296] on span "yQWoDWNYJ8xlIvhCwFFPujDB" at bounding box center [246, 298] width 86 height 12
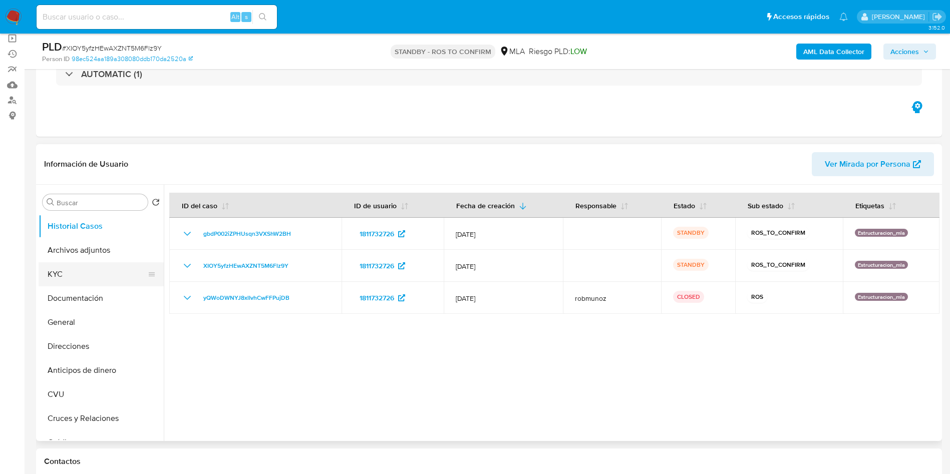
click at [96, 277] on button "KYC" at bounding box center [97, 274] width 117 height 24
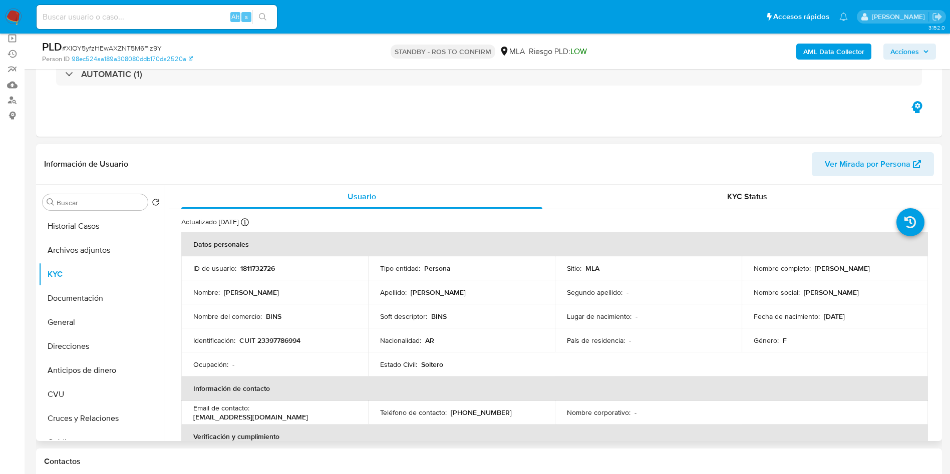
drag, startPoint x: 811, startPoint y: 268, endPoint x: 886, endPoint y: 272, distance: 74.2
click at [870, 272] on p "[PERSON_NAME] [PERSON_NAME]" at bounding box center [842, 268] width 55 height 9
copy p "[PERSON_NAME] [PERSON_NAME]"
drag, startPoint x: 821, startPoint y: 319, endPoint x: 860, endPoint y: 315, distance: 38.8
click at [860, 315] on div "Fecha de nacimiento : 27/07/1996" at bounding box center [835, 316] width 163 height 9
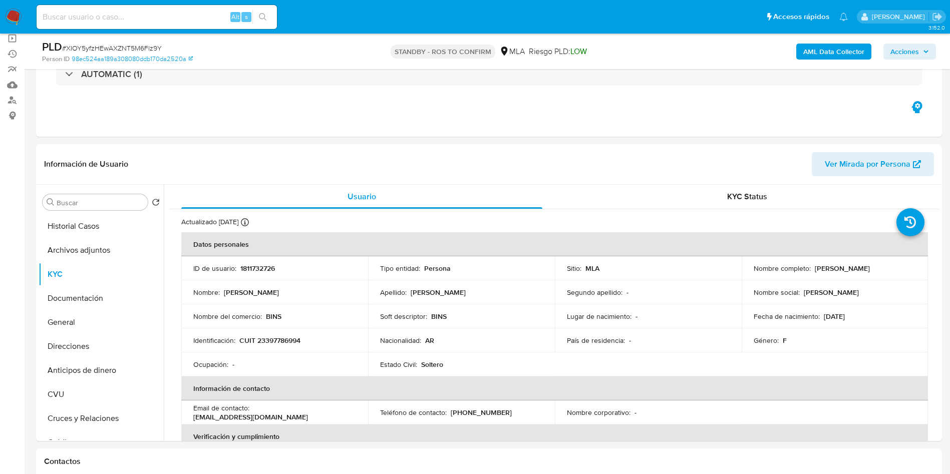
copy p "27/07/1996"
drag, startPoint x: 265, startPoint y: 344, endPoint x: 297, endPoint y: 338, distance: 32.2
click at [297, 338] on p "CUIT 23397786994" at bounding box center [269, 340] width 61 height 9
copy p "39778699"
drag, startPoint x: 257, startPoint y: 343, endPoint x: 307, endPoint y: 343, distance: 49.1
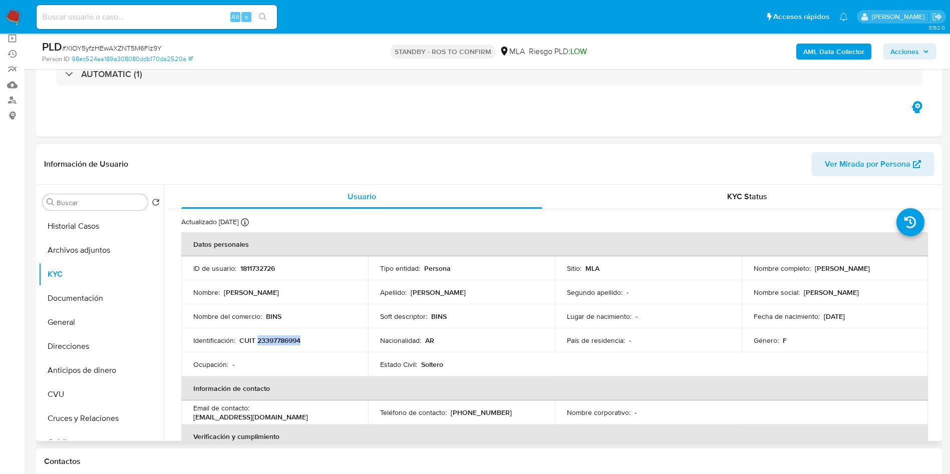
click at [307, 343] on div "Identificación : CUIT 23397786994" at bounding box center [274, 340] width 163 height 9
copy p "23397786994"
click at [58, 254] on button "Archivos adjuntos" at bounding box center [97, 250] width 117 height 24
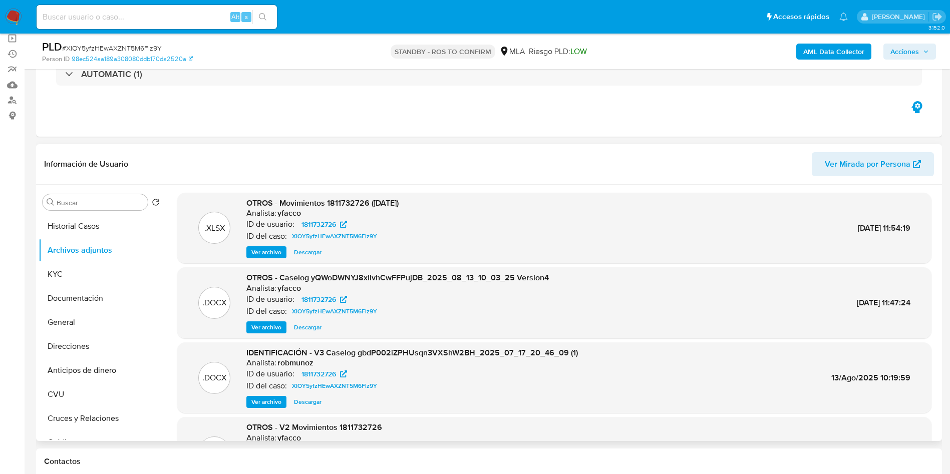
click at [270, 329] on span "Ver archivo" at bounding box center [266, 328] width 30 height 10
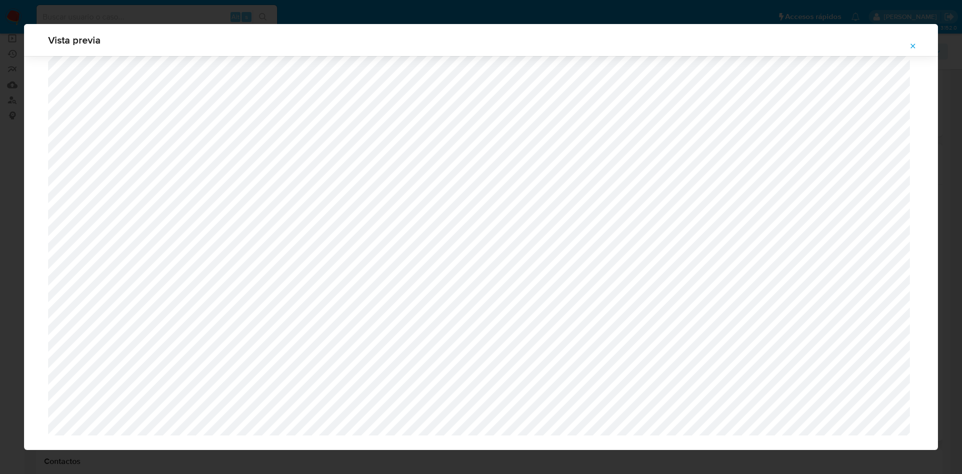
scroll to position [764, 0]
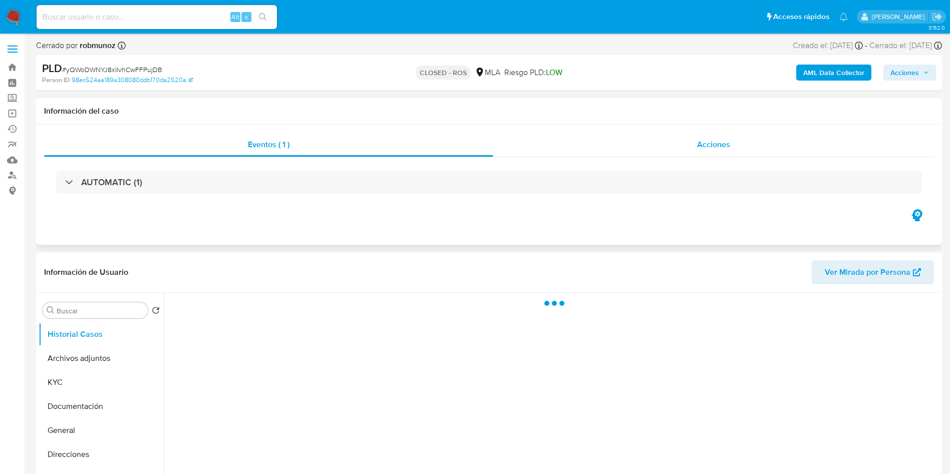
click at [721, 144] on span "Acciones" at bounding box center [713, 145] width 33 height 12
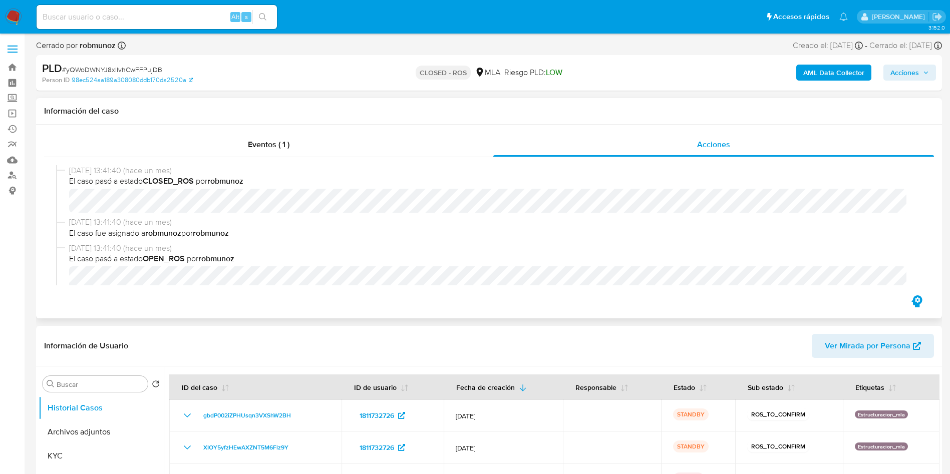
select select "10"
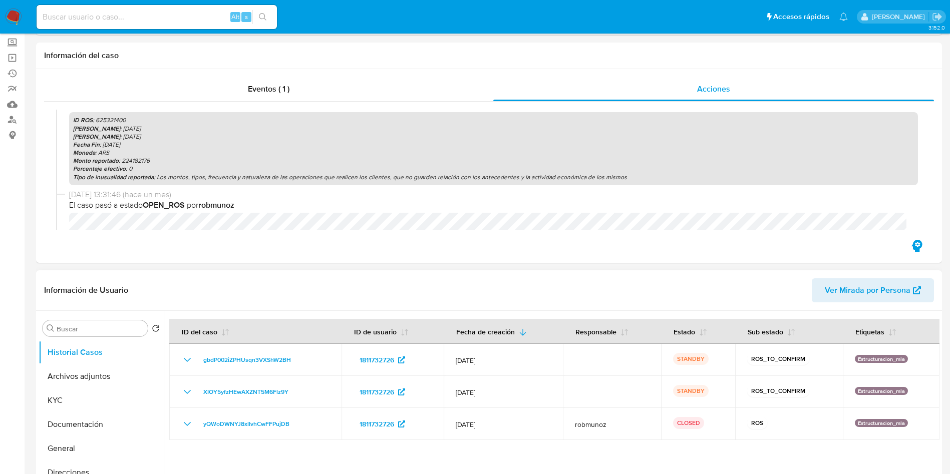
scroll to position [150, 0]
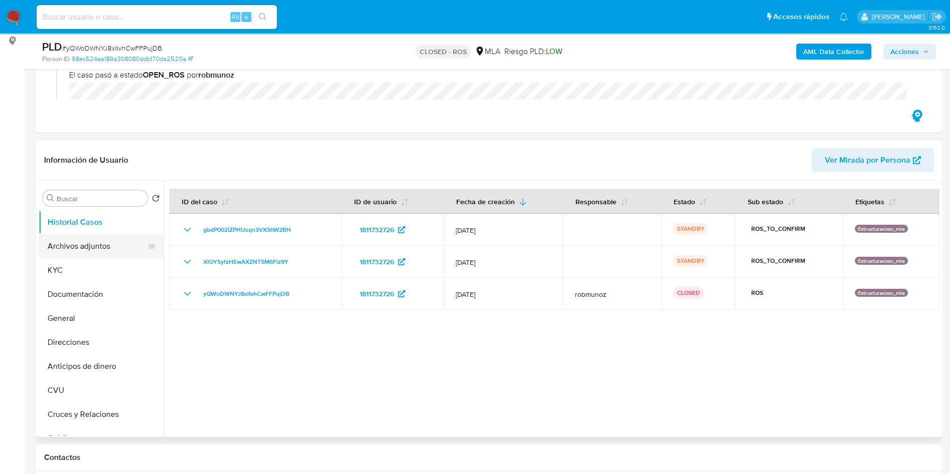
click at [96, 245] on button "Archivos adjuntos" at bounding box center [97, 246] width 117 height 24
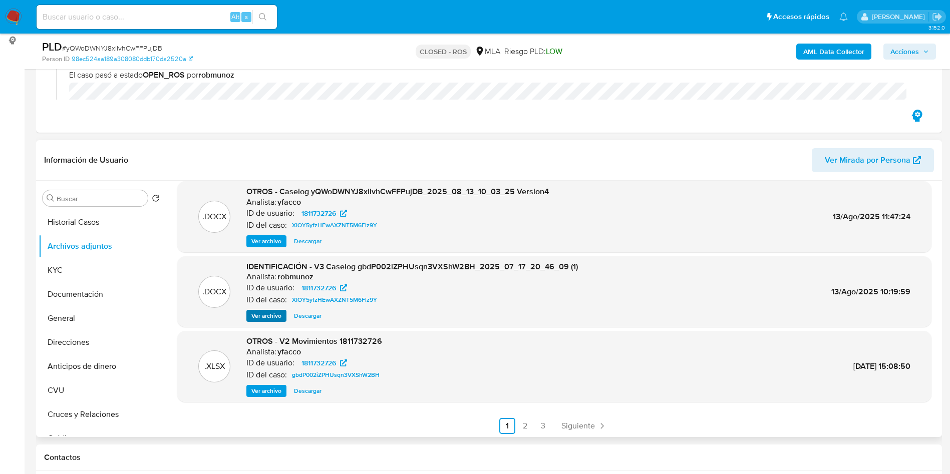
scroll to position [84, 0]
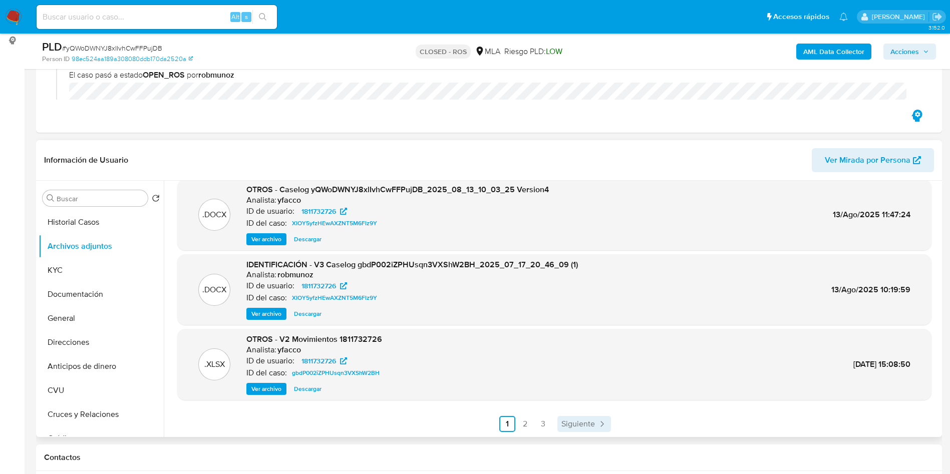
click at [583, 424] on span "Siguiente" at bounding box center [579, 424] width 34 height 8
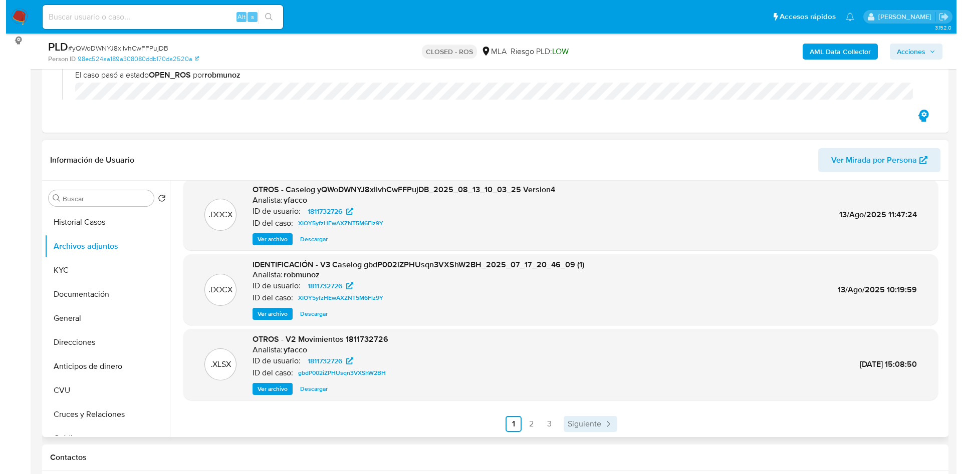
scroll to position [0, 0]
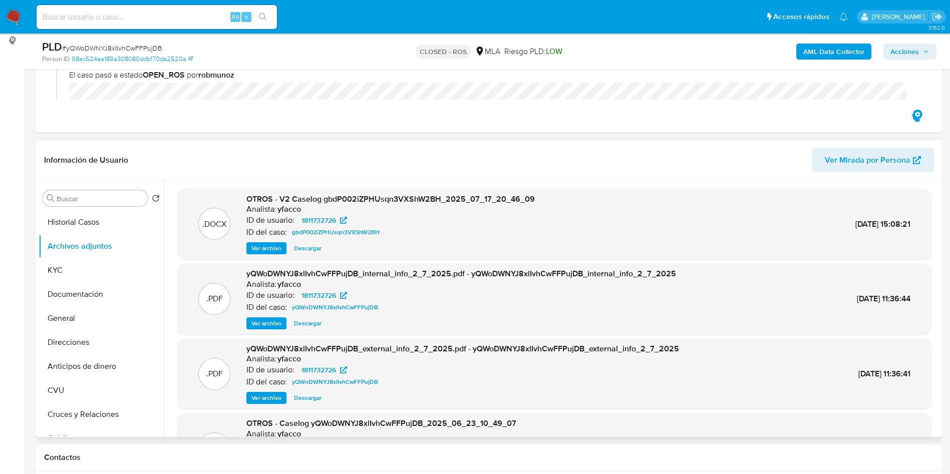
click at [270, 248] on span "Ver archivo" at bounding box center [266, 248] width 30 height 10
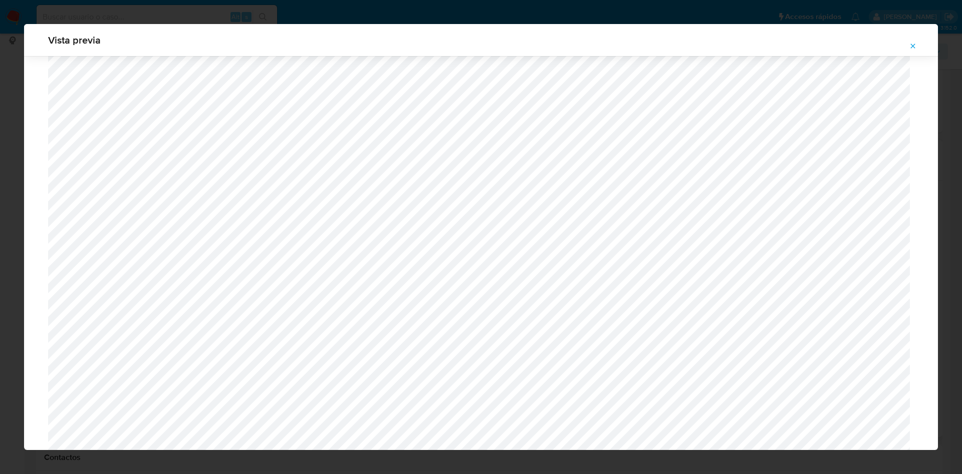
scroll to position [205, 0]
click at [920, 44] on button "Attachment preview" at bounding box center [913, 46] width 22 height 16
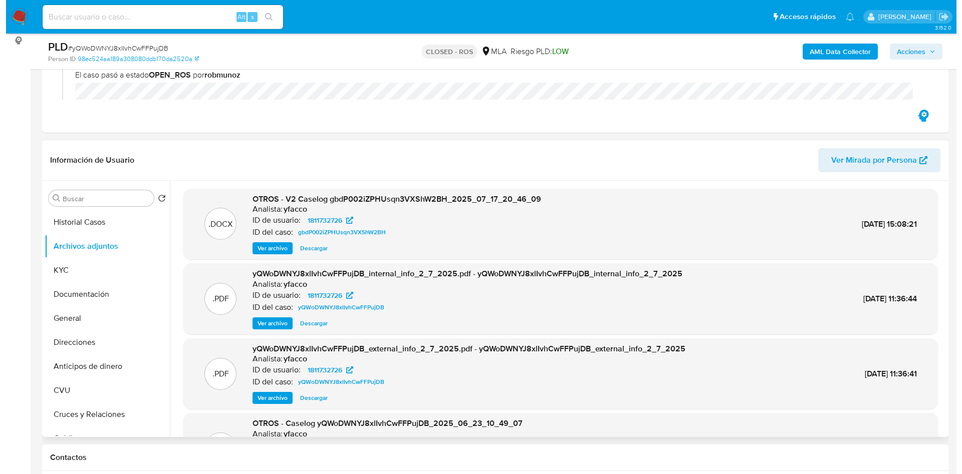
scroll to position [75, 0]
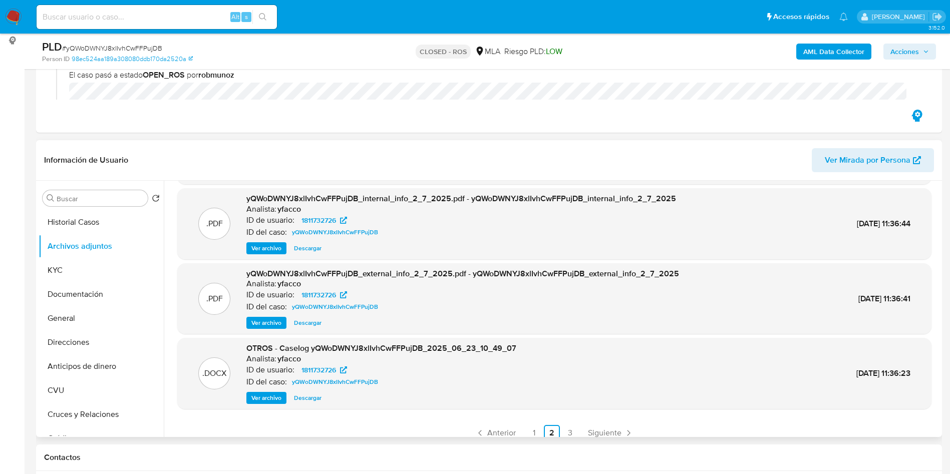
click at [273, 402] on span "Ver archivo" at bounding box center [266, 398] width 30 height 10
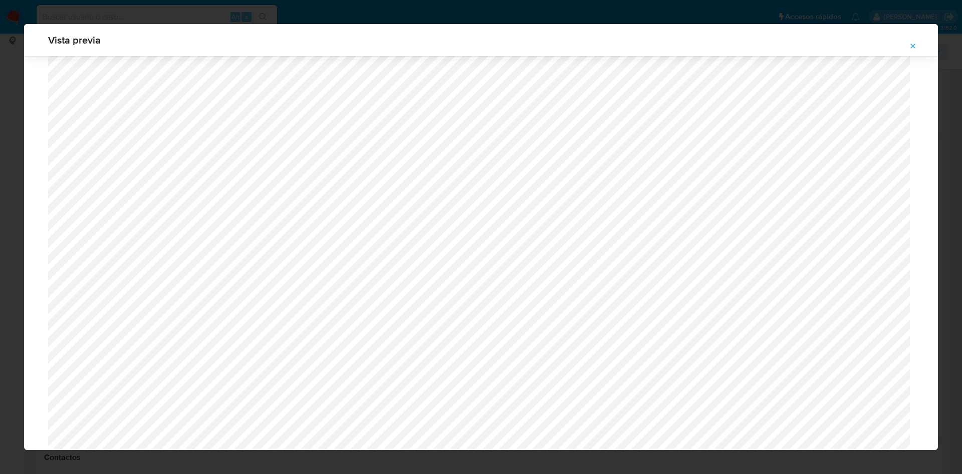
scroll to position [280, 0]
click at [910, 49] on icon "Attachment preview" at bounding box center [913, 46] width 8 height 8
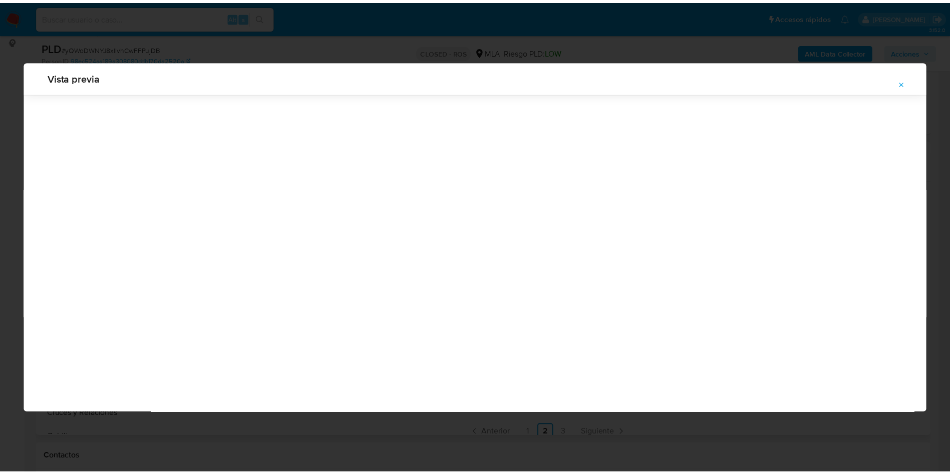
scroll to position [0, 0]
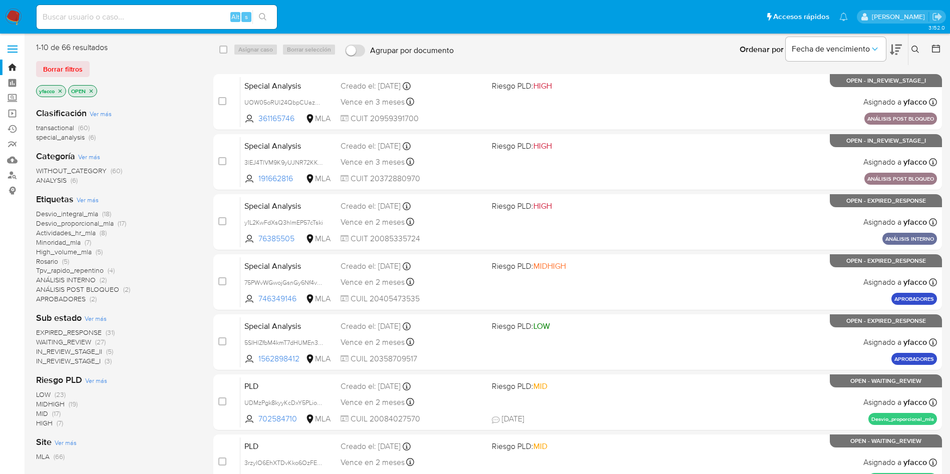
click at [135, 21] on input at bounding box center [157, 17] width 240 height 13
paste input "6WRYiRn3JSOJlPVp70jp3kDy"
type input "6WRYiRn3JSOJlPVp70jp3kDy"
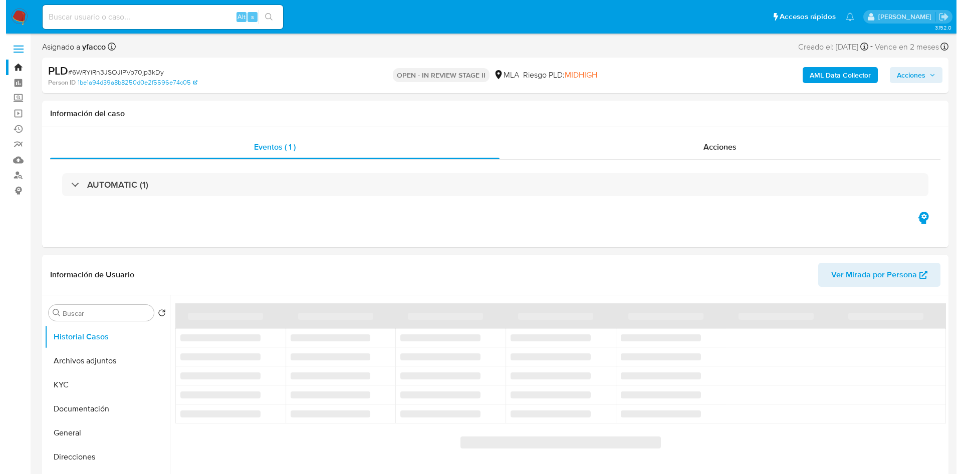
scroll to position [75, 0]
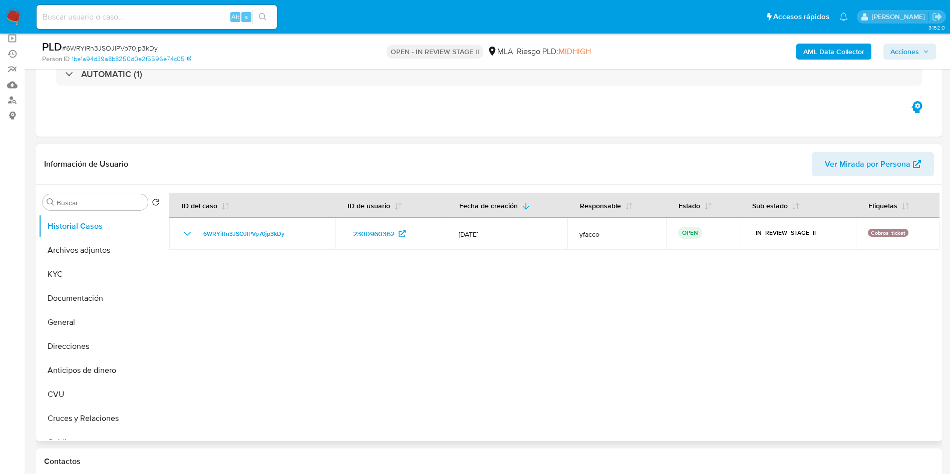
select select "10"
click at [89, 254] on button "Archivos adjuntos" at bounding box center [97, 250] width 117 height 24
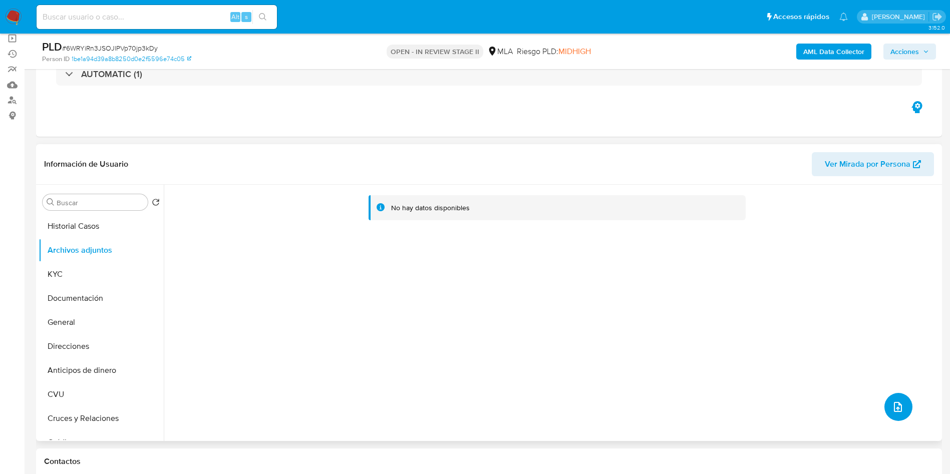
click at [896, 405] on icon "upload-file" at bounding box center [898, 407] width 8 height 10
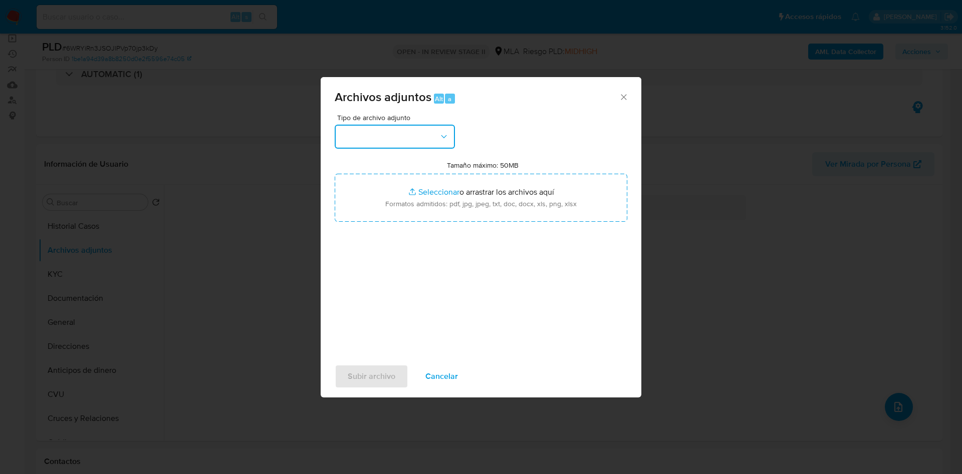
click at [417, 144] on button "button" at bounding box center [395, 137] width 120 height 24
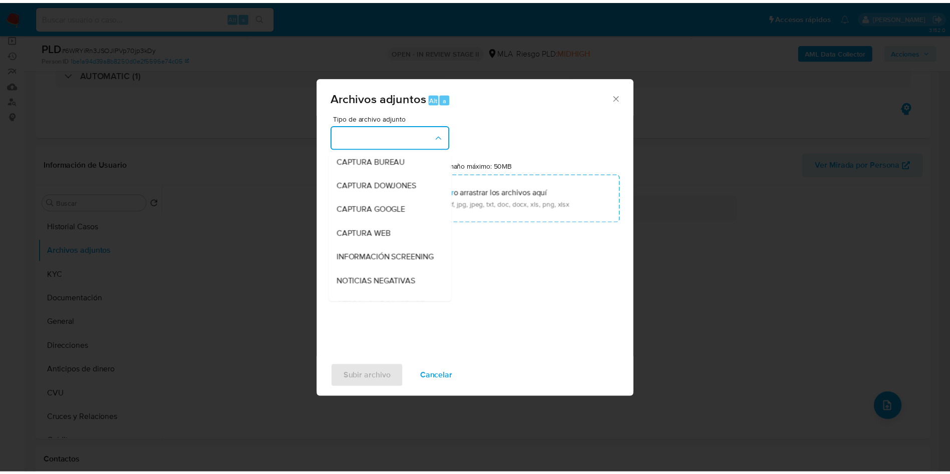
scroll to position [225, 0]
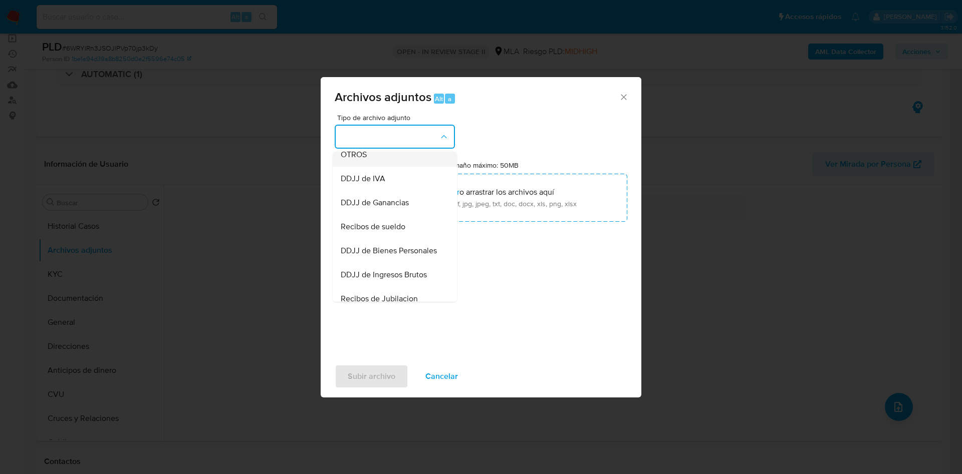
click at [358, 160] on span "OTROS" at bounding box center [354, 155] width 26 height 10
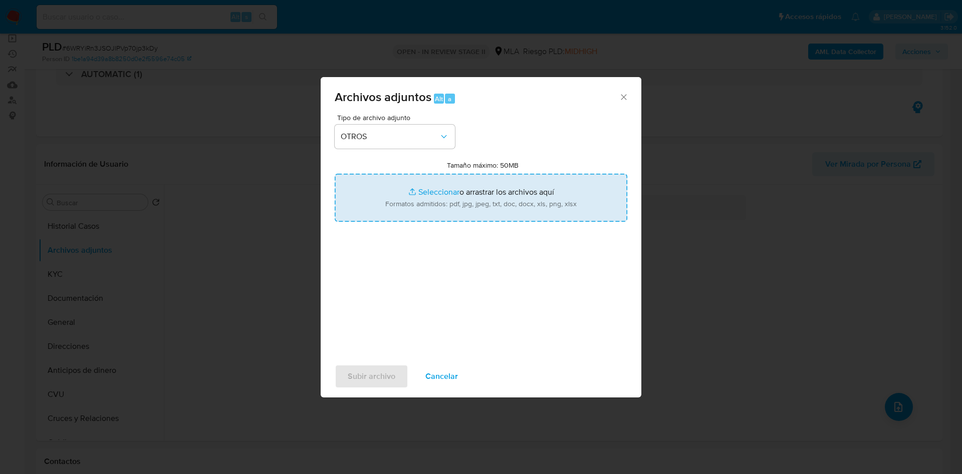
click at [437, 190] on input "Tamaño máximo: 50MB Seleccionar archivos" at bounding box center [481, 198] width 293 height 48
type input "C:\fakepath\Movimientos 2300960362.xlsx"
click at [423, 190] on input "Tamaño máximo: 50MB Seleccionar archivos" at bounding box center [481, 198] width 293 height 48
type input "C:\fakepath\Caselog 6WRYiRn3JSOJlPVp70jp3kDy_2025_07_18_04_44_25.docx"
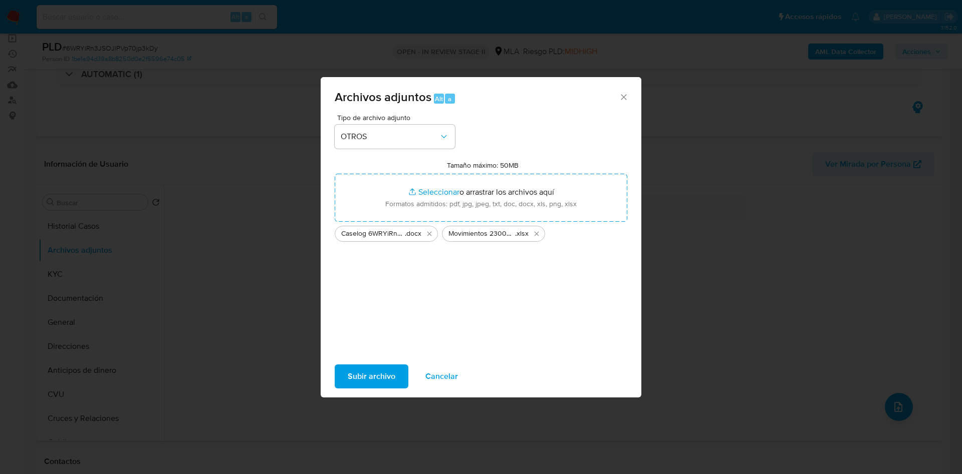
click at [359, 382] on span "Subir archivo" at bounding box center [372, 377] width 48 height 22
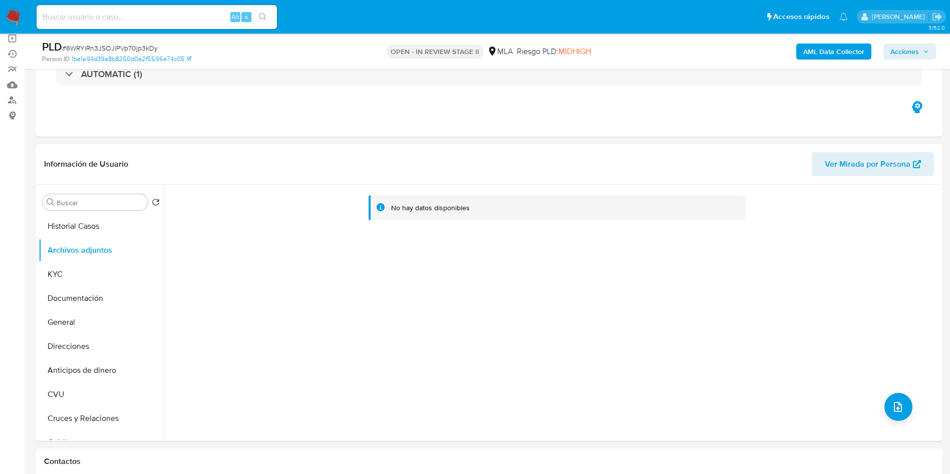
click at [828, 46] on b "AML Data Collector" at bounding box center [833, 52] width 61 height 16
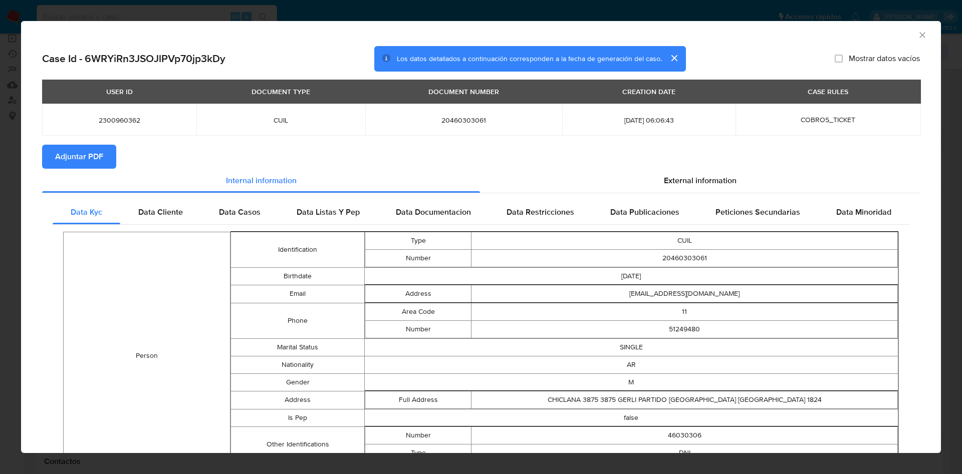
click at [98, 153] on span "Adjuntar PDF" at bounding box center [79, 157] width 48 height 22
click at [917, 36] on icon "Cerrar ventana" at bounding box center [922, 35] width 10 height 10
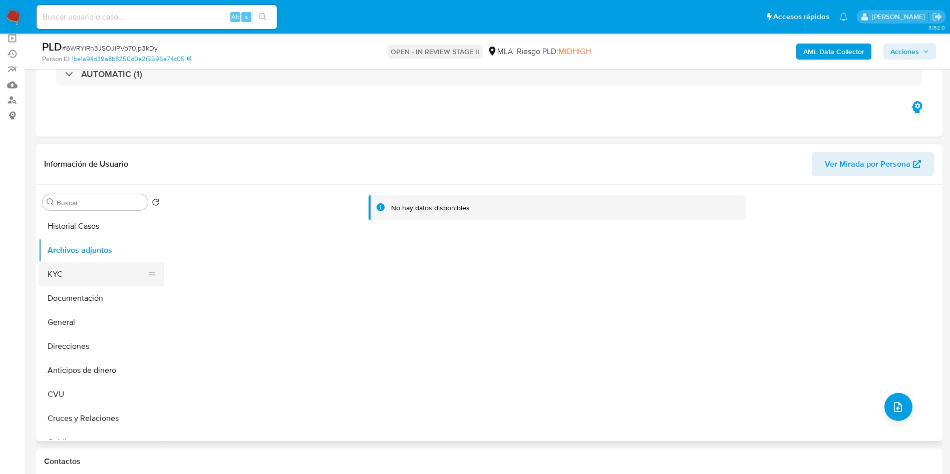
click at [70, 273] on button "KYC" at bounding box center [97, 274] width 117 height 24
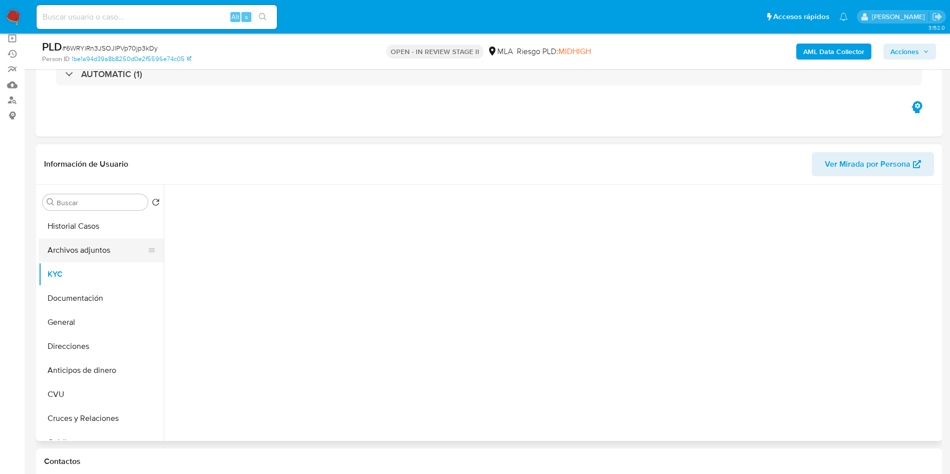
click at [74, 254] on button "Archivos adjuntos" at bounding box center [97, 250] width 117 height 24
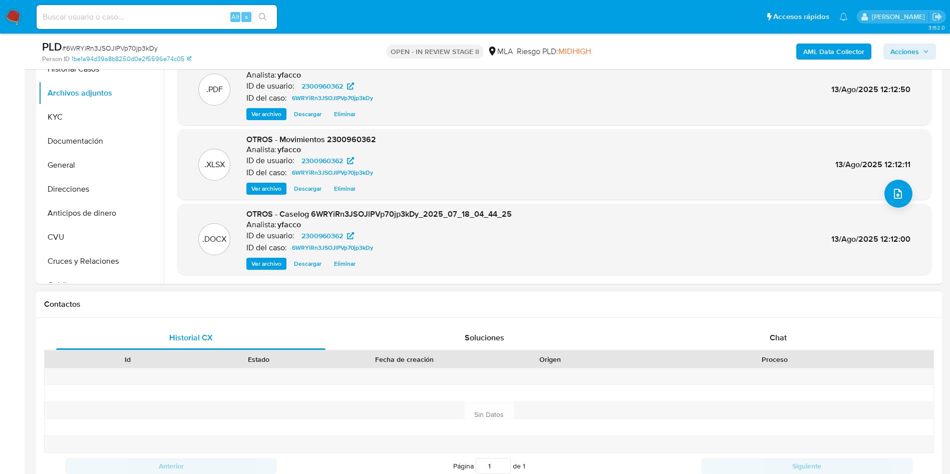
scroll to position [376, 0]
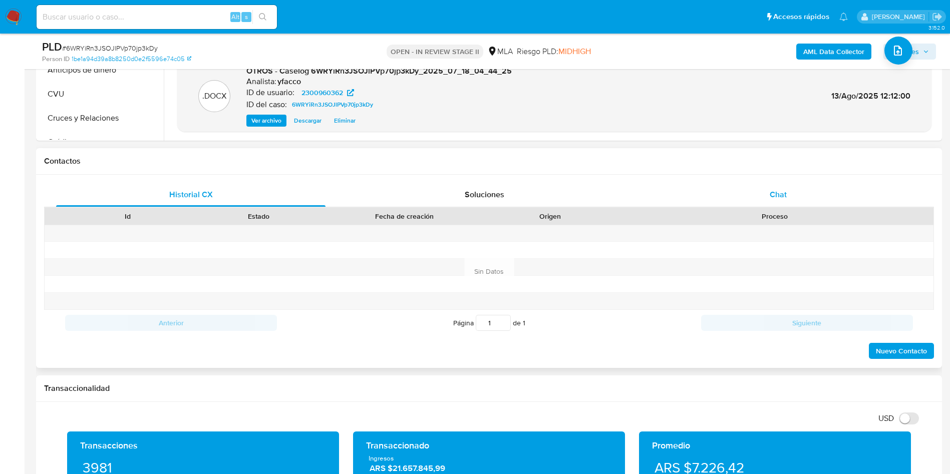
click at [781, 192] on span "Chat" at bounding box center [778, 195] width 17 height 12
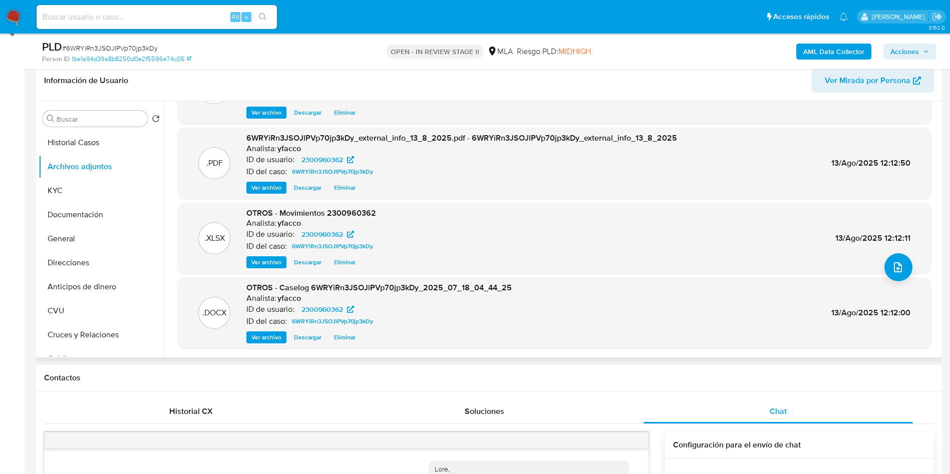
scroll to position [75, 0]
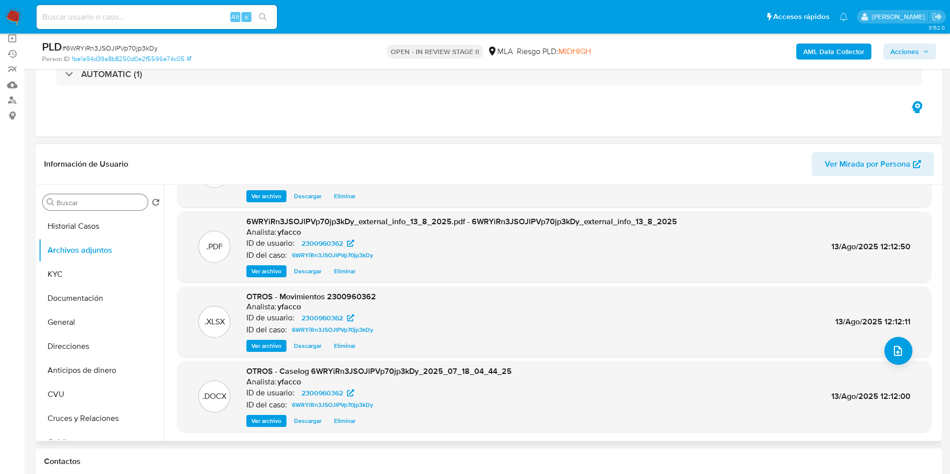
click at [98, 205] on input "Buscar" at bounding box center [100, 202] width 87 height 9
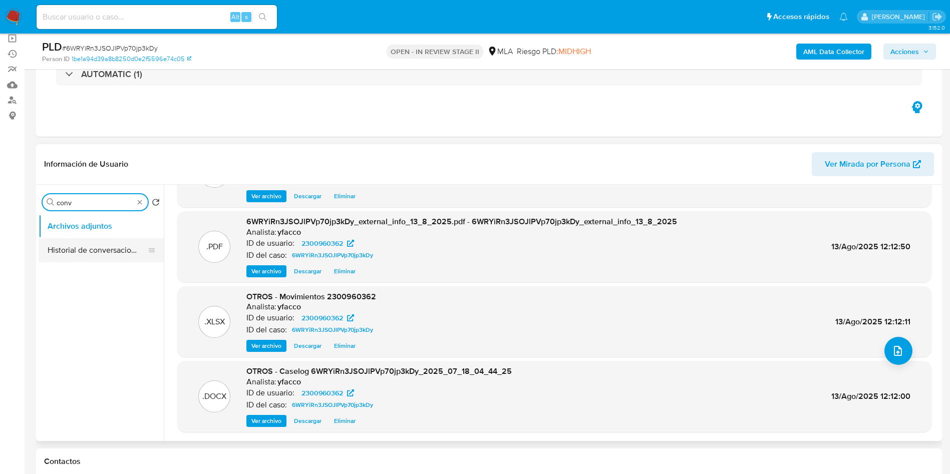
type input "conv"
click at [78, 250] on button "Historial de conversaciones" at bounding box center [97, 250] width 117 height 24
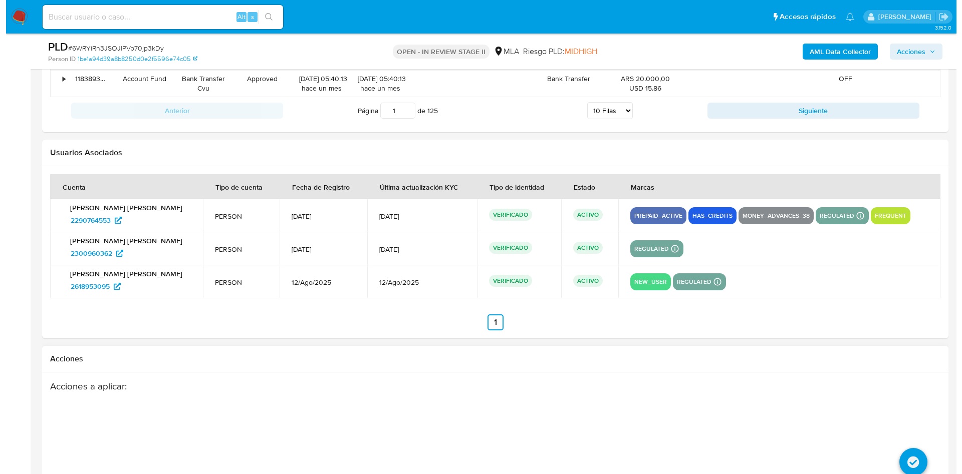
scroll to position [1803, 0]
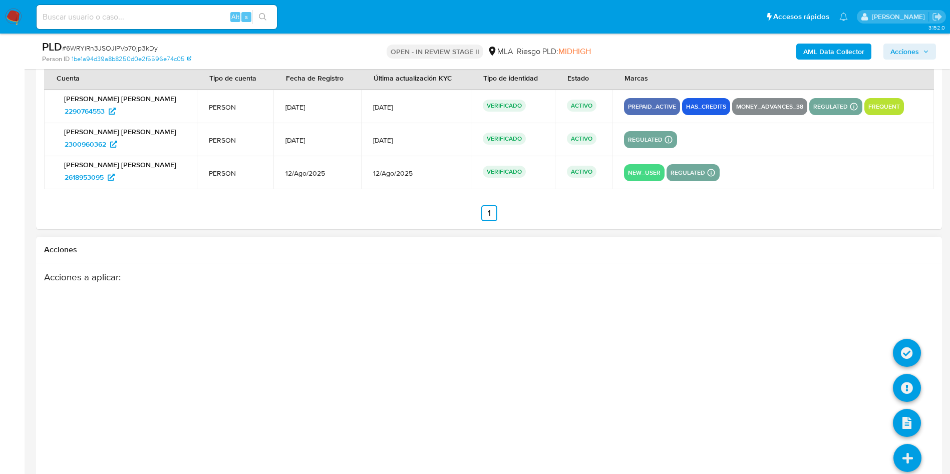
click at [909, 451] on icon at bounding box center [908, 458] width 28 height 28
click at [910, 385] on icon at bounding box center [907, 388] width 28 height 28
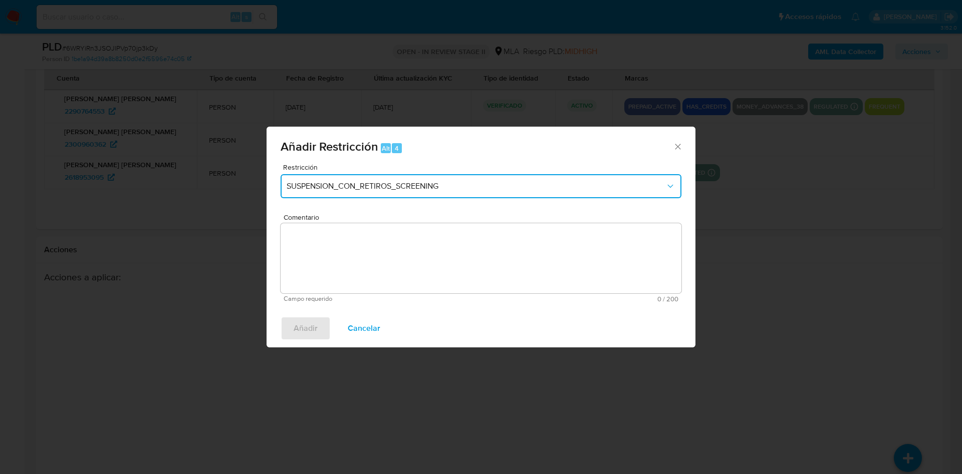
click at [425, 184] on span "SUSPENSION_CON_RETIROS_SCREENING" at bounding box center [476, 186] width 379 height 10
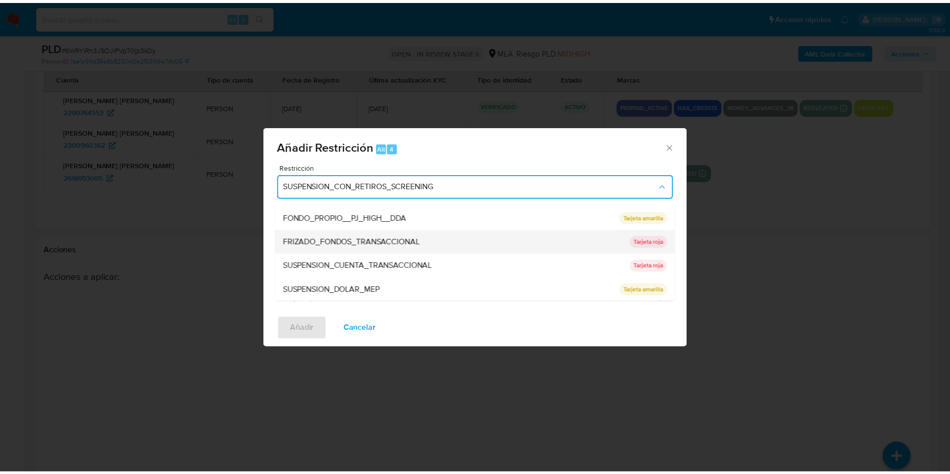
scroll to position [164, 0]
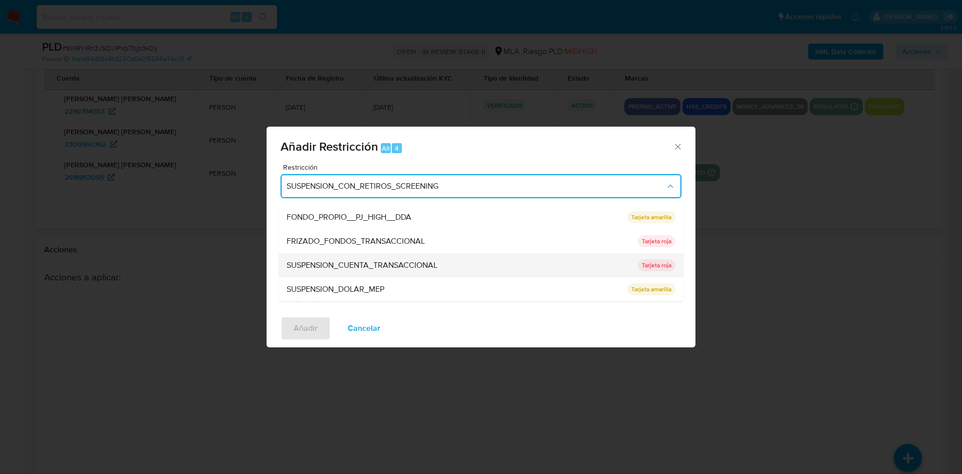
click at [384, 264] on span "SUSPENSION_CUENTA_TRANSACCIONAL" at bounding box center [362, 265] width 151 height 10
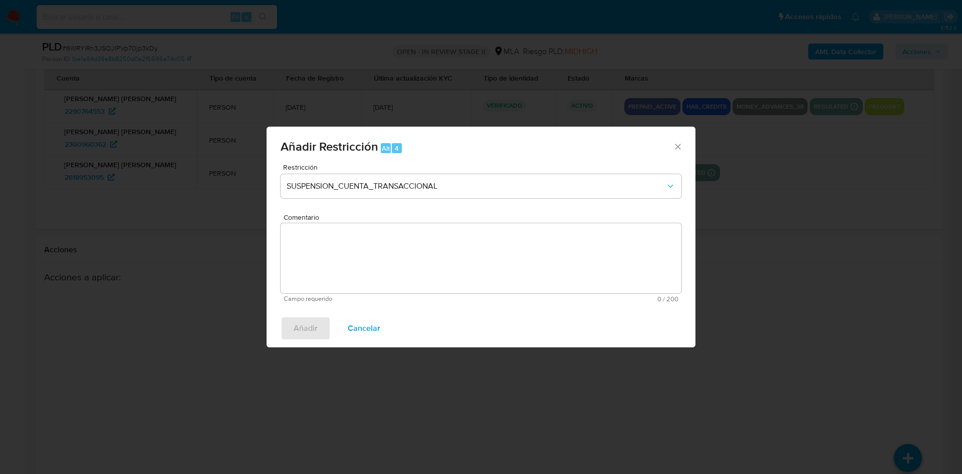
click at [384, 264] on textarea "Comentario" at bounding box center [480, 258] width 401 height 70
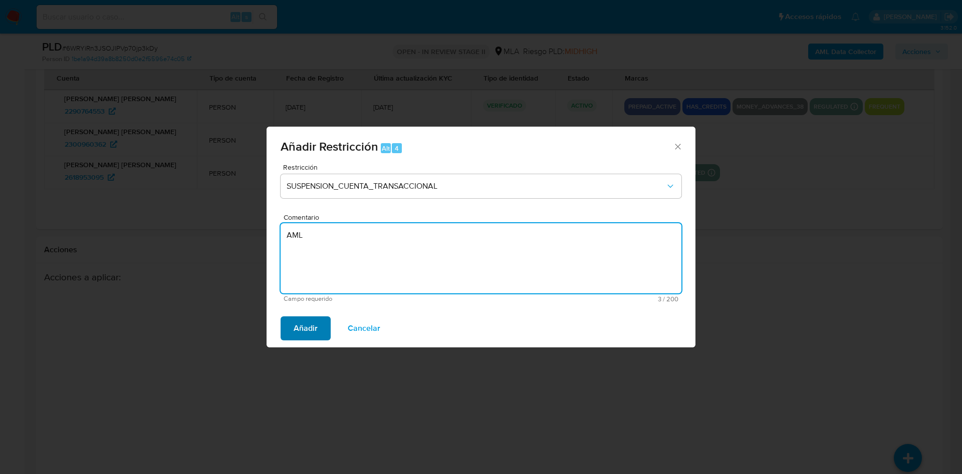
type textarea "AML"
click at [304, 332] on span "Añadir" at bounding box center [306, 329] width 24 height 22
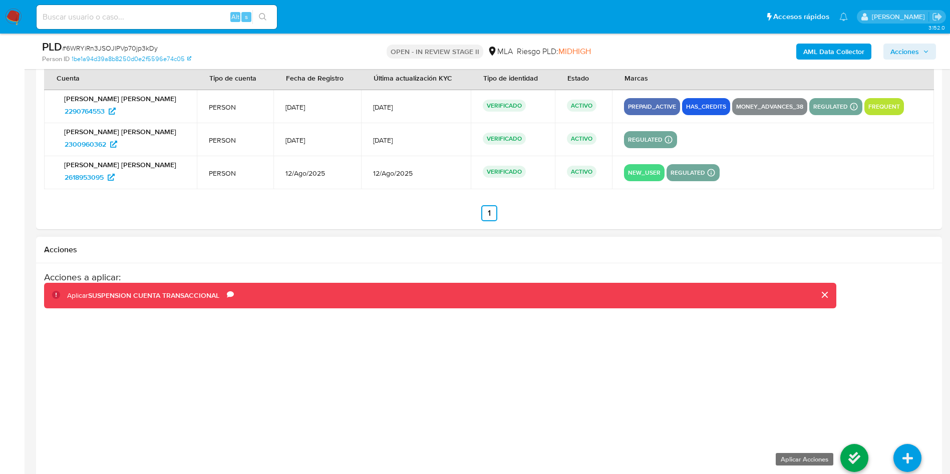
click at [854, 448] on icon at bounding box center [854, 458] width 28 height 28
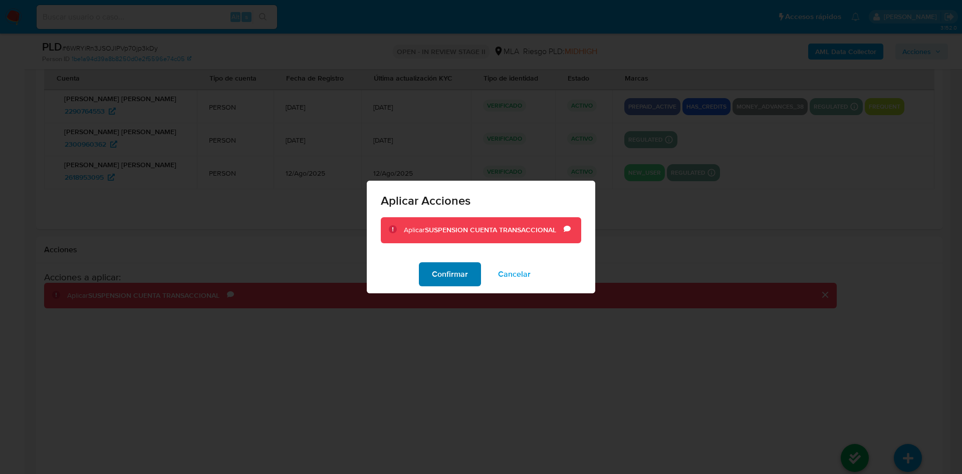
click at [442, 273] on span "Confirmar" at bounding box center [450, 274] width 36 height 22
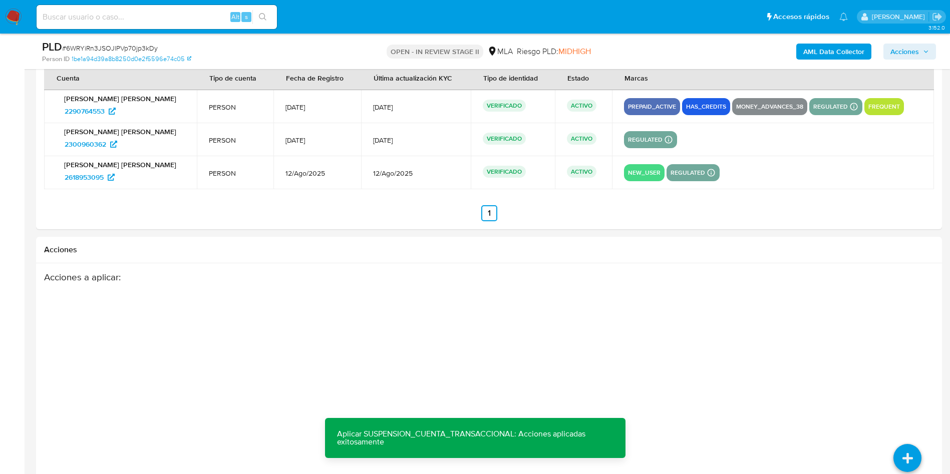
click at [906, 44] on span "Acciones" at bounding box center [905, 52] width 29 height 16
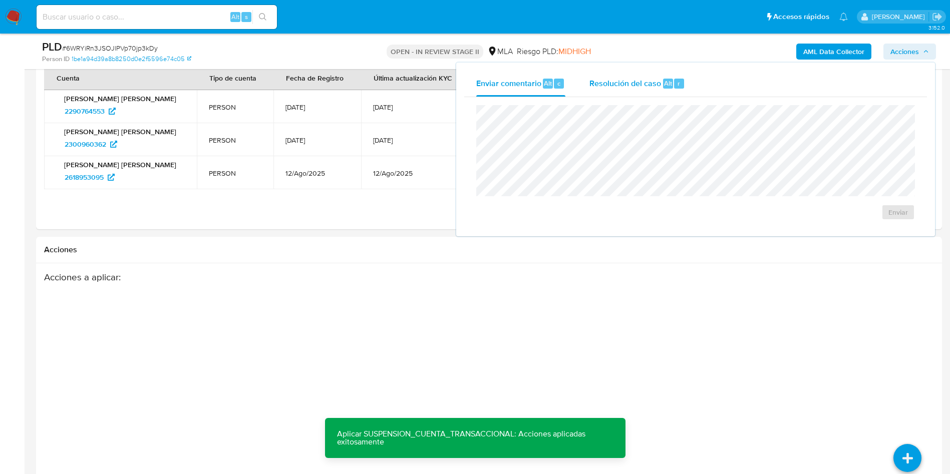
click at [647, 83] on span "Resolución del caso" at bounding box center [626, 83] width 72 height 12
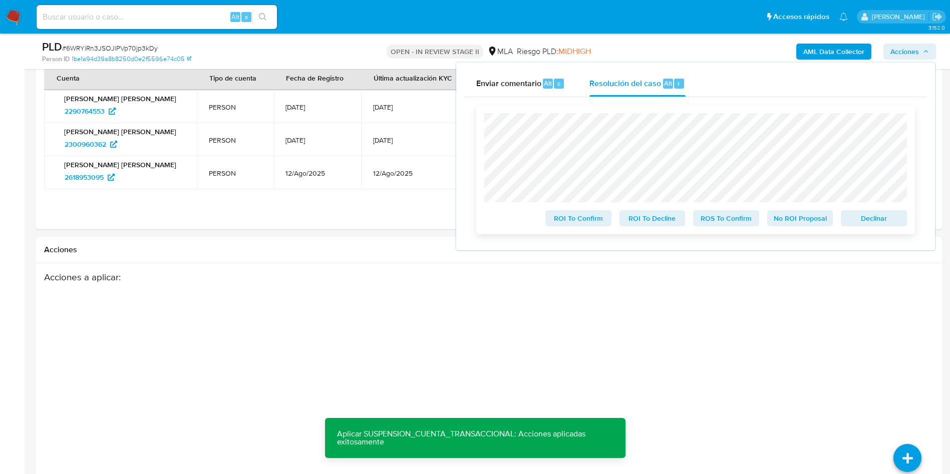
click at [730, 214] on span "ROS To Confirm" at bounding box center [726, 218] width 52 height 14
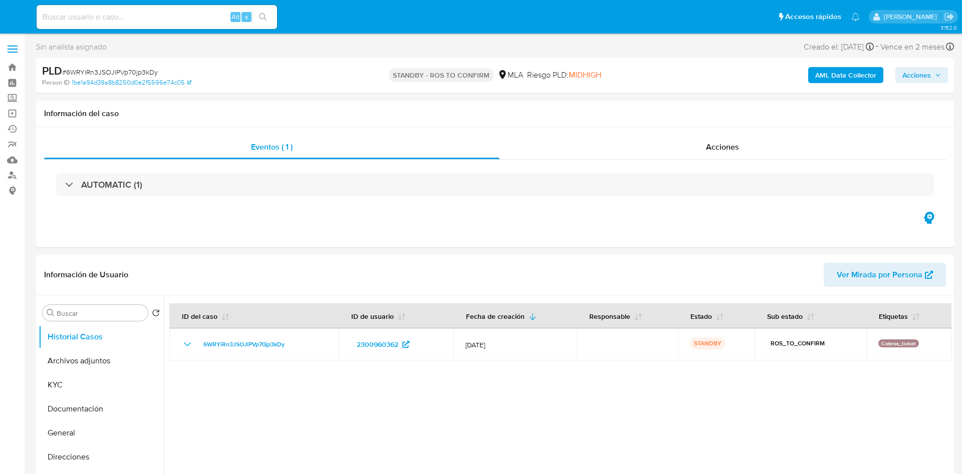
select select "10"
